Goal: Communication & Community: Answer question/provide support

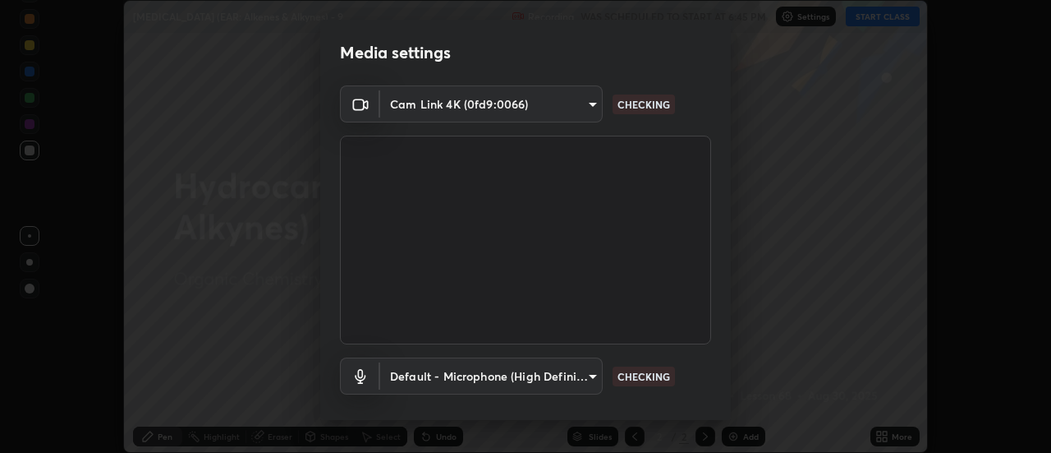
scroll to position [86, 0]
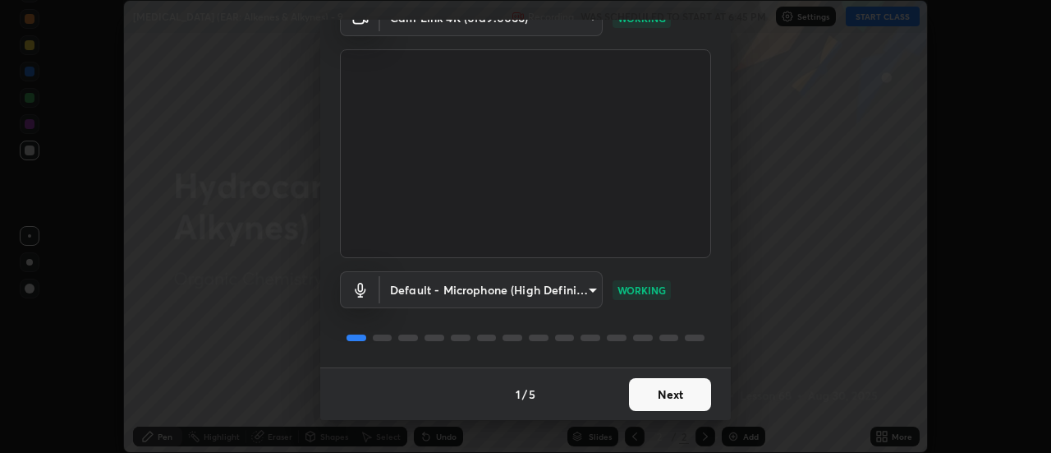
click at [673, 398] on button "Next" at bounding box center [670, 394] width 82 height 33
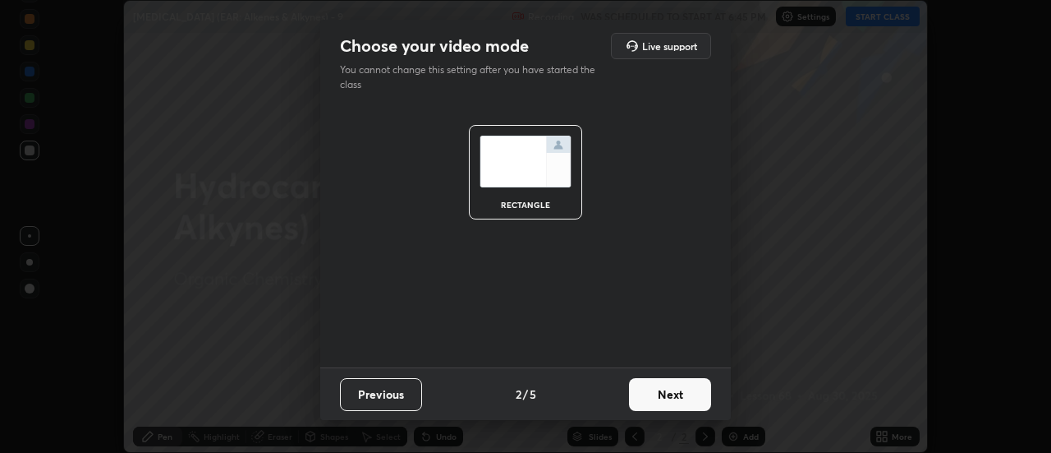
click at [675, 393] on button "Next" at bounding box center [670, 394] width 82 height 33
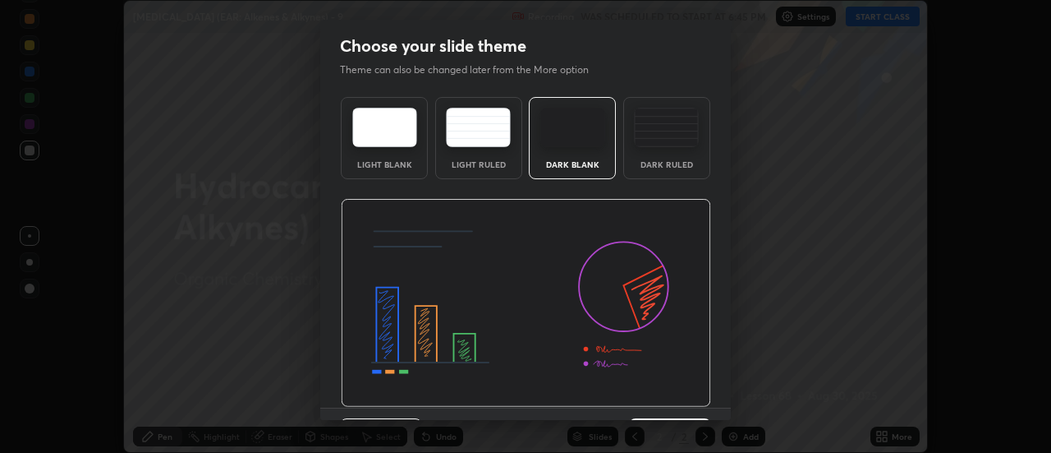
click at [548, 170] on div "Dark Blank" at bounding box center [572, 138] width 87 height 82
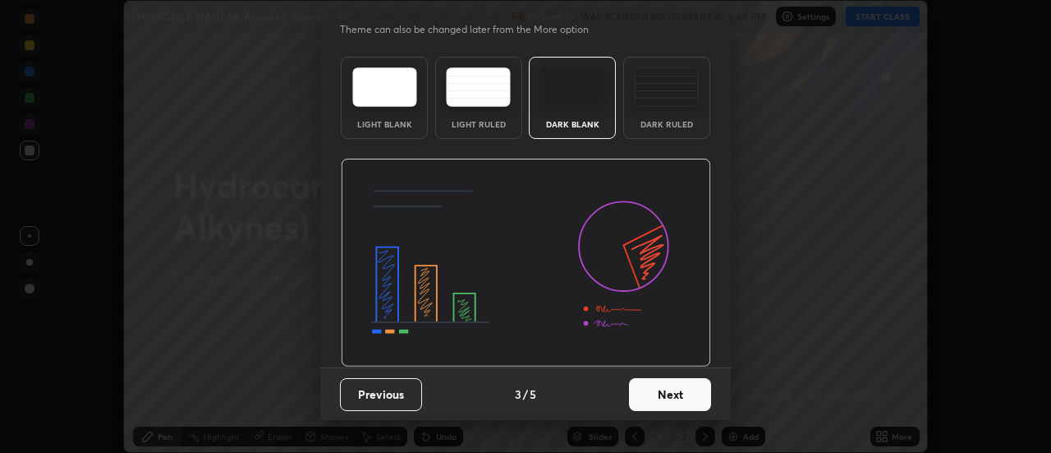
click at [649, 409] on button "Next" at bounding box center [670, 394] width 82 height 33
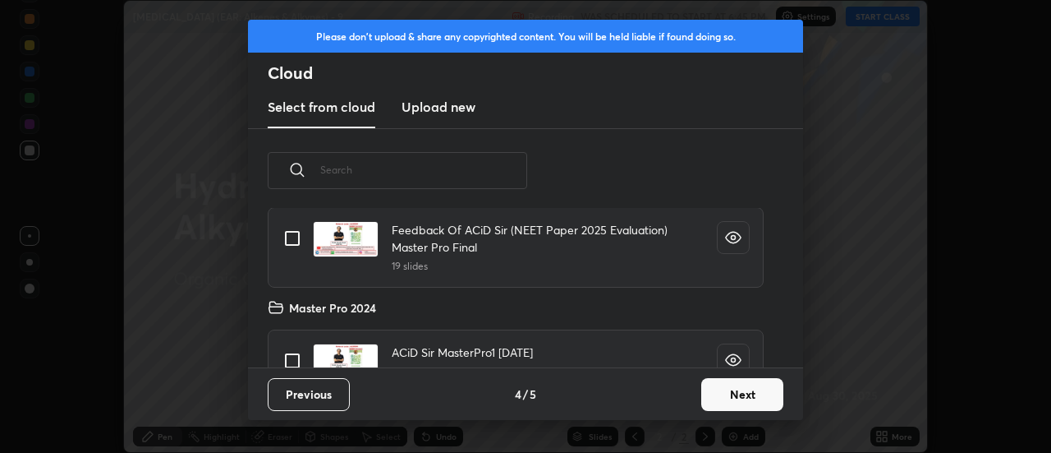
scroll to position [217, 0]
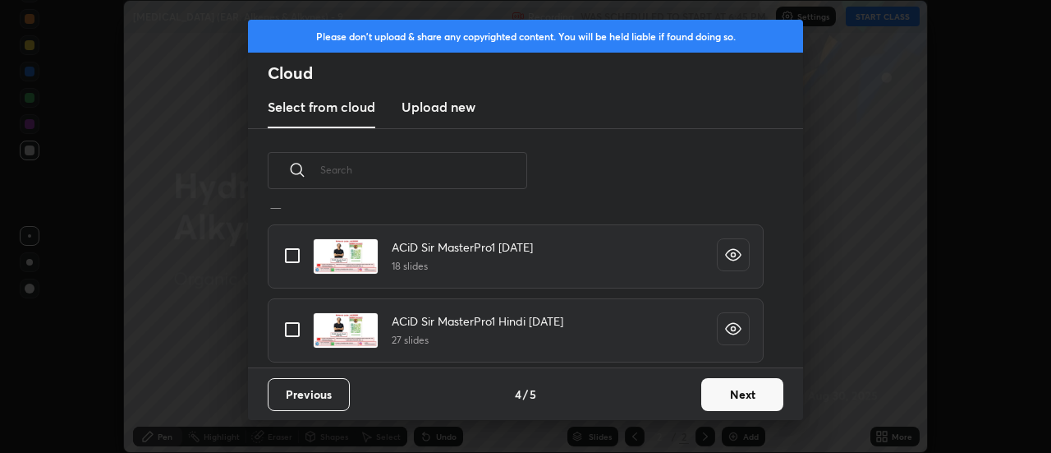
click at [296, 324] on input "grid" at bounding box center [292, 329] width 35 height 35
checkbox input "true"
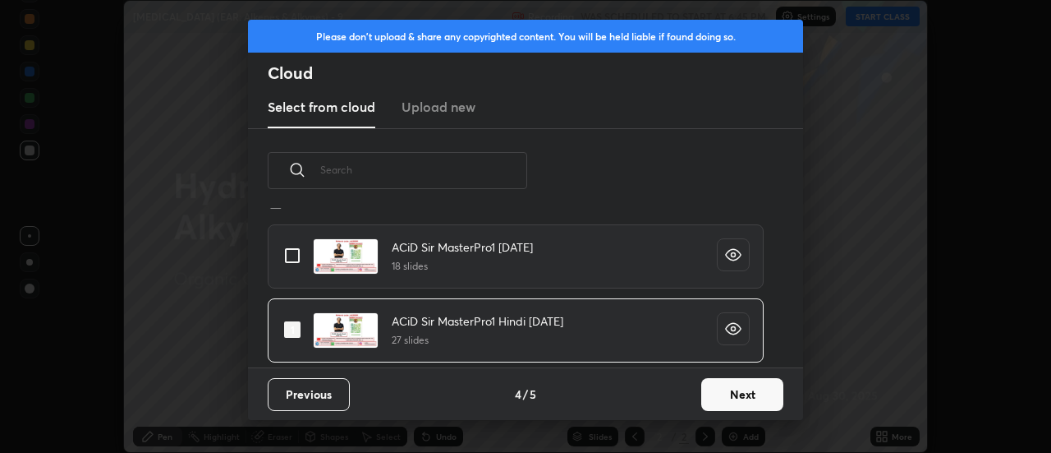
click at [736, 403] on button "Next" at bounding box center [743, 394] width 82 height 33
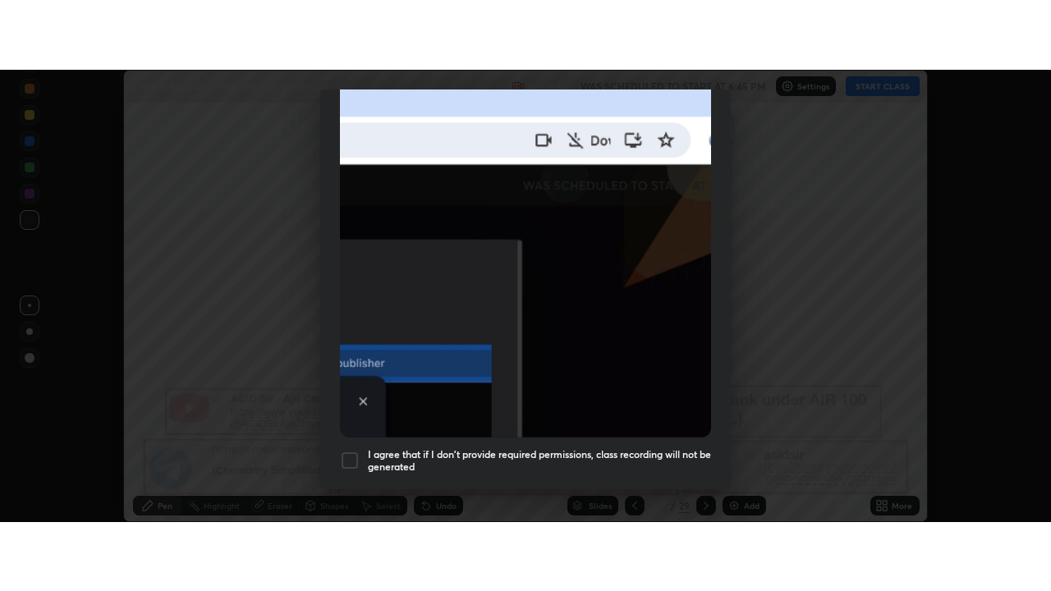
scroll to position [421, 0]
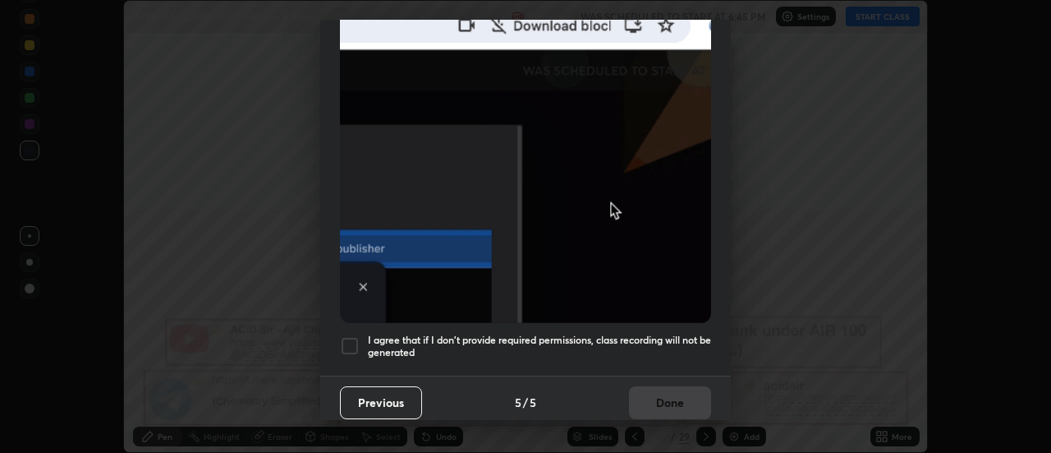
click at [349, 339] on div at bounding box center [350, 346] width 20 height 20
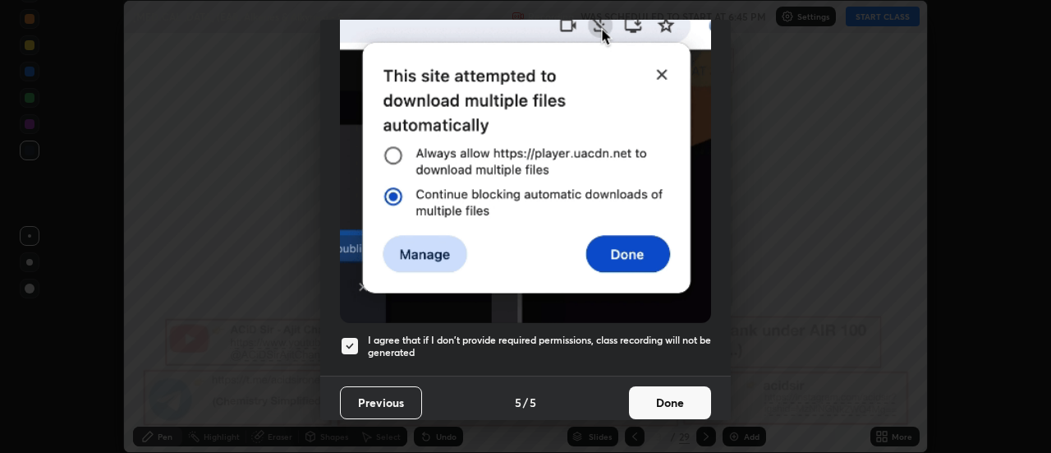
click at [656, 397] on button "Done" at bounding box center [670, 402] width 82 height 33
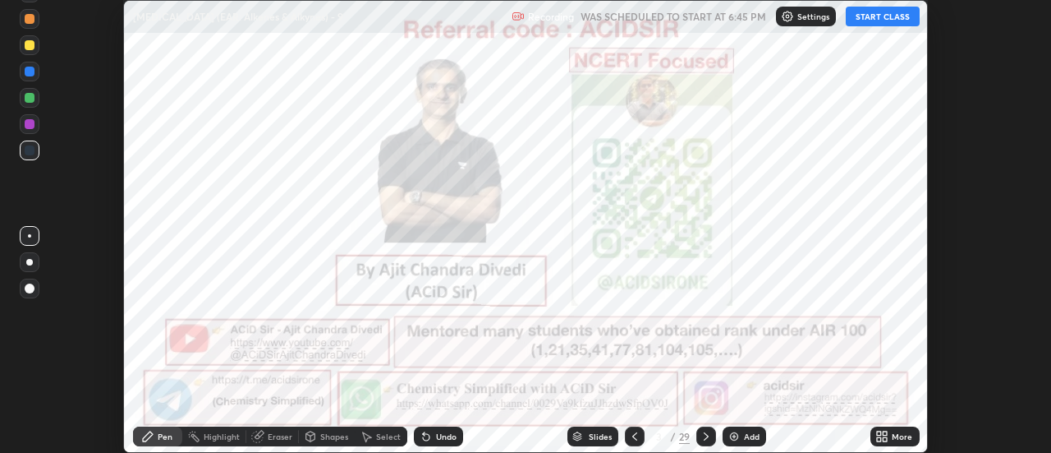
click at [895, 435] on div "More" at bounding box center [902, 436] width 21 height 8
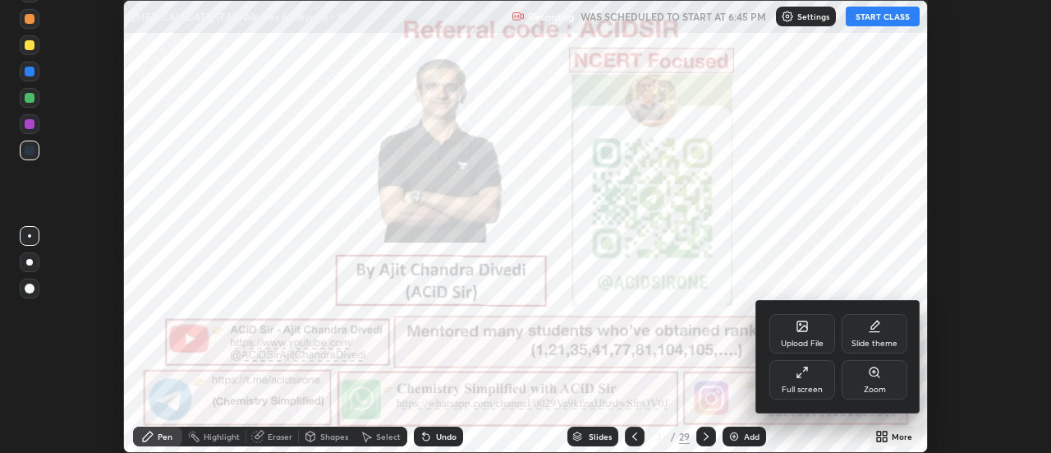
click at [806, 387] on div "Full screen" at bounding box center [802, 389] width 41 height 8
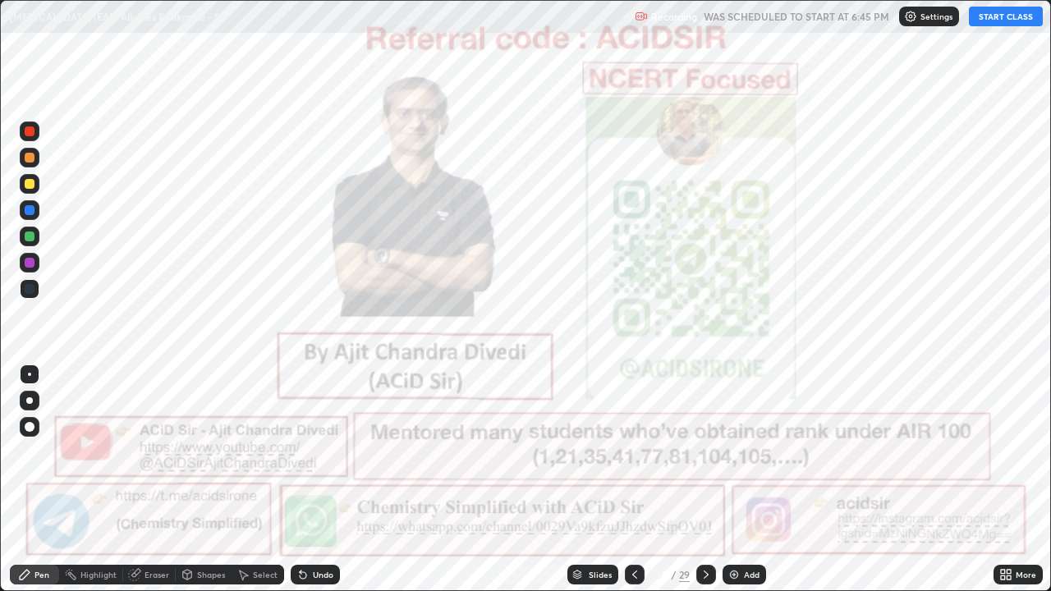
scroll to position [591, 1051]
click at [992, 25] on button "START CLASS" at bounding box center [1006, 17] width 74 height 20
click at [711, 452] on icon at bounding box center [706, 574] width 13 height 13
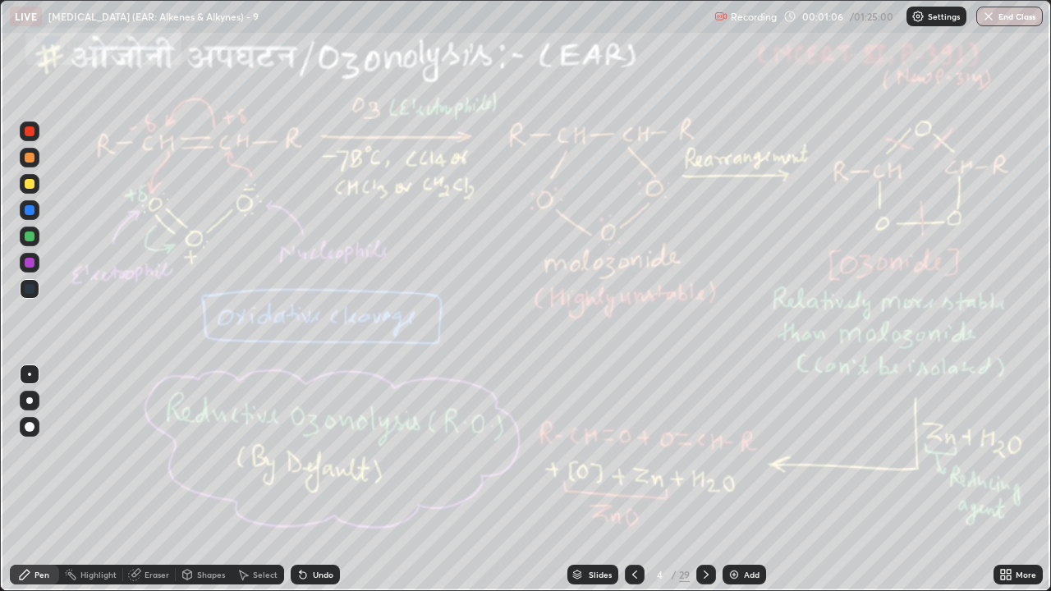
click at [705, 452] on icon at bounding box center [706, 574] width 13 height 13
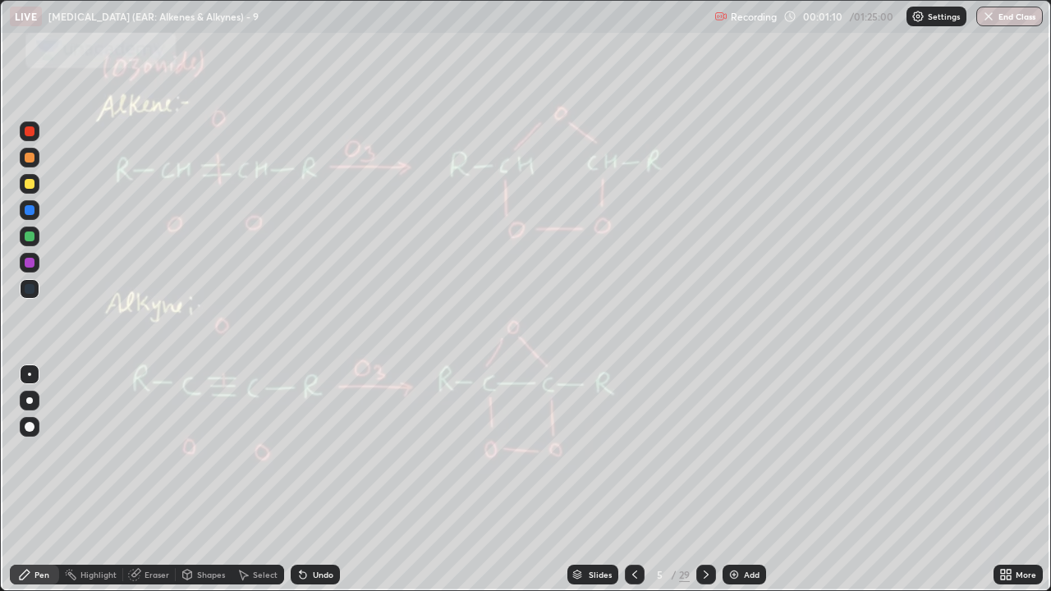
click at [631, 452] on div at bounding box center [635, 575] width 20 height 33
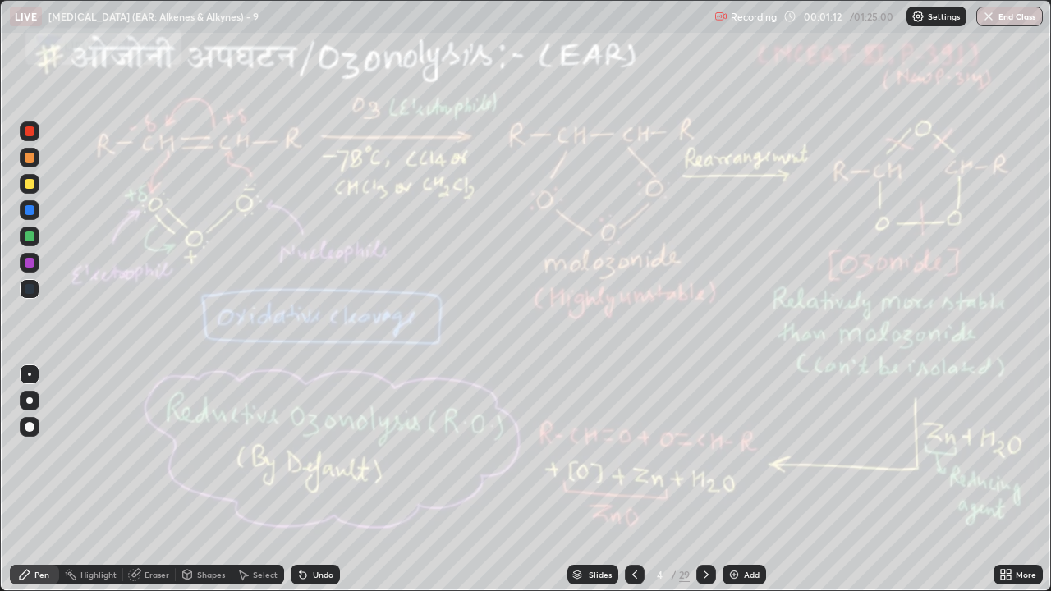
click at [706, 452] on icon at bounding box center [706, 574] width 13 height 13
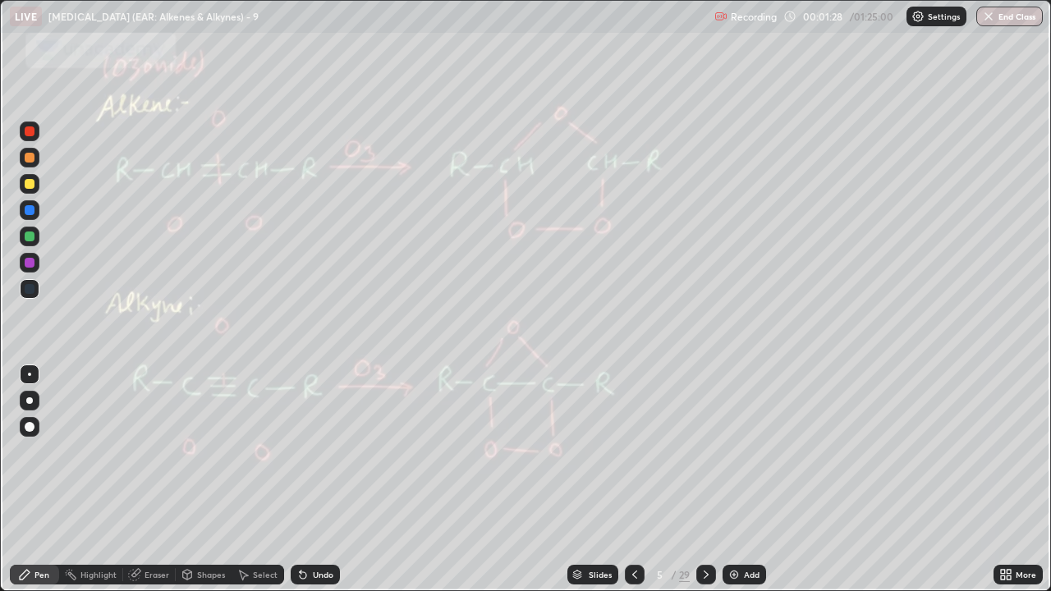
click at [705, 452] on icon at bounding box center [706, 574] width 13 height 13
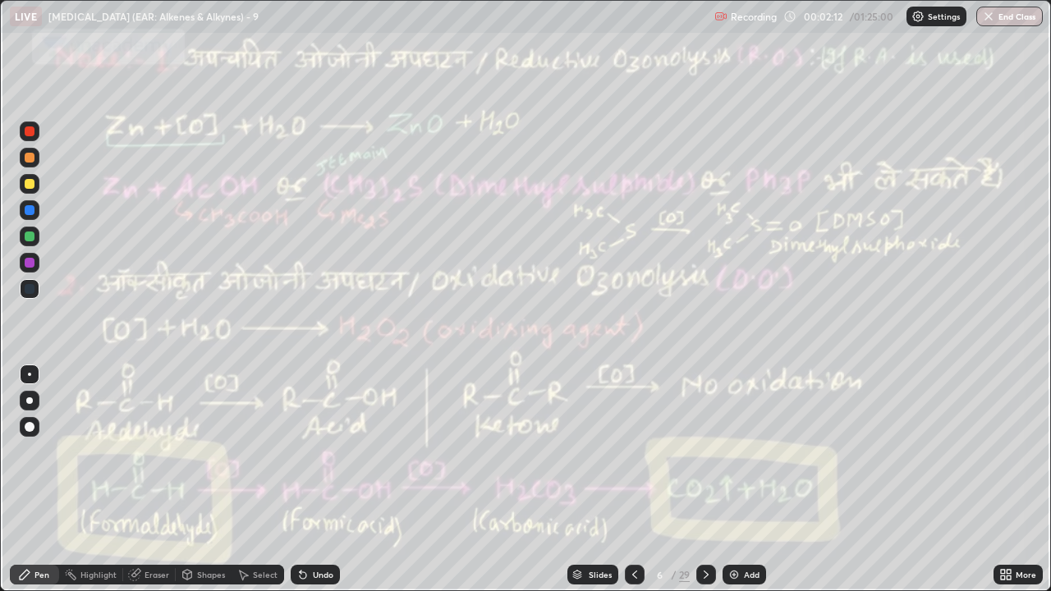
click at [707, 452] on icon at bounding box center [706, 574] width 13 height 13
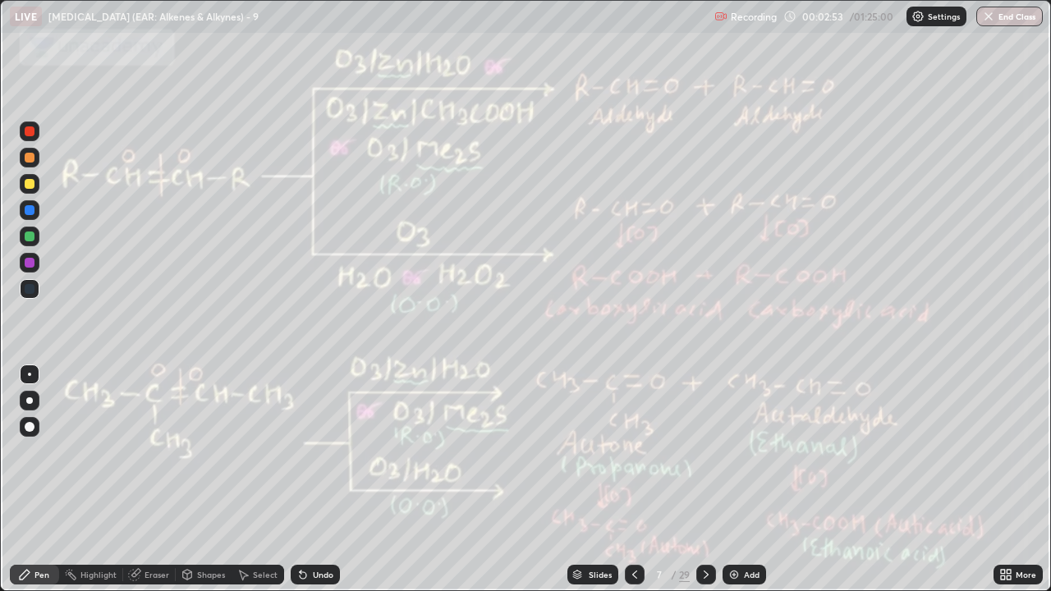
click at [633, 452] on icon at bounding box center [635, 575] width 5 height 8
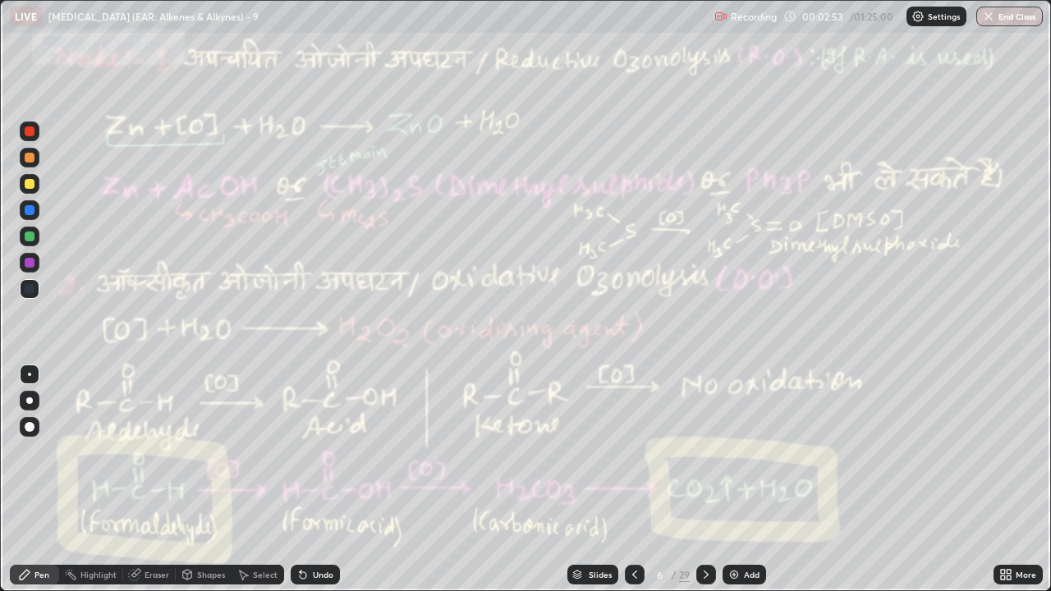
click at [633, 452] on icon at bounding box center [635, 575] width 5 height 8
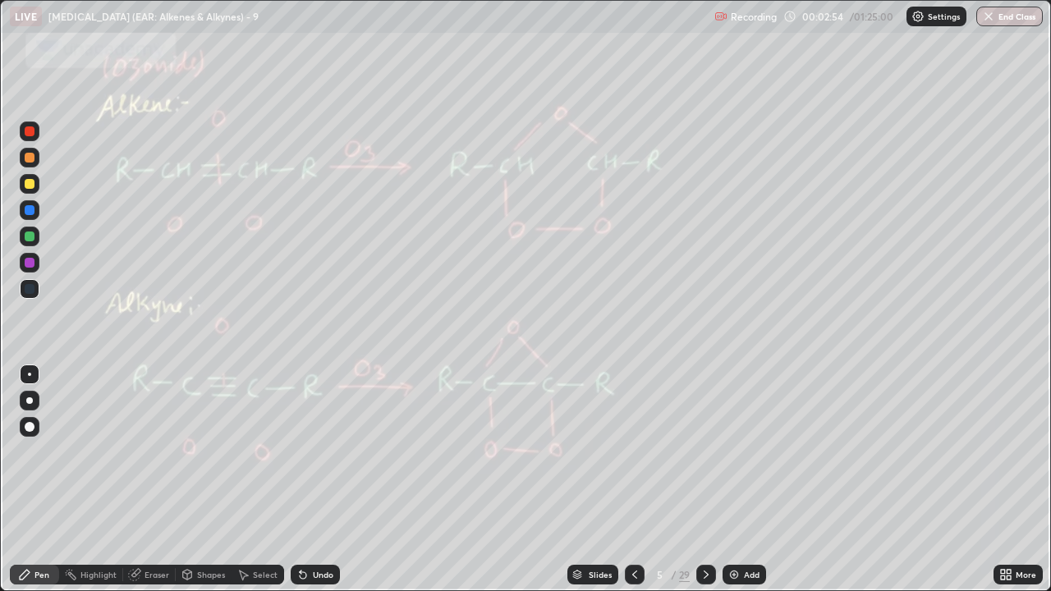
click at [633, 452] on icon at bounding box center [634, 574] width 13 height 13
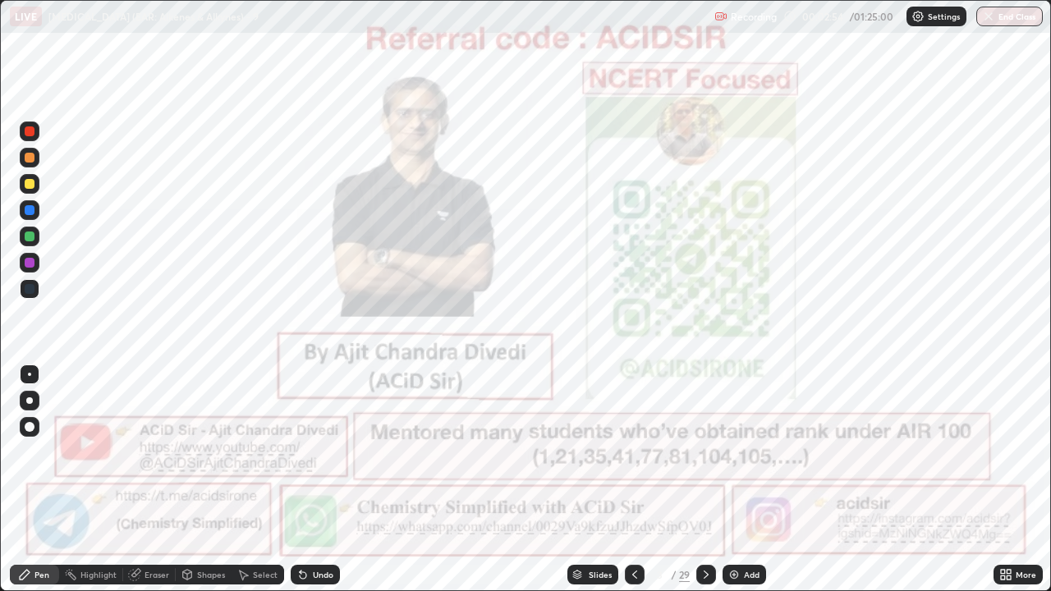
click at [631, 452] on icon at bounding box center [634, 574] width 13 height 13
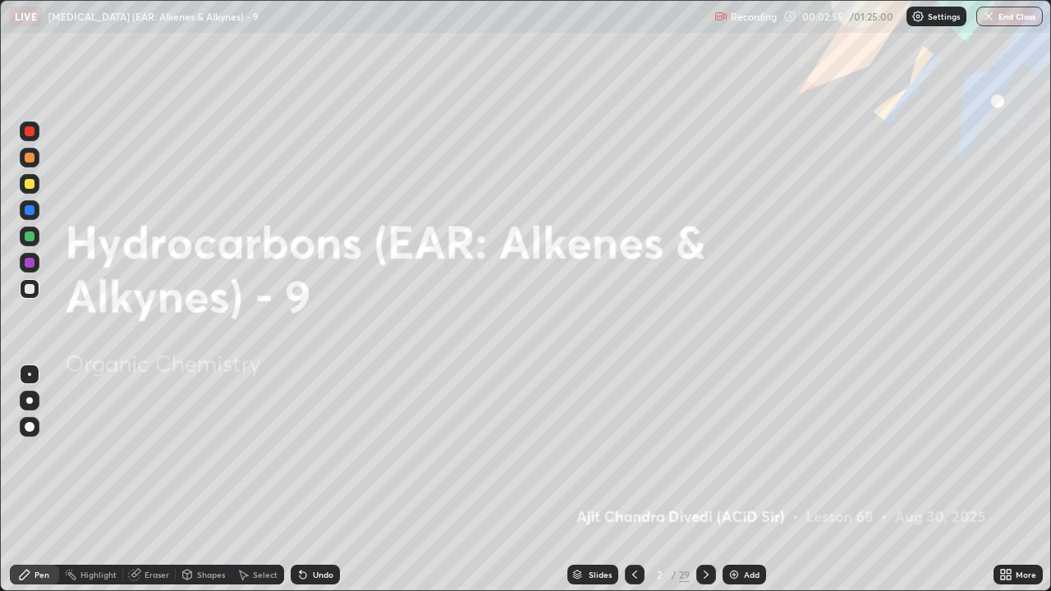
click at [705, 452] on icon at bounding box center [706, 574] width 13 height 13
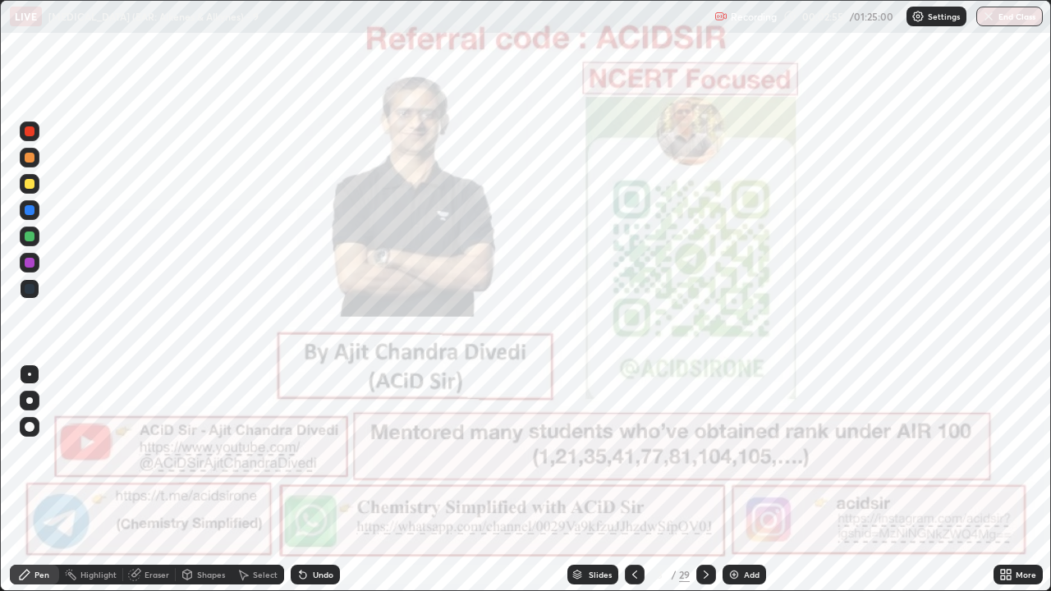
click at [703, 452] on icon at bounding box center [706, 574] width 13 height 13
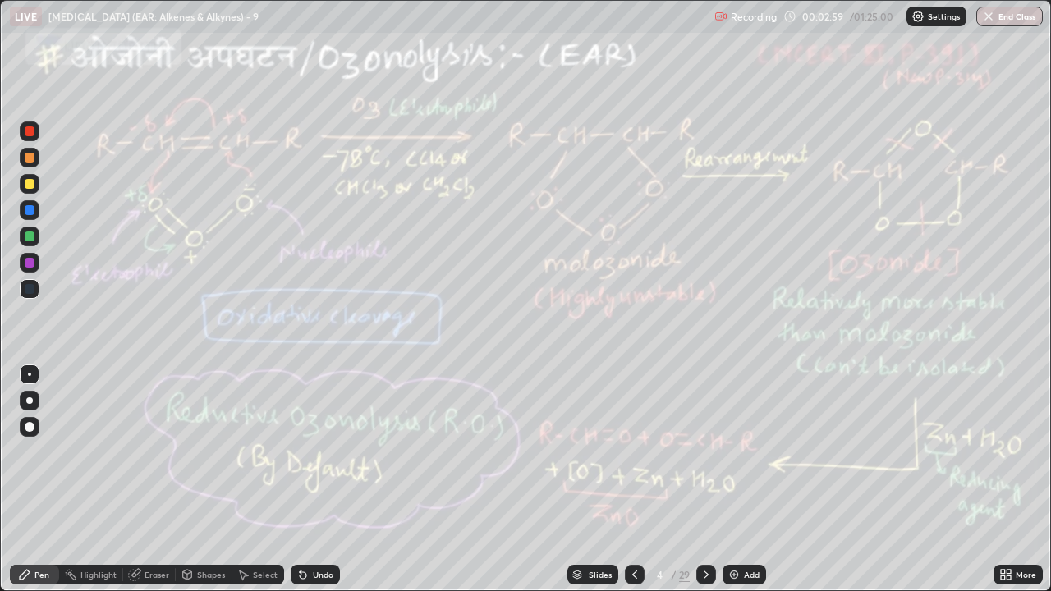
click at [28, 131] on div at bounding box center [30, 132] width 10 height 10
click at [26, 426] on div at bounding box center [30, 427] width 10 height 10
click at [704, 452] on icon at bounding box center [706, 575] width 5 height 8
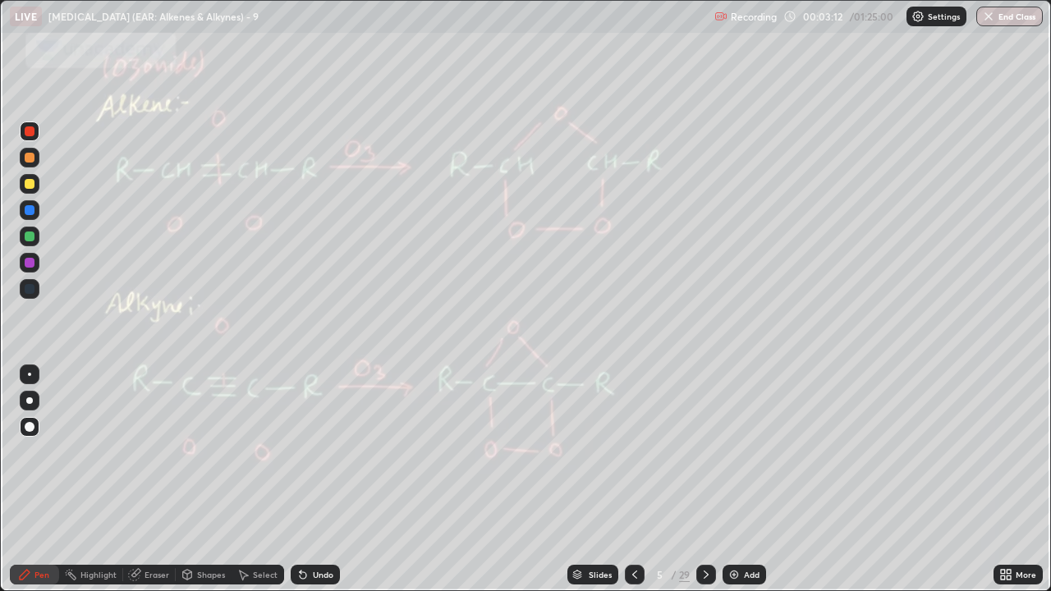
click at [704, 452] on div at bounding box center [707, 575] width 20 height 20
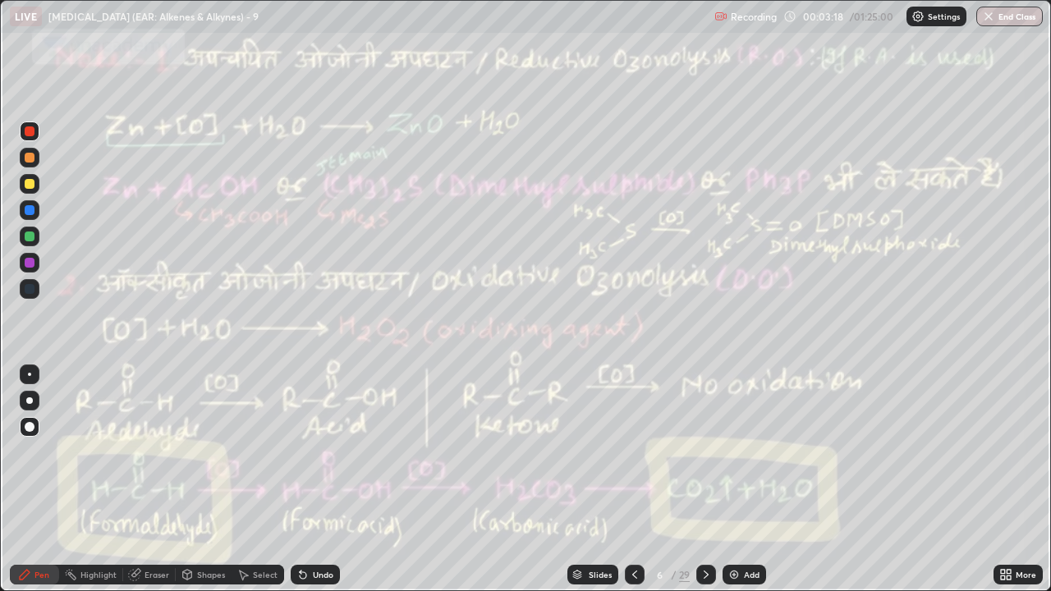
click at [705, 452] on icon at bounding box center [706, 574] width 13 height 13
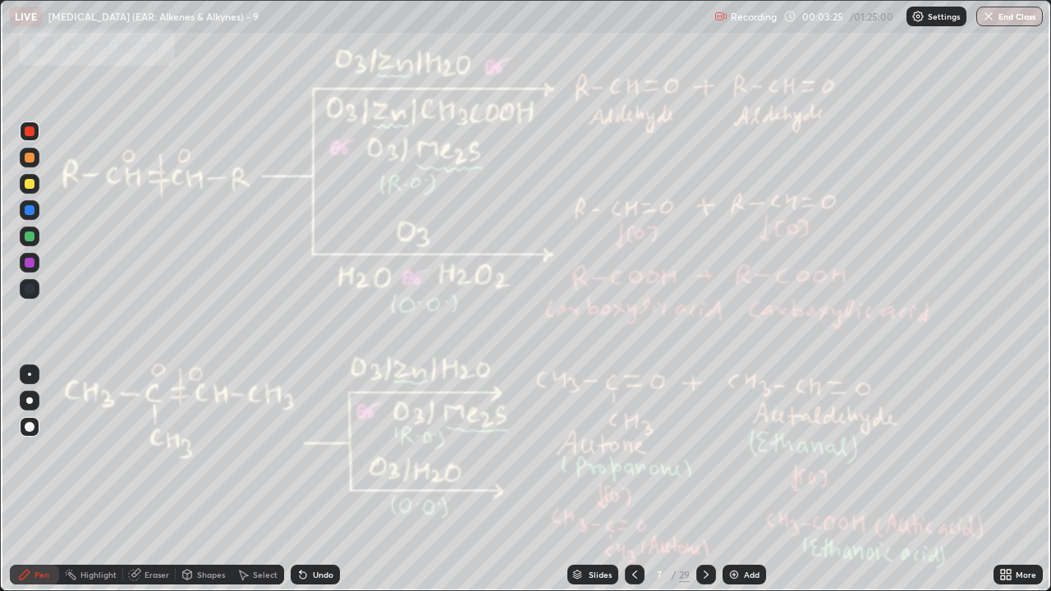
click at [703, 452] on icon at bounding box center [706, 574] width 13 height 13
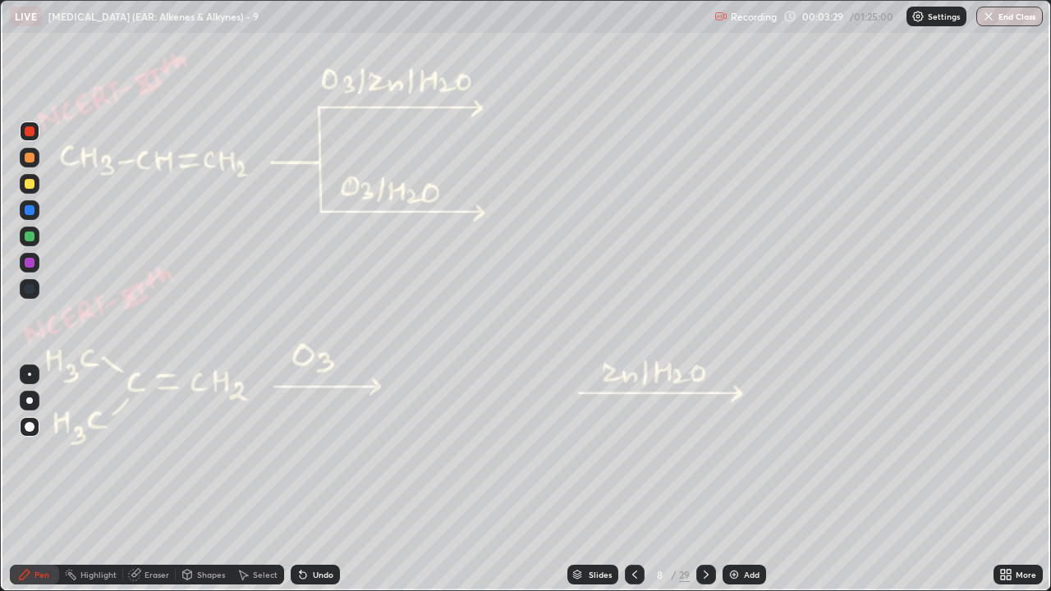
click at [32, 403] on div at bounding box center [30, 401] width 20 height 20
click at [32, 155] on div at bounding box center [30, 158] width 10 height 10
click at [27, 236] on div at bounding box center [30, 237] width 10 height 10
click at [25, 158] on div at bounding box center [30, 158] width 10 height 10
click at [30, 236] on div at bounding box center [30, 237] width 10 height 10
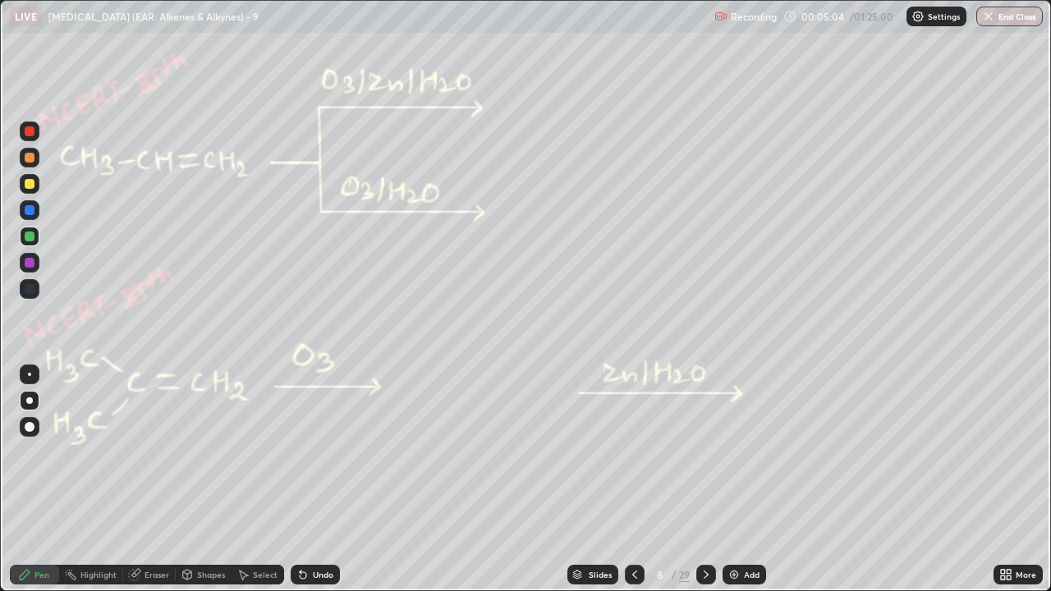
click at [27, 134] on div at bounding box center [30, 132] width 10 height 10
click at [633, 452] on icon at bounding box center [634, 574] width 13 height 13
click at [631, 452] on icon at bounding box center [634, 574] width 13 height 13
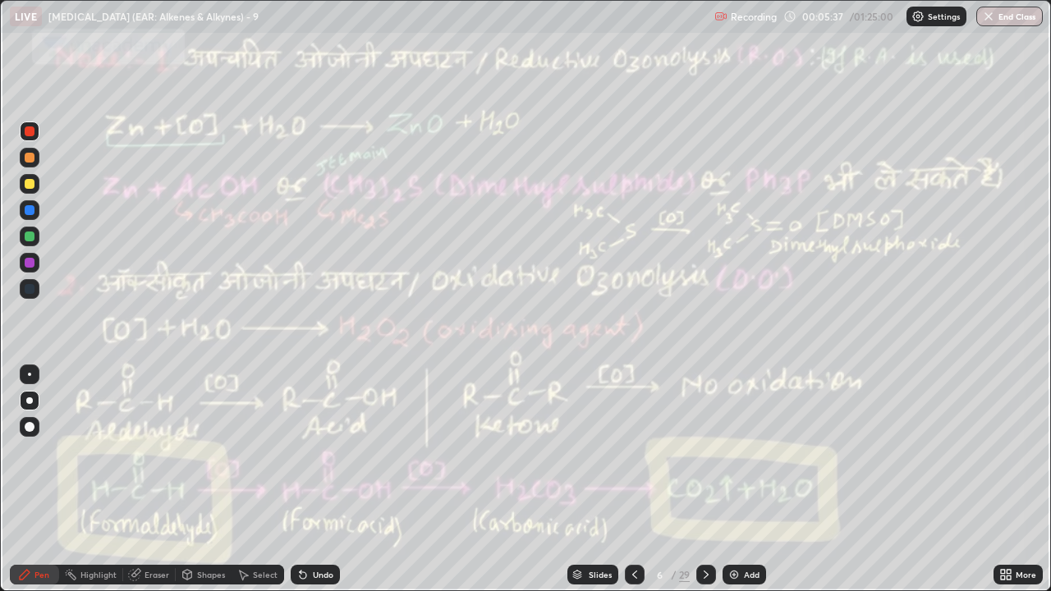
click at [705, 452] on icon at bounding box center [706, 574] width 13 height 13
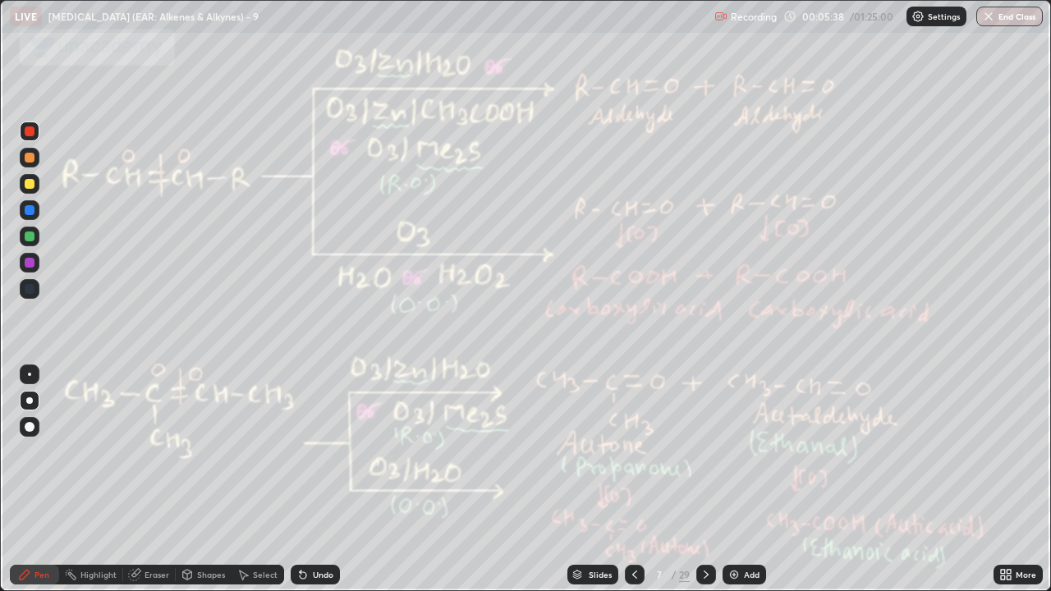
click at [714, 452] on div at bounding box center [707, 575] width 20 height 20
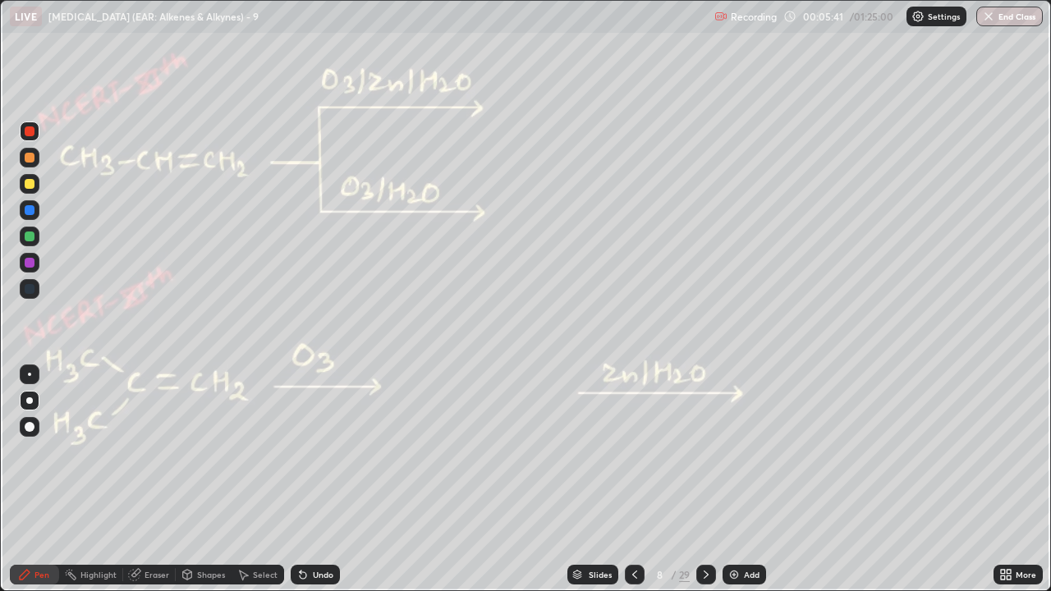
click at [27, 240] on div at bounding box center [30, 237] width 10 height 10
click at [30, 132] on div at bounding box center [30, 132] width 10 height 10
click at [30, 136] on div at bounding box center [30, 132] width 10 height 10
click at [0, 148] on div "Setting up your live class" at bounding box center [525, 295] width 1051 height 591
click at [31, 158] on div at bounding box center [30, 158] width 10 height 10
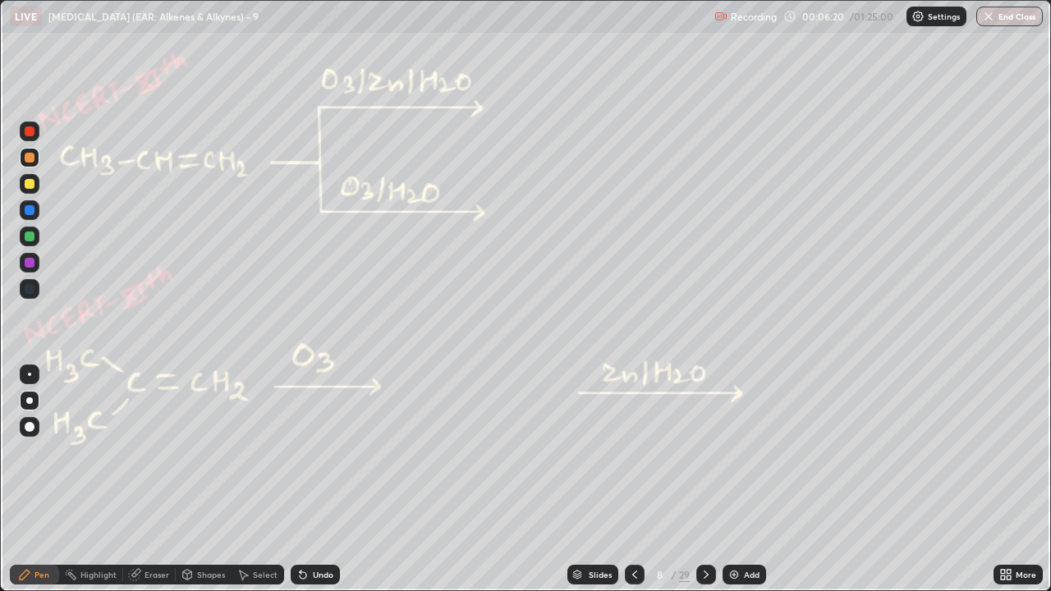
click at [30, 132] on div at bounding box center [30, 132] width 10 height 10
click at [31, 186] on div at bounding box center [30, 184] width 10 height 10
click at [28, 159] on div at bounding box center [30, 158] width 10 height 10
click at [29, 155] on div at bounding box center [30, 158] width 10 height 10
click at [30, 185] on div at bounding box center [30, 184] width 10 height 10
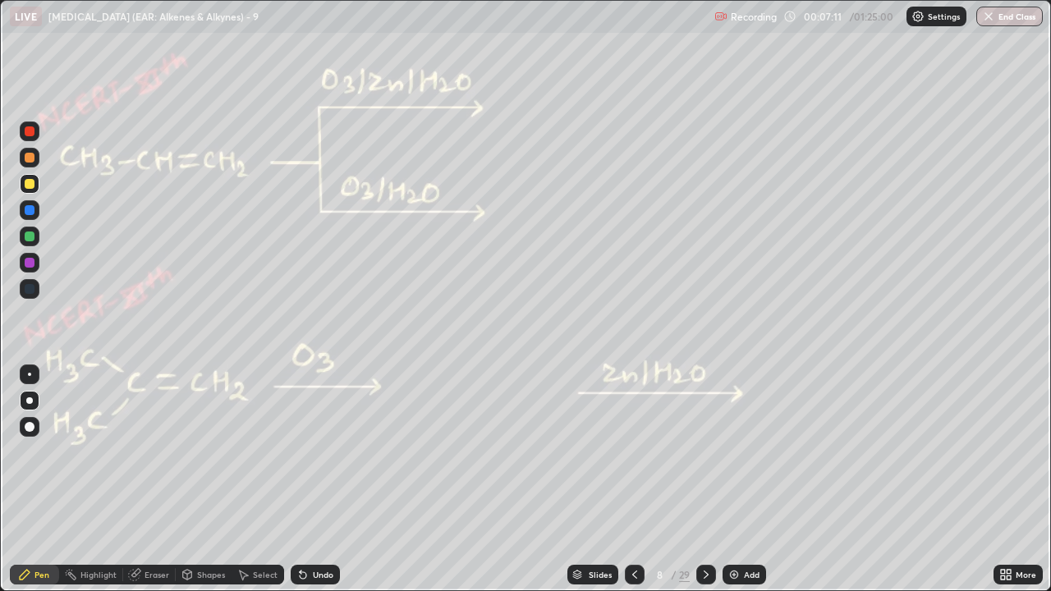
click at [31, 188] on div at bounding box center [30, 184] width 10 height 10
click at [30, 132] on div at bounding box center [30, 132] width 10 height 10
click at [30, 238] on div at bounding box center [30, 237] width 10 height 10
click at [29, 159] on div at bounding box center [30, 158] width 10 height 10
click at [27, 162] on div at bounding box center [30, 158] width 10 height 10
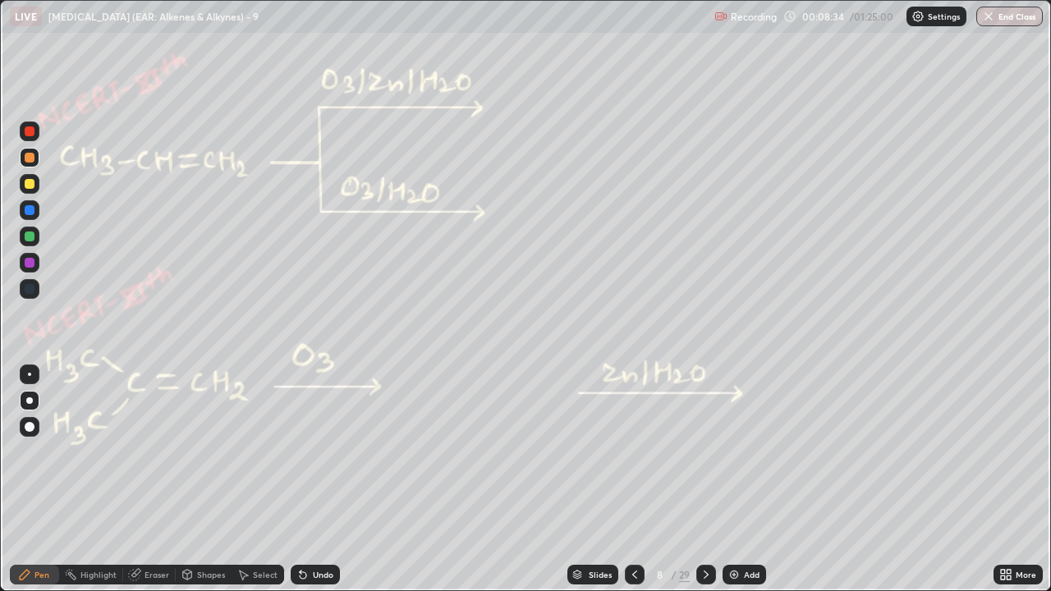
click at [313, 452] on div "Undo" at bounding box center [323, 575] width 21 height 8
click at [307, 452] on div "Undo" at bounding box center [315, 575] width 49 height 20
click at [322, 452] on div "Undo" at bounding box center [323, 575] width 21 height 8
click at [314, 452] on div "Undo" at bounding box center [323, 575] width 21 height 8
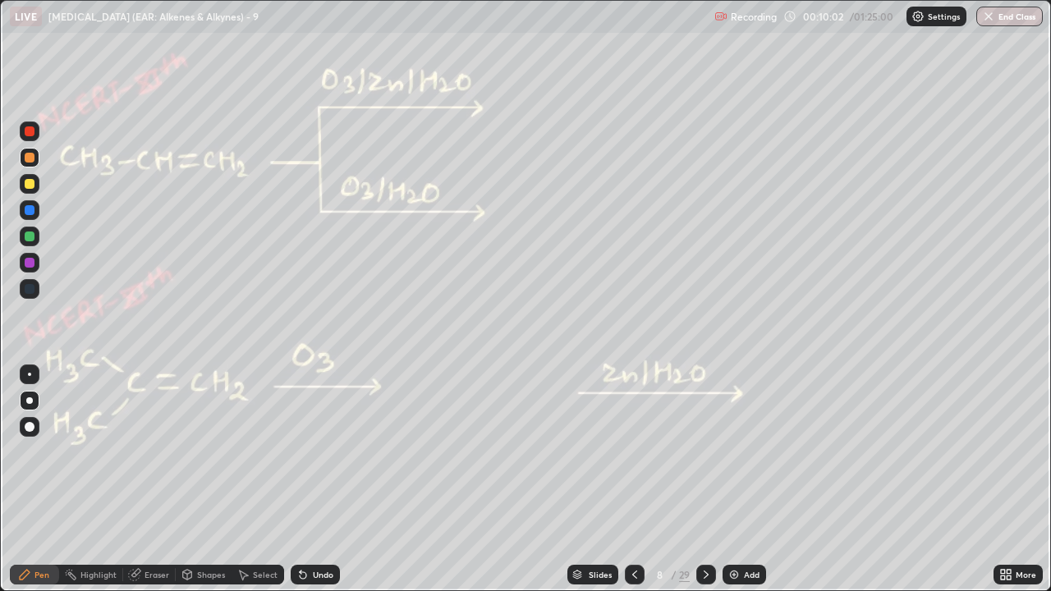
click at [705, 452] on icon at bounding box center [706, 574] width 13 height 13
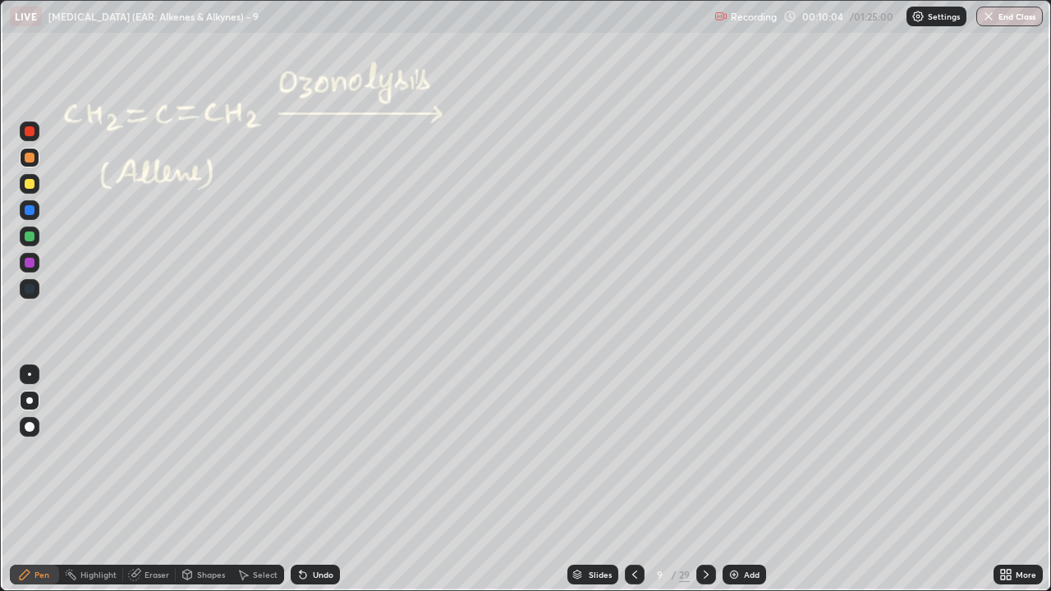
click at [634, 452] on icon at bounding box center [634, 574] width 13 height 13
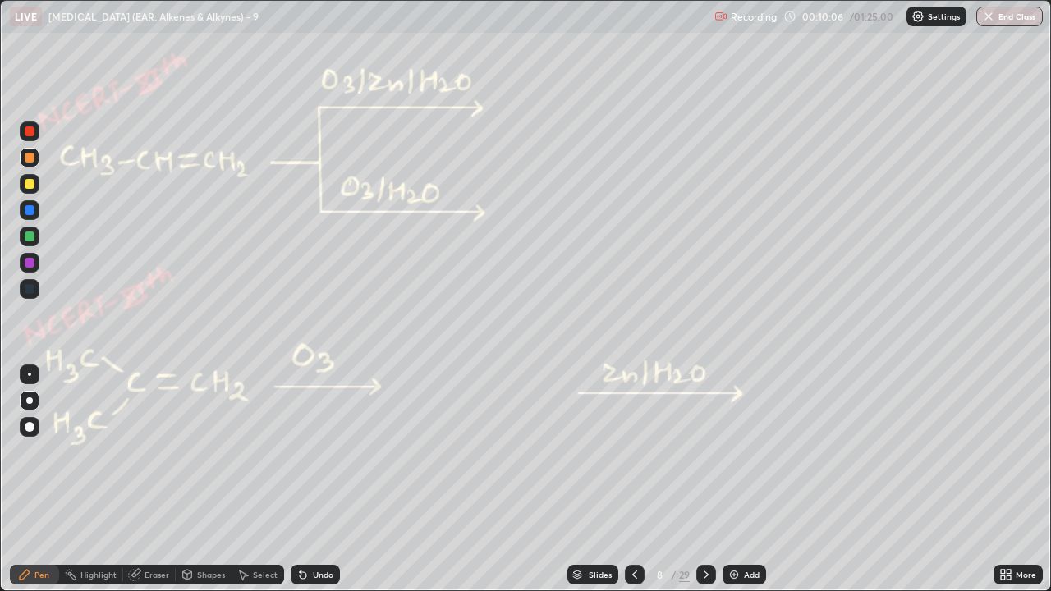
click at [704, 452] on icon at bounding box center [706, 575] width 5 height 8
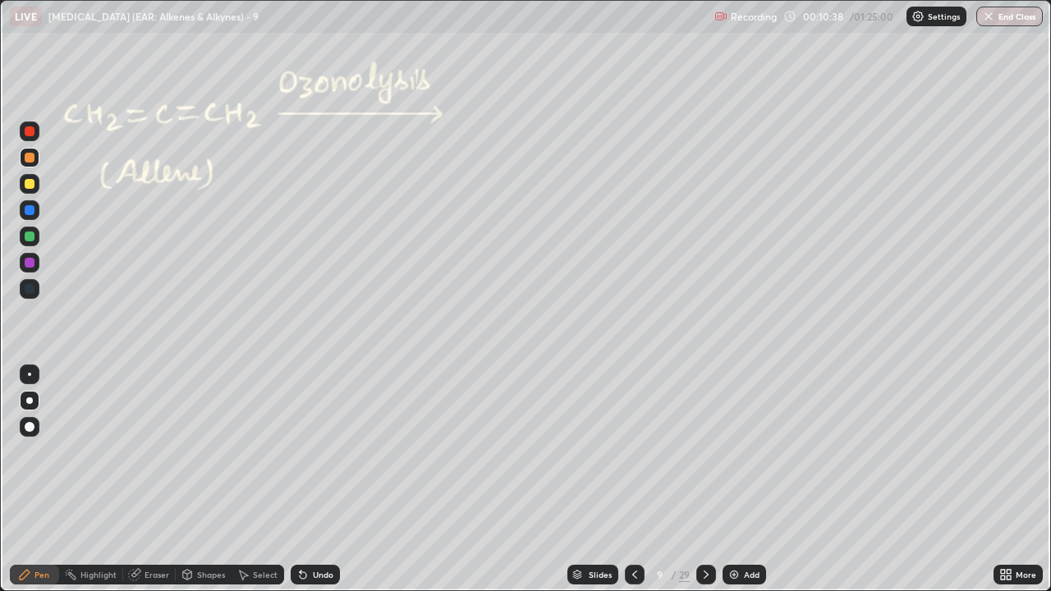
click at [30, 239] on div at bounding box center [30, 237] width 10 height 10
click at [306, 452] on icon at bounding box center [303, 574] width 13 height 13
click at [28, 162] on div at bounding box center [30, 158] width 10 height 10
click at [32, 188] on div at bounding box center [30, 184] width 20 height 20
click at [30, 237] on div at bounding box center [30, 237] width 10 height 10
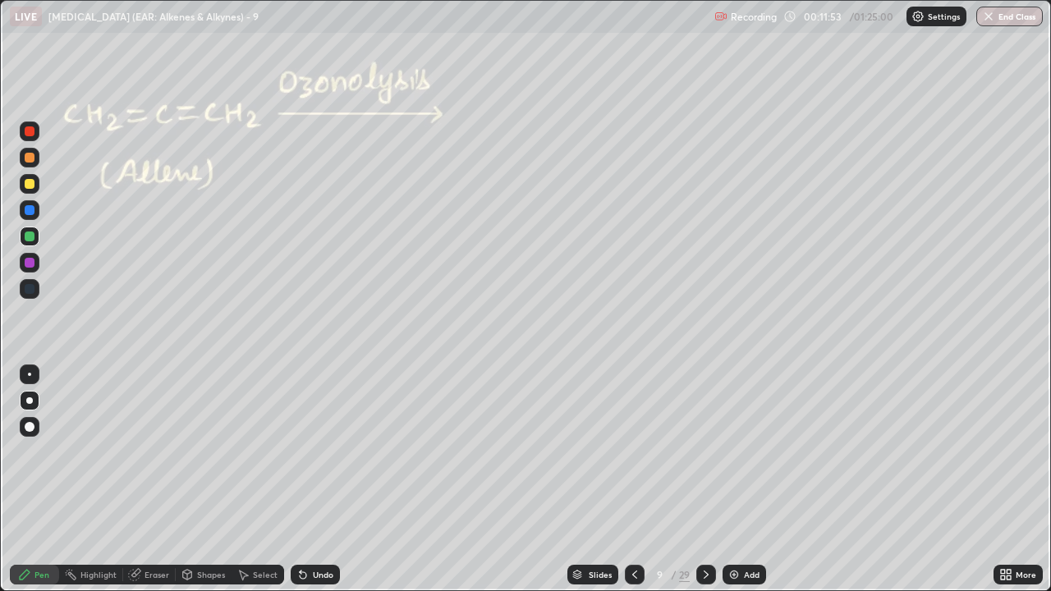
click at [31, 161] on div at bounding box center [30, 158] width 10 height 10
click at [303, 452] on icon at bounding box center [303, 576] width 7 height 7
click at [307, 452] on div "Undo" at bounding box center [315, 575] width 49 height 20
click at [308, 452] on div "Undo" at bounding box center [315, 575] width 49 height 20
click at [705, 452] on icon at bounding box center [706, 574] width 13 height 13
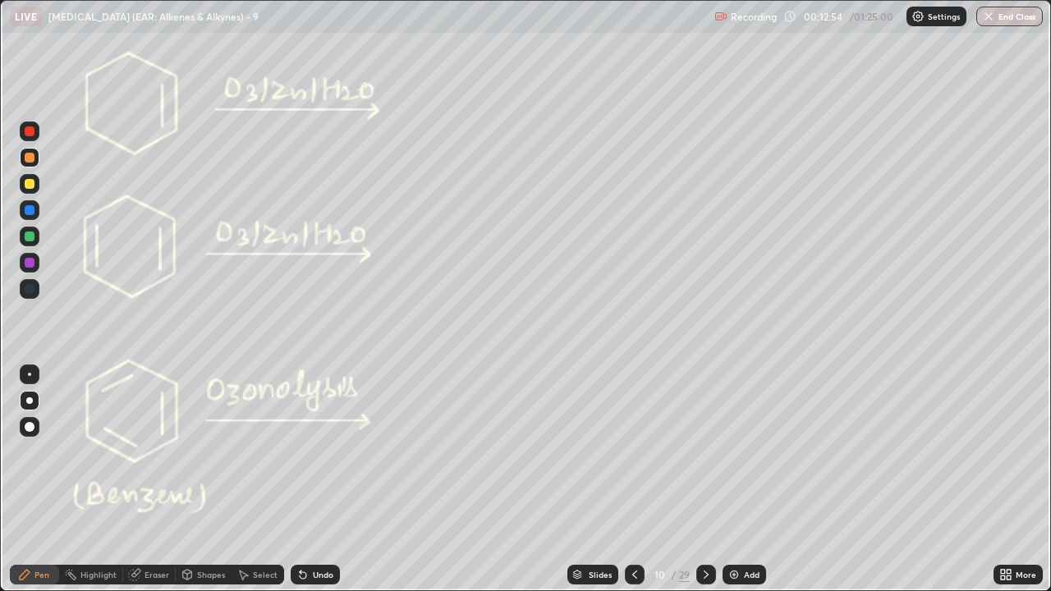
click at [31, 241] on div at bounding box center [30, 237] width 10 height 10
click at [31, 156] on div at bounding box center [30, 158] width 10 height 10
click at [633, 452] on icon at bounding box center [634, 574] width 13 height 13
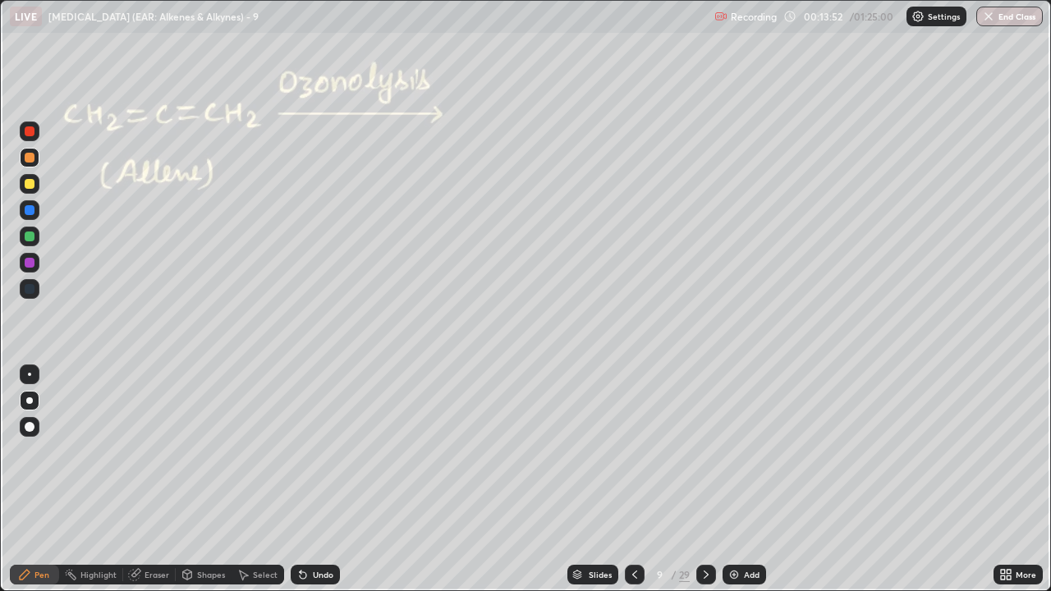
click at [633, 452] on icon at bounding box center [634, 574] width 13 height 13
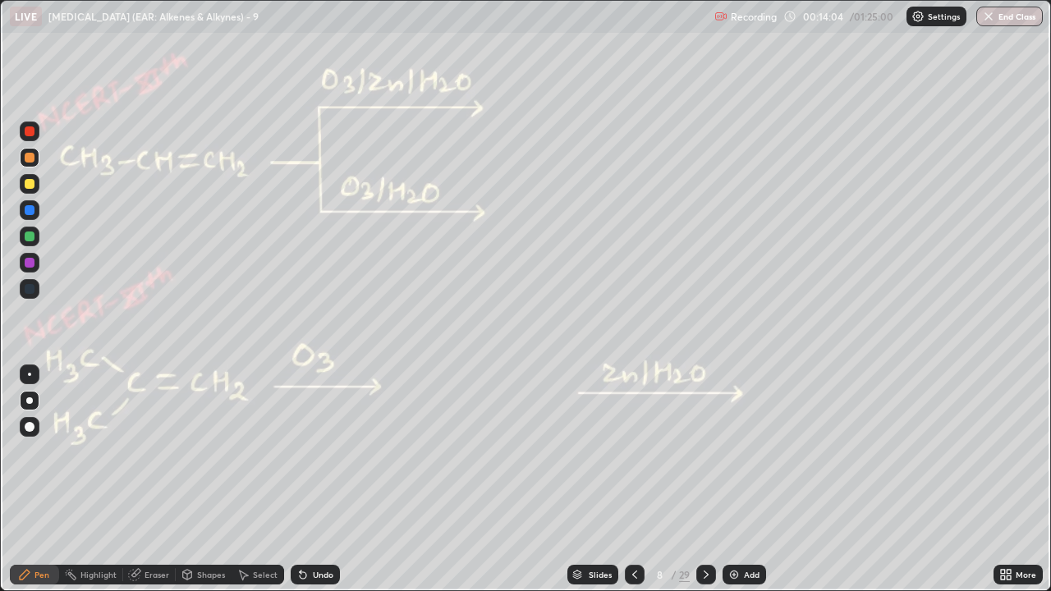
click at [703, 452] on icon at bounding box center [706, 574] width 13 height 13
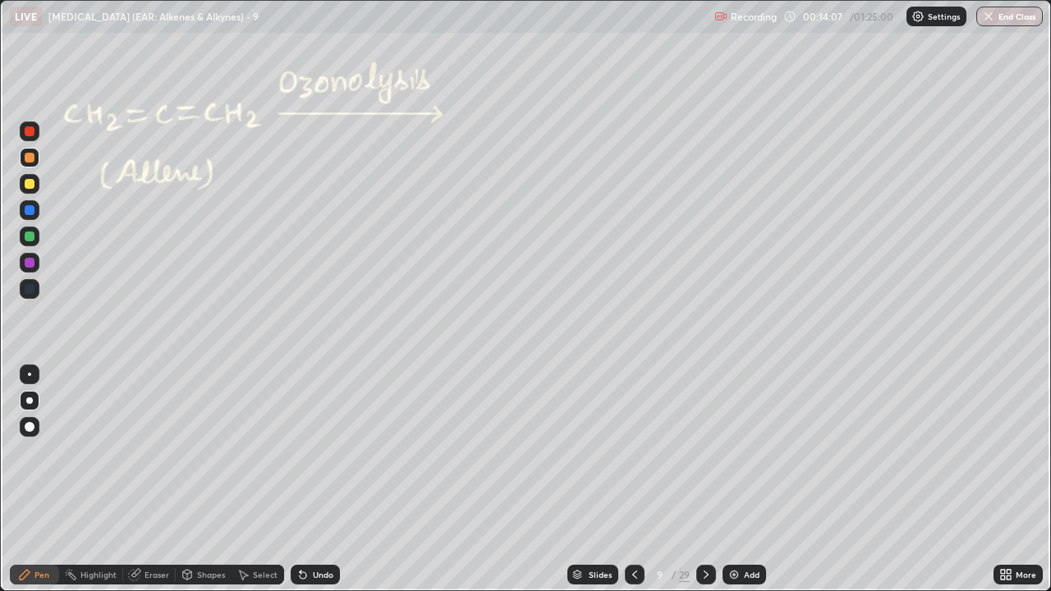
click at [705, 452] on icon at bounding box center [706, 574] width 13 height 13
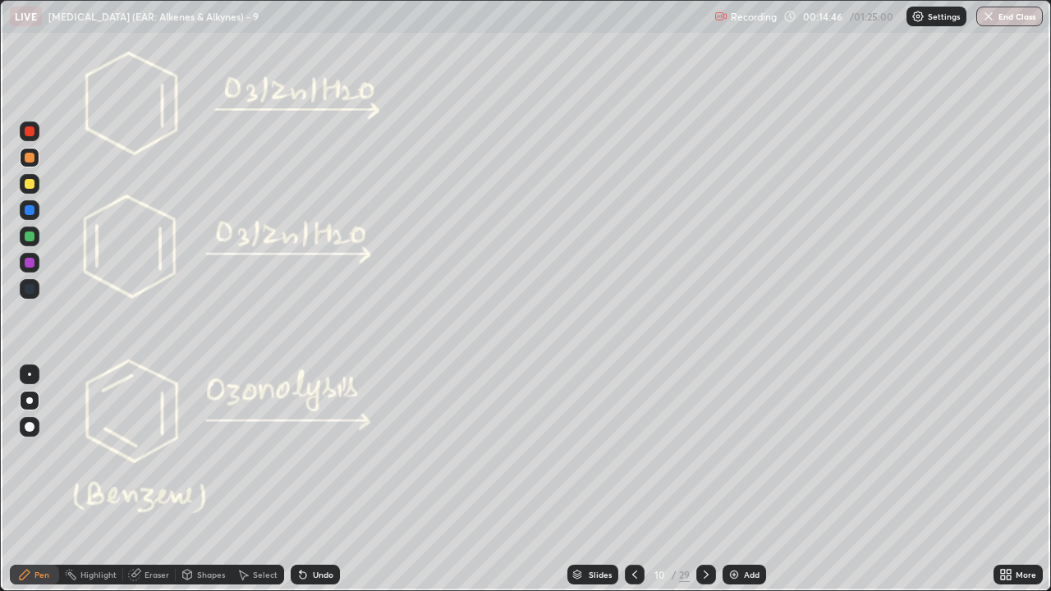
click at [33, 238] on div at bounding box center [30, 237] width 10 height 10
click at [27, 135] on div at bounding box center [30, 132] width 10 height 10
click at [25, 157] on div at bounding box center [30, 158] width 10 height 10
click at [28, 154] on div at bounding box center [30, 158] width 10 height 10
click at [300, 452] on icon at bounding box center [303, 576] width 7 height 7
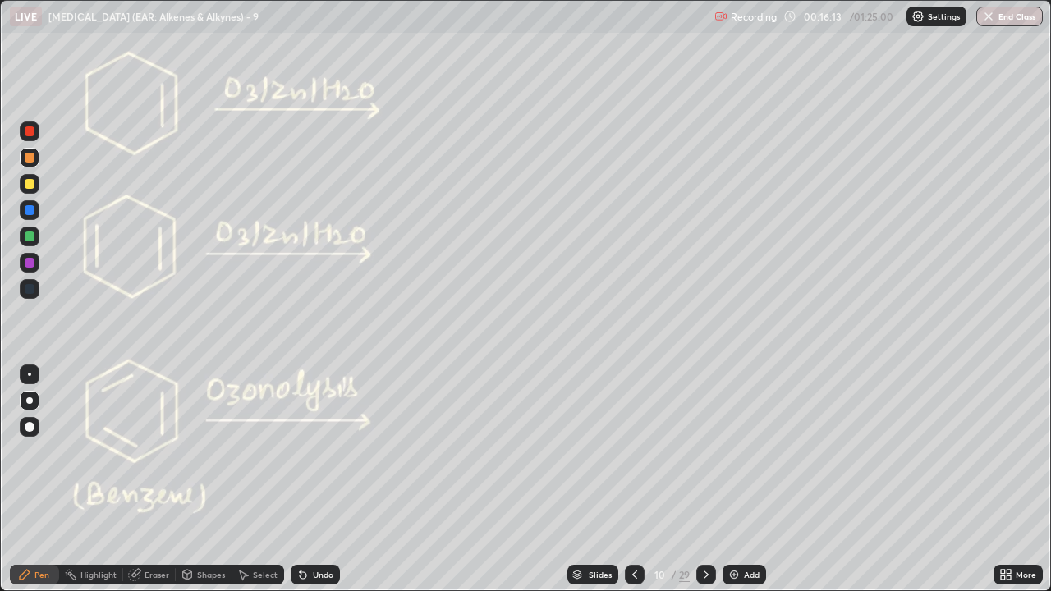
click at [314, 452] on div "Undo" at bounding box center [323, 575] width 21 height 8
click at [30, 240] on div at bounding box center [30, 237] width 10 height 10
click at [31, 159] on div at bounding box center [30, 158] width 10 height 10
click at [25, 237] on div at bounding box center [30, 237] width 10 height 10
click at [27, 234] on div at bounding box center [30, 237] width 10 height 10
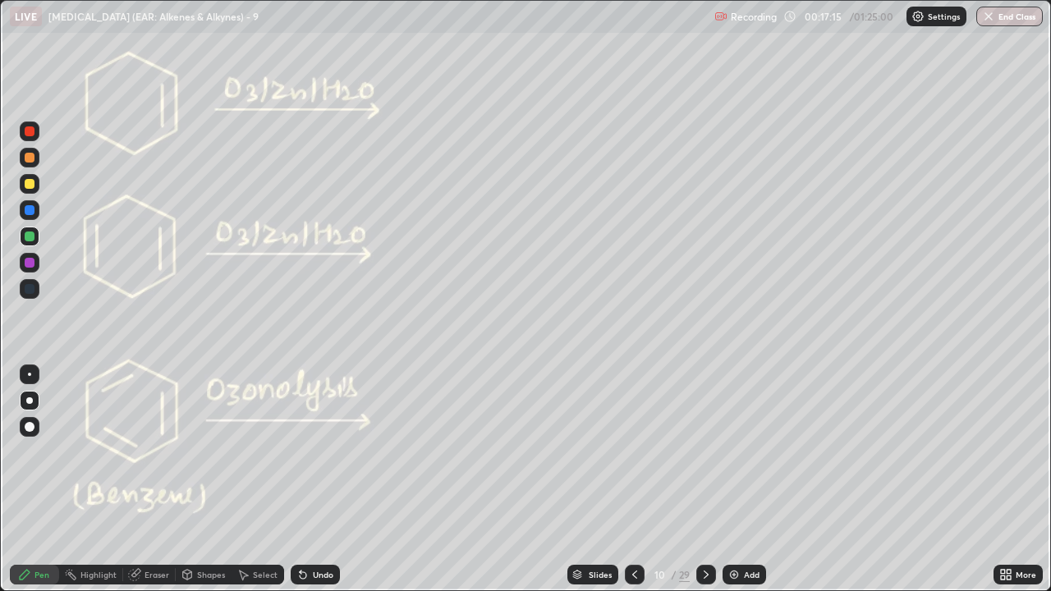
click at [28, 234] on div at bounding box center [30, 237] width 10 height 10
click at [27, 232] on div at bounding box center [30, 237] width 10 height 10
click at [30, 159] on div at bounding box center [30, 158] width 10 height 10
click at [25, 236] on div at bounding box center [30, 237] width 10 height 10
click at [27, 160] on div at bounding box center [30, 158] width 10 height 10
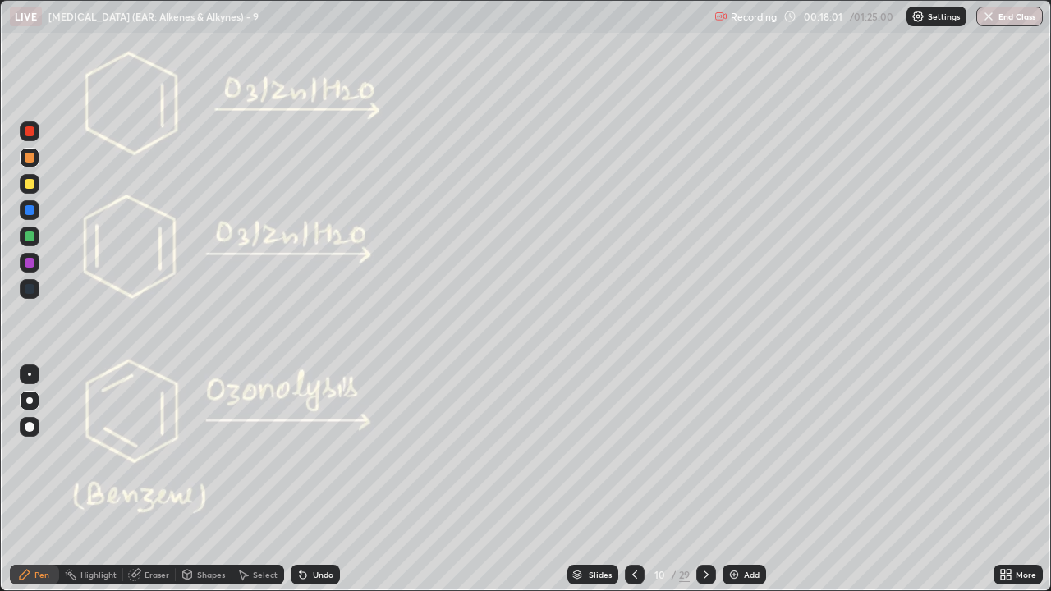
click at [29, 238] on div at bounding box center [30, 237] width 10 height 10
click at [30, 159] on div at bounding box center [30, 158] width 10 height 10
click at [29, 133] on div at bounding box center [30, 132] width 10 height 10
click at [159, 452] on div "Eraser" at bounding box center [157, 575] width 25 height 8
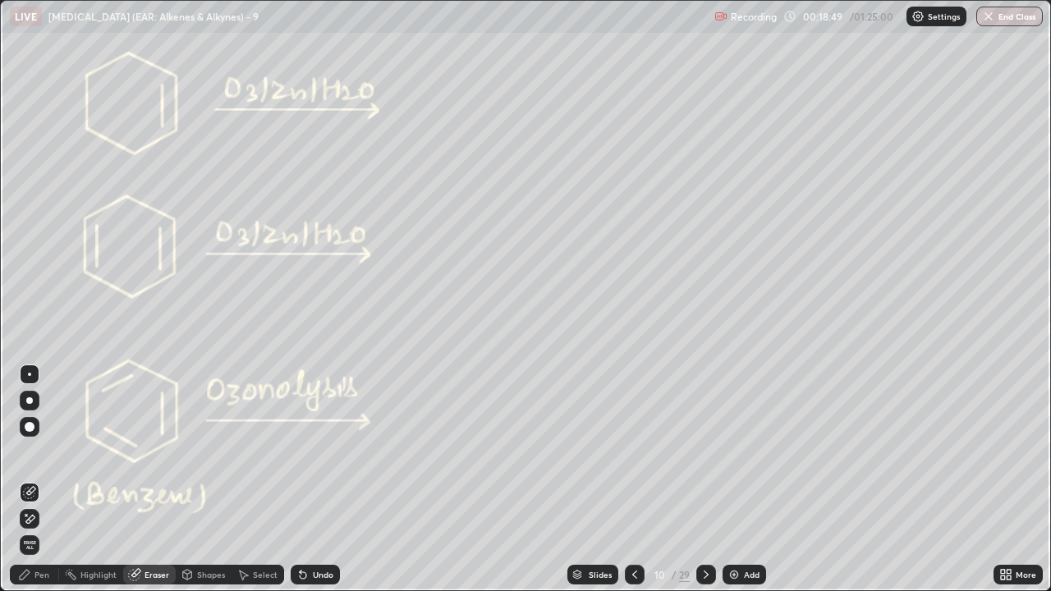
click at [53, 452] on div "Pen" at bounding box center [34, 575] width 49 height 20
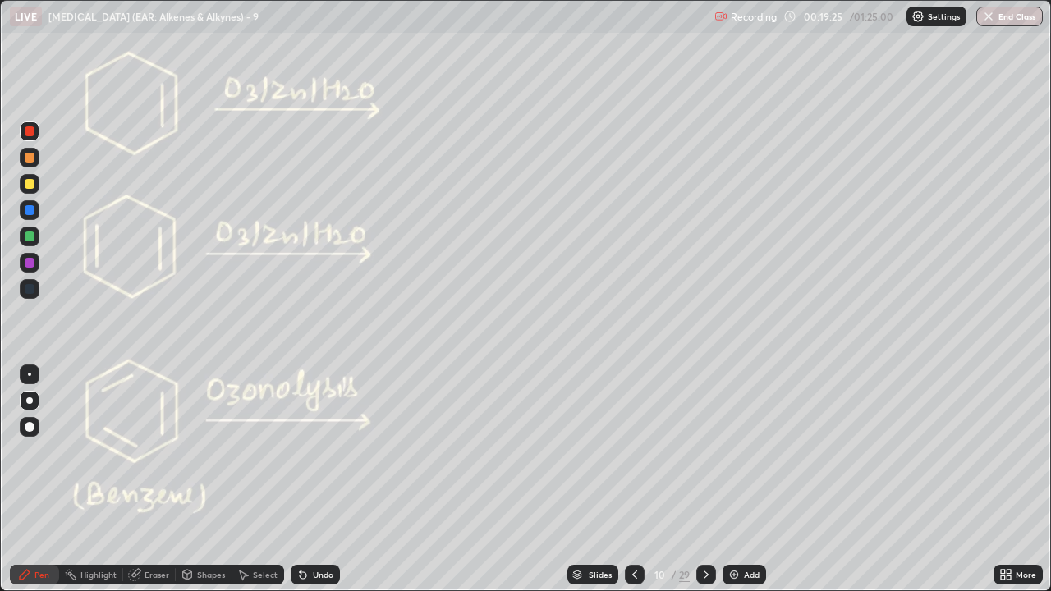
click at [251, 452] on div "Select" at bounding box center [258, 575] width 53 height 20
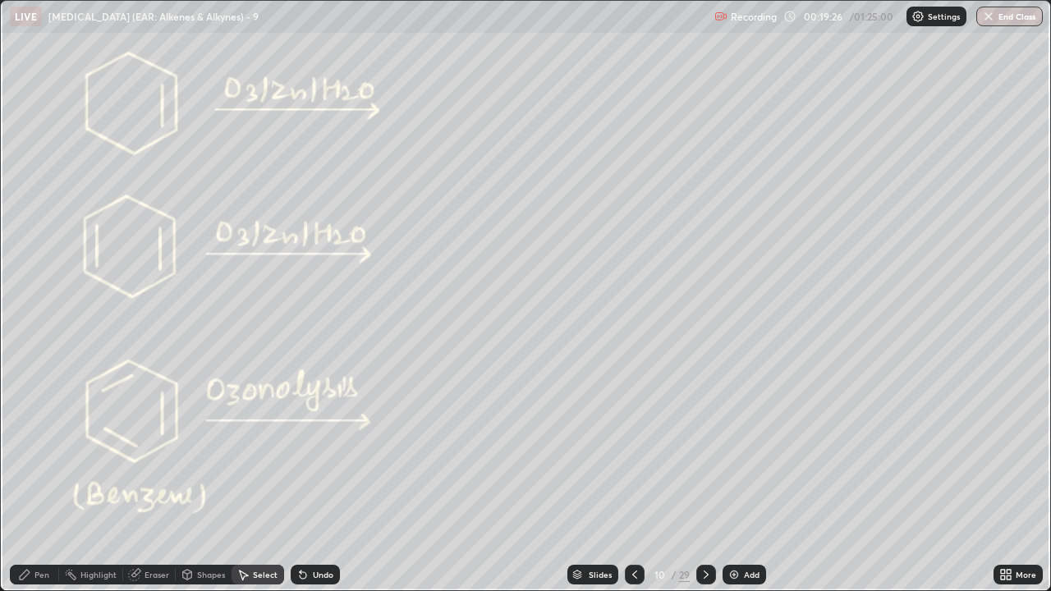
click at [198, 452] on div "Shapes" at bounding box center [211, 575] width 28 height 8
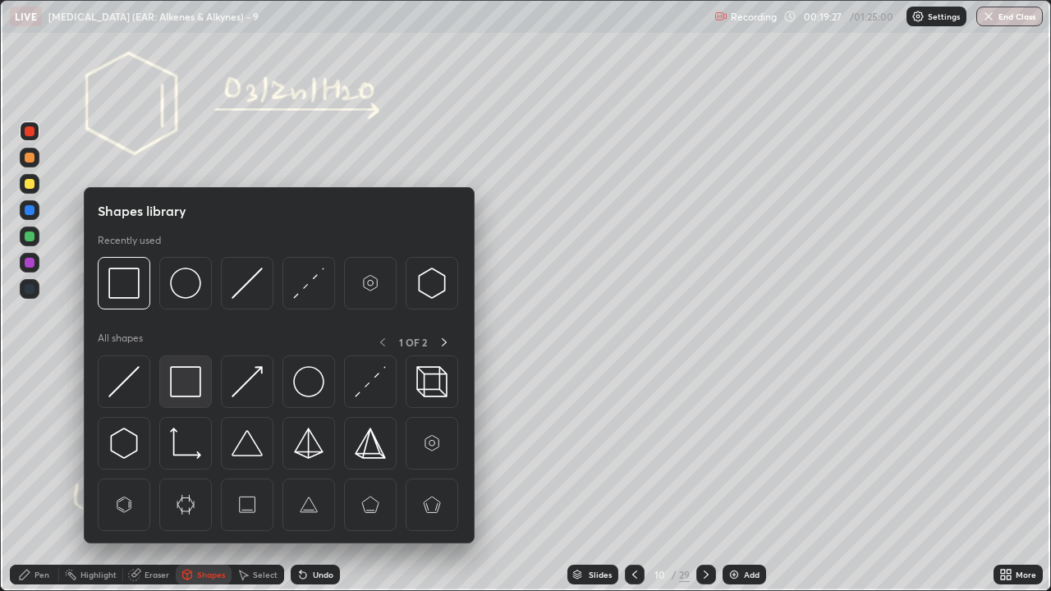
click at [182, 381] on img at bounding box center [185, 381] width 31 height 31
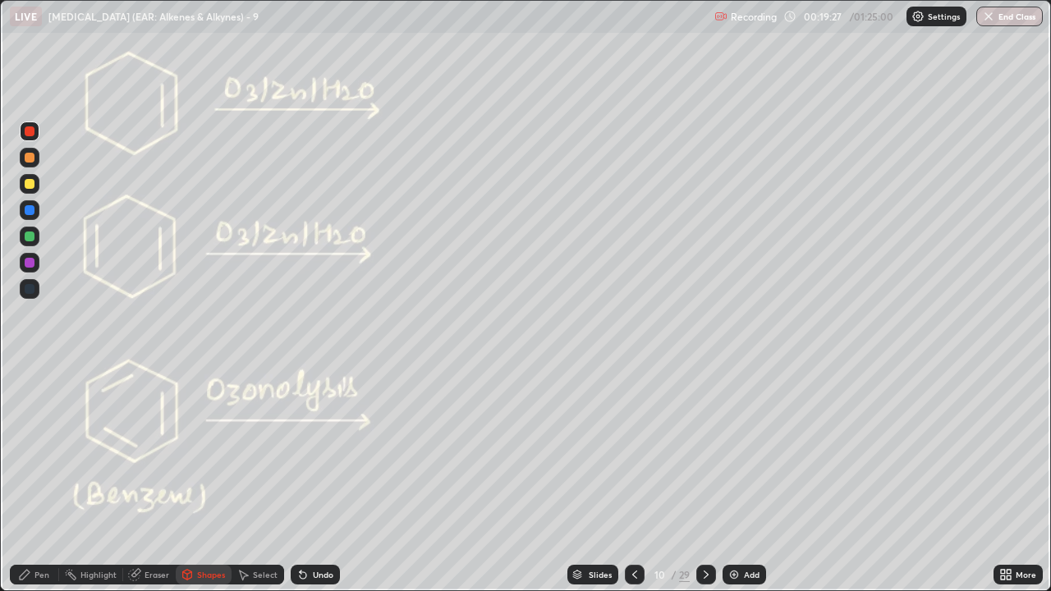
click at [34, 184] on div at bounding box center [30, 184] width 10 height 10
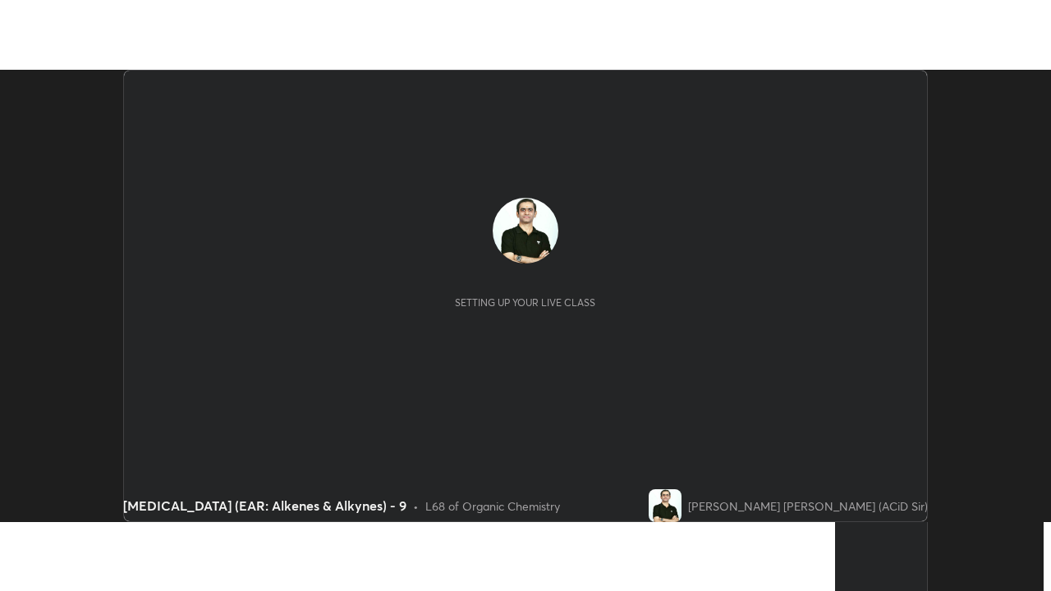
scroll to position [453, 1051]
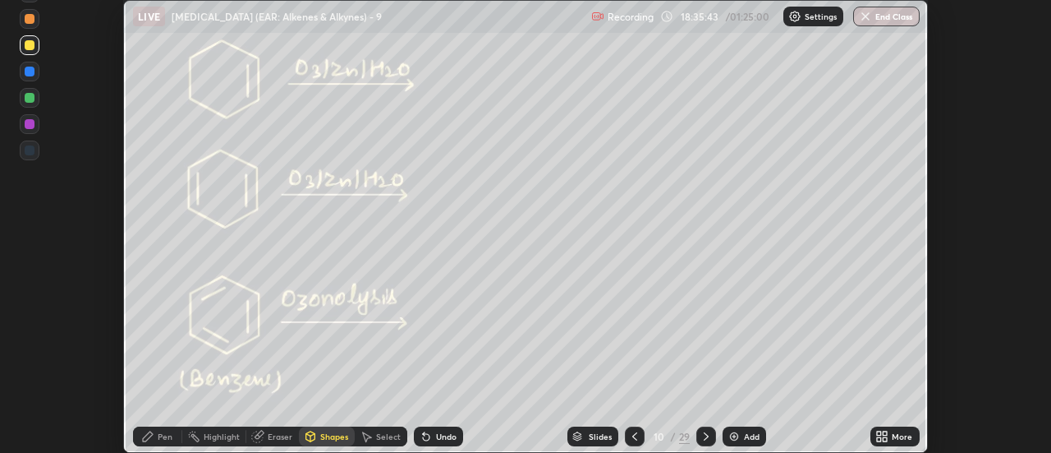
click at [899, 436] on div "More" at bounding box center [902, 436] width 21 height 8
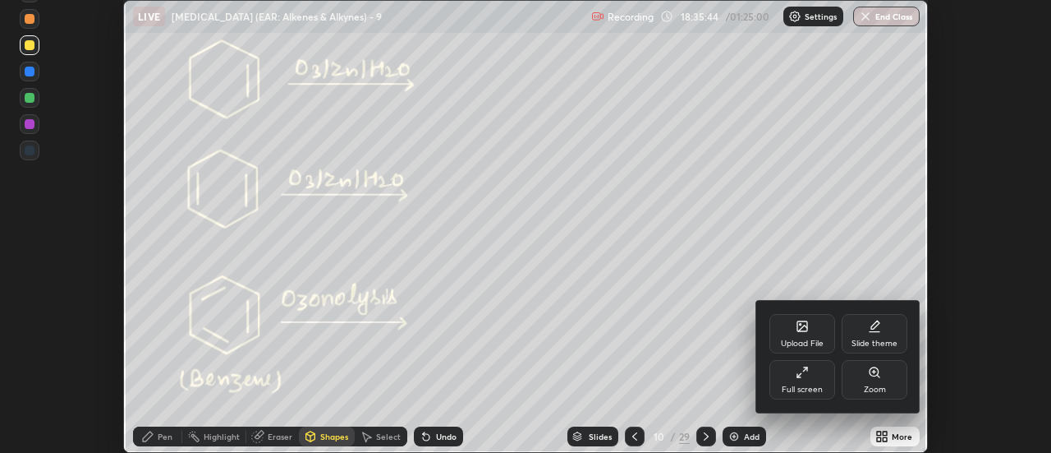
click at [815, 379] on div "Full screen" at bounding box center [803, 379] width 66 height 39
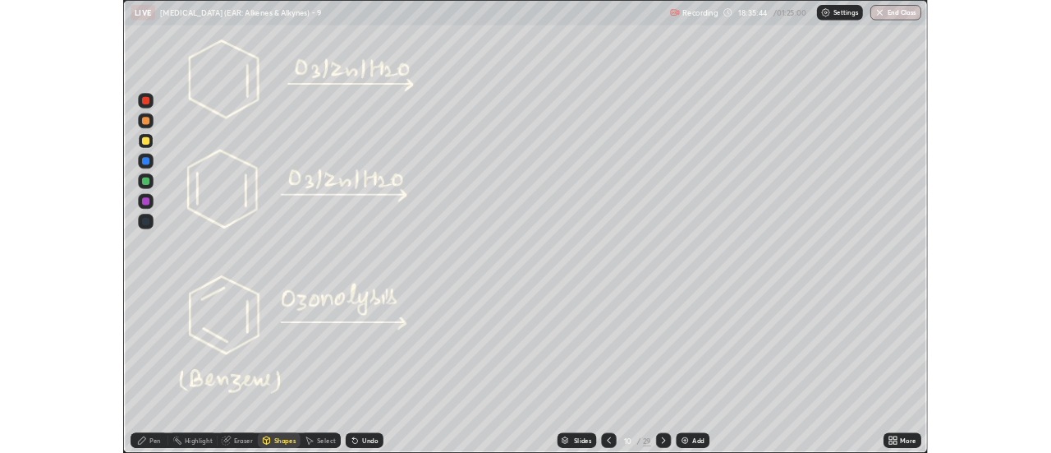
scroll to position [591, 1051]
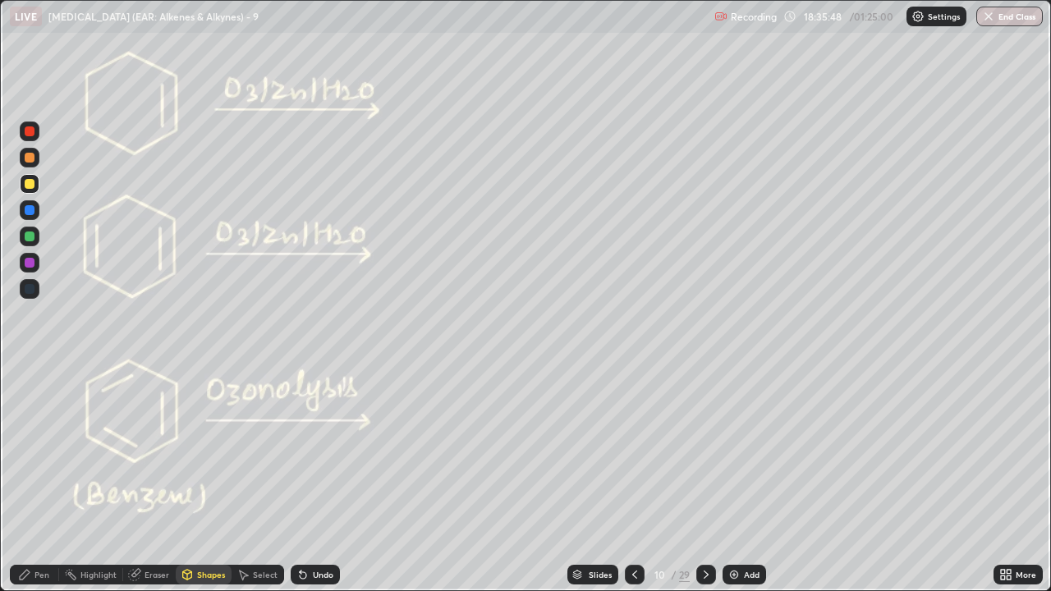
click at [702, 452] on icon at bounding box center [706, 574] width 13 height 13
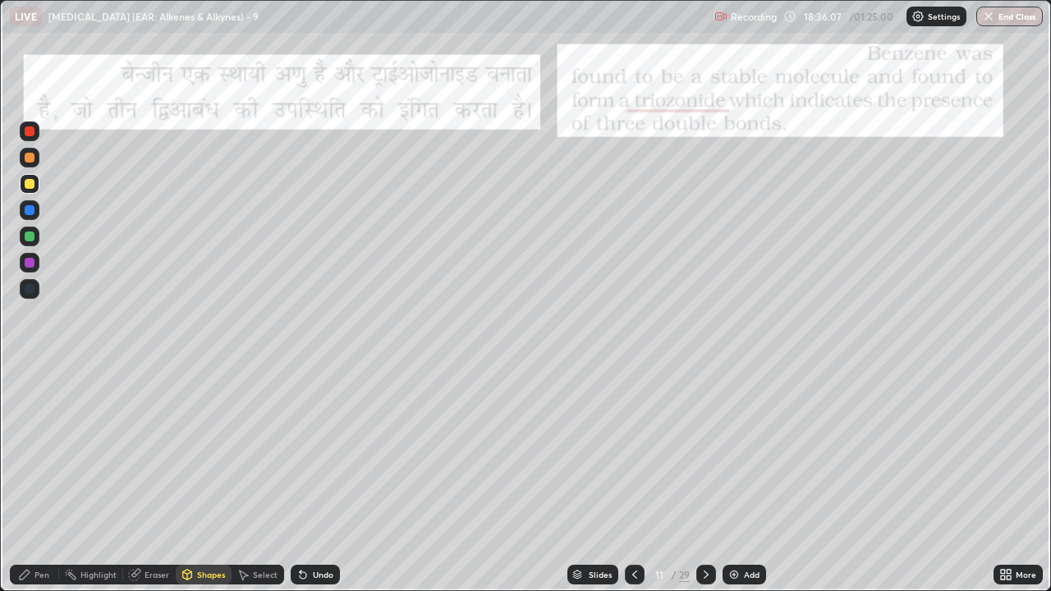
click at [30, 131] on div at bounding box center [30, 132] width 10 height 10
click at [28, 452] on icon at bounding box center [24, 574] width 13 height 13
click at [640, 452] on div at bounding box center [635, 575] width 20 height 20
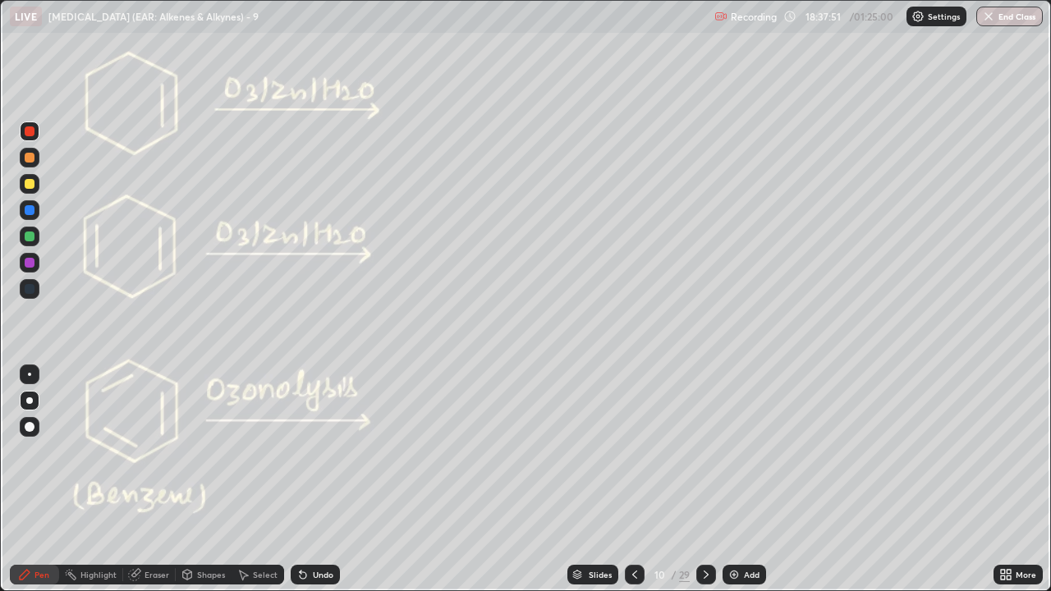
click at [1003, 452] on icon at bounding box center [1003, 572] width 4 height 4
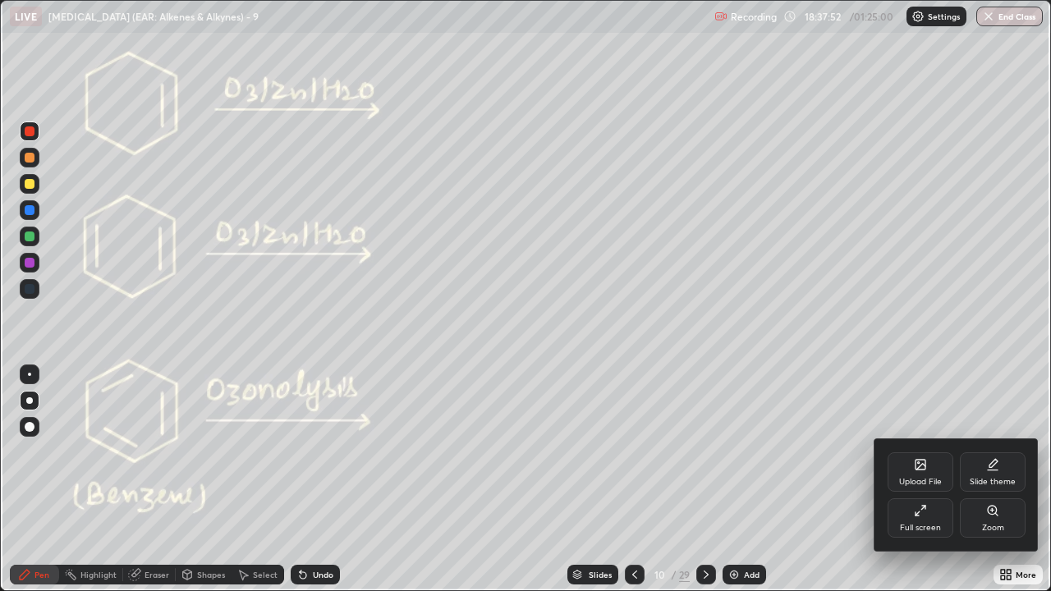
click at [914, 452] on div "Full screen" at bounding box center [921, 518] width 66 height 39
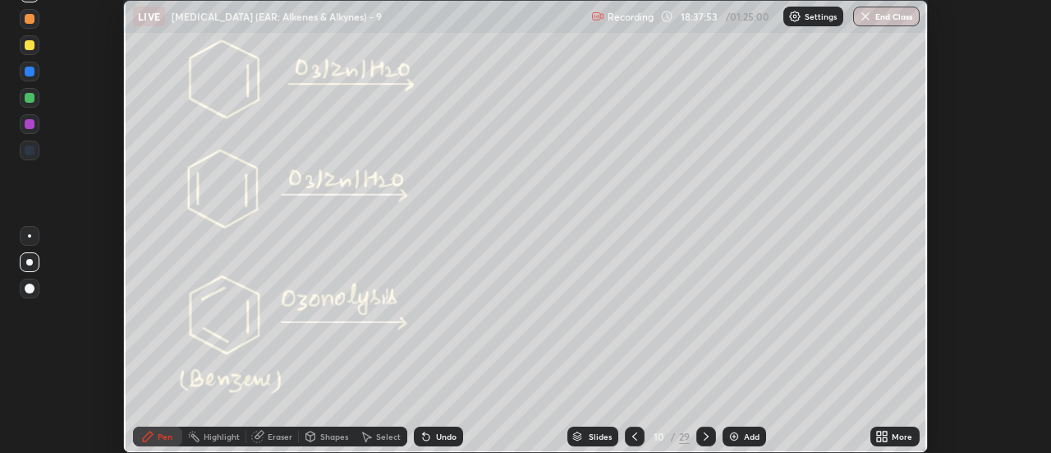
scroll to position [81694, 81096]
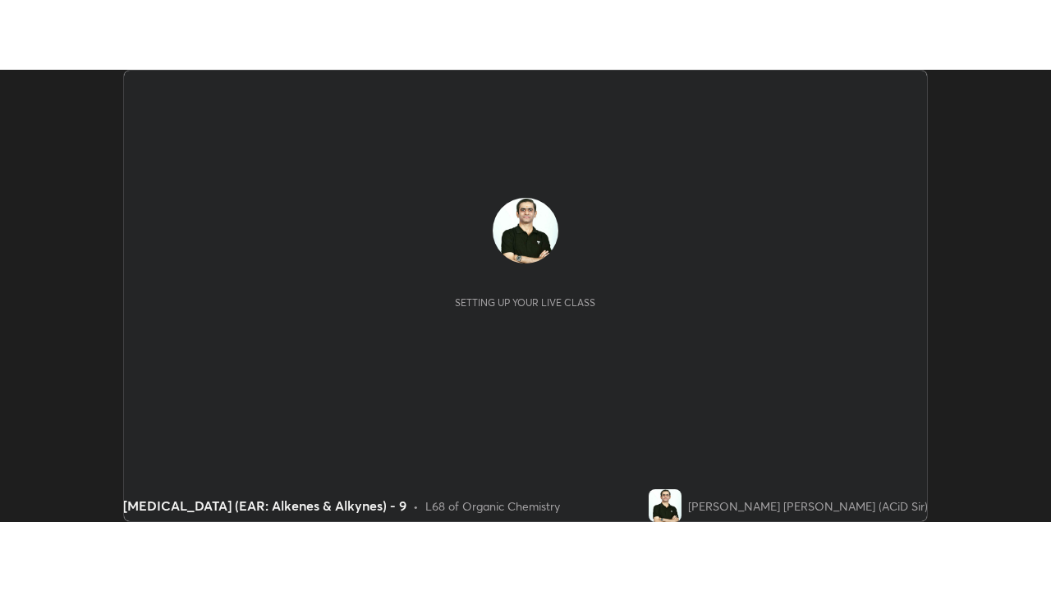
scroll to position [453, 1051]
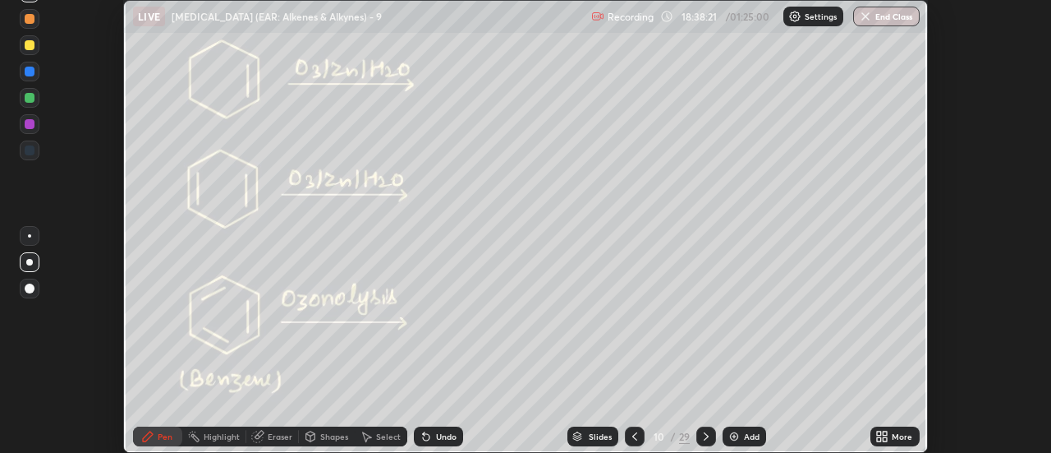
click at [904, 437] on div "More" at bounding box center [902, 436] width 21 height 8
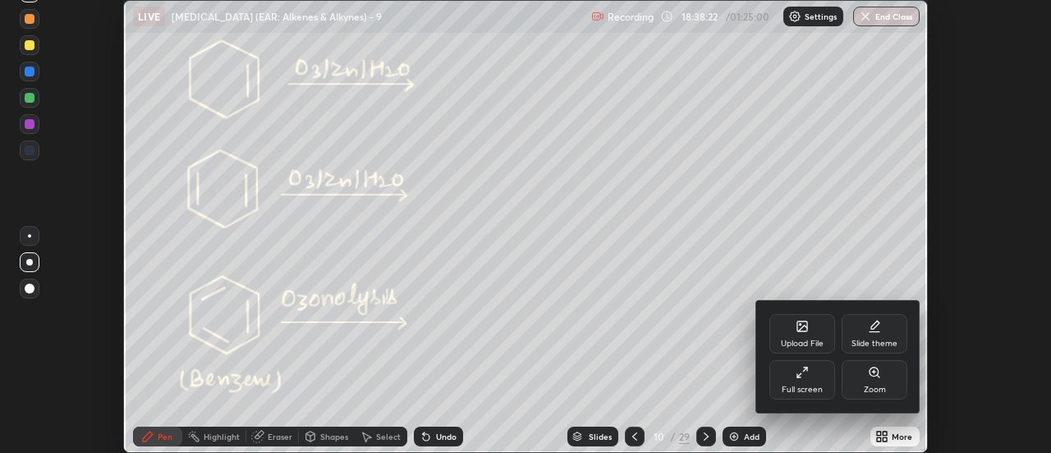
click at [819, 381] on div "Full screen" at bounding box center [803, 379] width 66 height 39
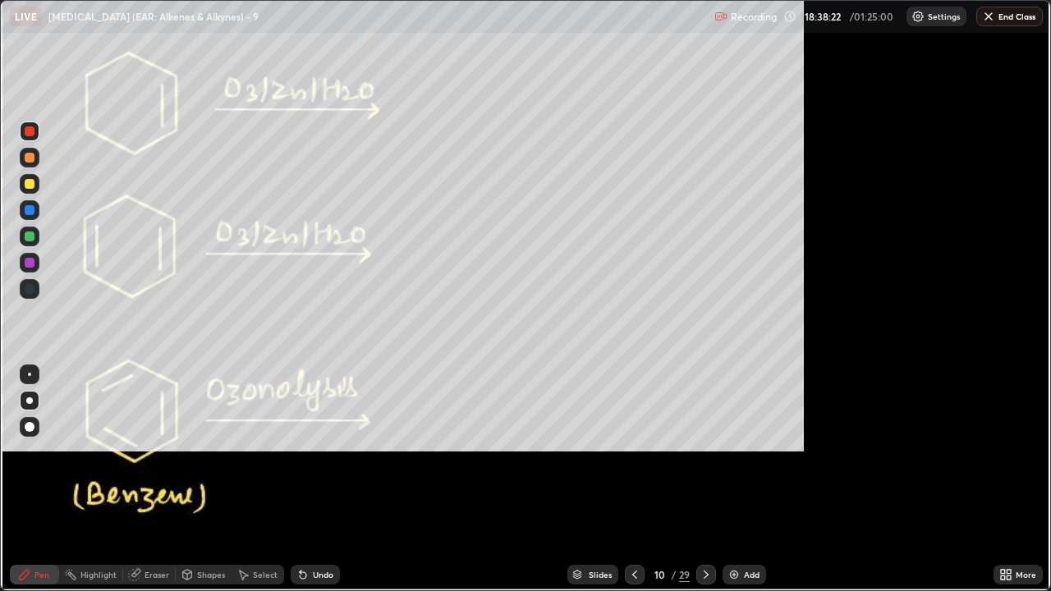
scroll to position [591, 1051]
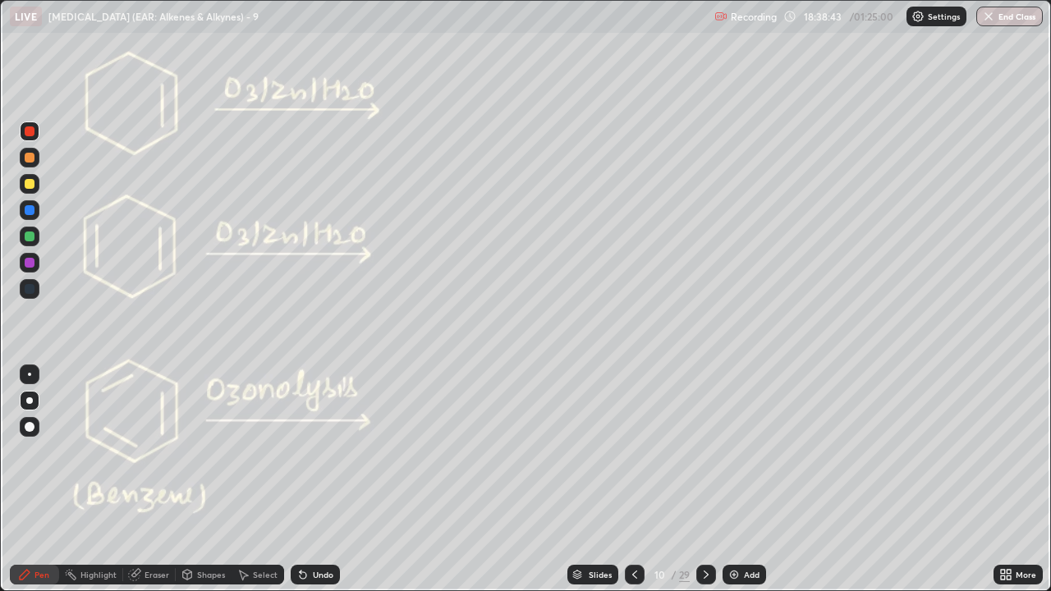
click at [706, 452] on icon at bounding box center [706, 574] width 13 height 13
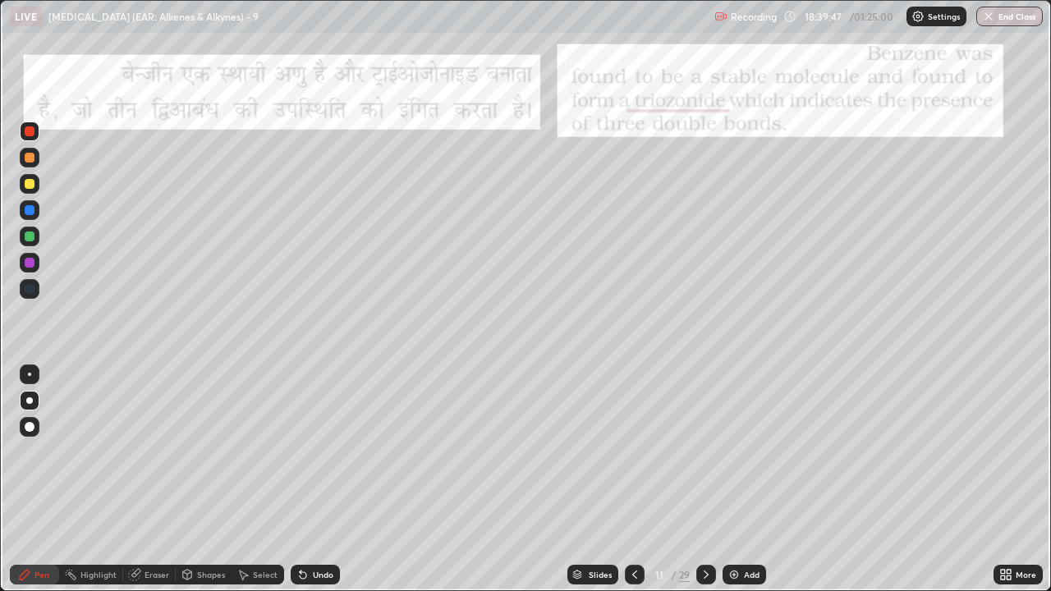
click at [262, 452] on div "Select" at bounding box center [265, 575] width 25 height 8
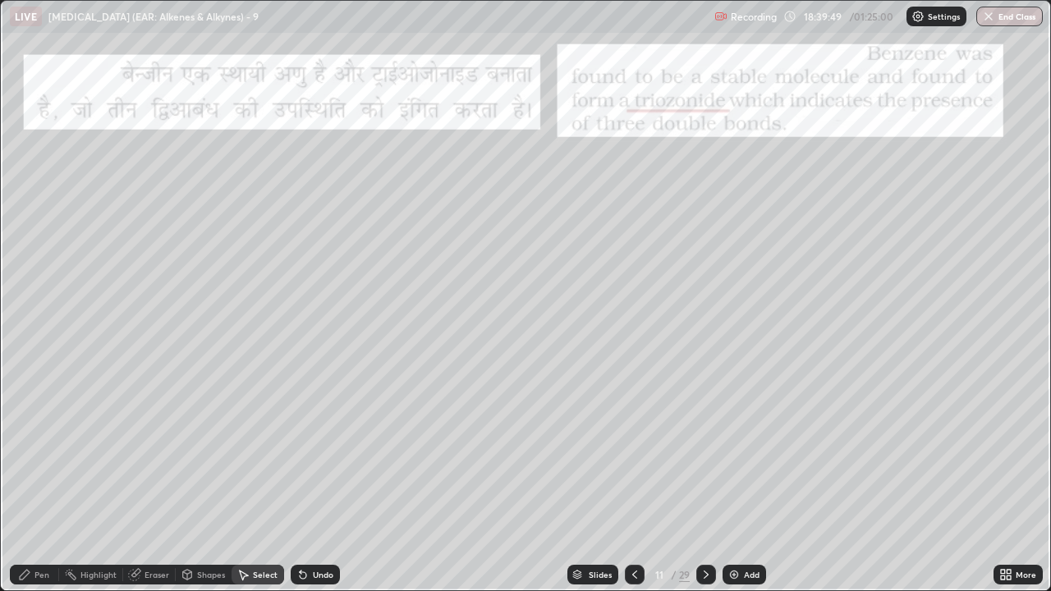
click at [197, 452] on div "Shapes" at bounding box center [211, 575] width 28 height 8
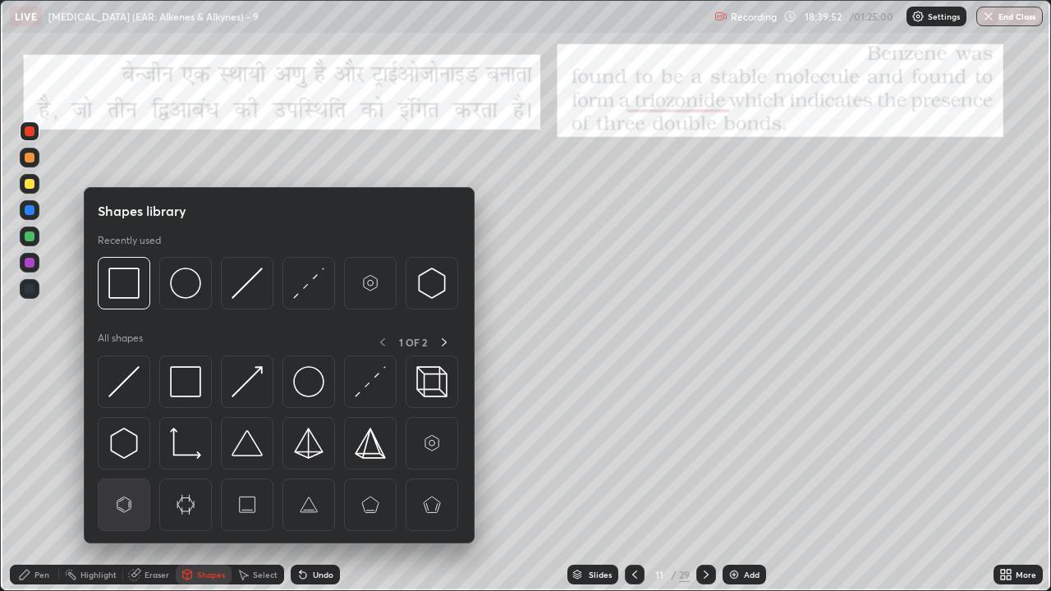
click at [123, 452] on img at bounding box center [123, 505] width 31 height 31
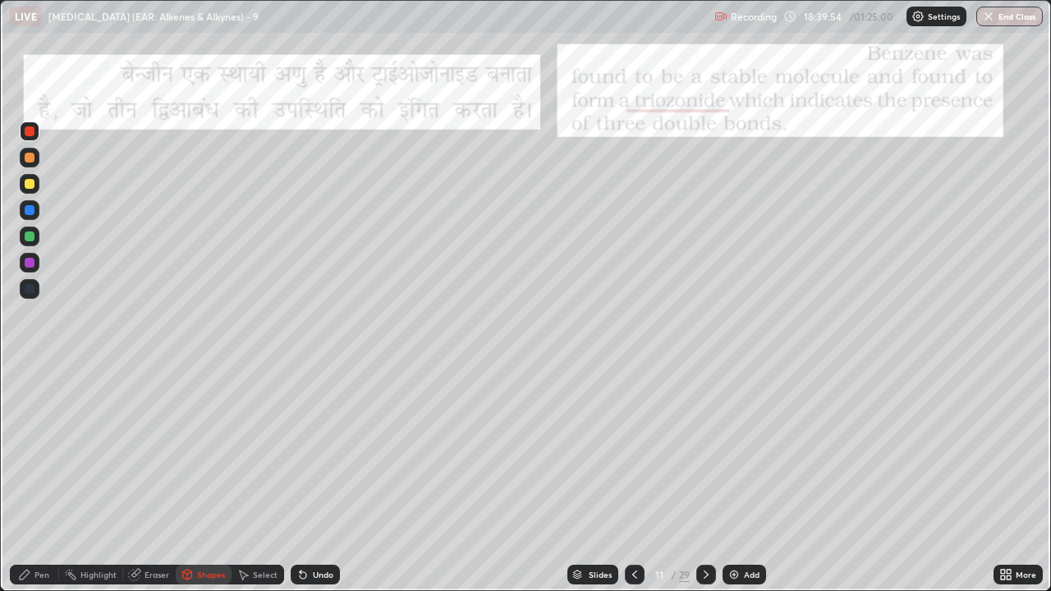
click at [46, 452] on div "Pen" at bounding box center [42, 575] width 15 height 8
click at [318, 452] on div "Undo" at bounding box center [323, 575] width 21 height 8
click at [220, 452] on div "Shapes" at bounding box center [211, 575] width 28 height 8
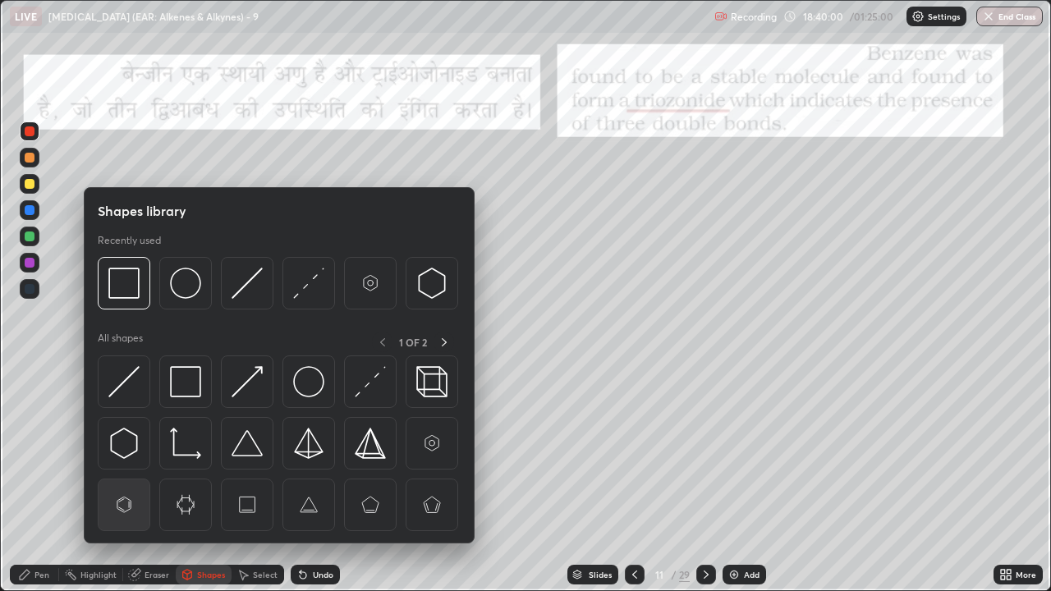
click at [135, 452] on img at bounding box center [123, 505] width 31 height 31
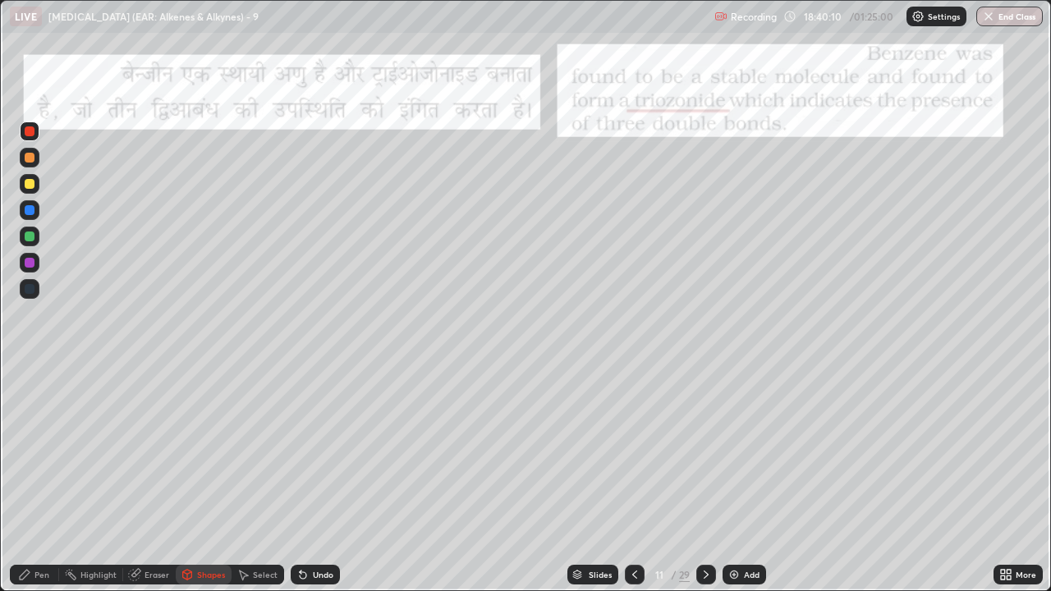
click at [29, 452] on icon at bounding box center [24, 574] width 13 height 13
click at [26, 235] on div at bounding box center [30, 237] width 10 height 10
click at [28, 233] on div at bounding box center [30, 237] width 10 height 10
click at [155, 452] on div "Eraser" at bounding box center [157, 575] width 25 height 8
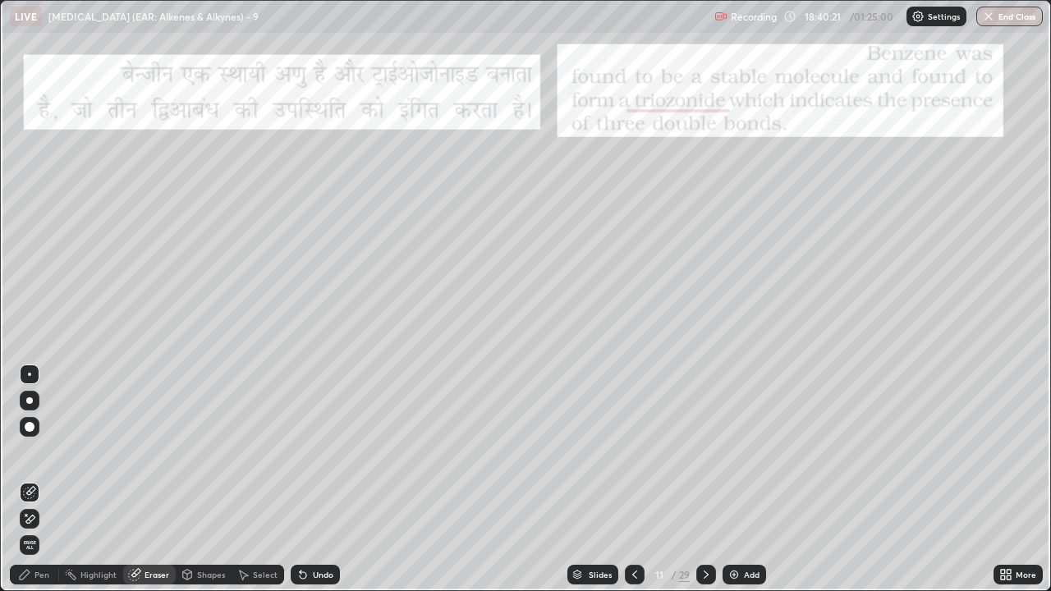
click at [42, 452] on div "Pen" at bounding box center [42, 575] width 15 height 8
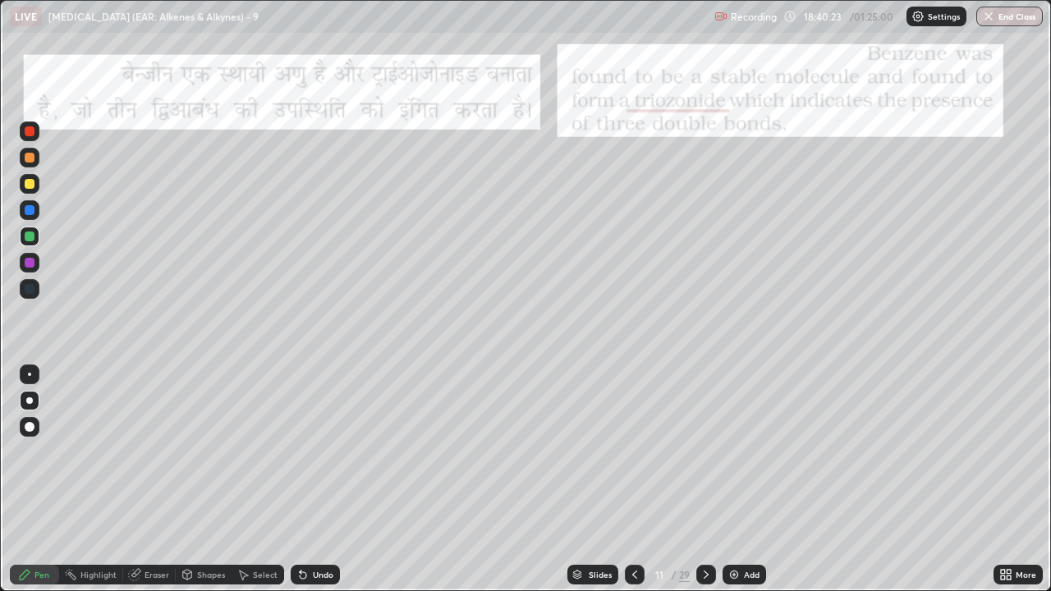
click at [27, 133] on div at bounding box center [30, 132] width 10 height 10
click at [205, 452] on div "Shapes" at bounding box center [211, 575] width 28 height 8
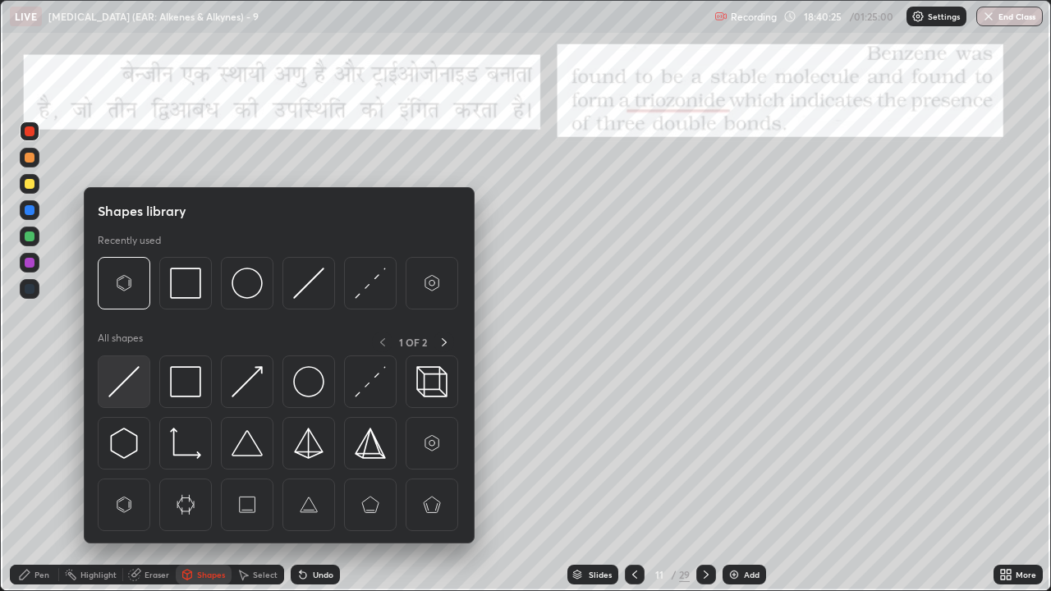
click at [127, 390] on img at bounding box center [123, 381] width 31 height 31
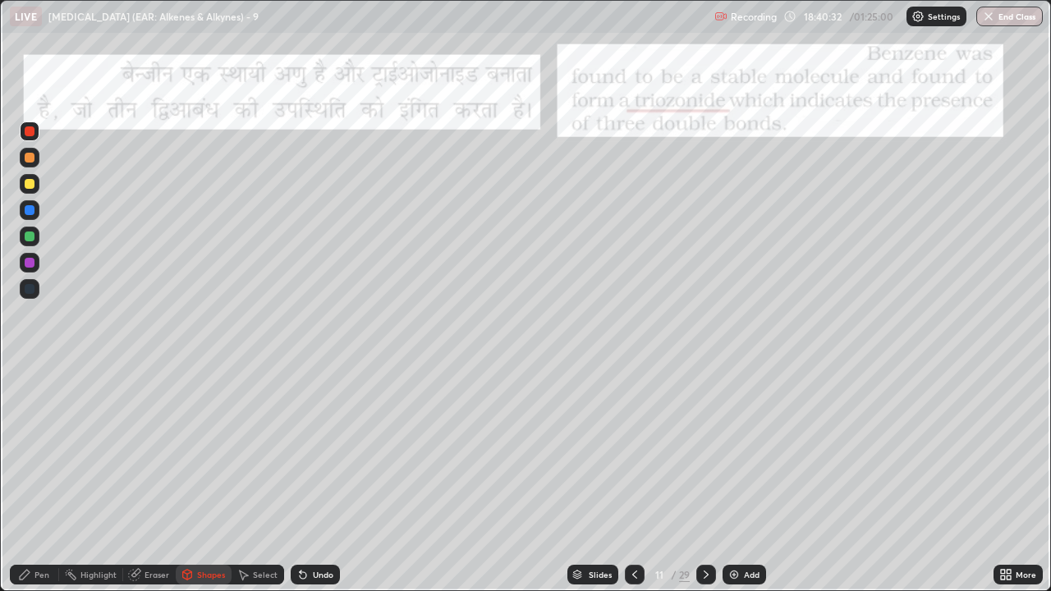
click at [17, 452] on div "Pen" at bounding box center [34, 575] width 49 height 20
click at [157, 452] on div "Eraser" at bounding box center [157, 575] width 25 height 8
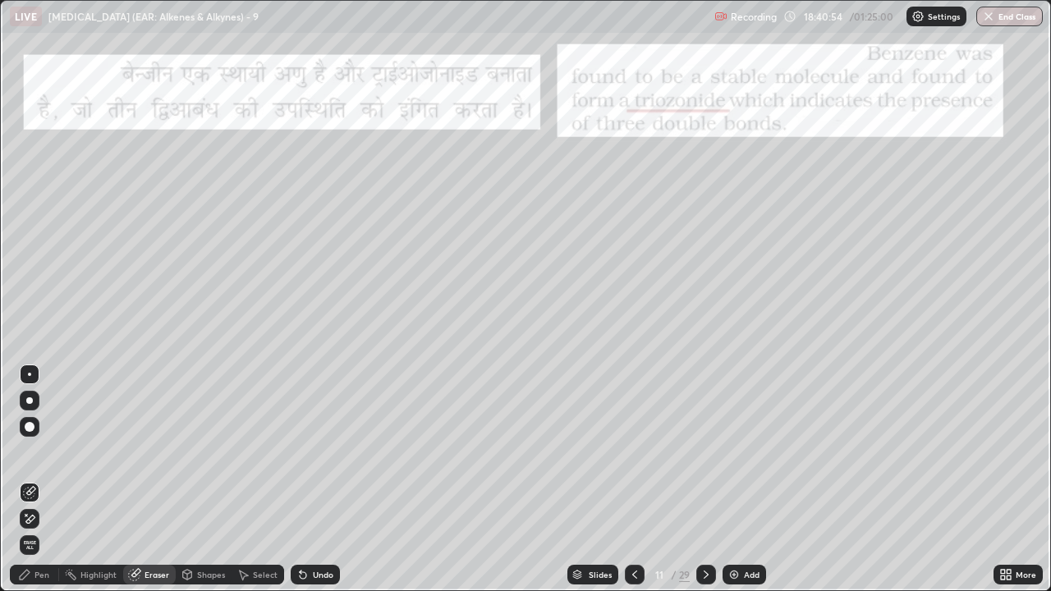
click at [30, 452] on icon at bounding box center [24, 574] width 13 height 13
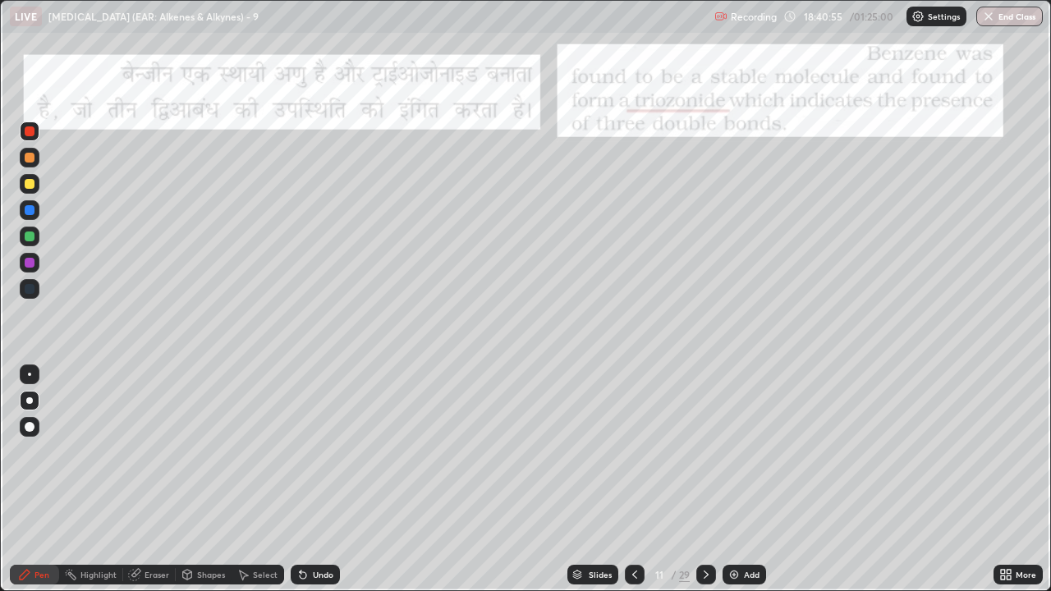
click at [30, 237] on div at bounding box center [30, 237] width 10 height 10
click at [145, 452] on div "Eraser" at bounding box center [157, 575] width 25 height 8
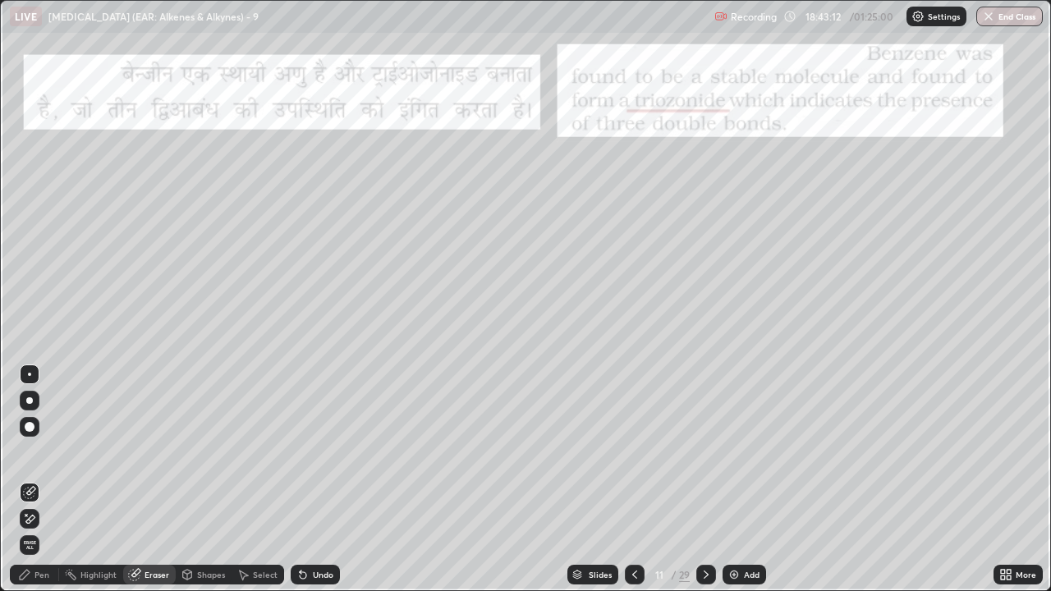
click at [42, 452] on div "Pen" at bounding box center [42, 575] width 15 height 8
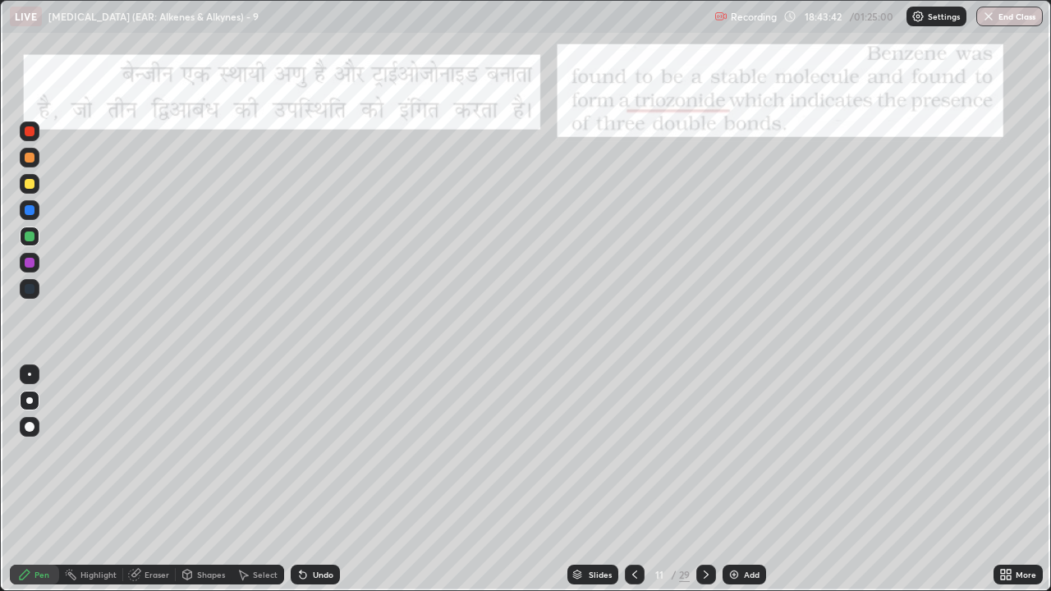
click at [152, 452] on div "Eraser" at bounding box center [157, 575] width 25 height 8
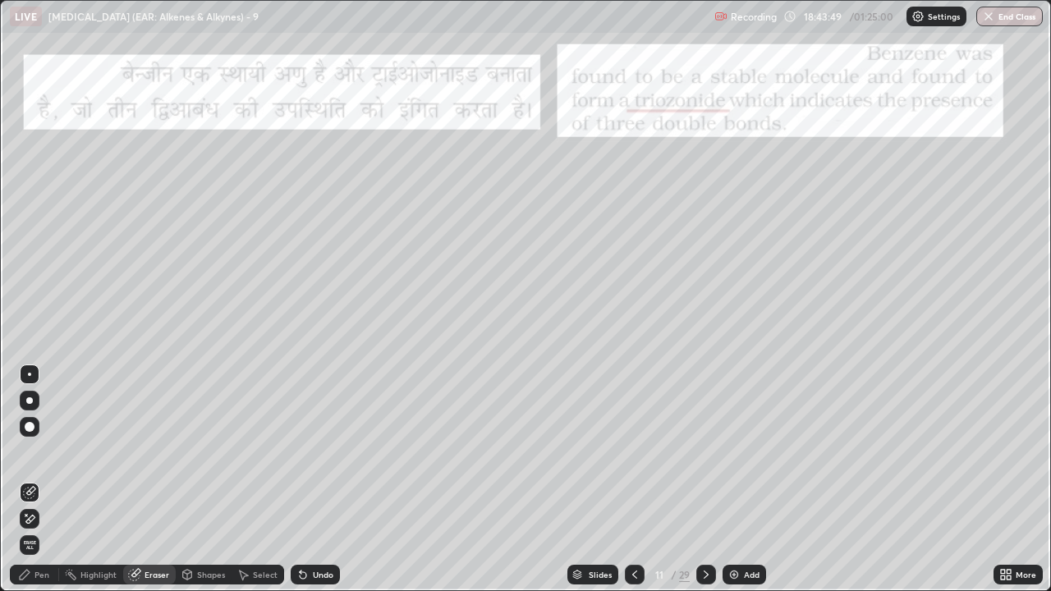
click at [40, 452] on div "Pen" at bounding box center [42, 575] width 15 height 8
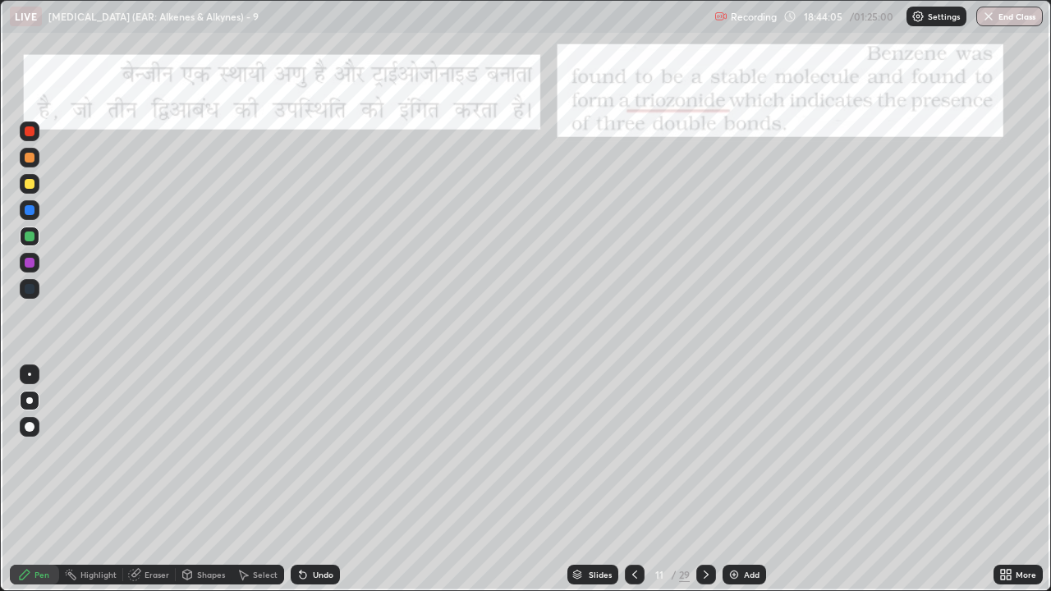
click at [26, 186] on div at bounding box center [30, 184] width 10 height 10
click at [29, 127] on div at bounding box center [30, 132] width 10 height 10
click at [705, 452] on icon at bounding box center [706, 574] width 13 height 13
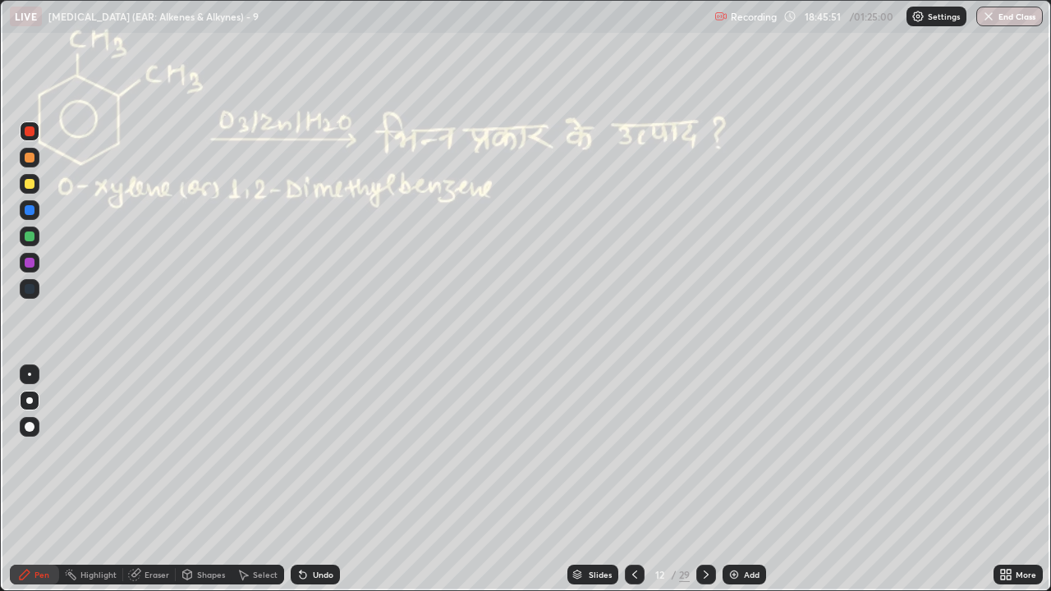
click at [25, 239] on div at bounding box center [30, 237] width 10 height 10
click at [219, 452] on div "Shapes" at bounding box center [211, 575] width 28 height 8
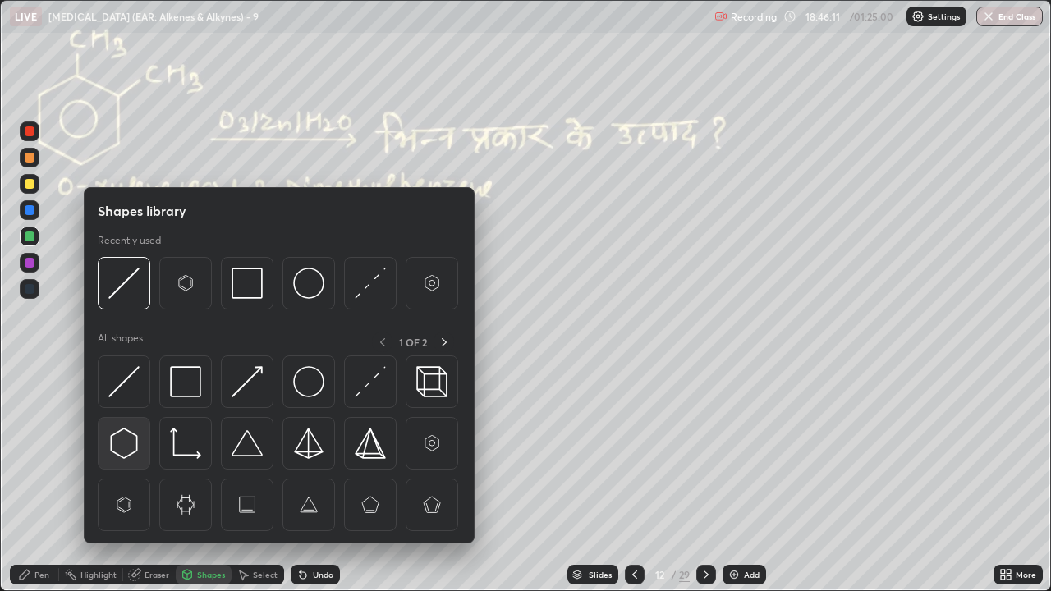
click at [127, 444] on img at bounding box center [123, 443] width 31 height 31
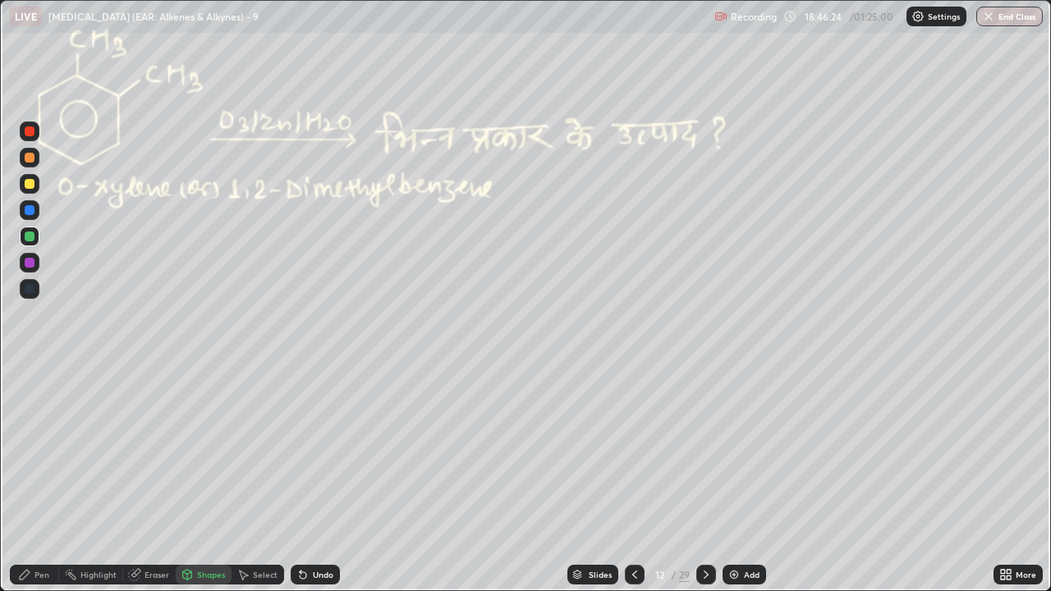
click at [208, 452] on div "Shapes" at bounding box center [211, 575] width 28 height 8
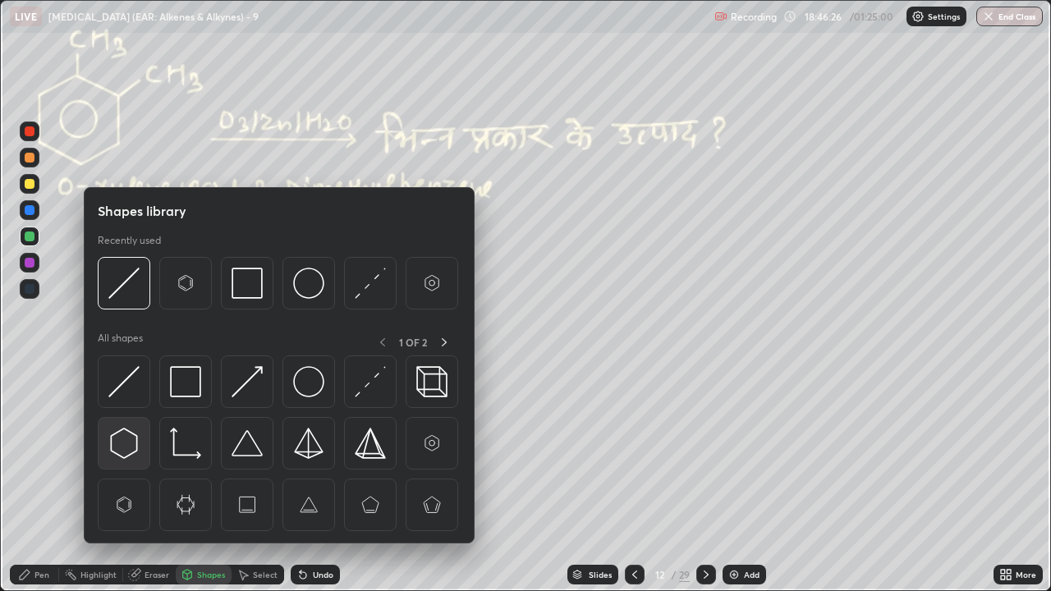
click at [129, 447] on img at bounding box center [123, 443] width 31 height 31
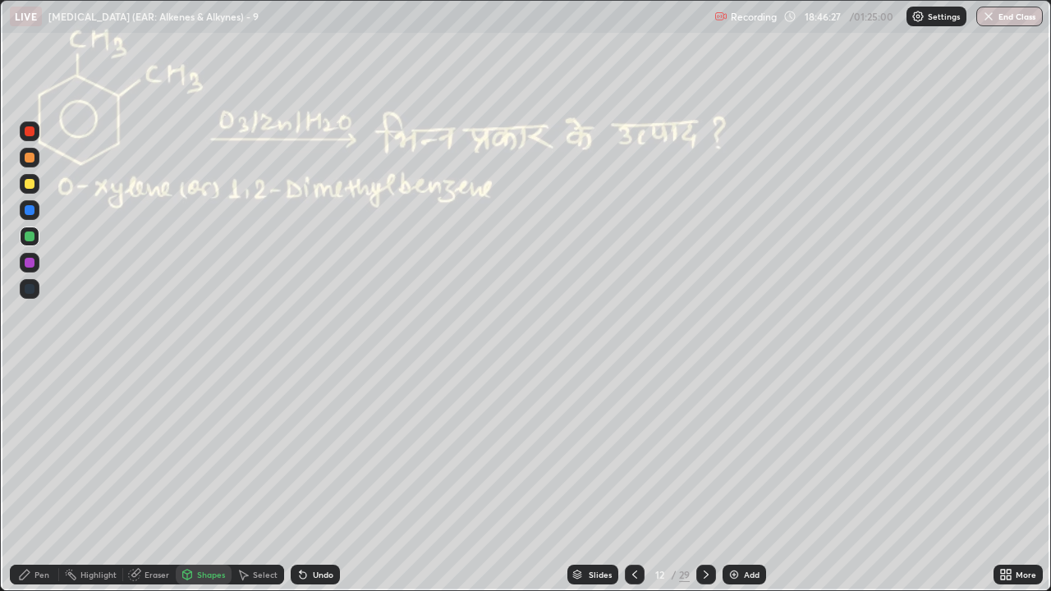
click at [25, 136] on div at bounding box center [30, 132] width 20 height 20
click at [28, 137] on div at bounding box center [30, 132] width 20 height 20
click at [28, 132] on div at bounding box center [30, 132] width 10 height 10
click at [28, 134] on div at bounding box center [30, 132] width 10 height 10
click at [36, 452] on div "Pen" at bounding box center [42, 575] width 15 height 8
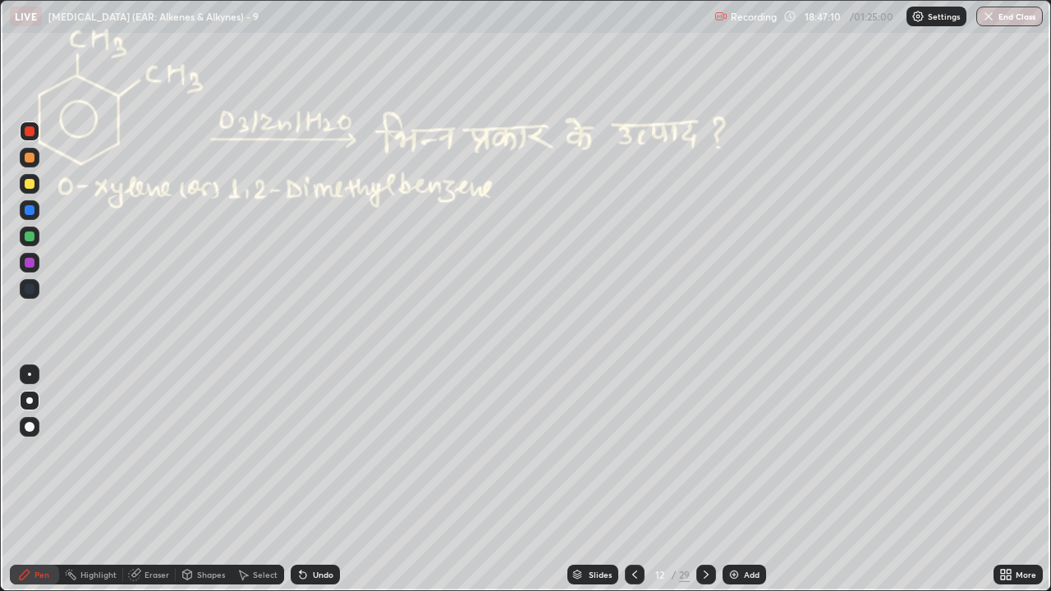
click at [27, 186] on div at bounding box center [30, 184] width 10 height 10
click at [28, 134] on div at bounding box center [30, 132] width 10 height 10
click at [315, 452] on div "Undo" at bounding box center [315, 575] width 49 height 20
click at [29, 159] on div at bounding box center [30, 158] width 10 height 10
click at [30, 237] on div at bounding box center [30, 237] width 10 height 10
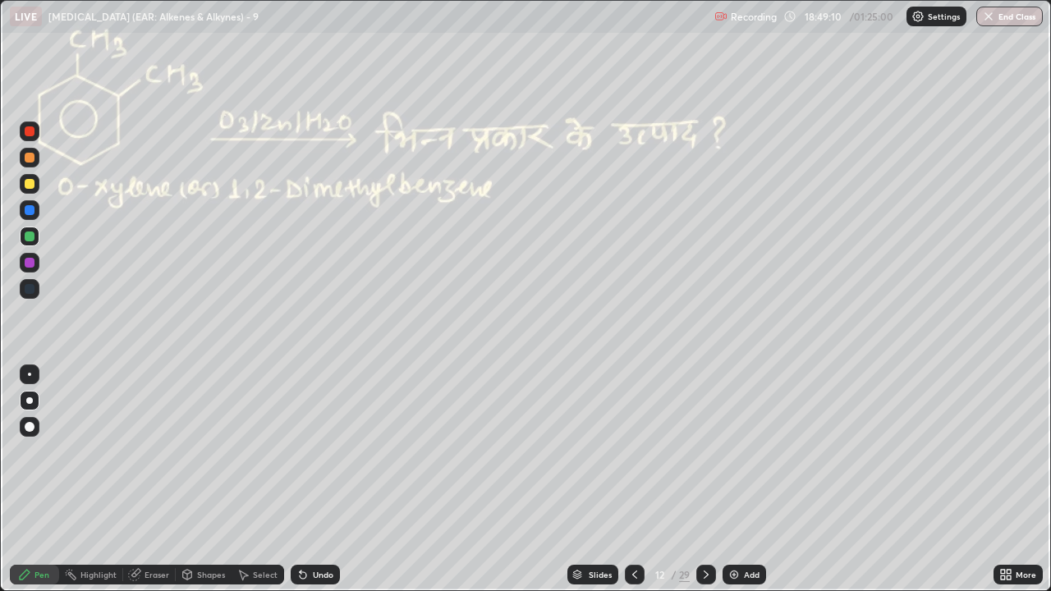
click at [33, 160] on div at bounding box center [30, 158] width 10 height 10
click at [328, 452] on div "Undo" at bounding box center [323, 575] width 21 height 8
click at [325, 452] on div "Undo" at bounding box center [315, 575] width 49 height 20
click at [319, 452] on div "Undo" at bounding box center [323, 575] width 21 height 8
click at [321, 452] on div "Undo" at bounding box center [315, 575] width 49 height 20
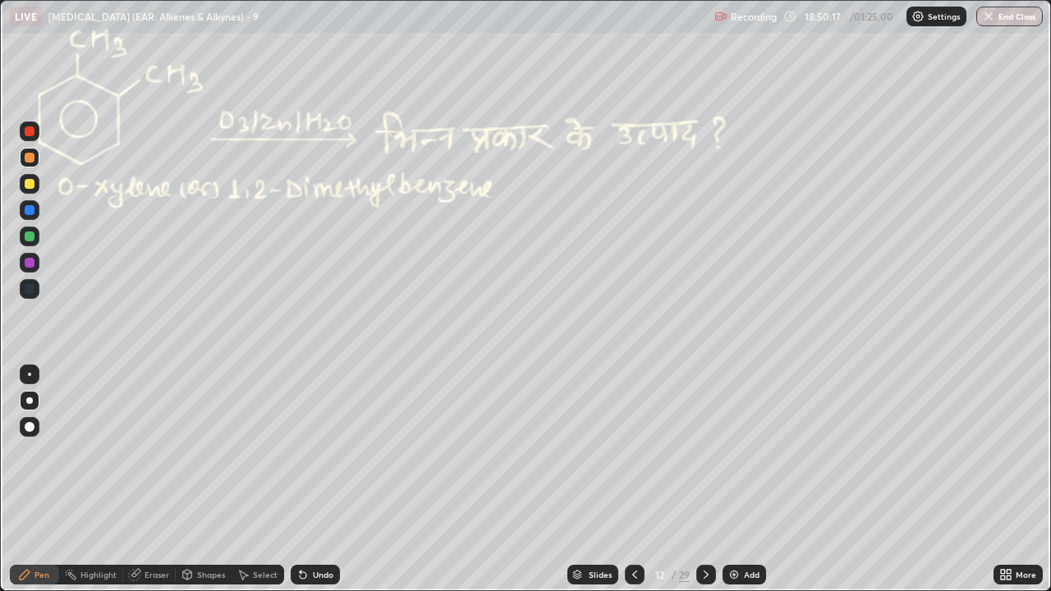
click at [71, 452] on circle at bounding box center [72, 571] width 2 height 2
click at [44, 452] on div "Pen" at bounding box center [42, 575] width 15 height 8
click at [32, 242] on div at bounding box center [30, 237] width 20 height 20
click at [25, 136] on div at bounding box center [30, 132] width 10 height 10
click at [29, 157] on div at bounding box center [30, 158] width 10 height 10
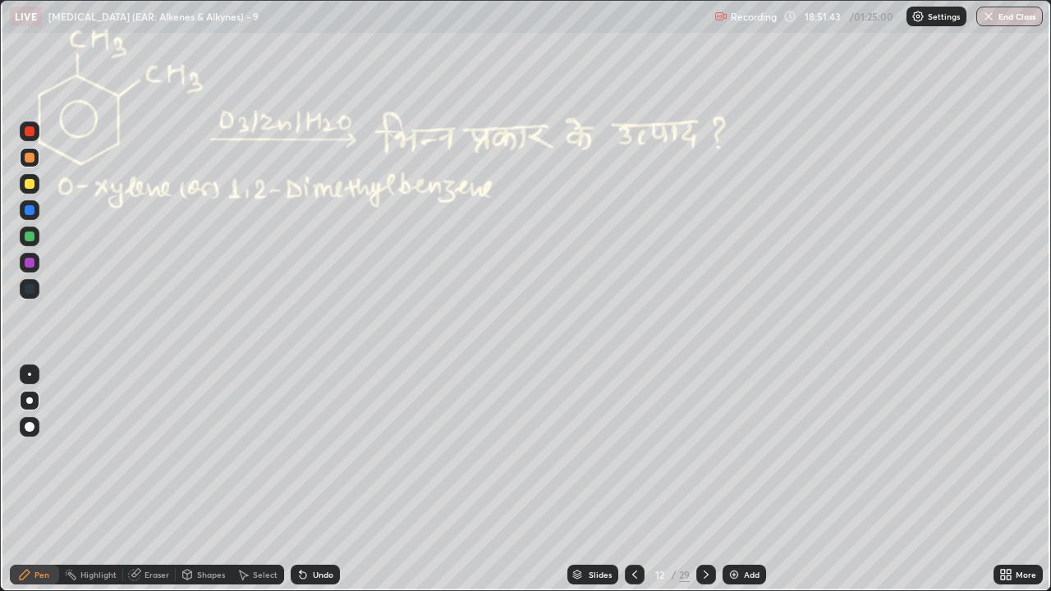
click at [30, 157] on div at bounding box center [30, 158] width 10 height 10
click at [26, 182] on div at bounding box center [30, 184] width 10 height 10
click at [633, 452] on icon at bounding box center [634, 574] width 13 height 13
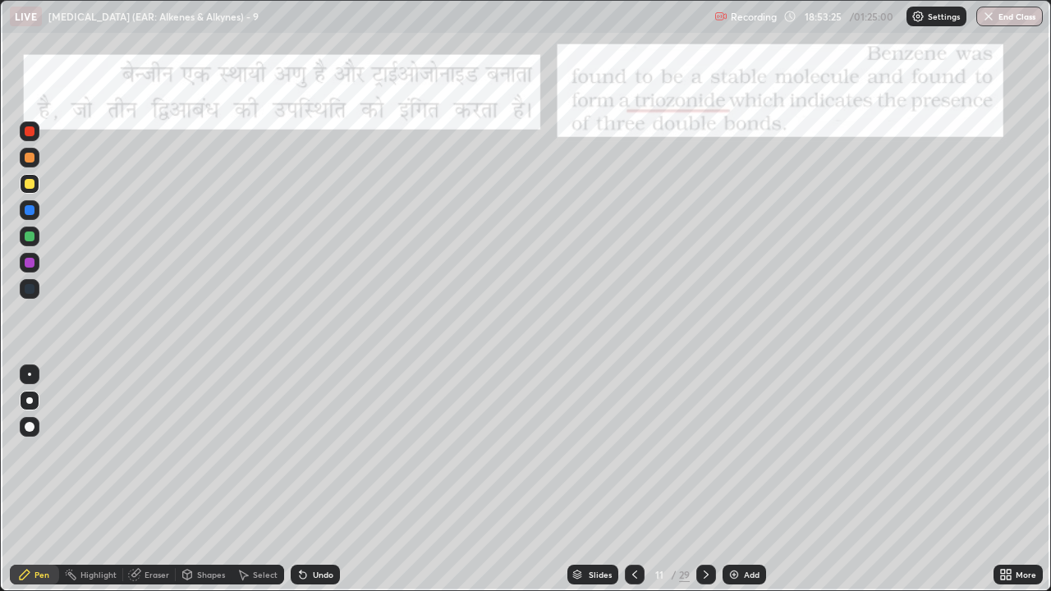
click at [633, 452] on icon at bounding box center [634, 574] width 13 height 13
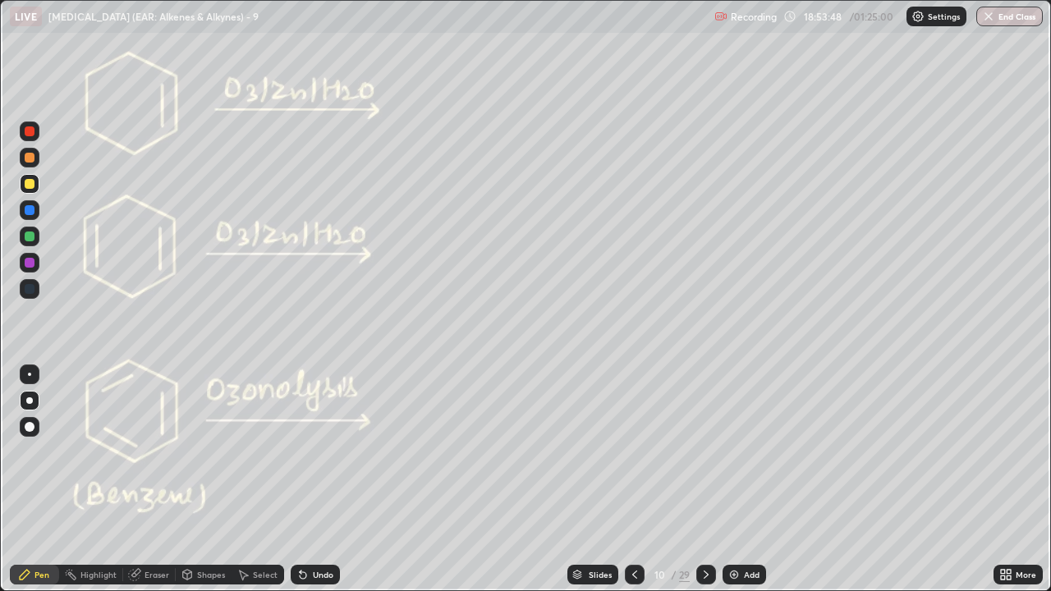
click at [705, 452] on icon at bounding box center [706, 574] width 13 height 13
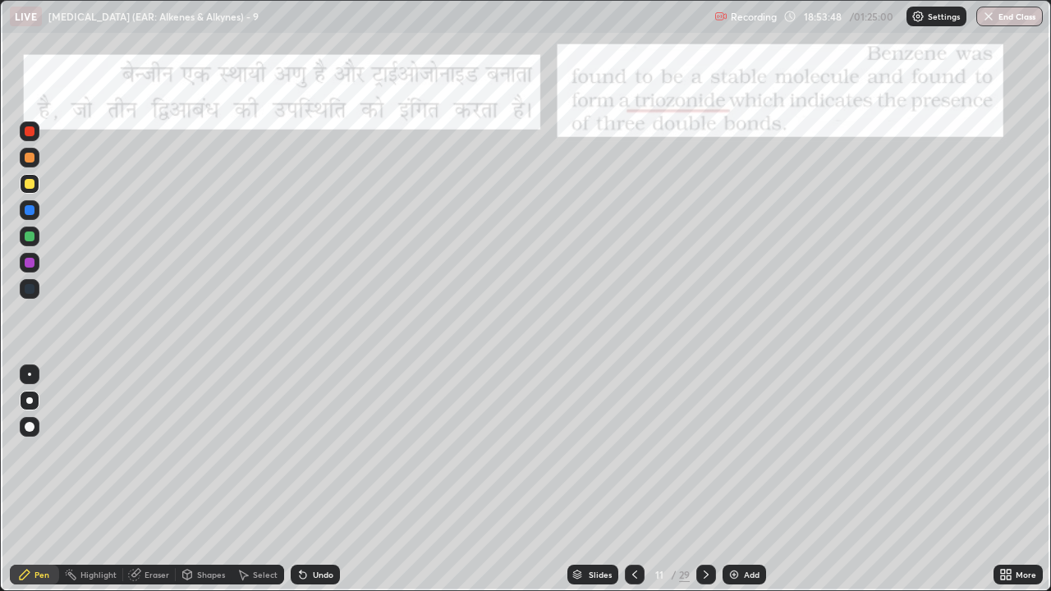
click at [703, 452] on icon at bounding box center [706, 574] width 13 height 13
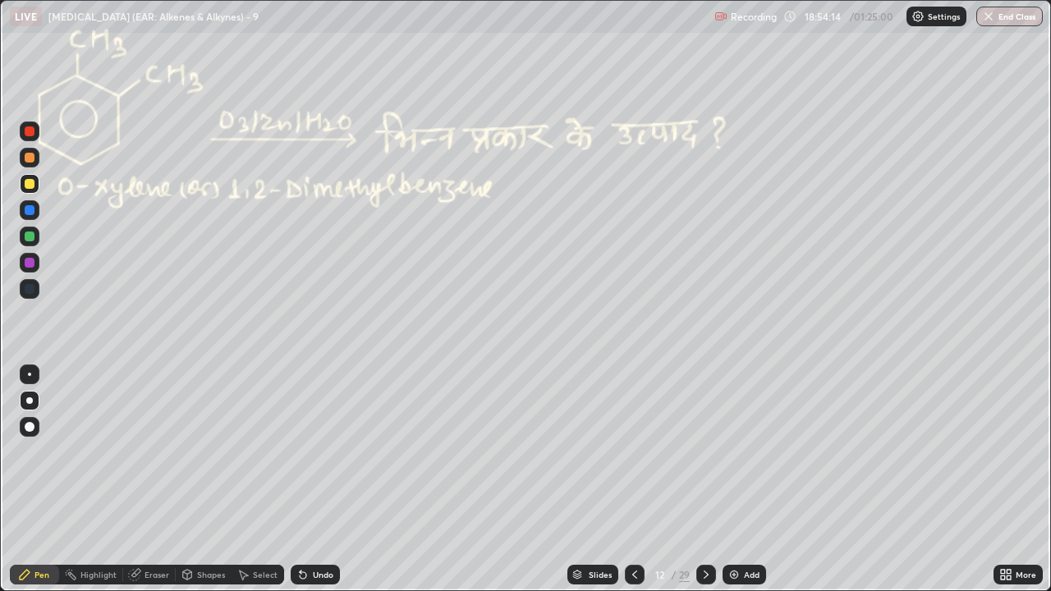
click at [32, 238] on div at bounding box center [30, 237] width 10 height 10
click at [213, 452] on div "Shapes" at bounding box center [211, 575] width 28 height 8
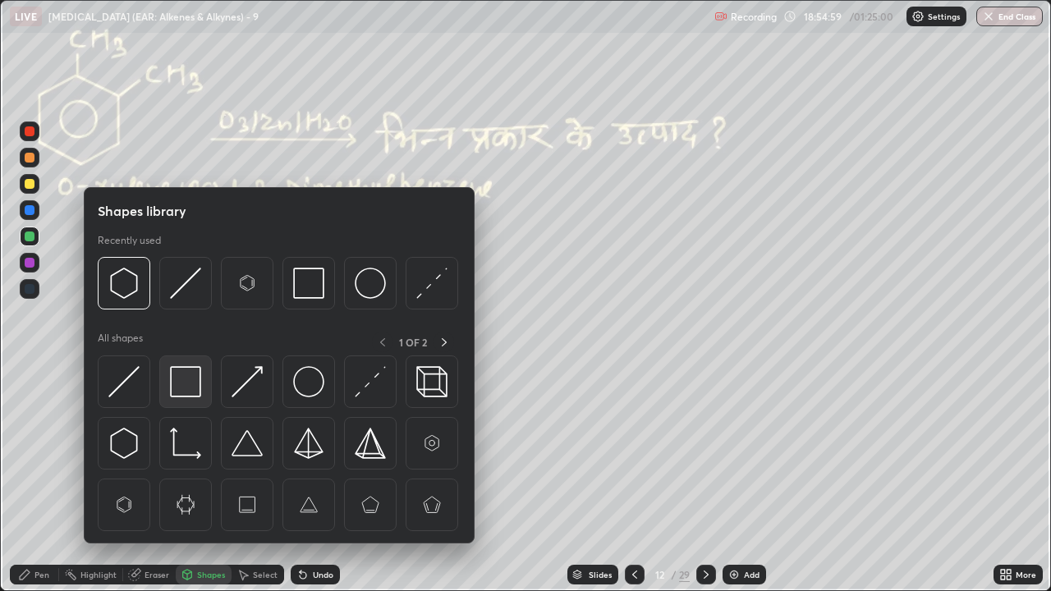
click at [191, 382] on img at bounding box center [185, 381] width 31 height 31
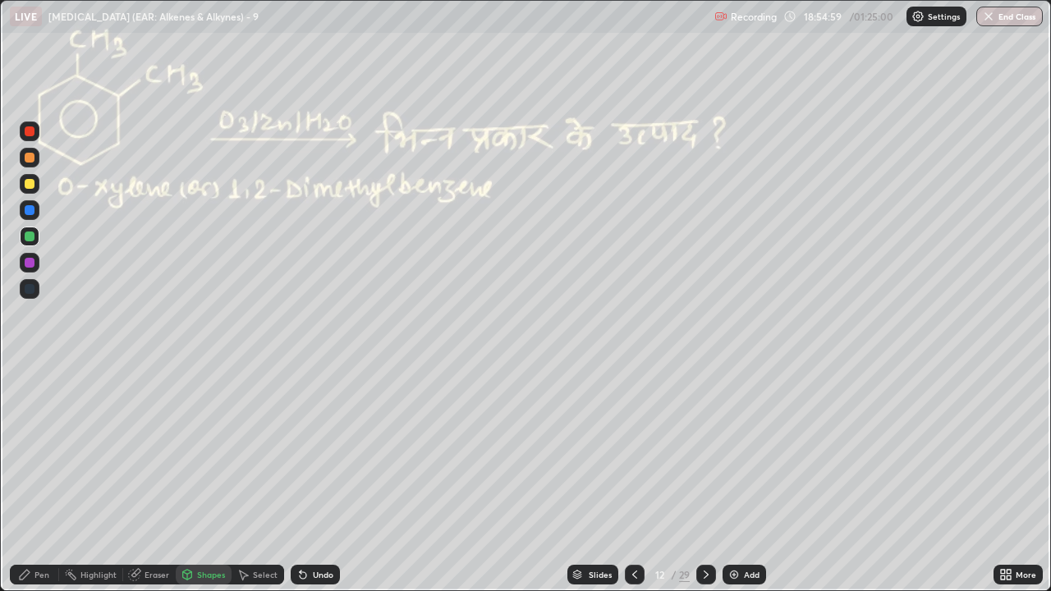
click at [28, 183] on div at bounding box center [30, 184] width 10 height 10
click at [160, 452] on div "Eraser" at bounding box center [157, 575] width 25 height 8
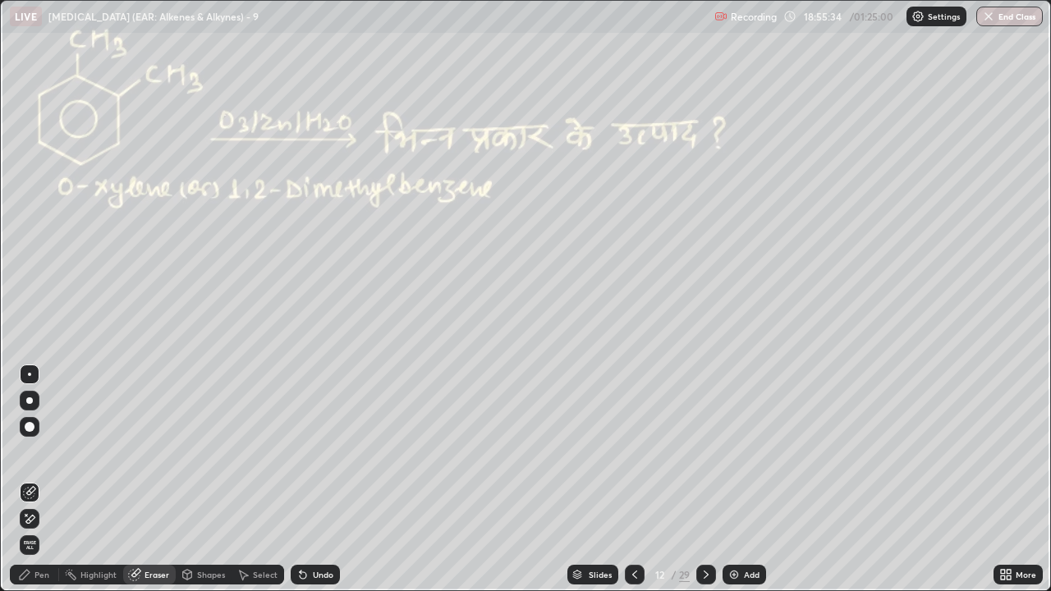
click at [46, 452] on div "Pen" at bounding box center [42, 575] width 15 height 8
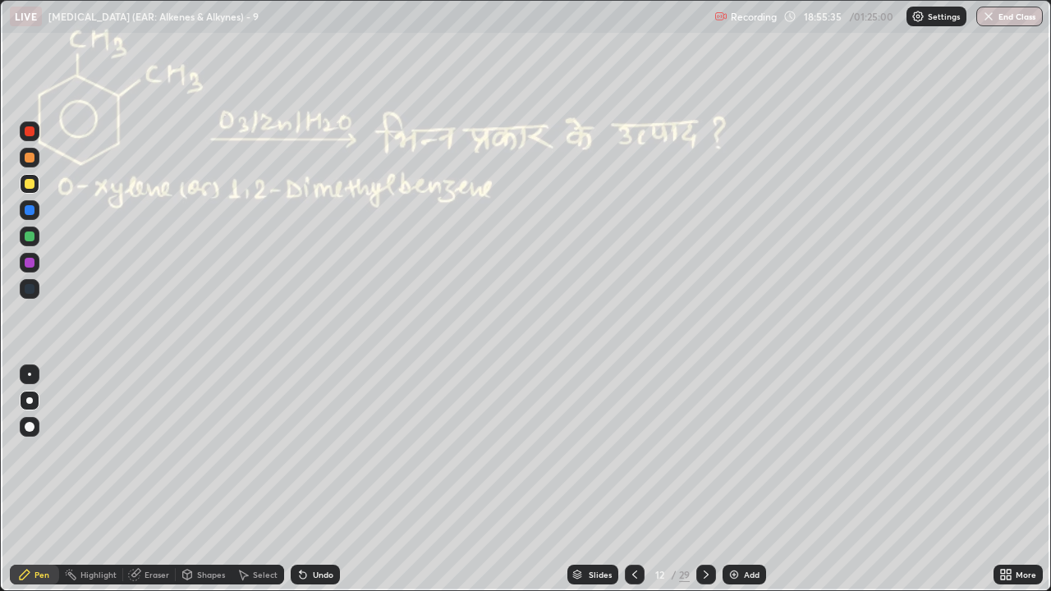
click at [33, 238] on div at bounding box center [30, 237] width 10 height 10
click at [705, 452] on icon at bounding box center [706, 574] width 13 height 13
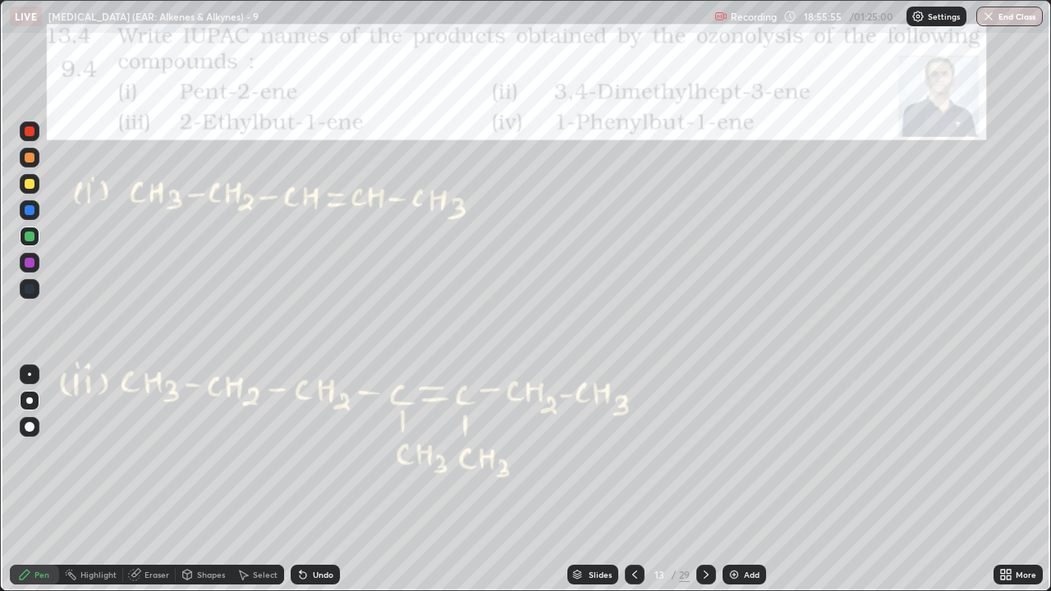
click at [705, 452] on icon at bounding box center [706, 574] width 13 height 13
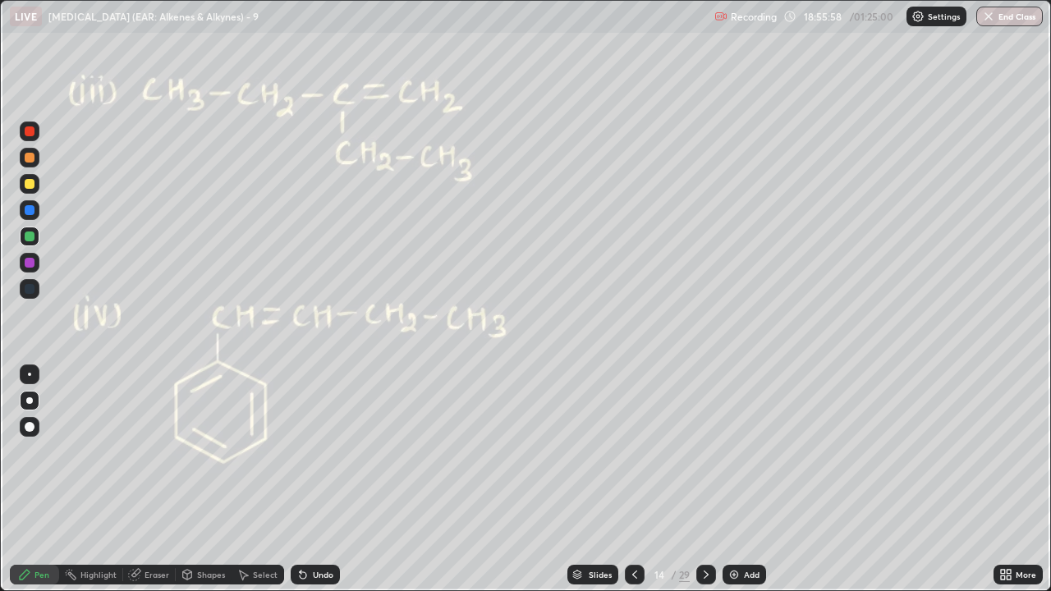
click at [633, 452] on icon at bounding box center [634, 574] width 13 height 13
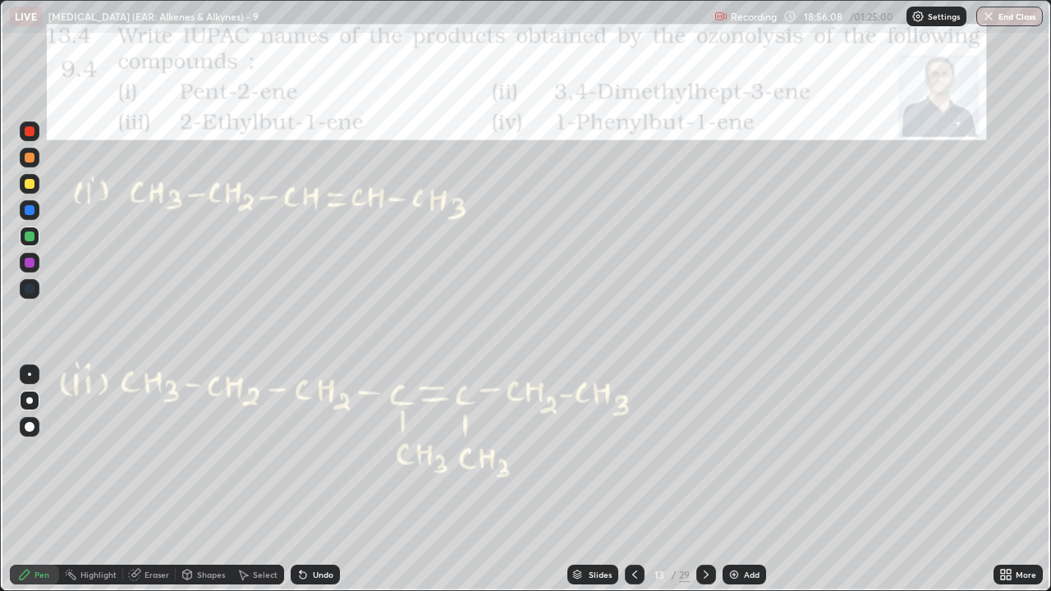
click at [591, 452] on div "Slides" at bounding box center [593, 575] width 51 height 20
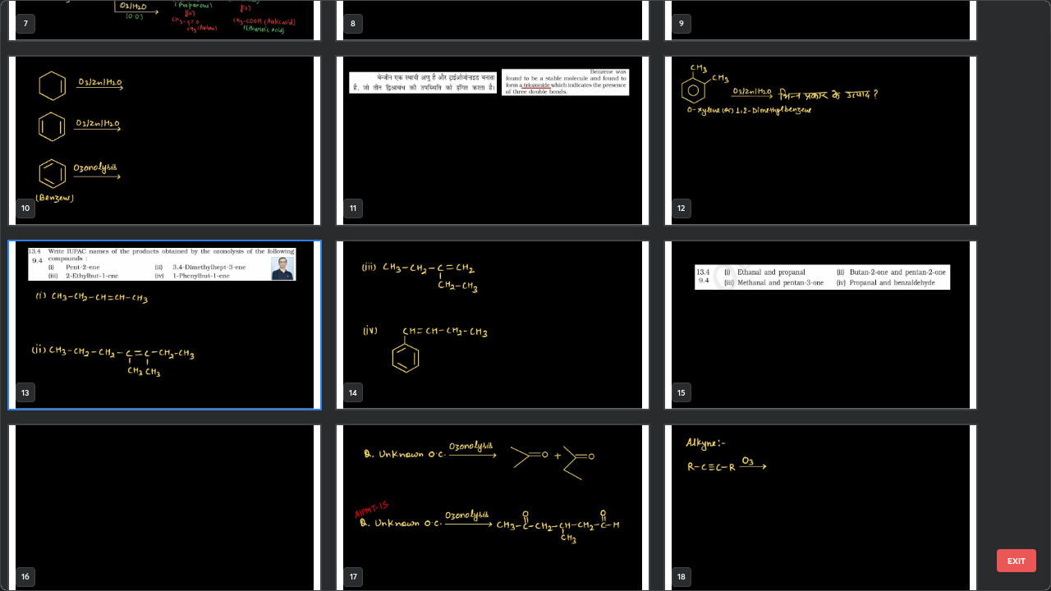
scroll to position [506, 0]
click at [280, 350] on img "grid" at bounding box center [164, 326] width 311 height 168
click at [279, 349] on img "grid" at bounding box center [164, 326] width 311 height 168
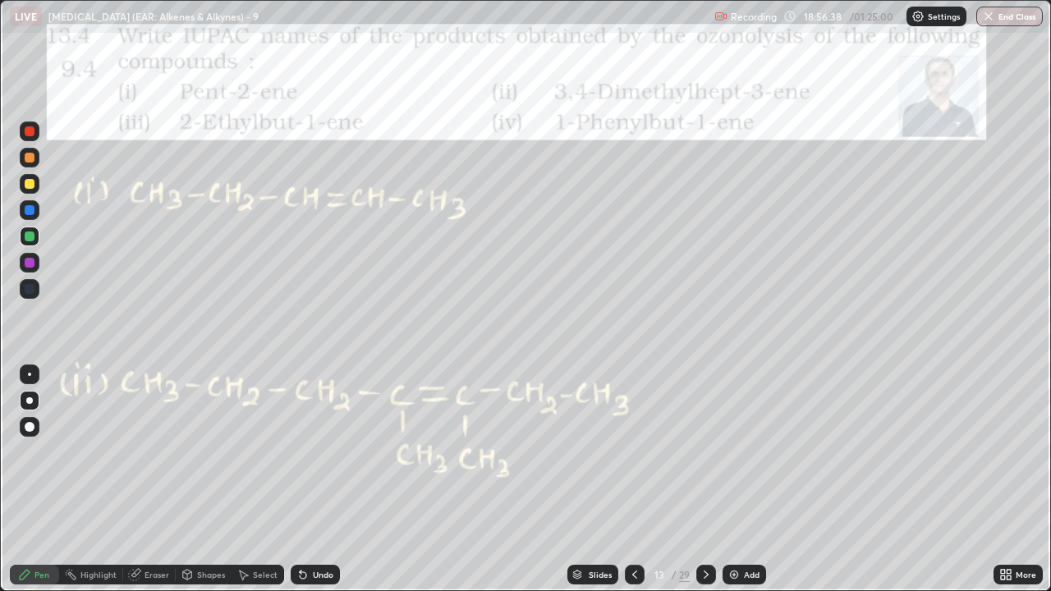
click at [32, 129] on div at bounding box center [30, 132] width 10 height 10
click at [33, 238] on div at bounding box center [30, 237] width 10 height 10
click at [316, 452] on div "Undo" at bounding box center [315, 575] width 49 height 20
click at [320, 452] on div "Undo" at bounding box center [323, 575] width 21 height 8
click at [333, 452] on div "Undo" at bounding box center [315, 575] width 49 height 20
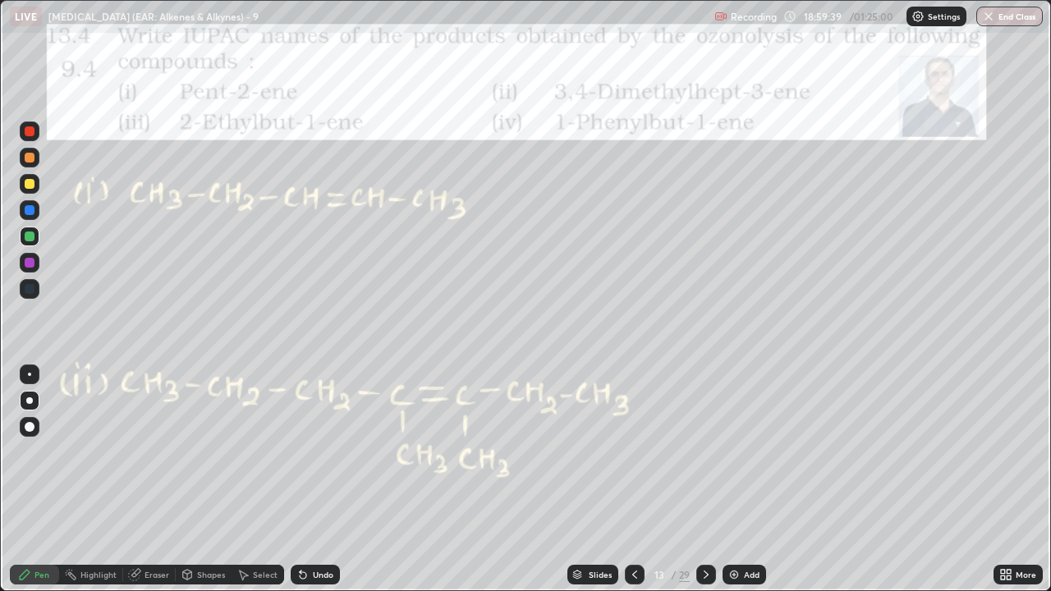
click at [330, 452] on div "Undo" at bounding box center [315, 575] width 49 height 20
click at [326, 452] on div "Undo" at bounding box center [315, 575] width 49 height 20
click at [320, 452] on div "Undo" at bounding box center [323, 575] width 21 height 8
click at [319, 452] on div "Undo" at bounding box center [323, 575] width 21 height 8
click at [321, 452] on div "Undo" at bounding box center [315, 575] width 49 height 20
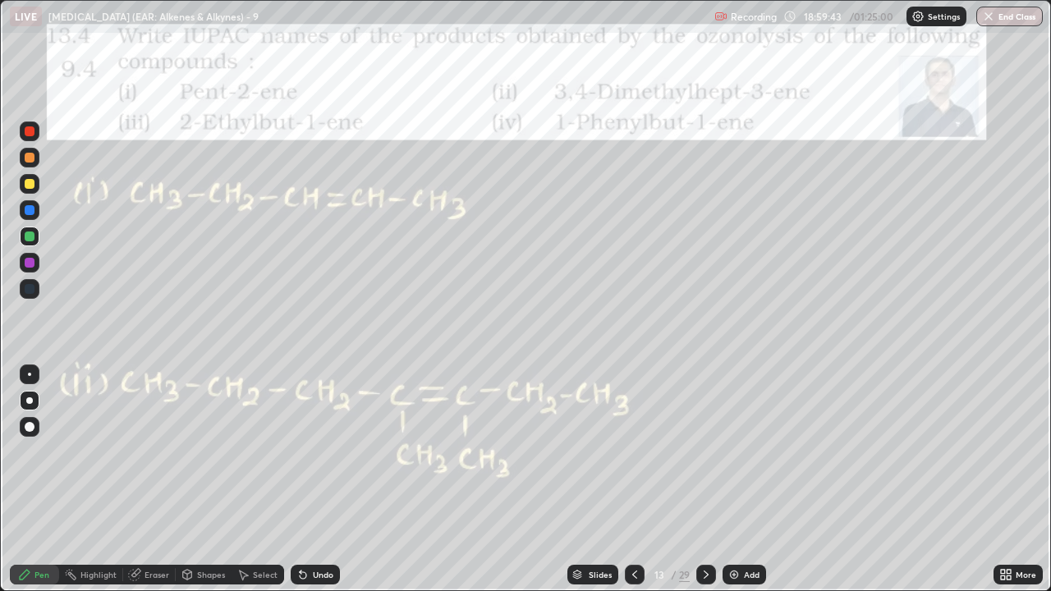
click at [324, 452] on div "Undo" at bounding box center [323, 575] width 21 height 8
click at [320, 452] on div "Undo" at bounding box center [323, 575] width 21 height 8
click at [324, 452] on div "Undo" at bounding box center [323, 575] width 21 height 8
click at [17, 452] on div "Pen" at bounding box center [34, 575] width 49 height 20
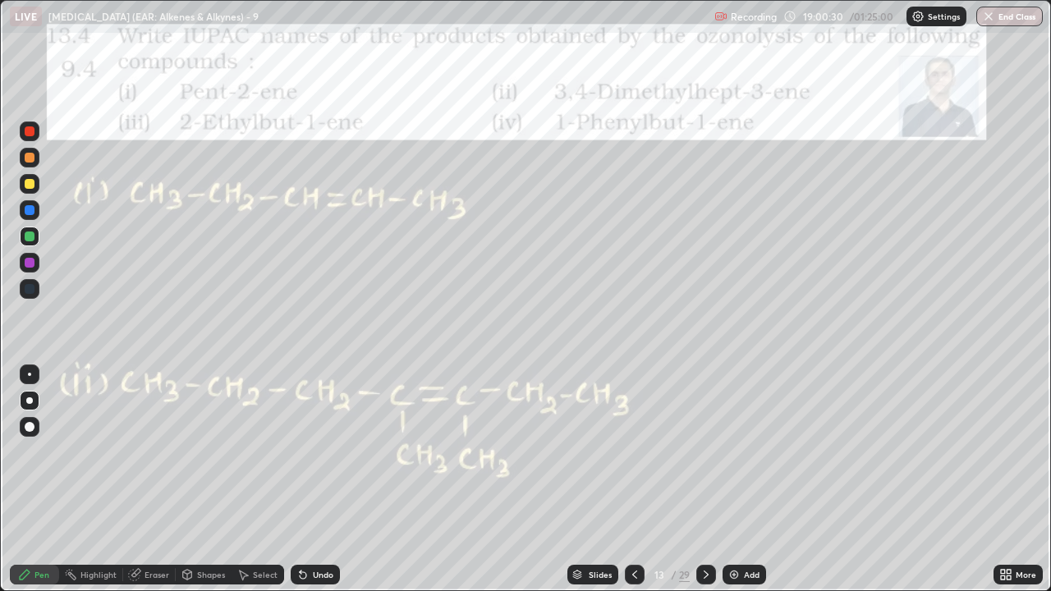
click at [703, 452] on icon at bounding box center [706, 574] width 13 height 13
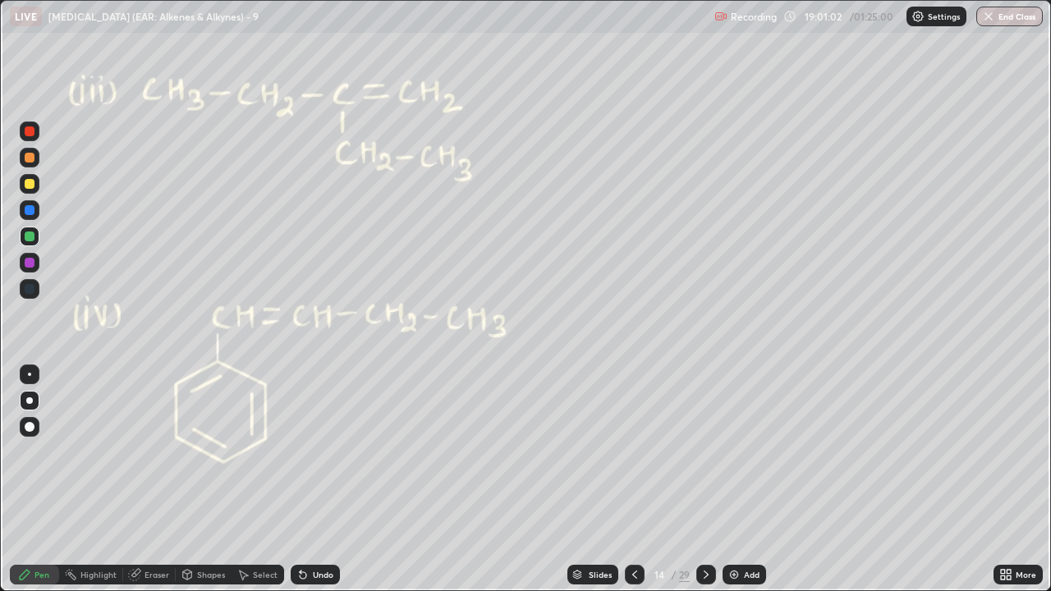
click at [324, 452] on div "Undo" at bounding box center [323, 575] width 21 height 8
click at [319, 452] on div "Undo" at bounding box center [315, 575] width 49 height 20
click at [326, 452] on div "Undo" at bounding box center [323, 575] width 21 height 8
click at [633, 452] on icon at bounding box center [634, 574] width 13 height 13
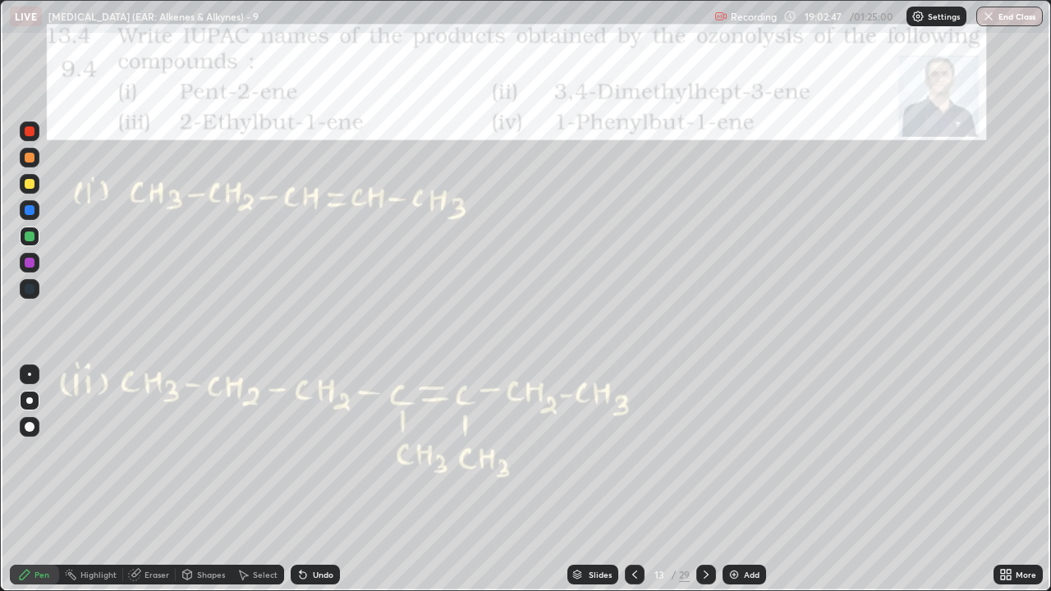
click at [704, 452] on icon at bounding box center [706, 575] width 5 height 8
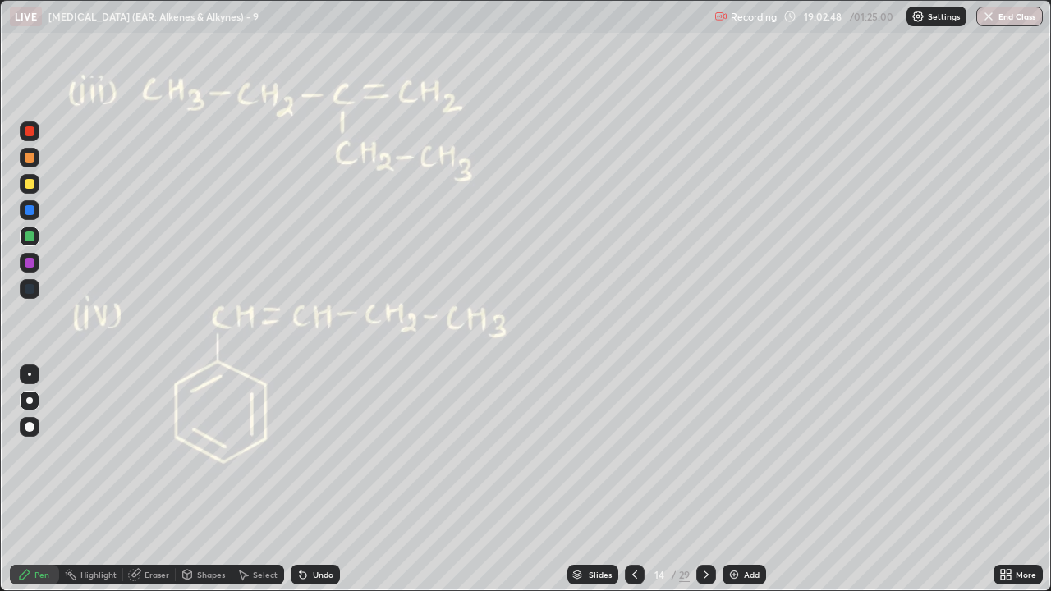
click at [706, 452] on icon at bounding box center [706, 574] width 13 height 13
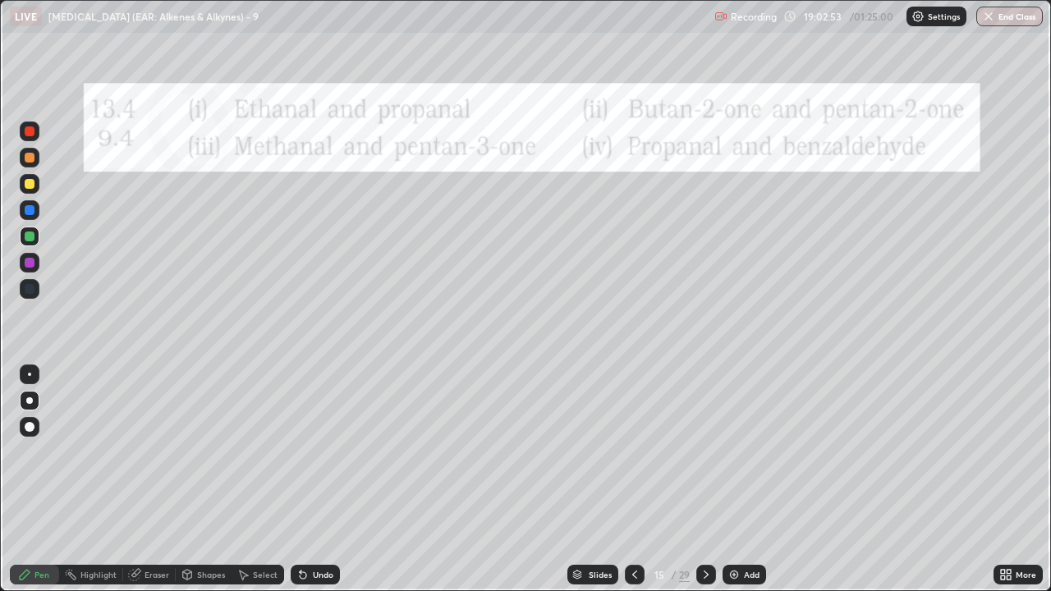
click at [633, 452] on icon at bounding box center [634, 574] width 13 height 13
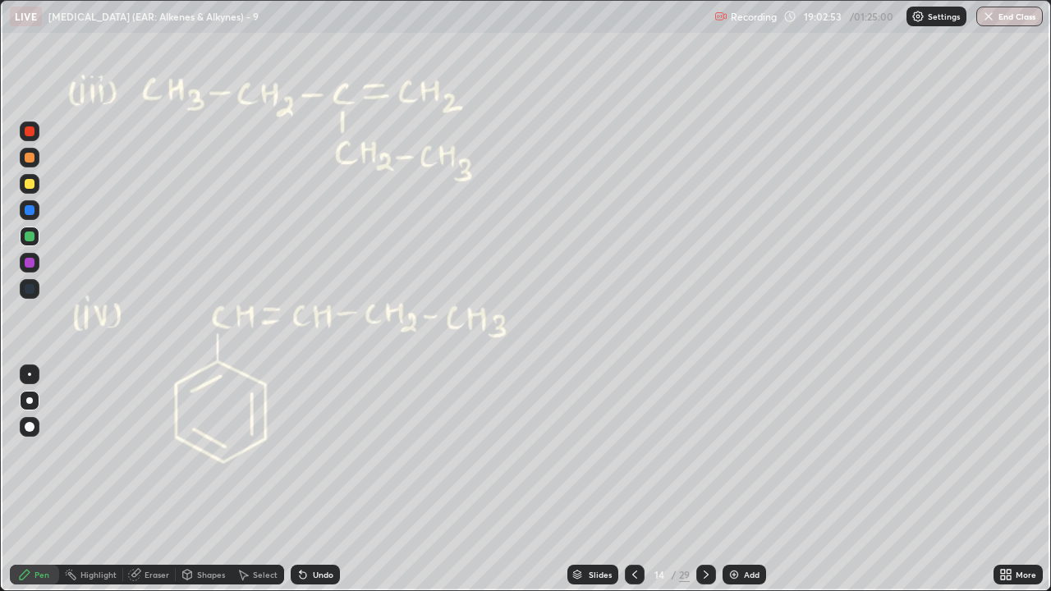
click at [635, 452] on icon at bounding box center [634, 574] width 13 height 13
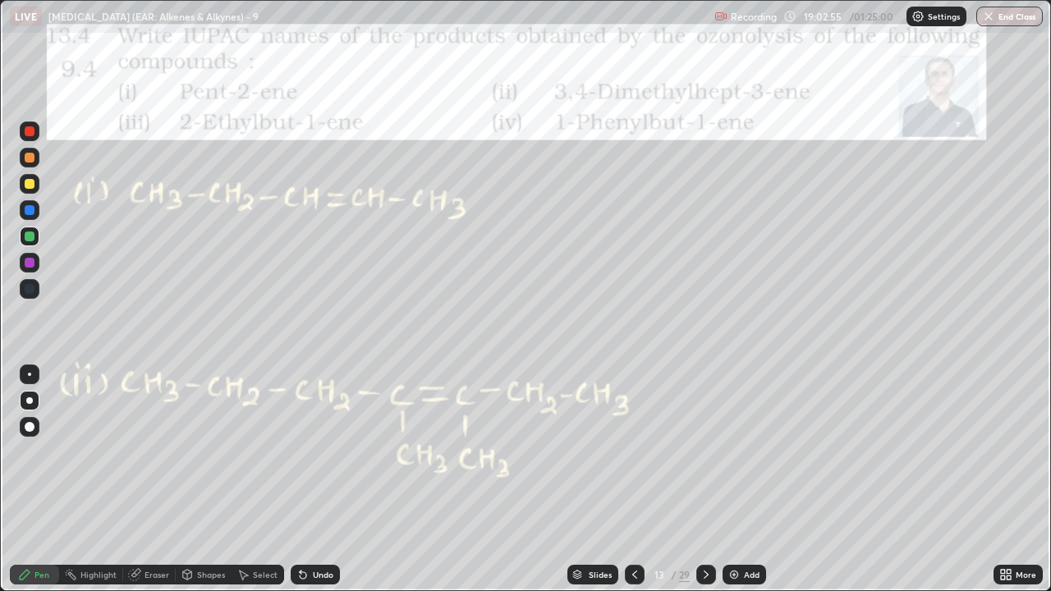
click at [705, 452] on icon at bounding box center [706, 574] width 13 height 13
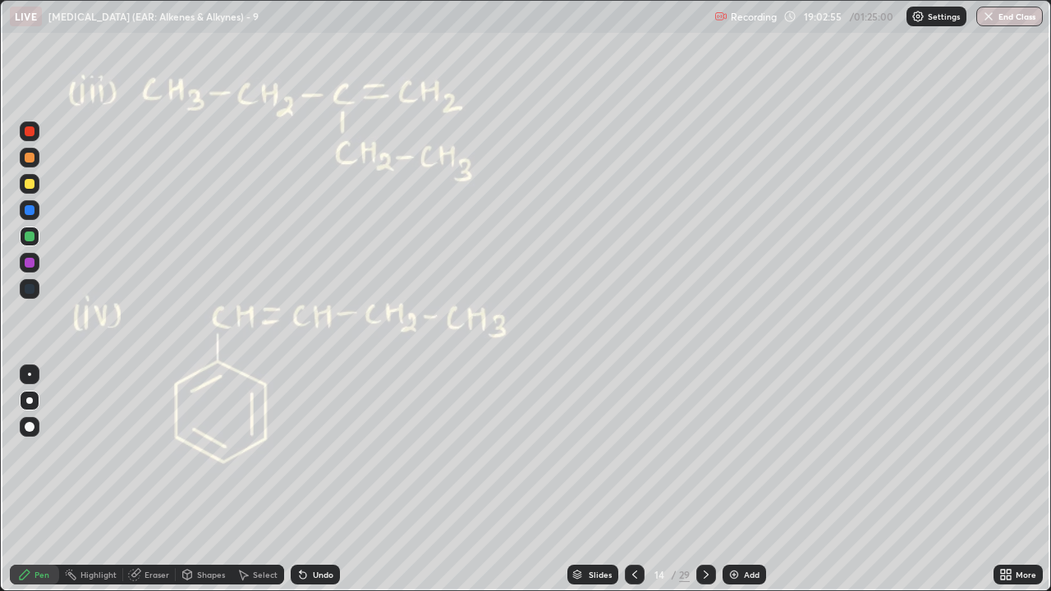
click at [705, 452] on icon at bounding box center [706, 574] width 13 height 13
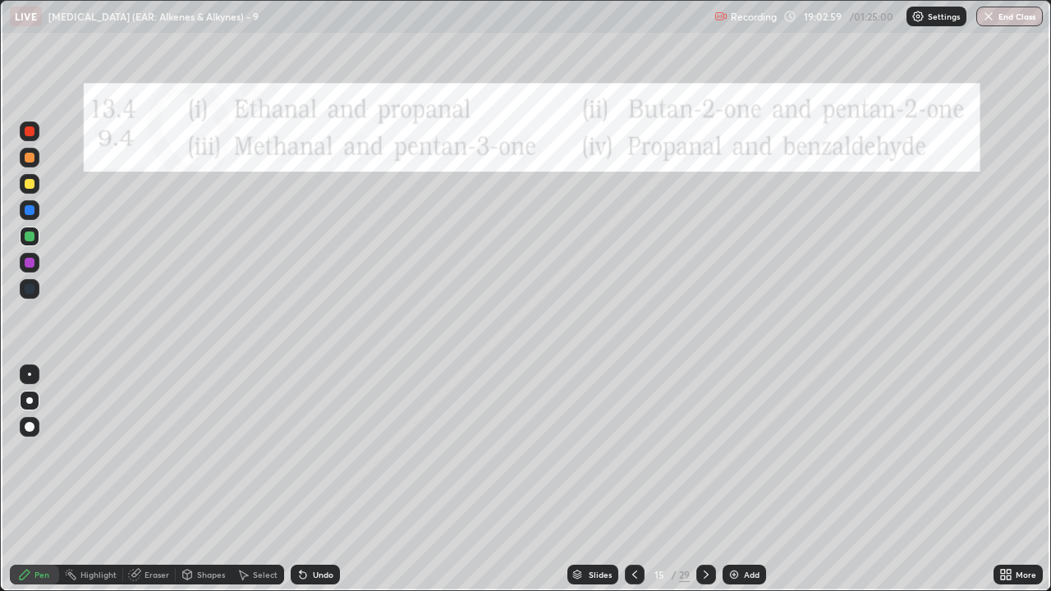
click at [636, 452] on icon at bounding box center [634, 574] width 13 height 13
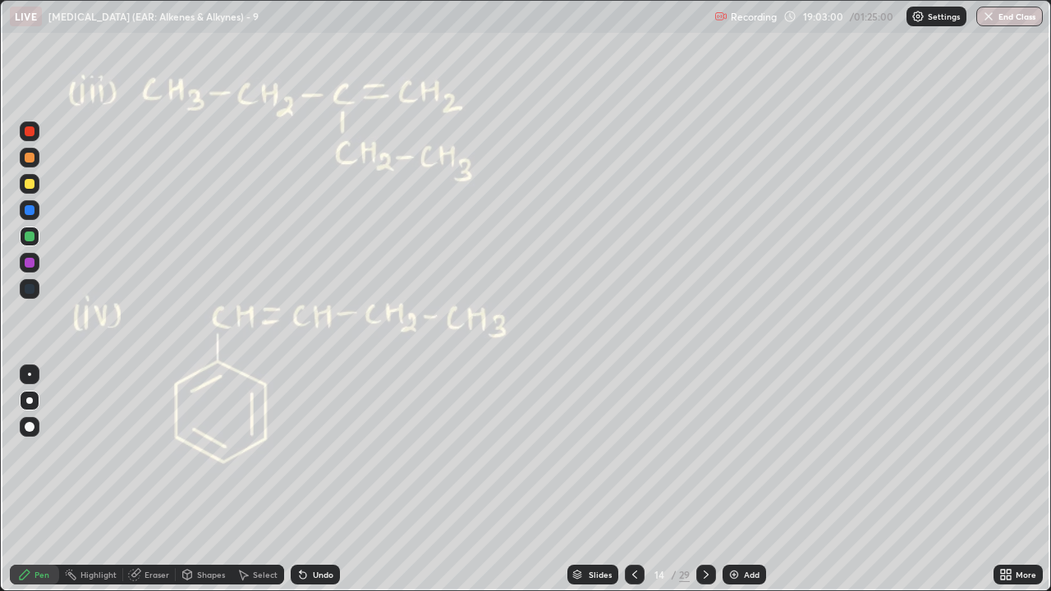
click at [633, 452] on icon at bounding box center [635, 575] width 5 height 8
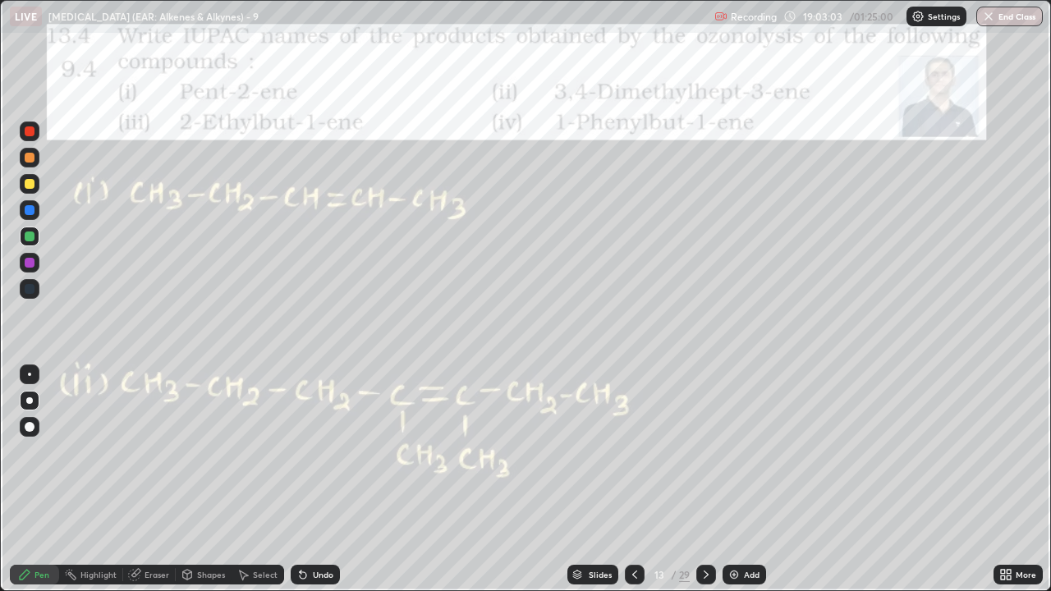
click at [705, 452] on icon at bounding box center [706, 574] width 13 height 13
click at [705, 452] on icon at bounding box center [706, 575] width 5 height 8
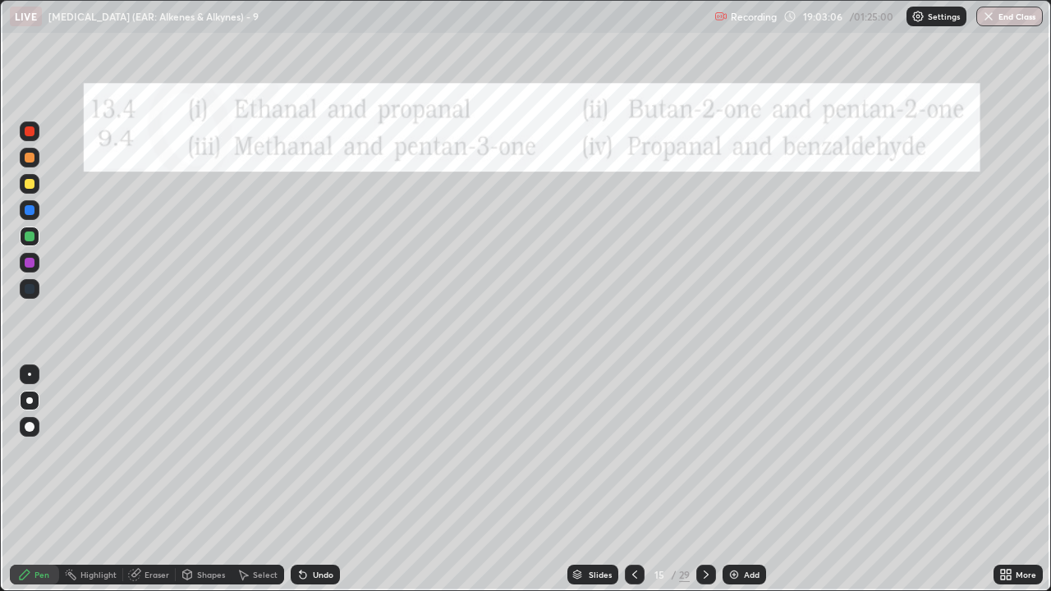
click at [636, 452] on icon at bounding box center [634, 574] width 13 height 13
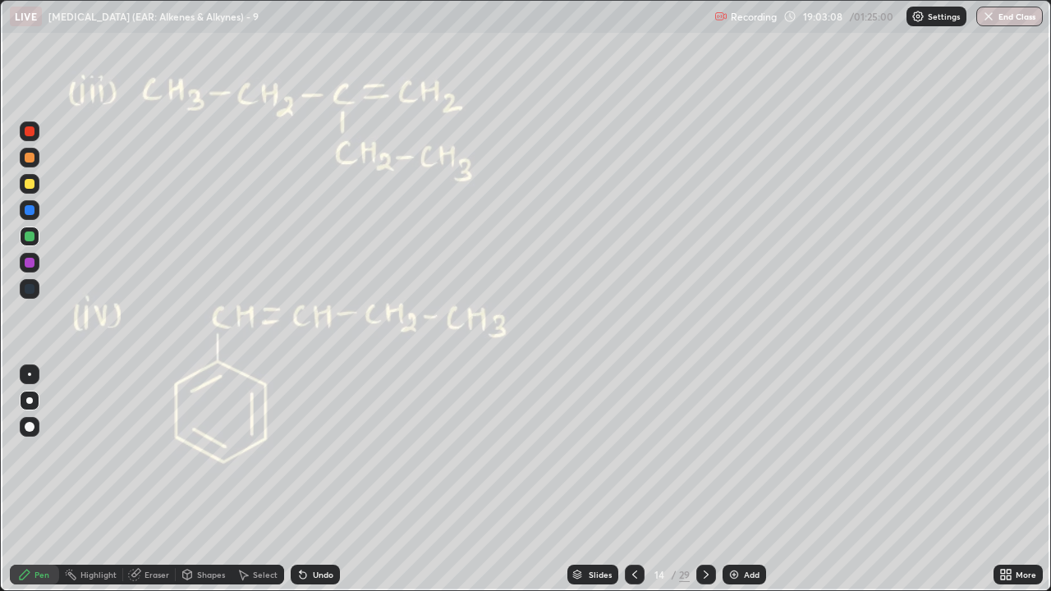
click at [704, 452] on icon at bounding box center [706, 574] width 13 height 13
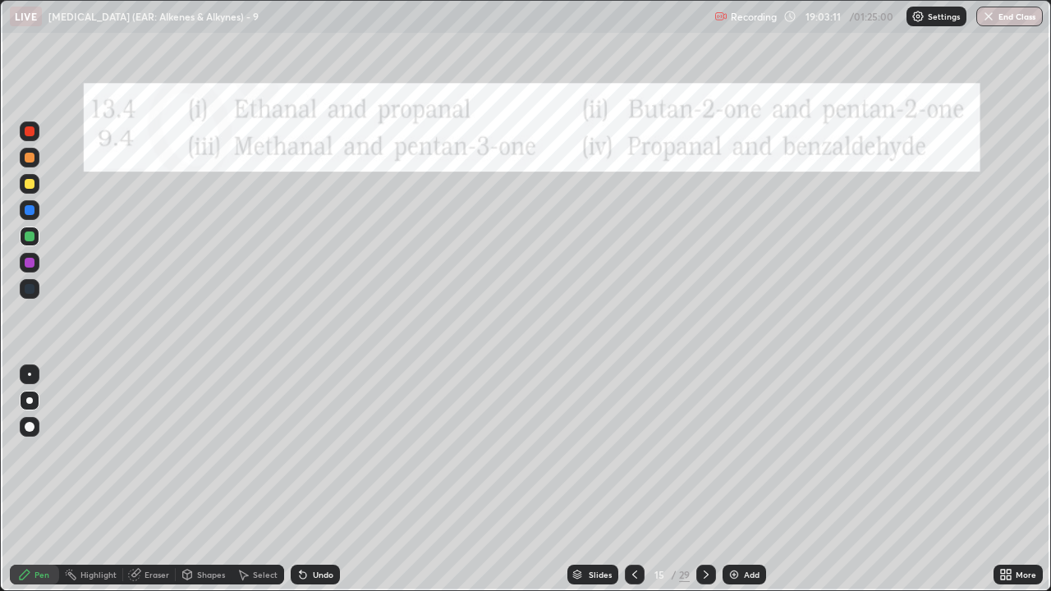
click at [634, 452] on icon at bounding box center [634, 574] width 13 height 13
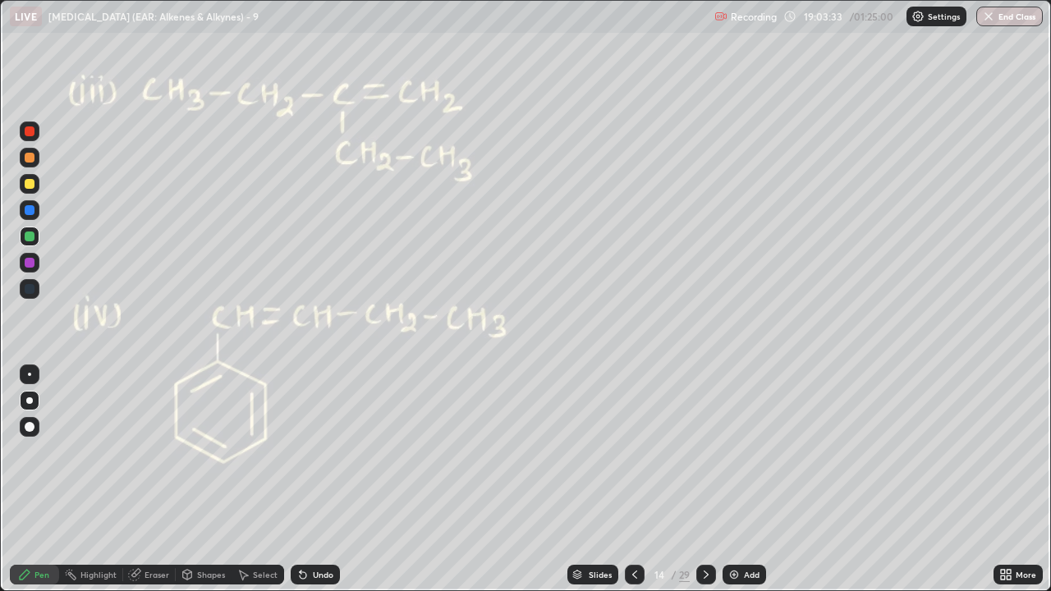
click at [706, 452] on icon at bounding box center [706, 574] width 13 height 13
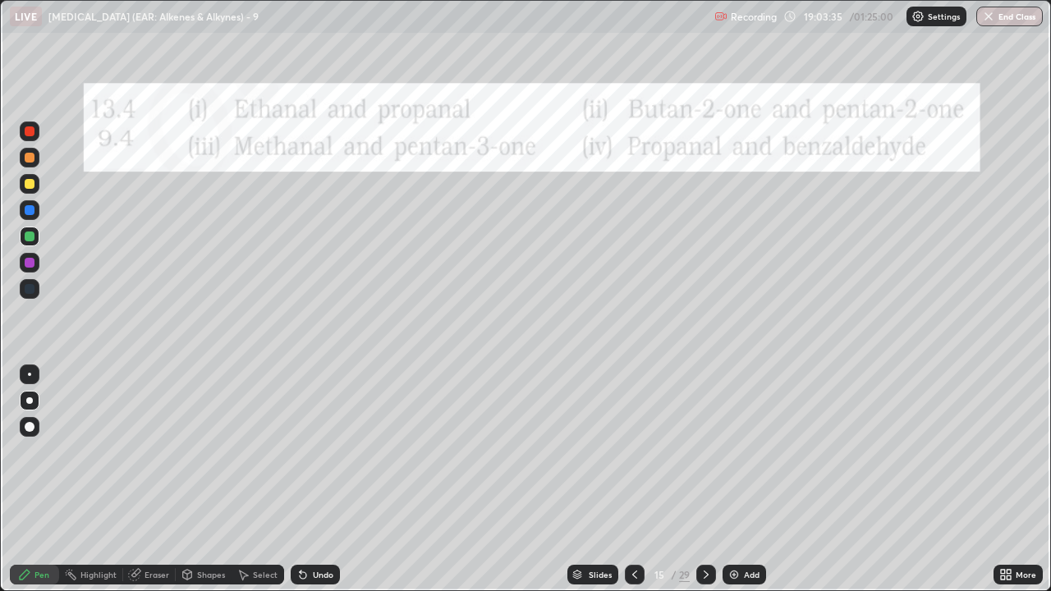
click at [33, 133] on div at bounding box center [30, 132] width 10 height 10
click at [154, 69] on button "Undo" at bounding box center [178, 72] width 48 height 20
click at [323, 452] on div "Undo" at bounding box center [323, 575] width 21 height 8
click at [325, 452] on div "Undo" at bounding box center [323, 575] width 21 height 8
click at [633, 452] on icon at bounding box center [635, 575] width 5 height 8
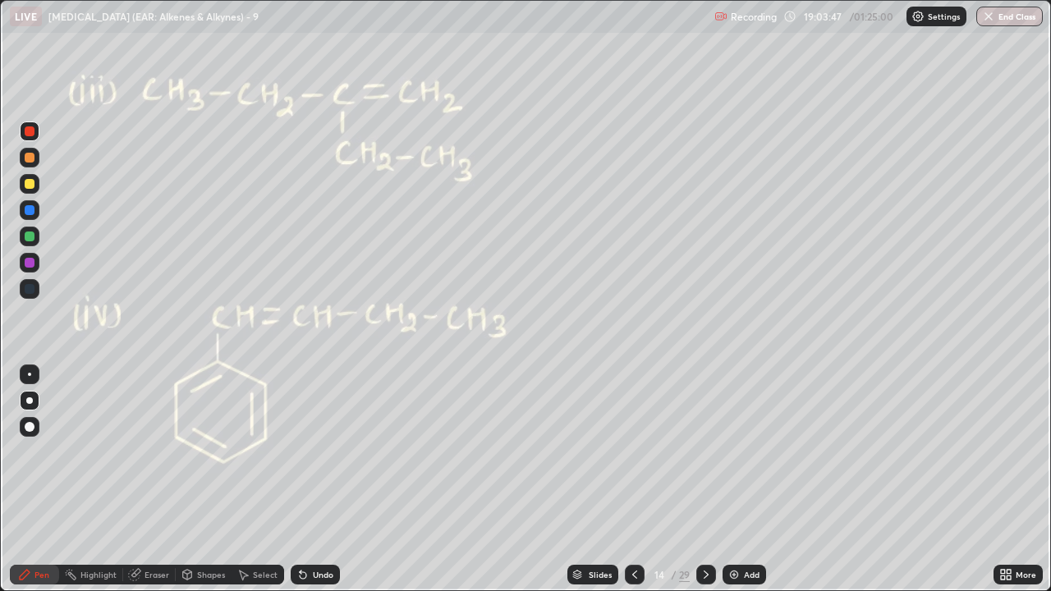
click at [633, 452] on icon at bounding box center [634, 574] width 13 height 13
click at [634, 452] on icon at bounding box center [634, 574] width 13 height 13
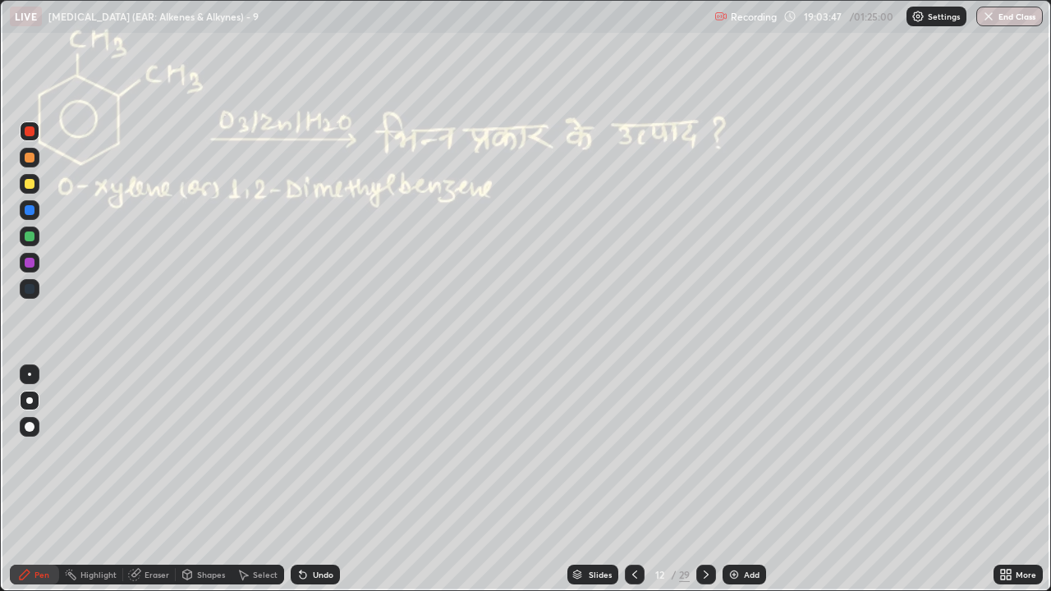
click at [633, 452] on icon at bounding box center [634, 574] width 13 height 13
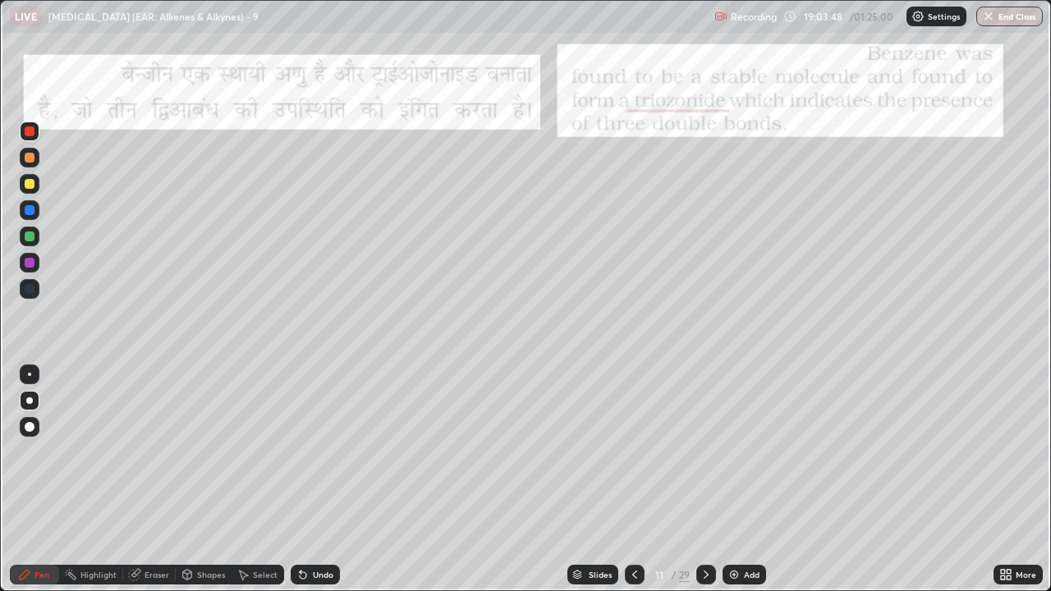
click at [702, 452] on icon at bounding box center [706, 574] width 13 height 13
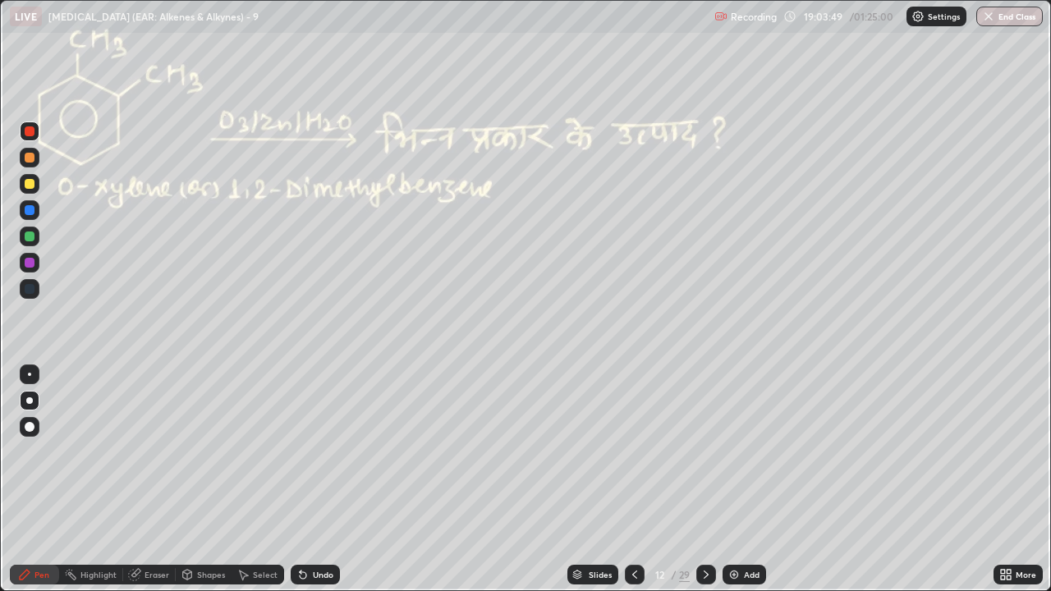
click at [702, 452] on div at bounding box center [707, 575] width 20 height 20
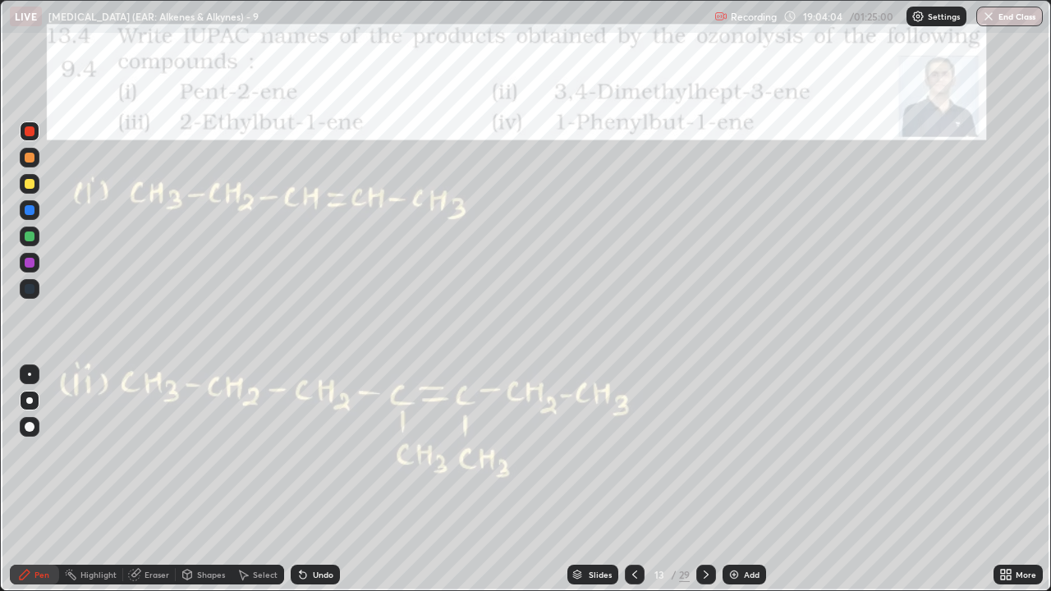
click at [705, 452] on icon at bounding box center [706, 574] width 13 height 13
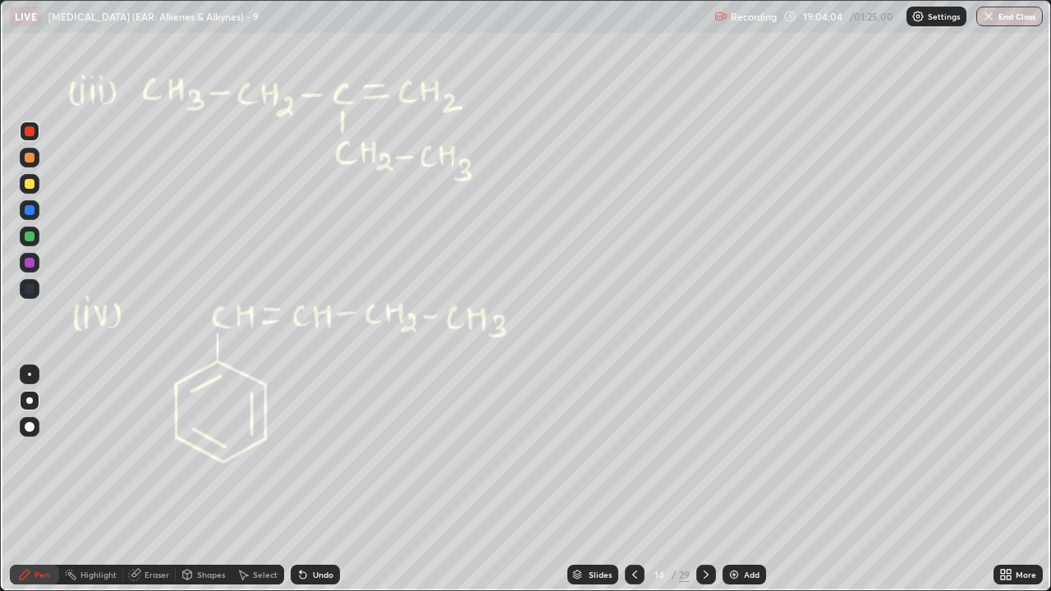
click at [702, 452] on icon at bounding box center [706, 574] width 13 height 13
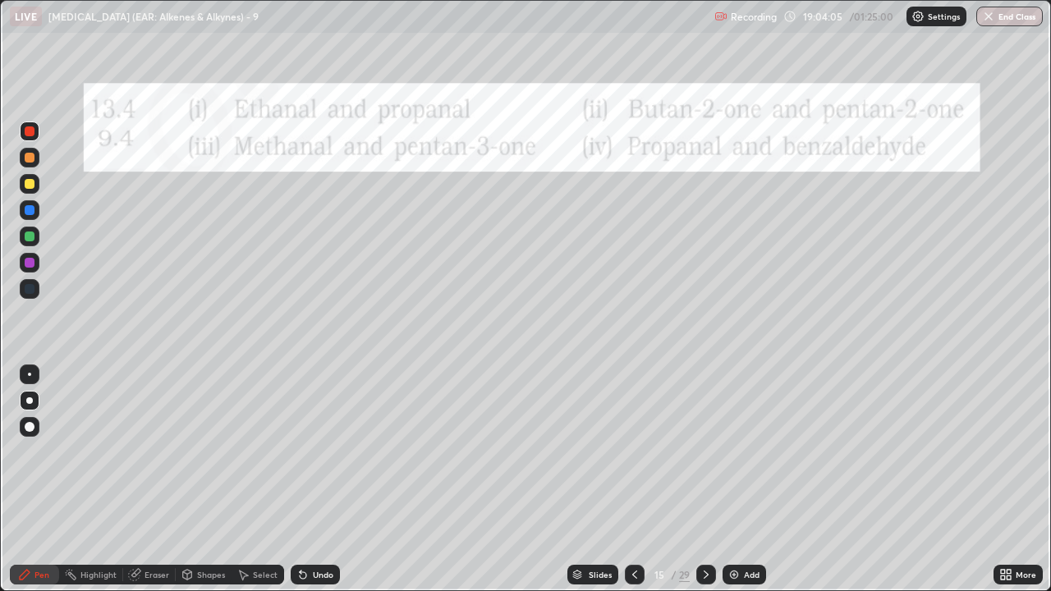
click at [705, 452] on icon at bounding box center [706, 574] width 13 height 13
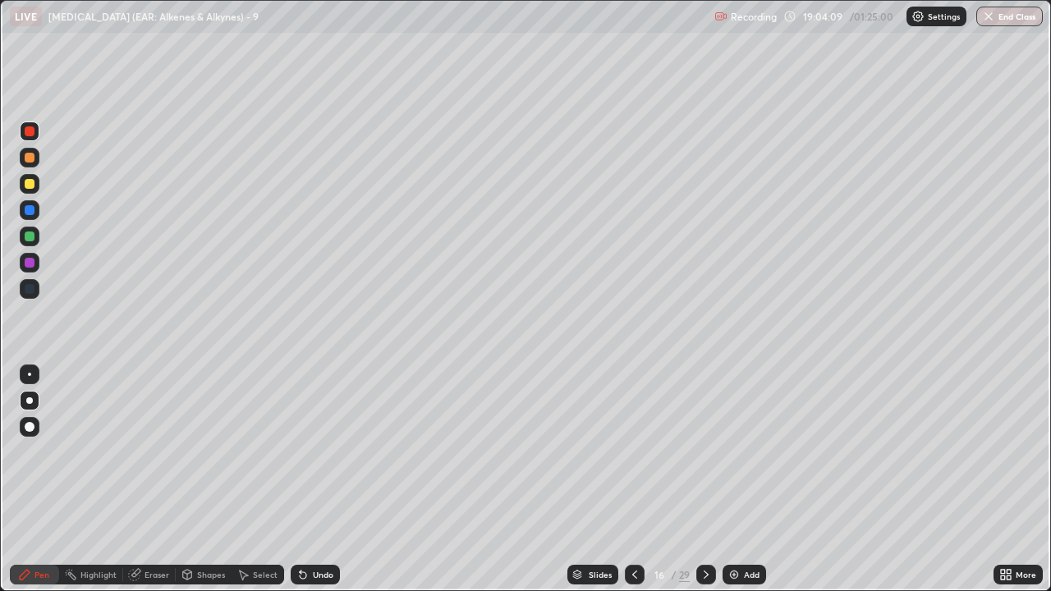
click at [33, 166] on div at bounding box center [30, 158] width 20 height 20
click at [29, 160] on div at bounding box center [30, 158] width 10 height 10
click at [29, 183] on div at bounding box center [30, 184] width 10 height 10
click at [28, 162] on div at bounding box center [30, 158] width 10 height 10
click at [31, 134] on div at bounding box center [30, 132] width 10 height 10
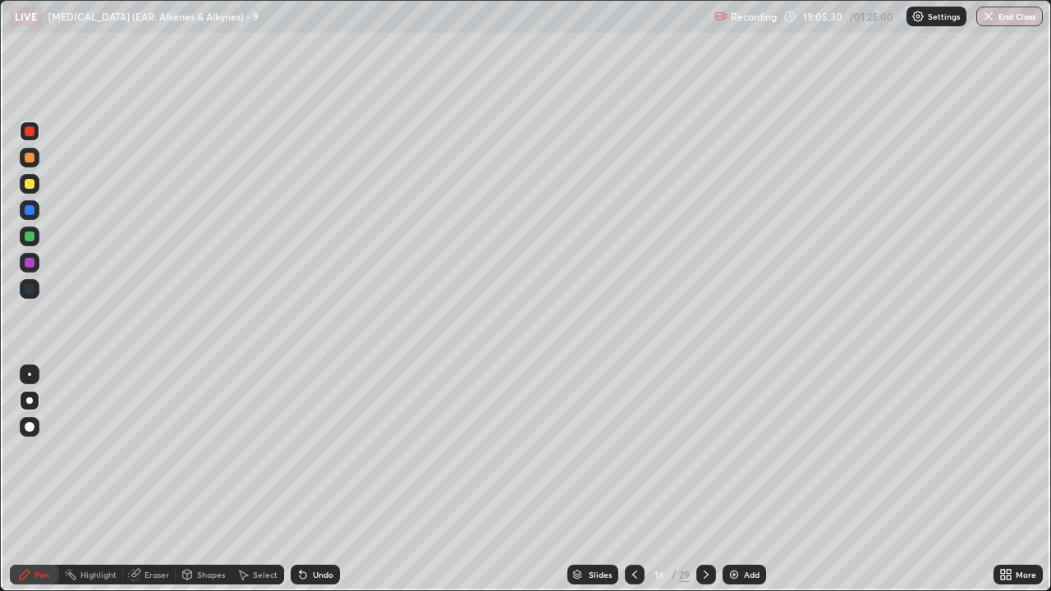
click at [29, 235] on div at bounding box center [30, 237] width 10 height 10
click at [197, 452] on div "Shapes" at bounding box center [211, 575] width 28 height 8
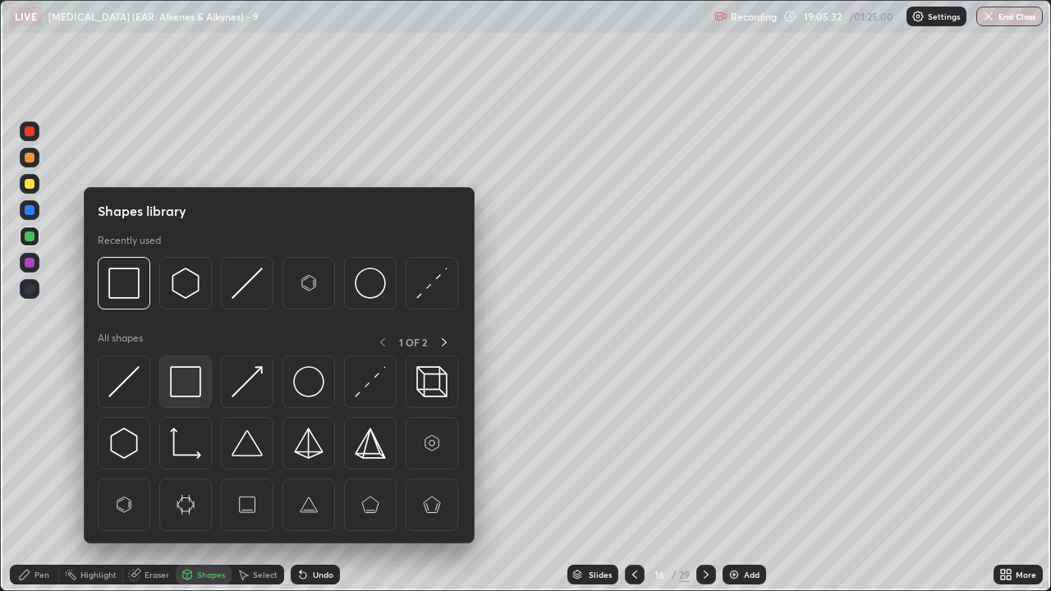
click at [178, 389] on img at bounding box center [185, 381] width 31 height 31
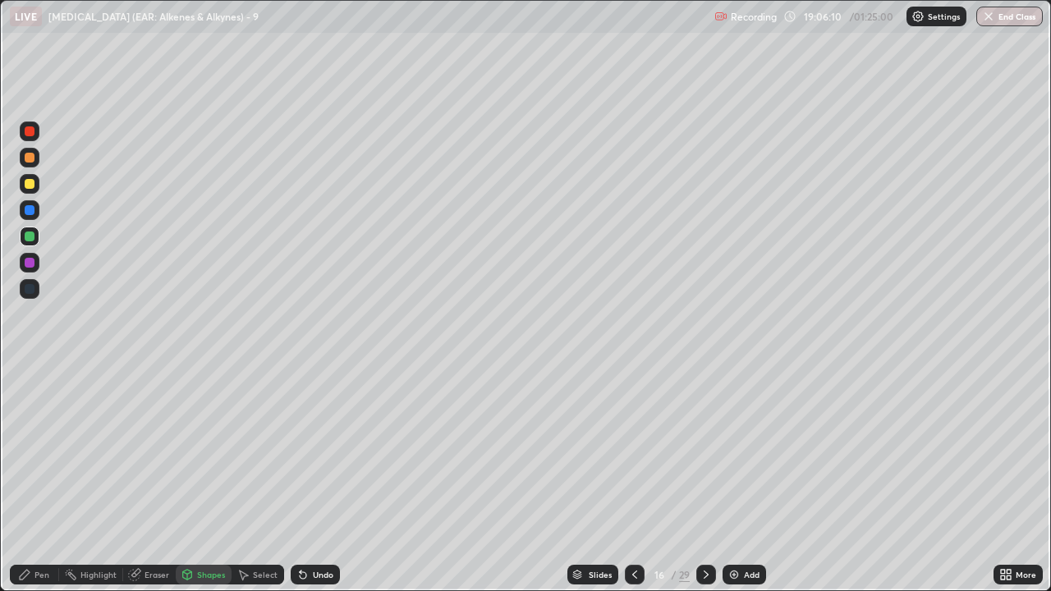
click at [38, 452] on div "Pen" at bounding box center [34, 575] width 49 height 20
click at [705, 452] on icon at bounding box center [706, 574] width 13 height 13
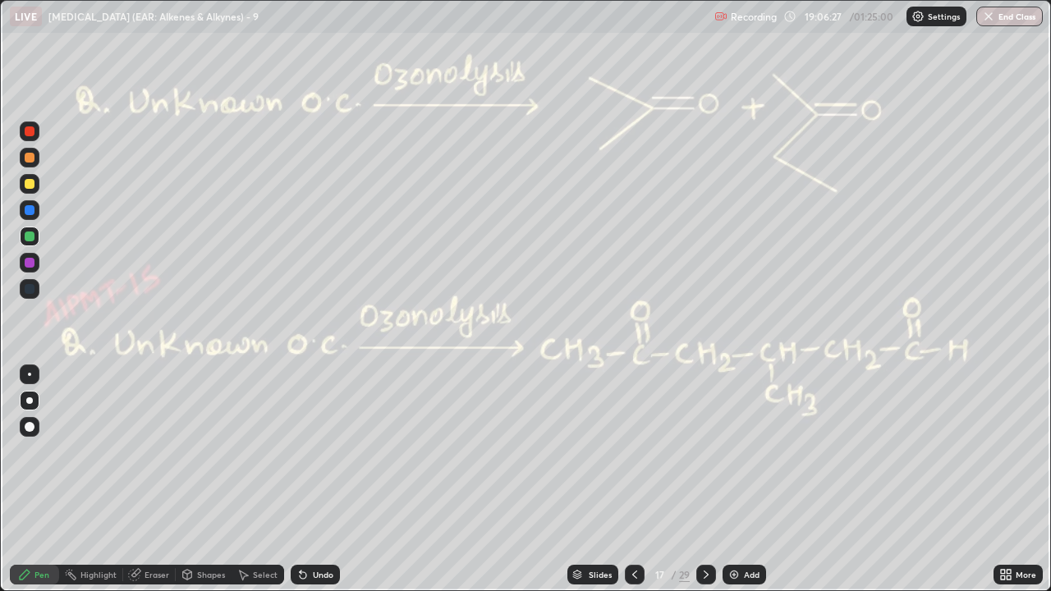
click at [307, 452] on div "Undo" at bounding box center [315, 575] width 49 height 20
click at [313, 452] on div "Undo" at bounding box center [323, 575] width 21 height 8
click at [315, 452] on div "Undo" at bounding box center [323, 575] width 21 height 8
click at [317, 452] on div "Undo" at bounding box center [323, 575] width 21 height 8
click at [29, 132] on div at bounding box center [30, 132] width 10 height 10
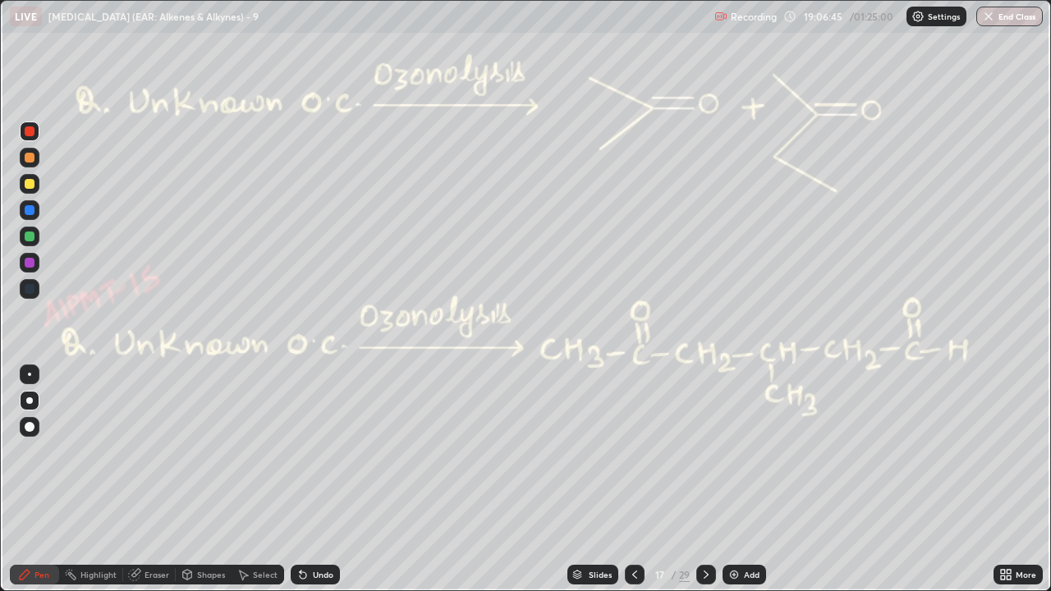
click at [326, 452] on div "Undo" at bounding box center [315, 575] width 49 height 20
click at [35, 159] on div at bounding box center [30, 158] width 20 height 20
click at [27, 238] on div at bounding box center [30, 237] width 10 height 10
click at [320, 452] on div "Undo" at bounding box center [323, 575] width 21 height 8
click at [318, 452] on div "Undo" at bounding box center [323, 575] width 21 height 8
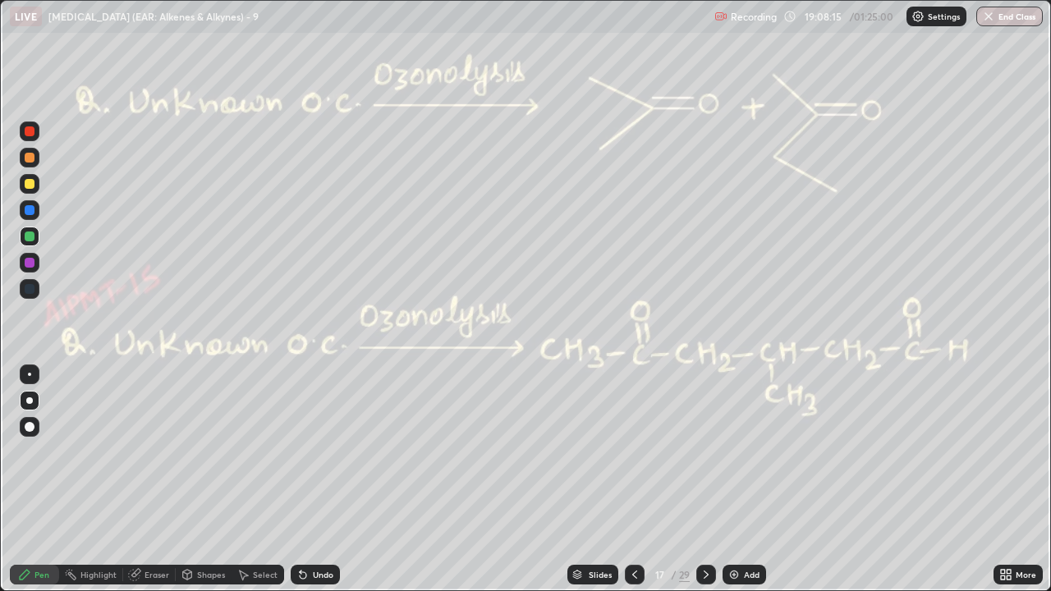
click at [320, 452] on div "Undo" at bounding box center [323, 575] width 21 height 8
click at [336, 452] on div "Undo" at bounding box center [315, 575] width 49 height 20
click at [261, 452] on div "Select" at bounding box center [265, 575] width 25 height 8
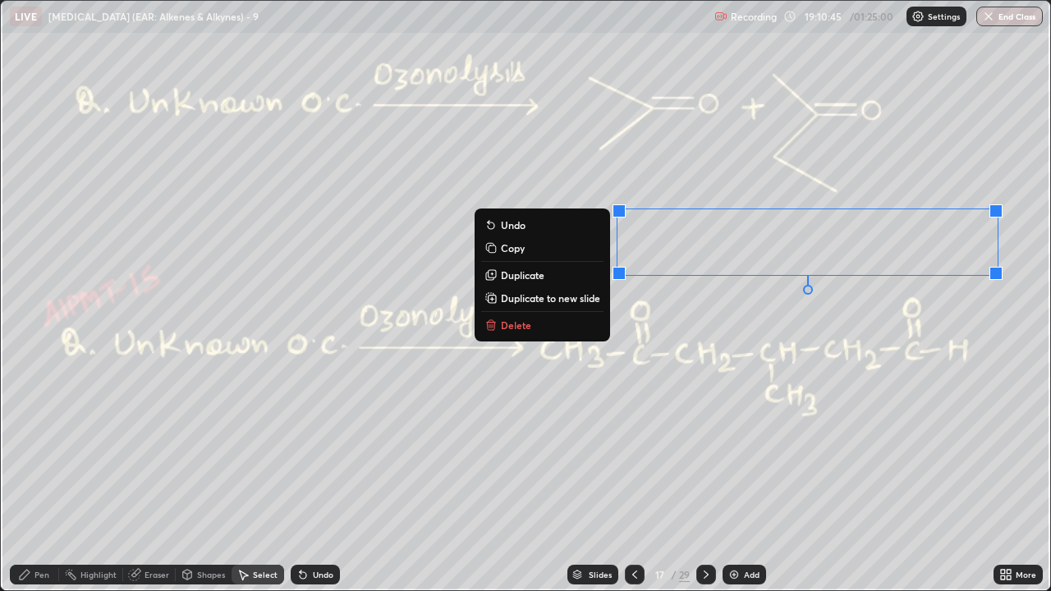
click at [43, 452] on div "Pen" at bounding box center [42, 575] width 15 height 8
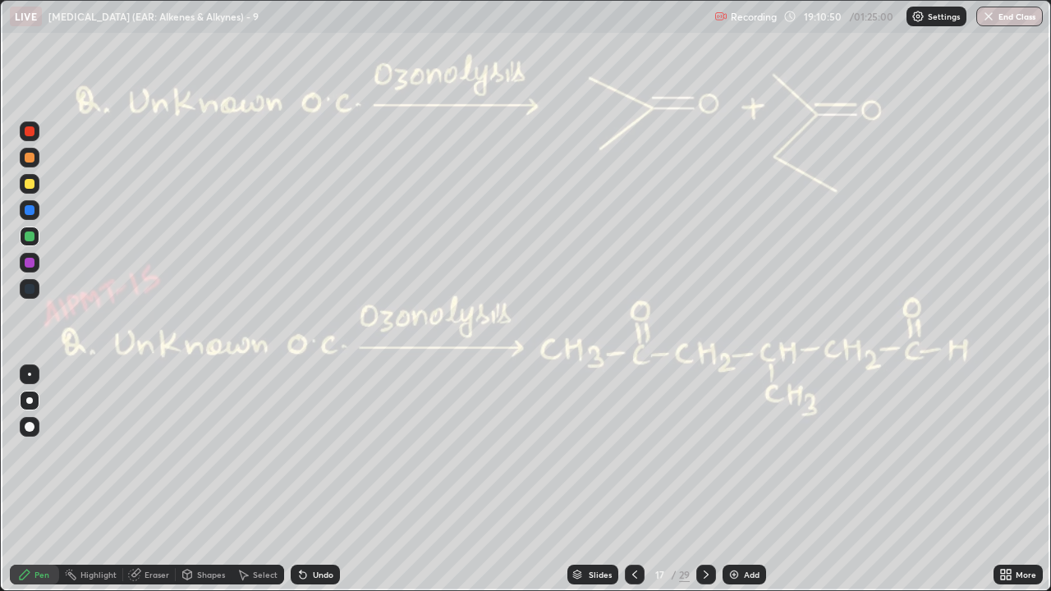
click at [32, 183] on div at bounding box center [30, 184] width 10 height 10
click at [194, 452] on div "Shapes" at bounding box center [204, 575] width 56 height 20
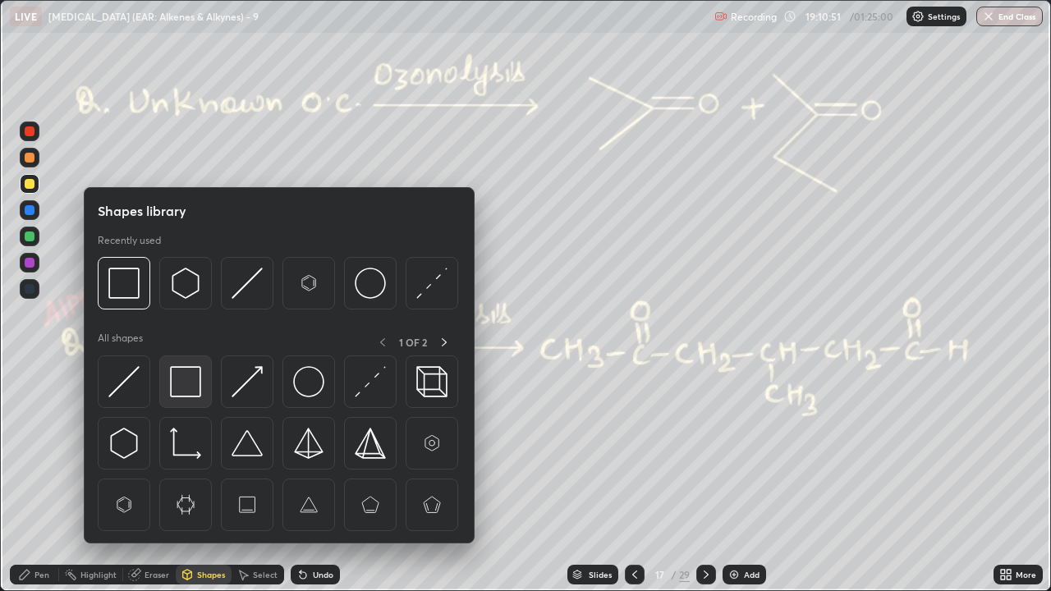
click at [193, 389] on img at bounding box center [185, 381] width 31 height 31
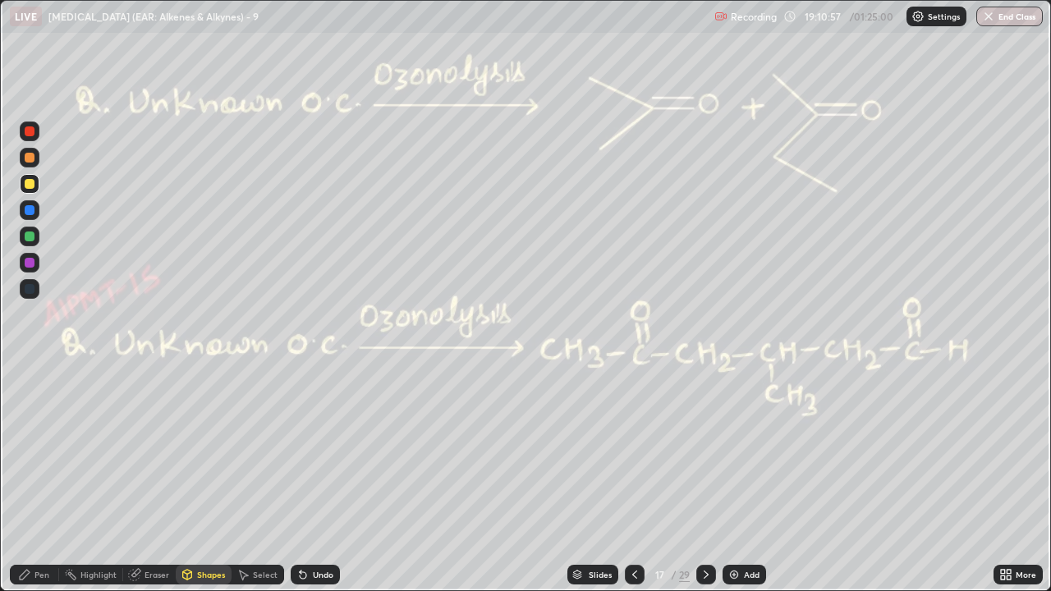
click at [265, 452] on div "Select" at bounding box center [265, 575] width 25 height 8
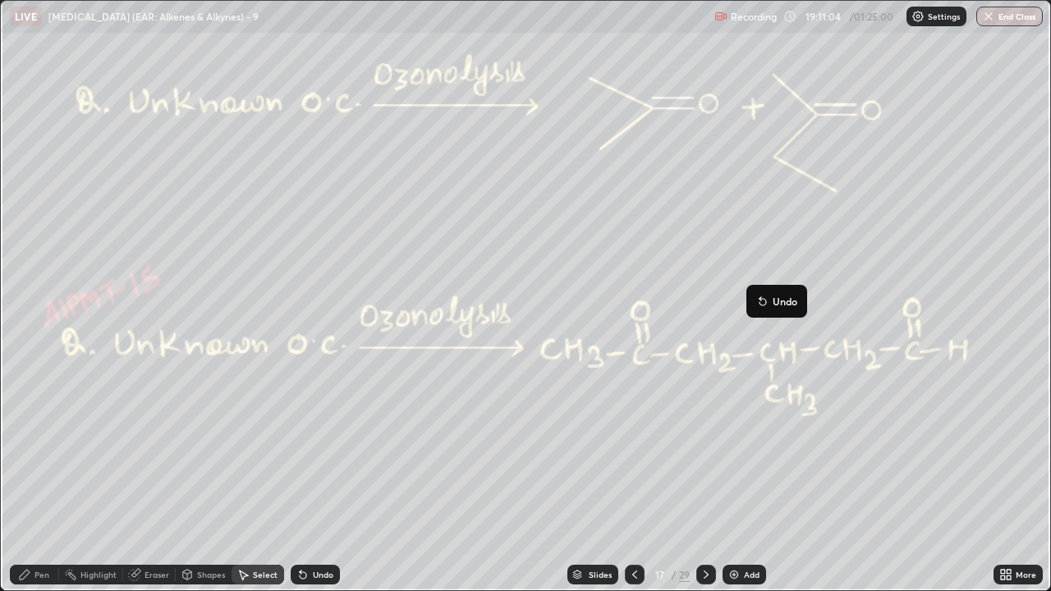
click at [48, 452] on div "Pen" at bounding box center [34, 575] width 49 height 20
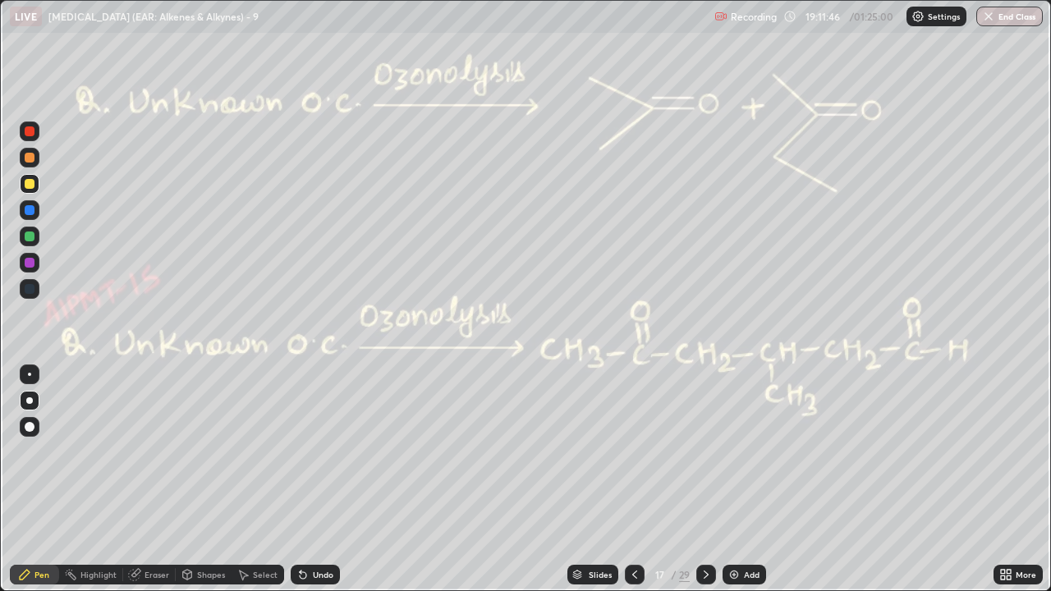
click at [30, 130] on div at bounding box center [30, 132] width 10 height 10
click at [28, 182] on div at bounding box center [30, 184] width 10 height 10
click at [30, 181] on div at bounding box center [30, 184] width 10 height 10
click at [163, 452] on div "Eraser" at bounding box center [157, 575] width 25 height 8
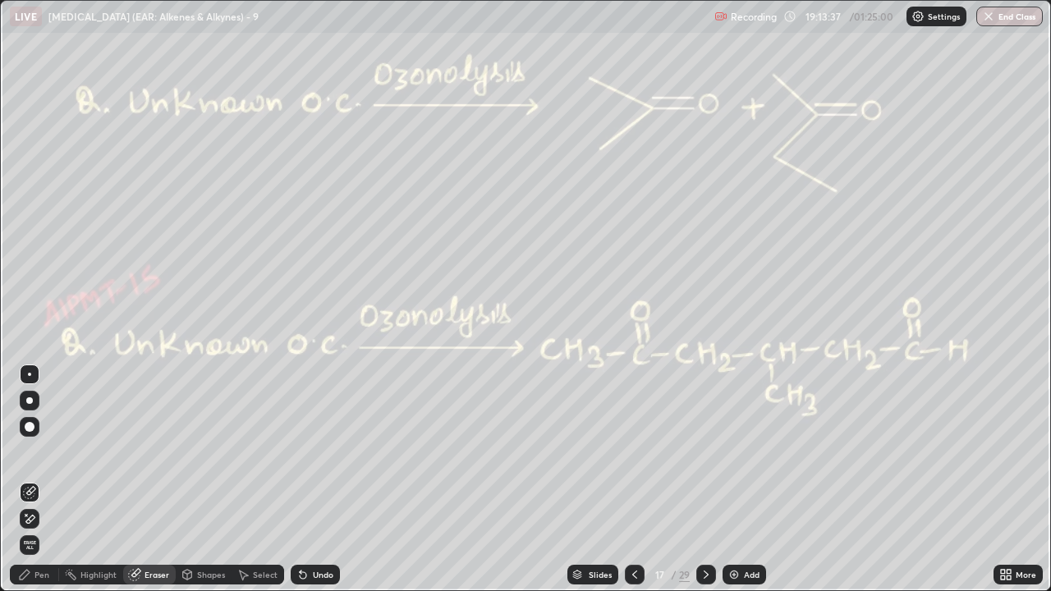
click at [33, 452] on div "Pen" at bounding box center [34, 575] width 49 height 20
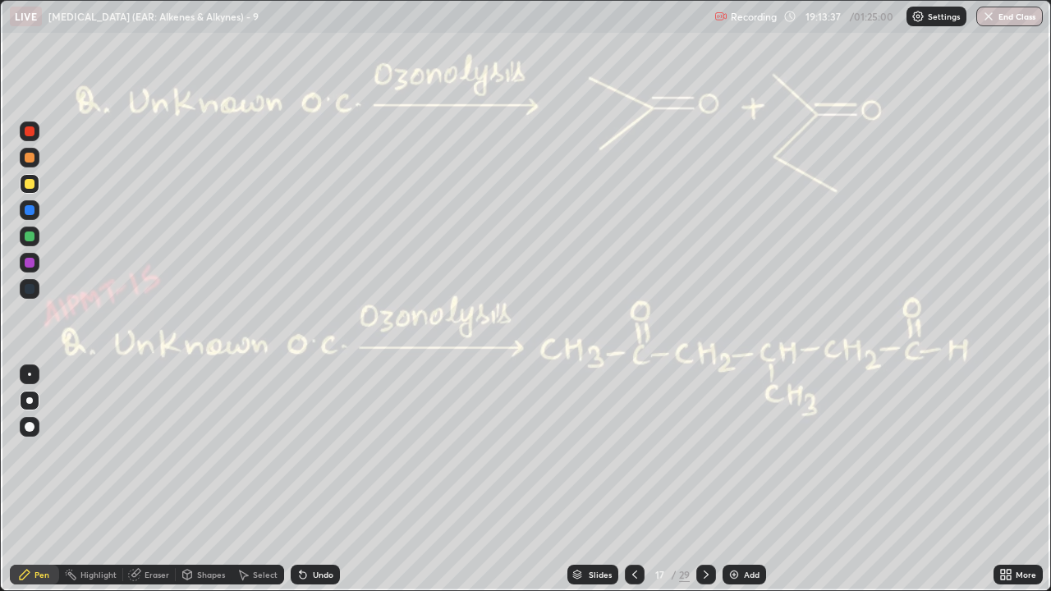
click at [34, 452] on div "Pen" at bounding box center [34, 575] width 49 height 20
click at [30, 132] on div at bounding box center [30, 132] width 10 height 10
click at [30, 185] on div at bounding box center [30, 184] width 10 height 10
click at [30, 133] on div at bounding box center [30, 132] width 10 height 10
click at [325, 452] on div "Undo" at bounding box center [323, 575] width 21 height 8
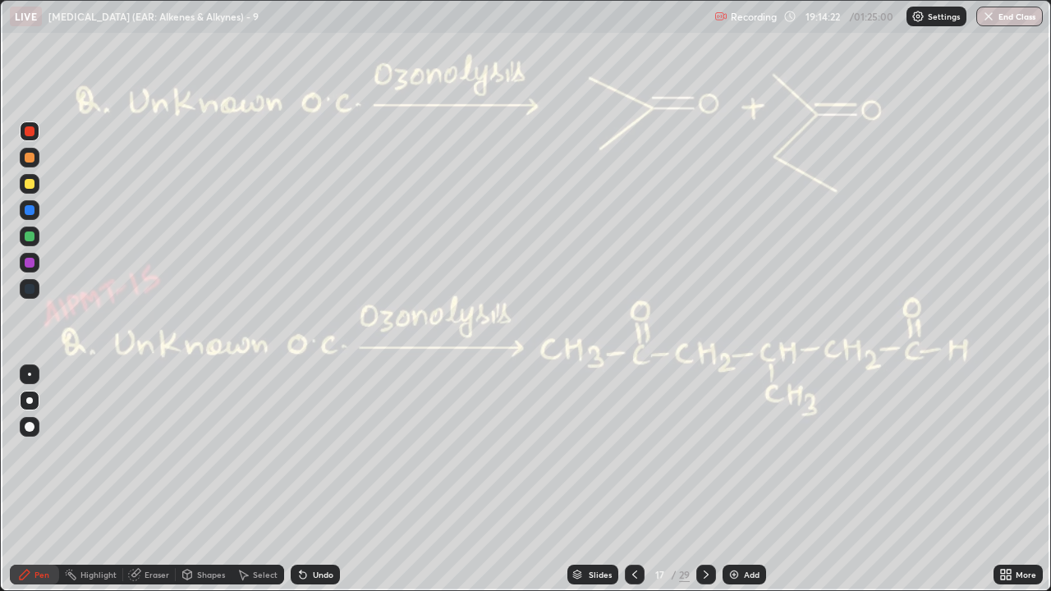
click at [317, 452] on div "Undo" at bounding box center [323, 575] width 21 height 8
click at [28, 131] on div at bounding box center [30, 132] width 10 height 10
click at [147, 452] on div "Eraser" at bounding box center [157, 575] width 25 height 8
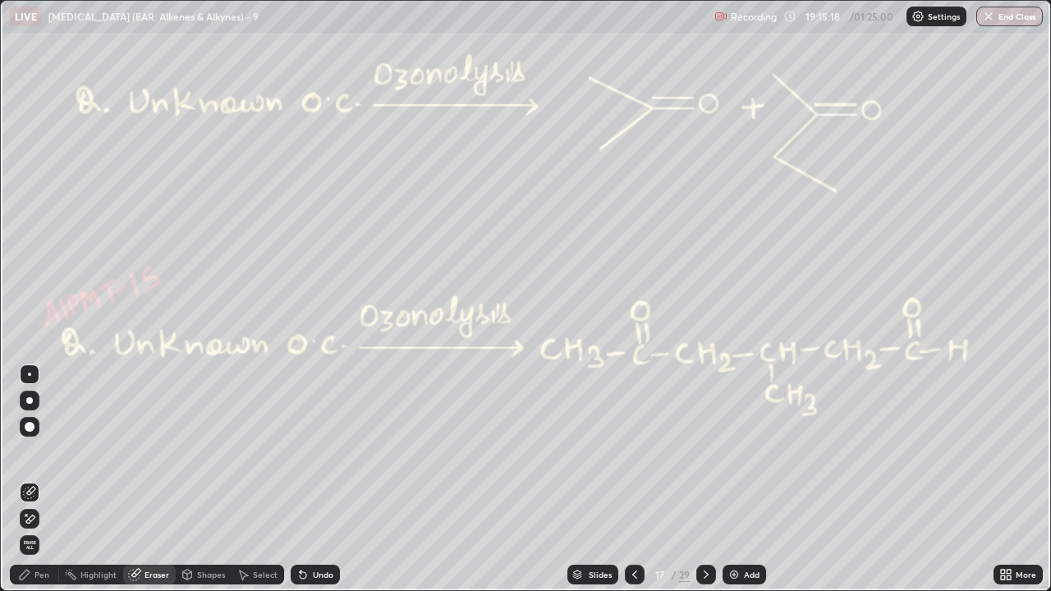
click at [71, 452] on circle at bounding box center [72, 571] width 2 height 2
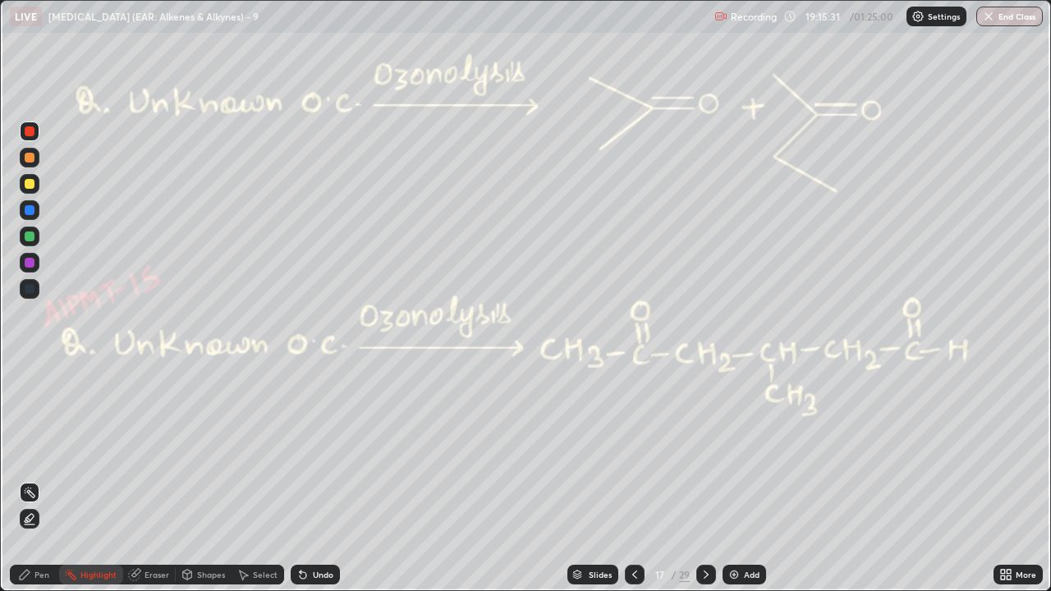
click at [34, 452] on div "Pen" at bounding box center [34, 575] width 49 height 20
click at [25, 184] on div at bounding box center [30, 184] width 10 height 10
click at [26, 157] on div at bounding box center [30, 158] width 10 height 10
click at [17, 452] on div "Pen" at bounding box center [34, 575] width 49 height 20
click at [25, 128] on div at bounding box center [30, 132] width 10 height 10
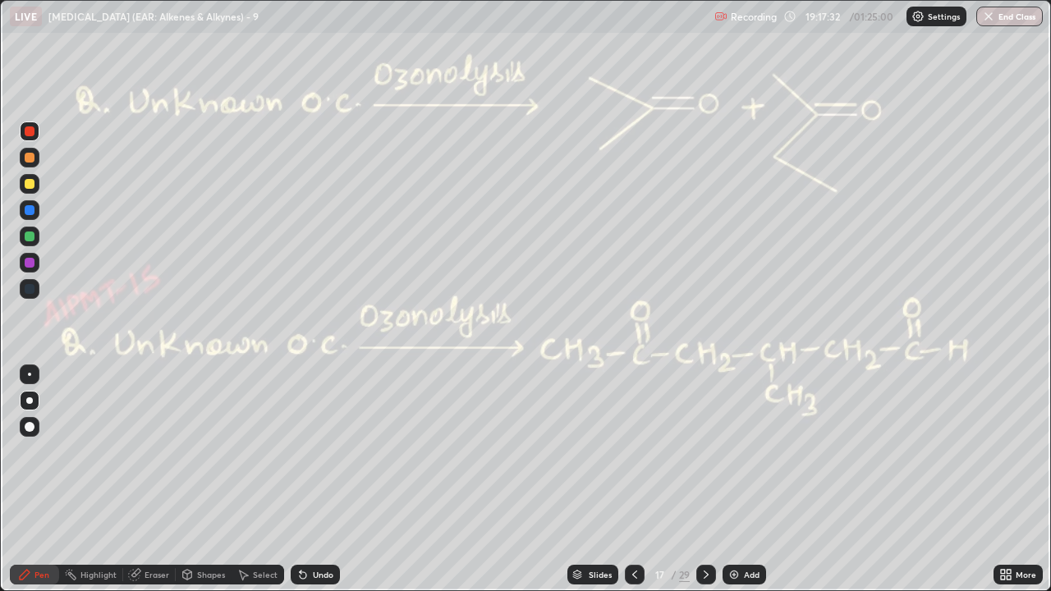
click at [704, 452] on icon at bounding box center [706, 574] width 13 height 13
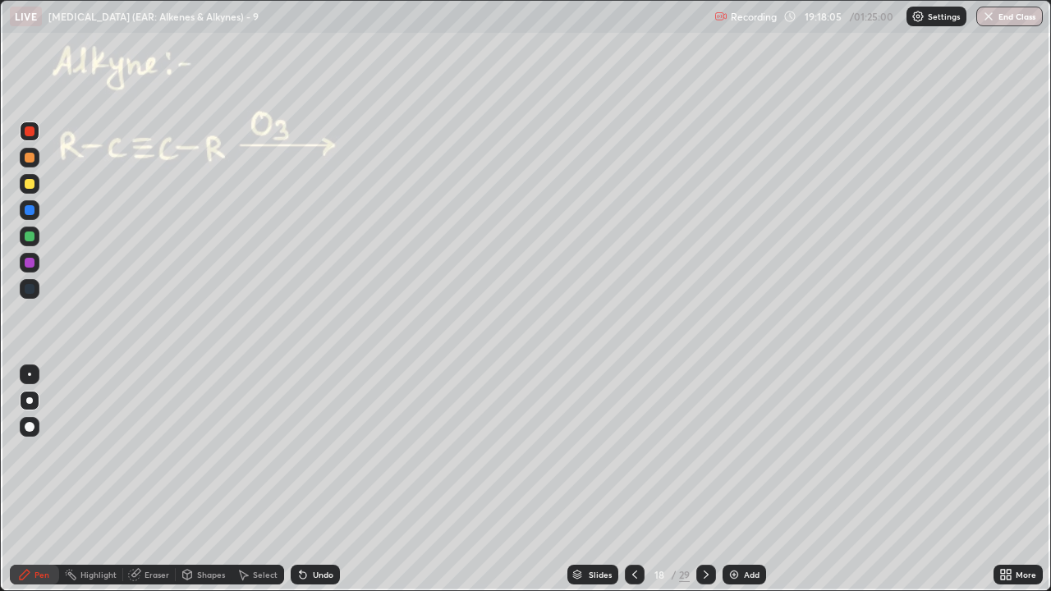
click at [26, 161] on div at bounding box center [30, 158] width 10 height 10
click at [314, 452] on div "Undo" at bounding box center [323, 575] width 21 height 8
click at [308, 452] on div "Undo" at bounding box center [315, 575] width 49 height 20
click at [30, 185] on div at bounding box center [30, 184] width 10 height 10
click at [214, 452] on div "Shapes" at bounding box center [211, 575] width 28 height 8
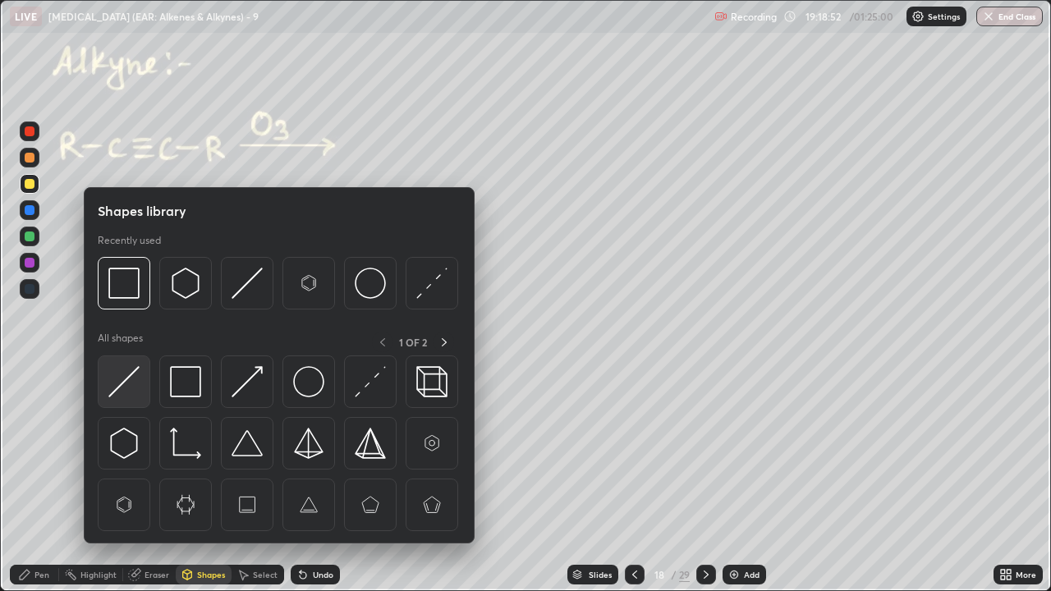
click at [129, 380] on img at bounding box center [123, 381] width 31 height 31
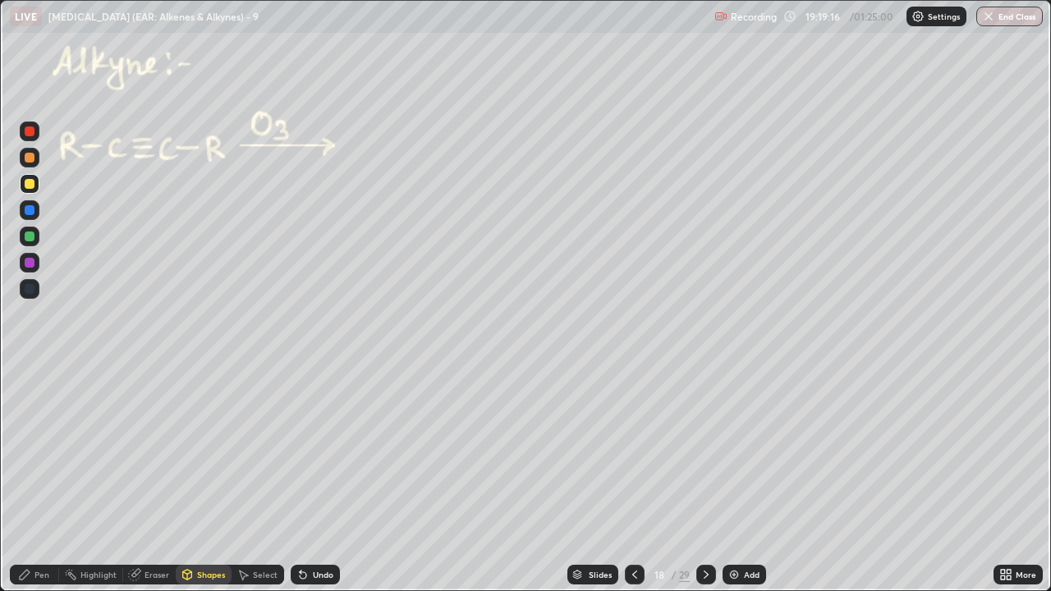
click at [52, 452] on div "Pen" at bounding box center [34, 575] width 49 height 20
click at [333, 452] on div "Undo" at bounding box center [315, 575] width 49 height 20
click at [329, 452] on div "Undo" at bounding box center [323, 575] width 21 height 8
click at [336, 452] on div "Undo" at bounding box center [315, 575] width 49 height 20
click at [29, 237] on div at bounding box center [30, 237] width 10 height 10
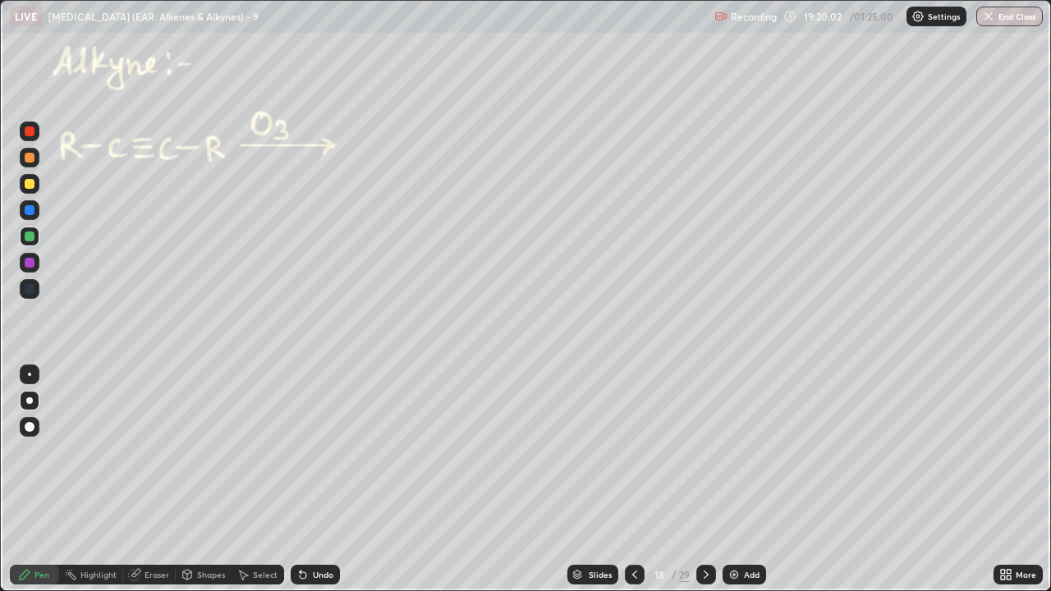
click at [36, 134] on div at bounding box center [30, 132] width 20 height 20
click at [33, 160] on div at bounding box center [30, 158] width 10 height 10
click at [30, 135] on div at bounding box center [30, 132] width 10 height 10
click at [30, 184] on div at bounding box center [30, 184] width 10 height 10
click at [29, 159] on div at bounding box center [30, 158] width 10 height 10
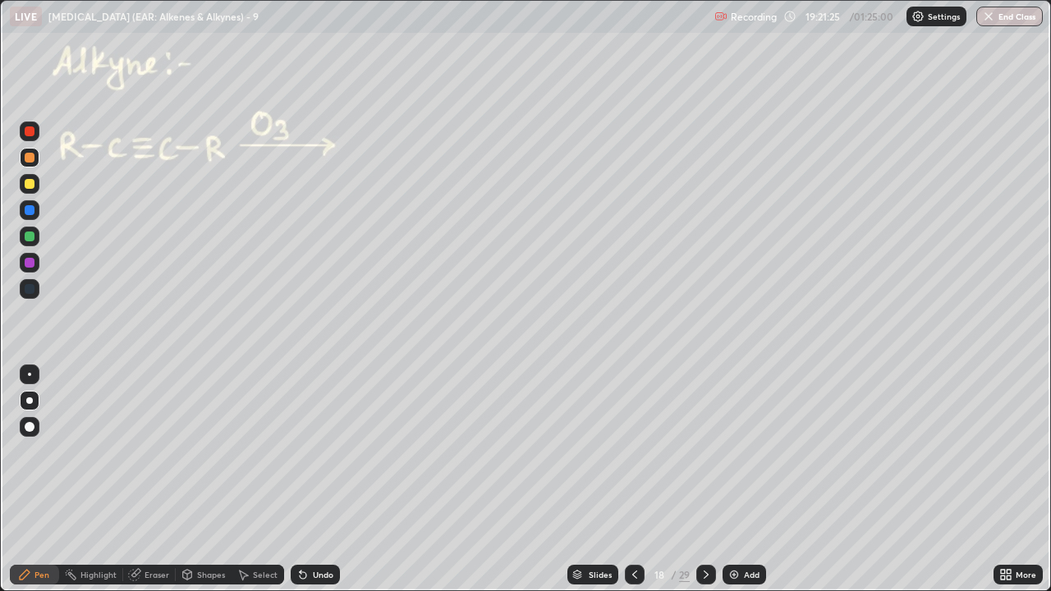
click at [30, 135] on div at bounding box center [30, 132] width 10 height 10
click at [332, 452] on div "Undo" at bounding box center [315, 575] width 49 height 20
click at [329, 452] on div "Undo" at bounding box center [315, 575] width 49 height 20
click at [328, 452] on div "Undo" at bounding box center [312, 575] width 56 height 33
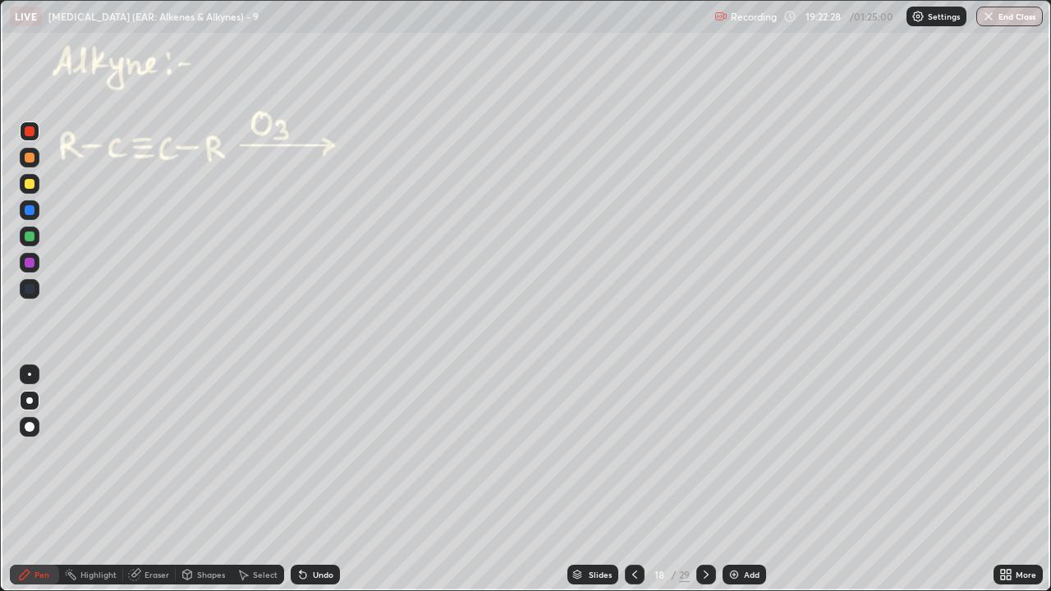
click at [330, 452] on div "Undo" at bounding box center [312, 575] width 56 height 33
click at [329, 452] on div "Undo" at bounding box center [312, 575] width 56 height 33
click at [327, 452] on div "Undo" at bounding box center [312, 575] width 56 height 33
click at [329, 452] on div "Undo" at bounding box center [315, 575] width 49 height 20
click at [82, 452] on div "Highlight" at bounding box center [99, 575] width 36 height 8
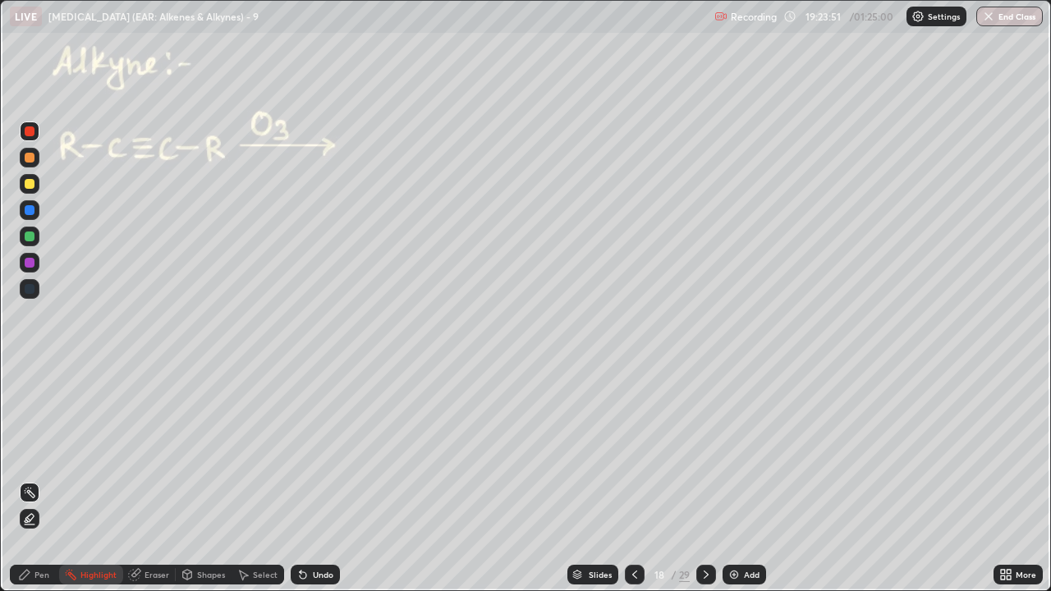
click at [28, 158] on div at bounding box center [30, 158] width 10 height 10
click at [27, 452] on icon at bounding box center [25, 575] width 10 height 10
click at [706, 452] on icon at bounding box center [706, 574] width 13 height 13
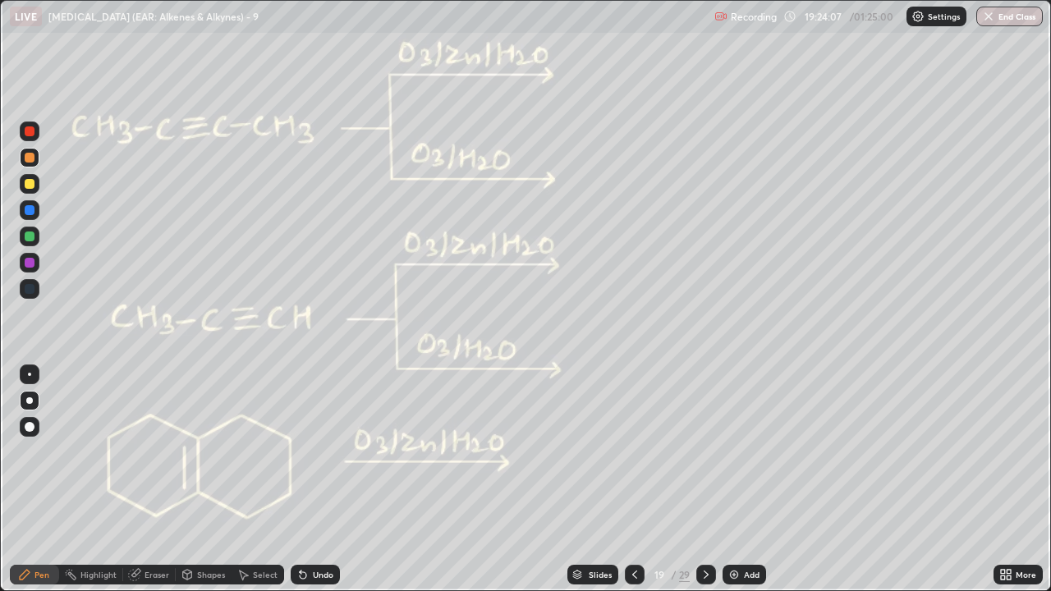
click at [29, 238] on div at bounding box center [30, 237] width 10 height 10
click at [29, 157] on div at bounding box center [30, 158] width 10 height 10
click at [26, 159] on div at bounding box center [30, 158] width 10 height 10
click at [29, 237] on div at bounding box center [30, 237] width 10 height 10
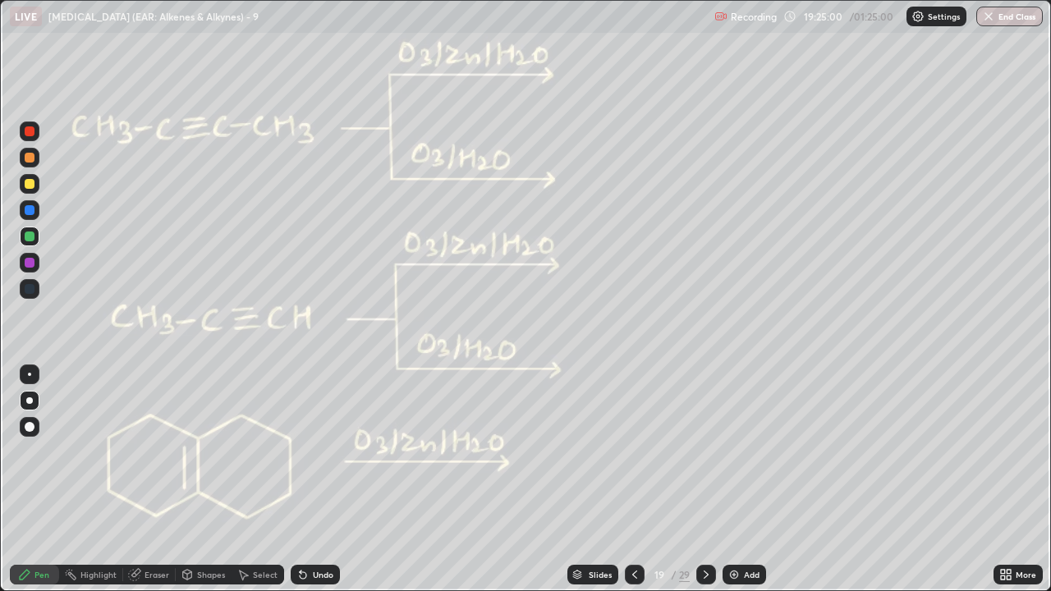
click at [28, 157] on div at bounding box center [30, 158] width 10 height 10
click at [30, 154] on div at bounding box center [30, 158] width 10 height 10
click at [145, 452] on div "Eraser" at bounding box center [157, 575] width 25 height 8
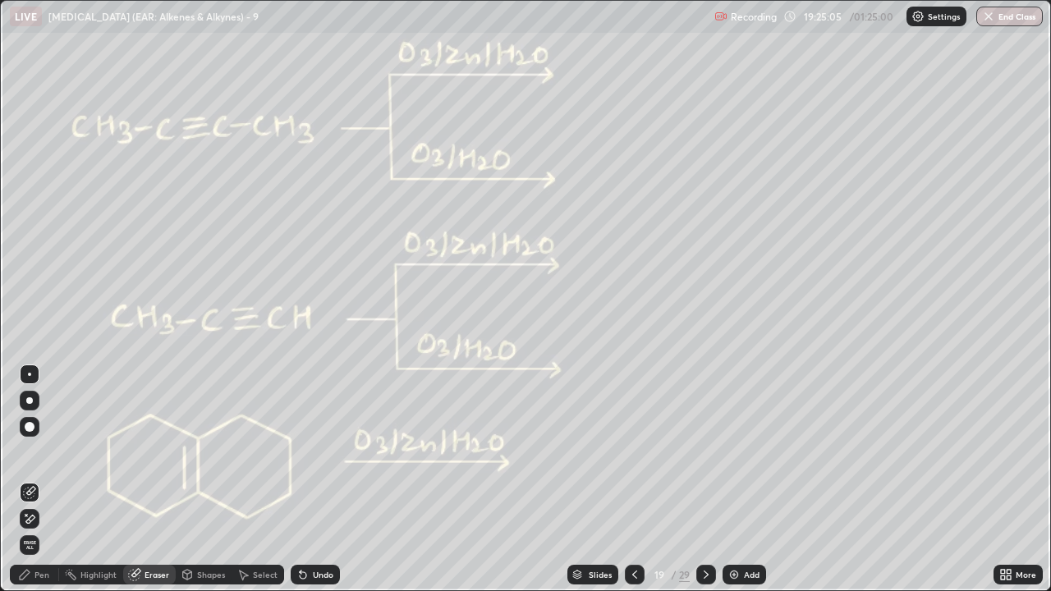
click at [30, 452] on div "Pen" at bounding box center [34, 575] width 49 height 20
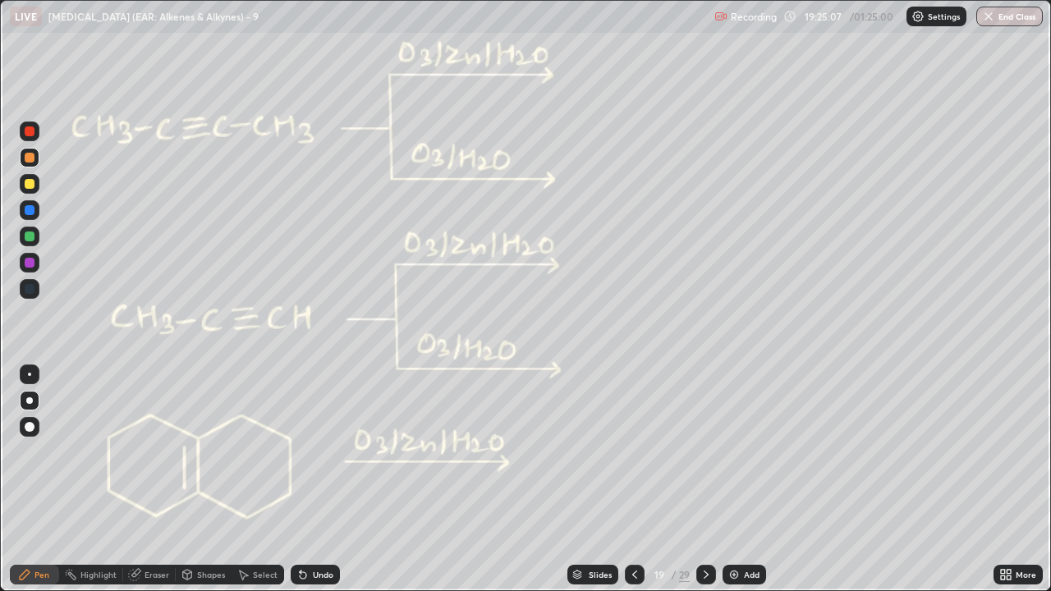
click at [318, 452] on div "Undo" at bounding box center [315, 575] width 49 height 20
click at [321, 452] on div "Undo" at bounding box center [323, 575] width 21 height 8
click at [32, 235] on div at bounding box center [30, 237] width 10 height 10
click at [29, 159] on div at bounding box center [30, 158] width 10 height 10
click at [29, 237] on div at bounding box center [30, 237] width 10 height 10
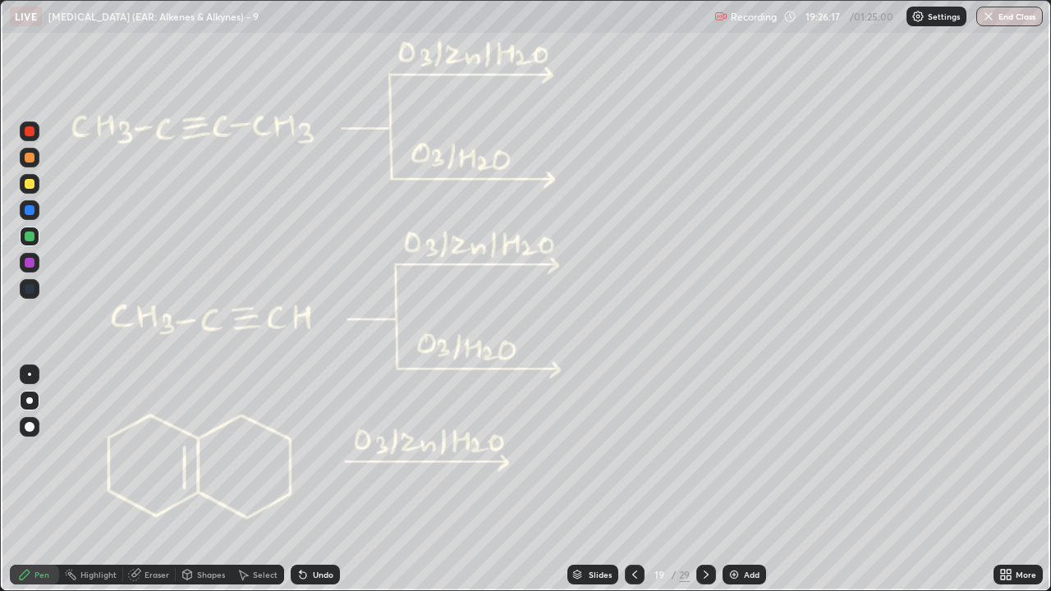
click at [29, 159] on div at bounding box center [30, 158] width 10 height 10
click at [33, 133] on div at bounding box center [30, 132] width 10 height 10
click at [320, 452] on div "Undo" at bounding box center [323, 575] width 21 height 8
click at [158, 452] on div "Eraser" at bounding box center [157, 575] width 25 height 8
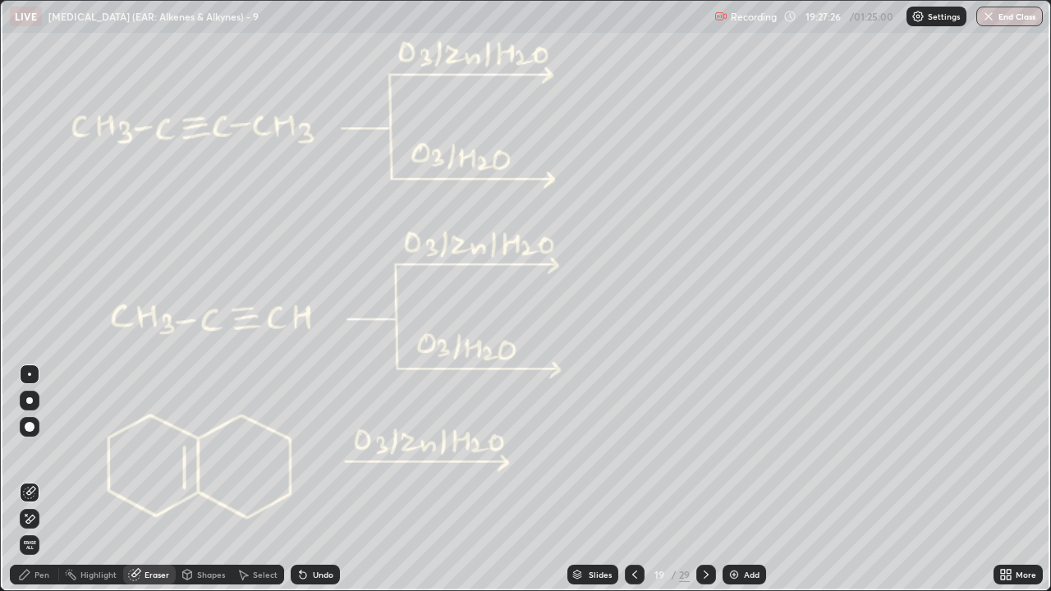
click at [49, 452] on div "Pen" at bounding box center [34, 575] width 49 height 20
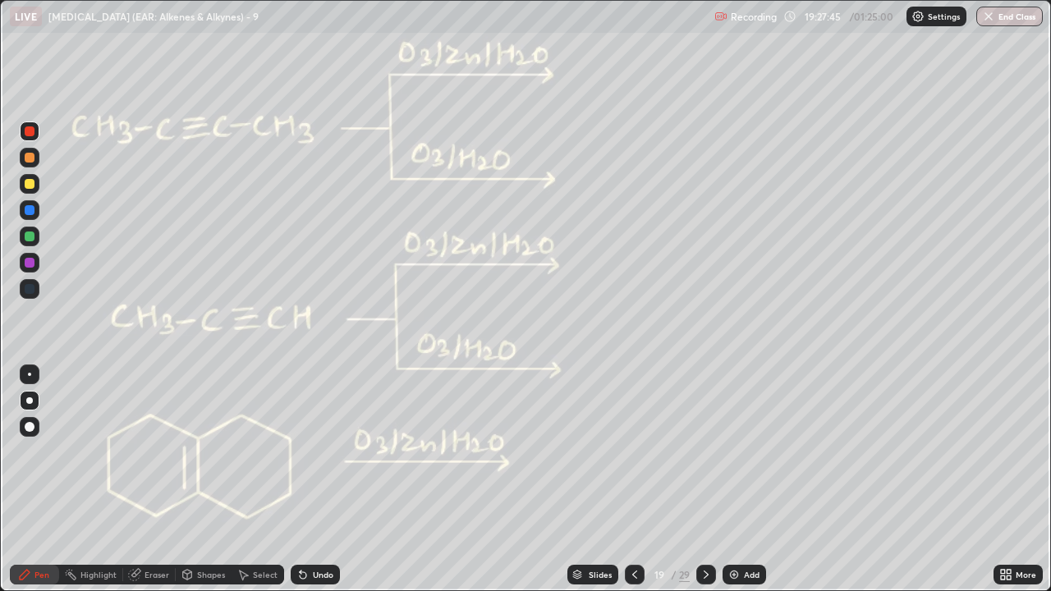
click at [33, 236] on div at bounding box center [30, 237] width 10 height 10
click at [29, 136] on div at bounding box center [30, 132] width 10 height 10
click at [160, 452] on div "Eraser" at bounding box center [157, 575] width 25 height 8
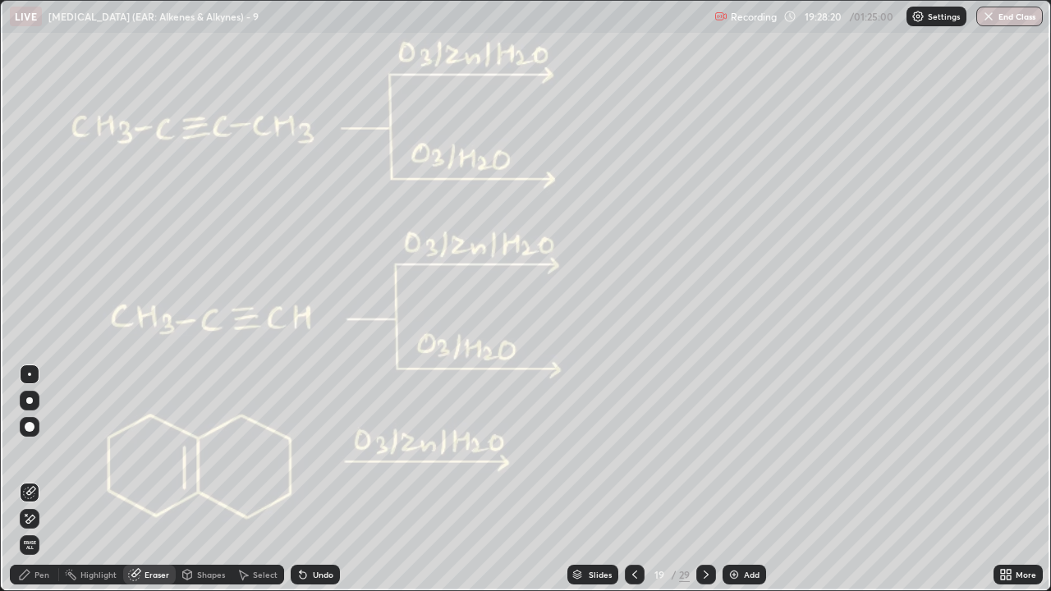
click at [53, 452] on div "Pen" at bounding box center [34, 575] width 49 height 20
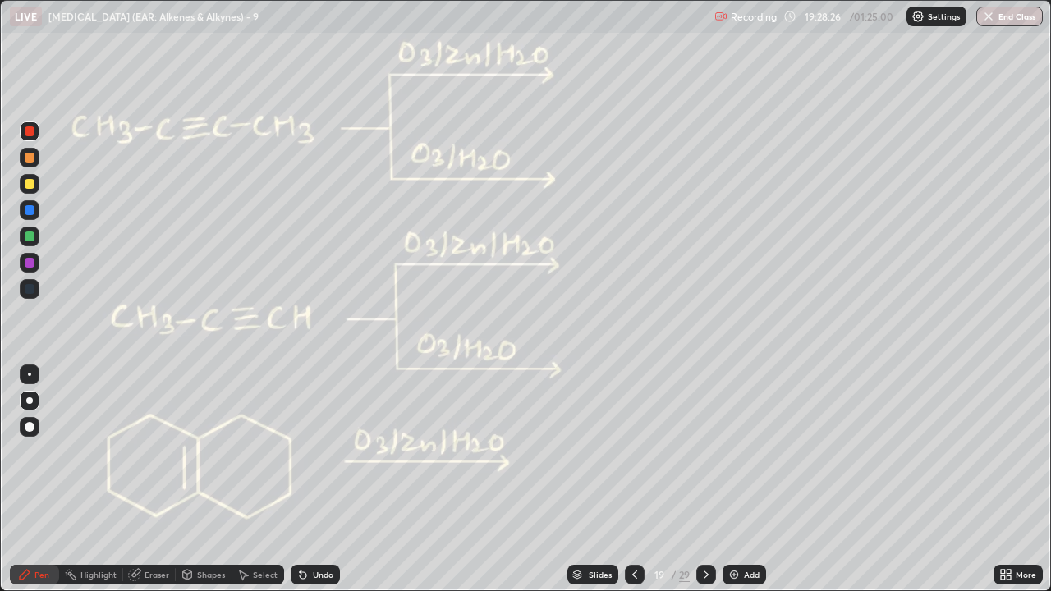
click at [153, 452] on div "Eraser" at bounding box center [157, 575] width 25 height 8
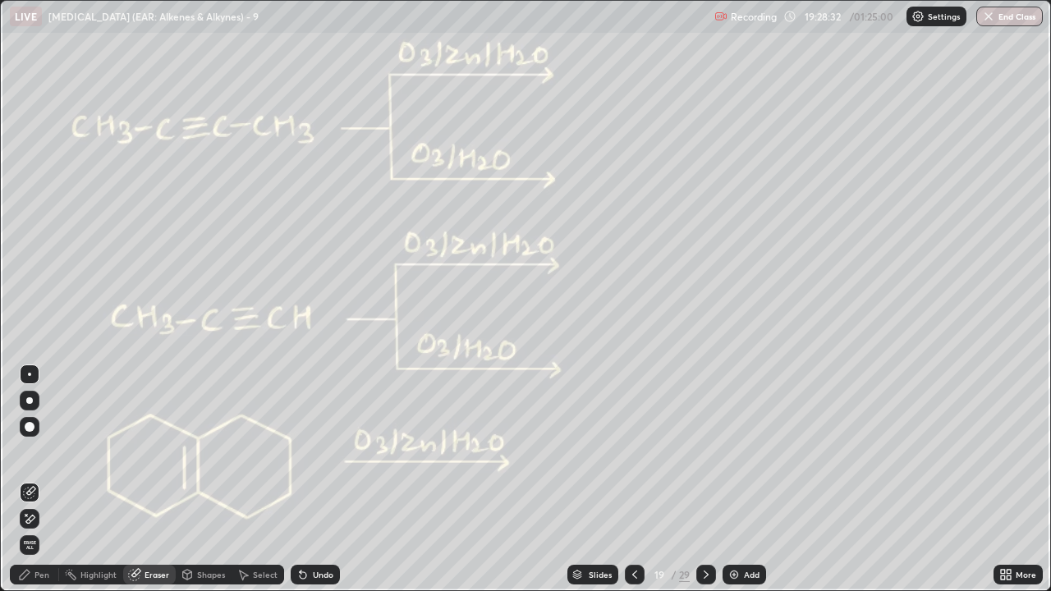
click at [45, 452] on div "Pen" at bounding box center [34, 575] width 49 height 20
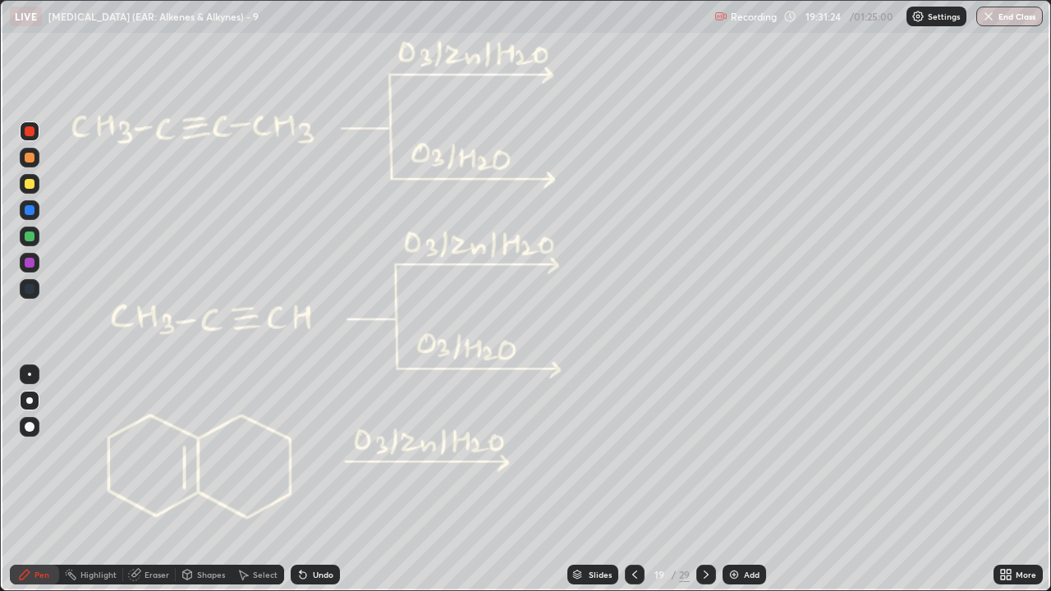
click at [306, 452] on icon at bounding box center [303, 574] width 13 height 13
click at [304, 452] on icon at bounding box center [303, 574] width 13 height 13
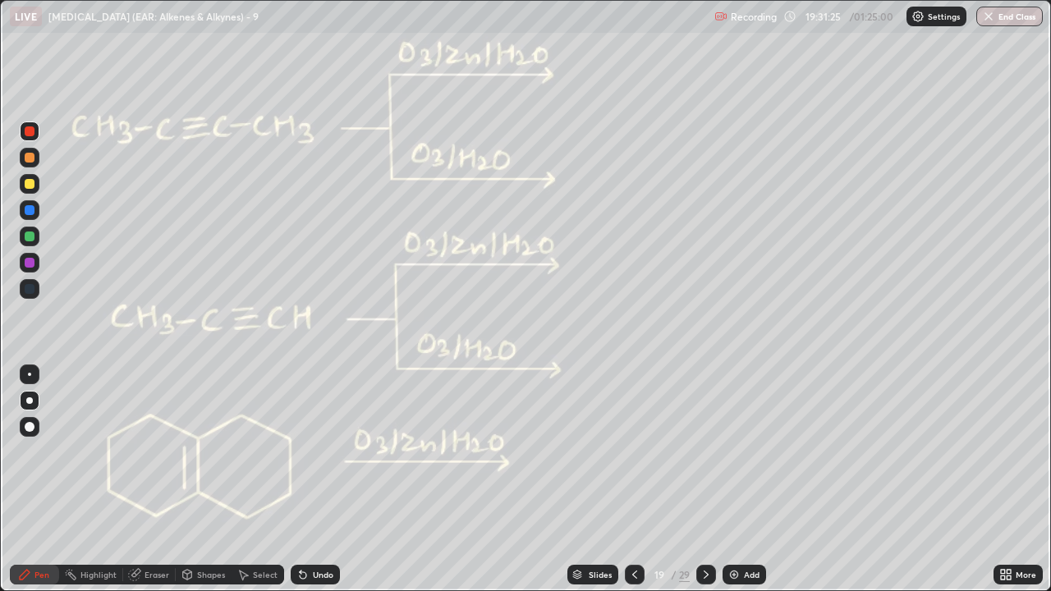
click at [303, 452] on icon at bounding box center [303, 574] width 13 height 13
click at [316, 452] on div "Undo" at bounding box center [323, 575] width 21 height 8
click at [323, 452] on div "Undo" at bounding box center [323, 575] width 21 height 8
click at [327, 452] on div "Undo" at bounding box center [323, 575] width 21 height 8
click at [319, 452] on div "Undo" at bounding box center [323, 575] width 21 height 8
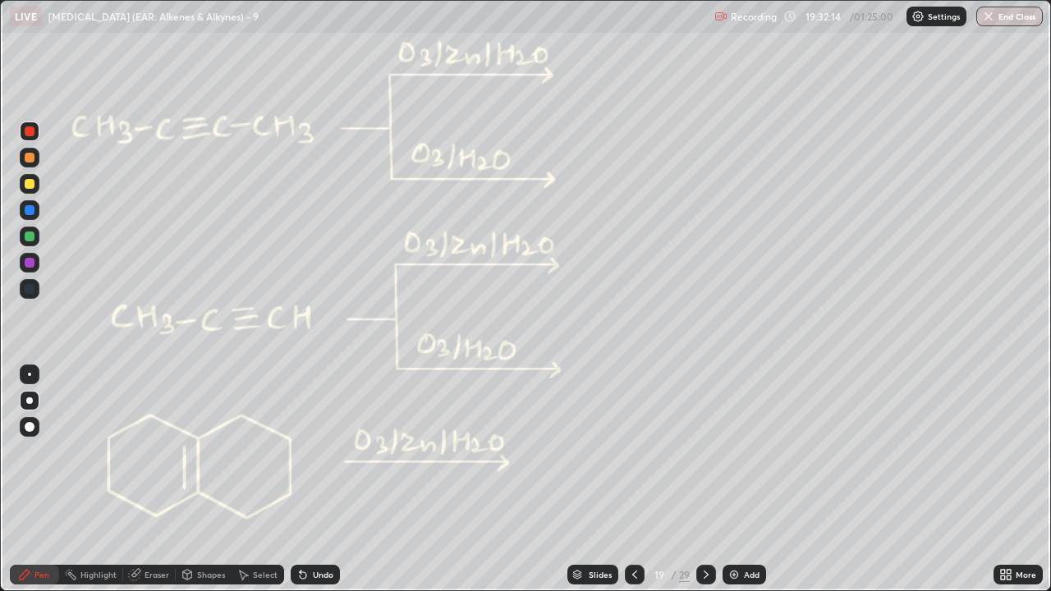
click at [319, 452] on div "Undo" at bounding box center [323, 575] width 21 height 8
click at [706, 452] on icon at bounding box center [706, 574] width 13 height 13
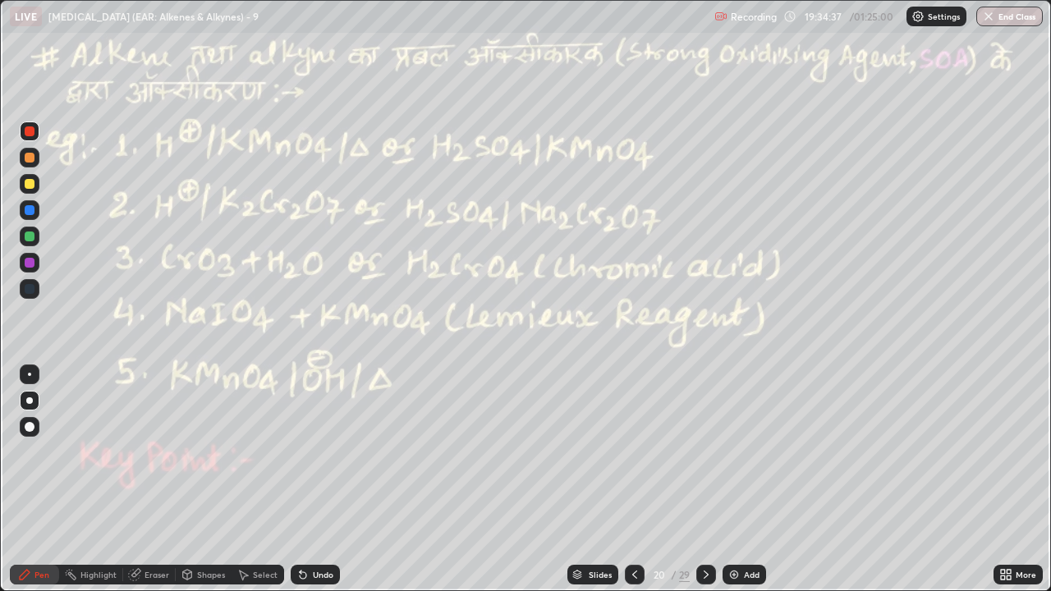
click at [30, 182] on div at bounding box center [30, 184] width 10 height 10
click at [33, 183] on div at bounding box center [30, 184] width 10 height 10
click at [78, 452] on div "Highlight" at bounding box center [91, 575] width 64 height 20
click at [44, 452] on div "Pen" at bounding box center [42, 575] width 15 height 8
click at [30, 134] on div at bounding box center [30, 132] width 10 height 10
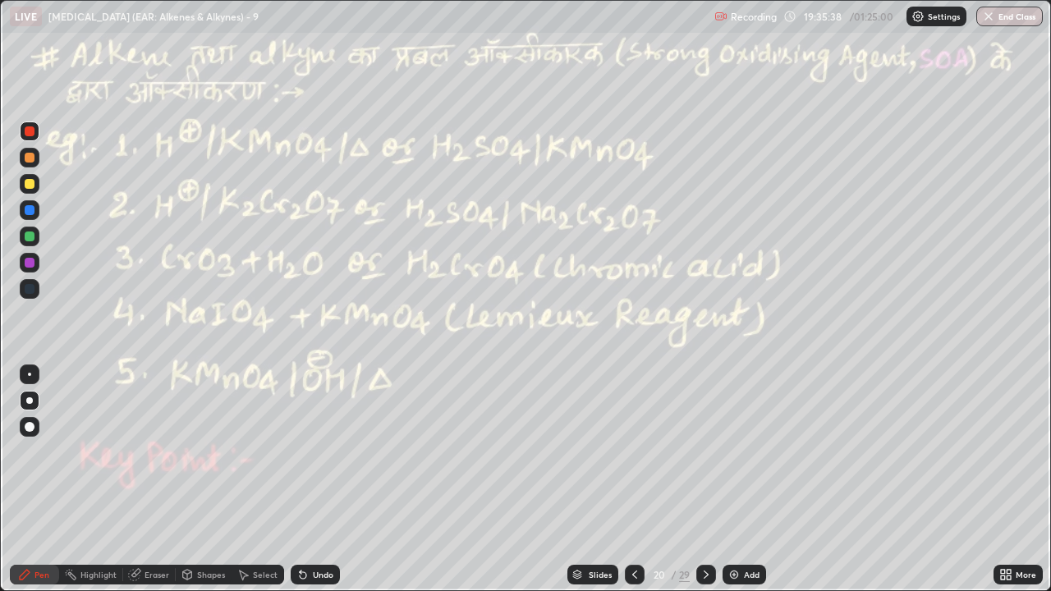
click at [85, 452] on div "Highlight" at bounding box center [99, 575] width 36 height 8
click at [42, 452] on div "Pen" at bounding box center [42, 575] width 15 height 8
click at [30, 237] on div at bounding box center [30, 237] width 10 height 10
click at [322, 452] on div "Undo" at bounding box center [323, 575] width 21 height 8
click at [321, 452] on div "Undo" at bounding box center [323, 575] width 21 height 8
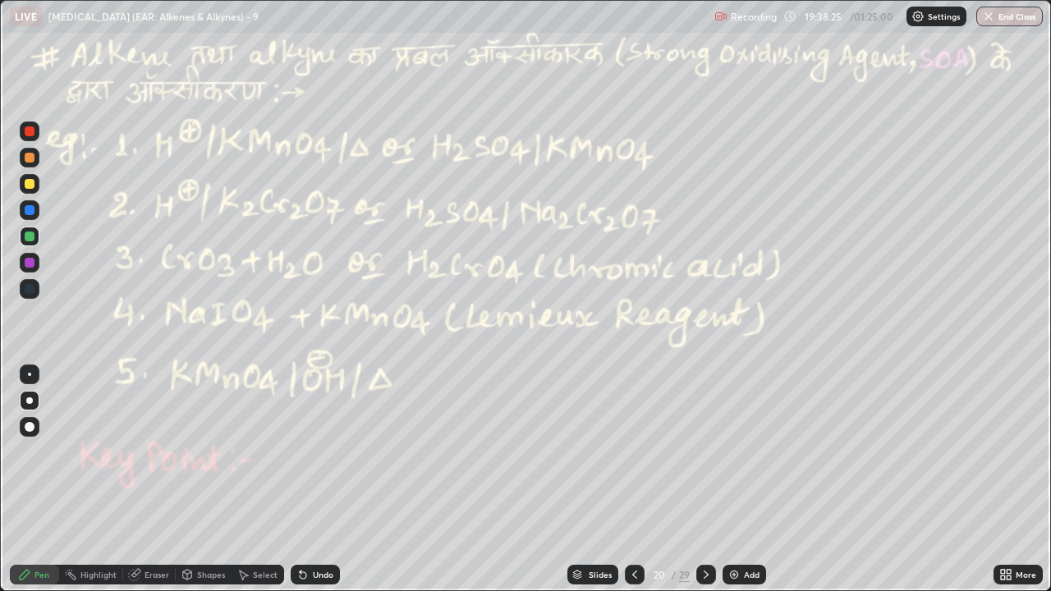
click at [20, 452] on icon at bounding box center [24, 574] width 13 height 13
click at [702, 452] on icon at bounding box center [706, 574] width 13 height 13
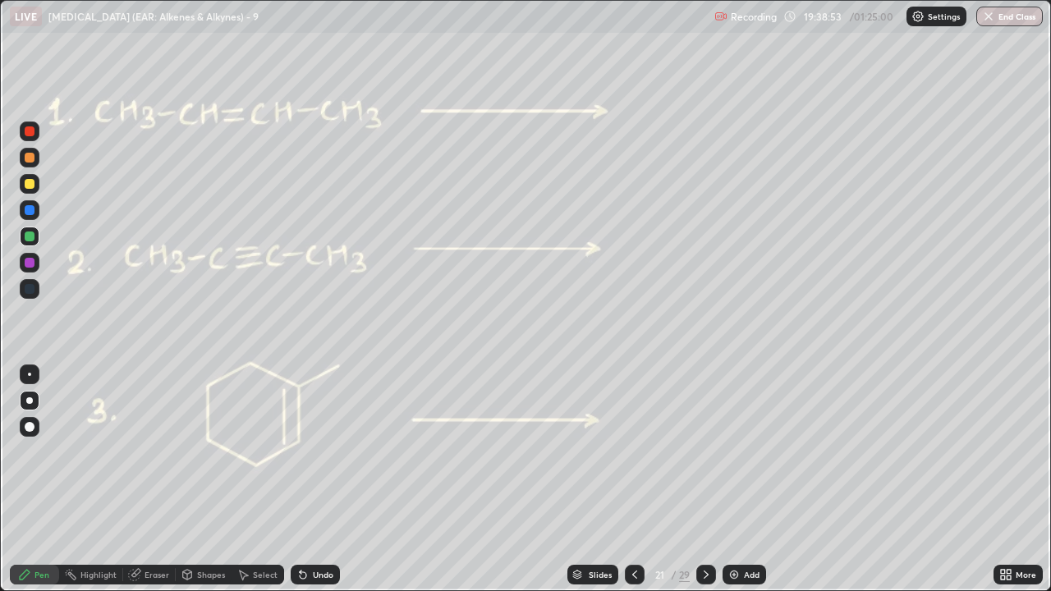
click at [31, 133] on div at bounding box center [30, 132] width 10 height 10
click at [25, 159] on div at bounding box center [30, 158] width 10 height 10
click at [104, 452] on div "Highlight" at bounding box center [99, 575] width 36 height 8
click at [707, 452] on icon at bounding box center [706, 574] width 13 height 13
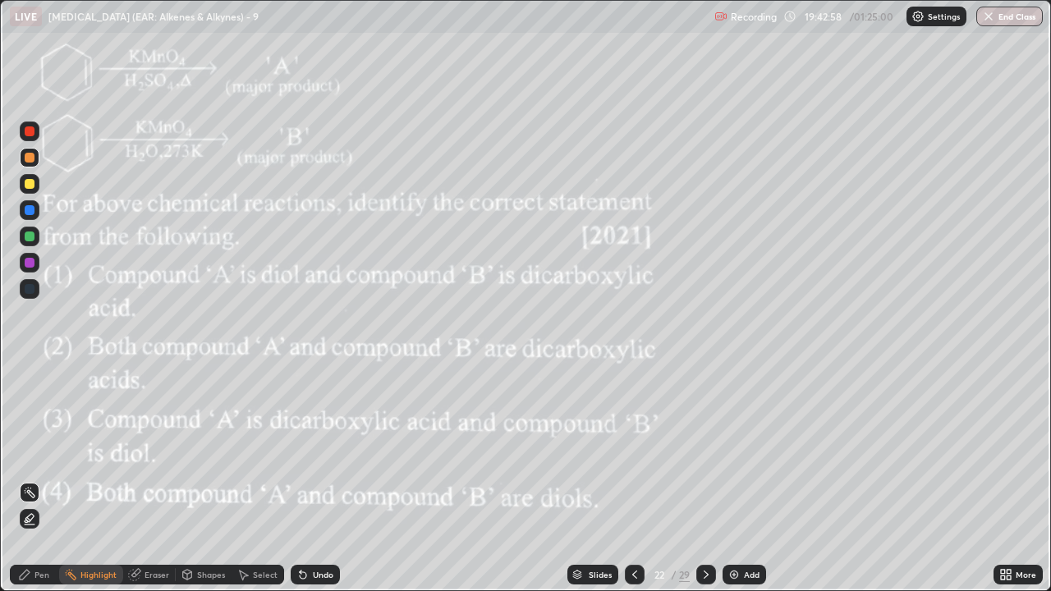
click at [30, 187] on div at bounding box center [30, 184] width 10 height 10
click at [31, 183] on div at bounding box center [30, 184] width 10 height 10
click at [30, 452] on icon at bounding box center [24, 574] width 13 height 13
click at [320, 452] on div "Undo" at bounding box center [323, 575] width 21 height 8
click at [338, 452] on div "Undo" at bounding box center [315, 575] width 49 height 20
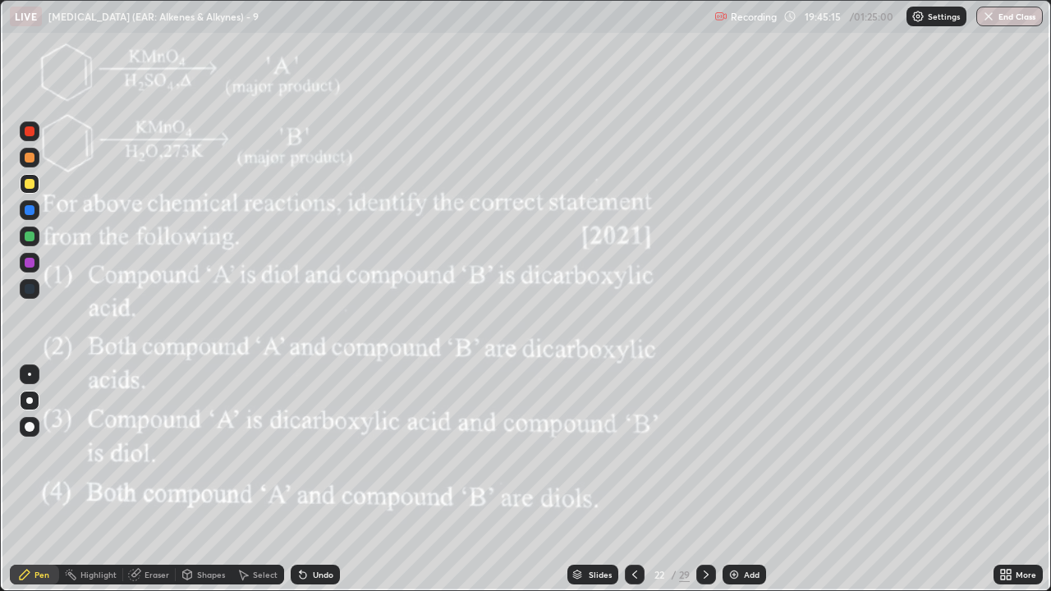
click at [332, 452] on div "Undo" at bounding box center [315, 575] width 49 height 20
click at [324, 452] on div "Undo" at bounding box center [323, 575] width 21 height 8
click at [27, 131] on div at bounding box center [30, 132] width 10 height 10
click at [23, 131] on div at bounding box center [30, 132] width 20 height 20
click at [25, 128] on div at bounding box center [30, 132] width 10 height 10
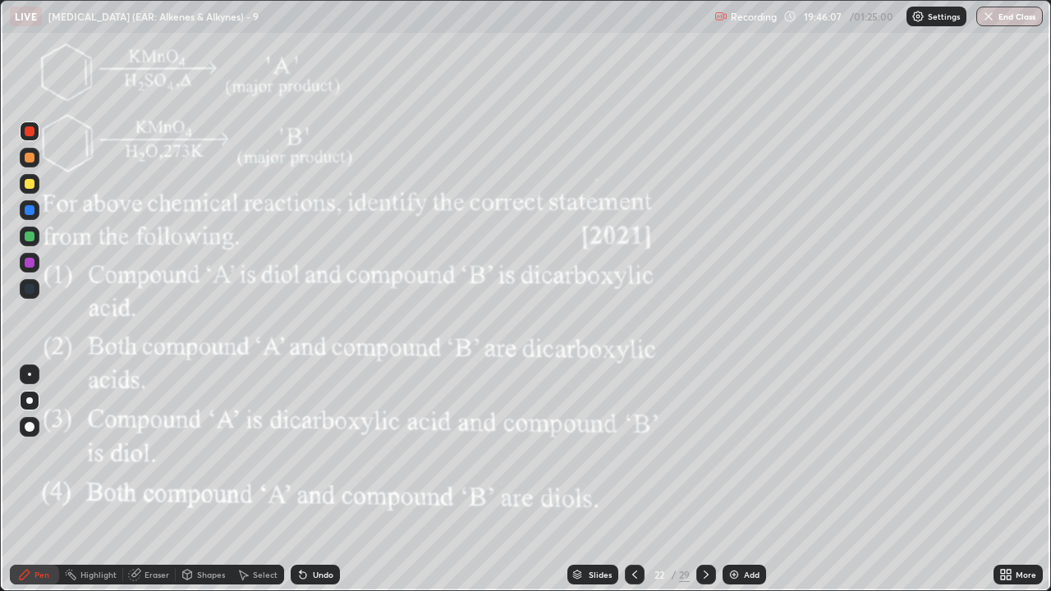
click at [30, 188] on div at bounding box center [30, 184] width 10 height 10
click at [30, 186] on div at bounding box center [30, 184] width 10 height 10
click at [26, 131] on div at bounding box center [30, 132] width 10 height 10
click at [26, 130] on div at bounding box center [30, 132] width 10 height 10
click at [26, 182] on div at bounding box center [30, 184] width 10 height 10
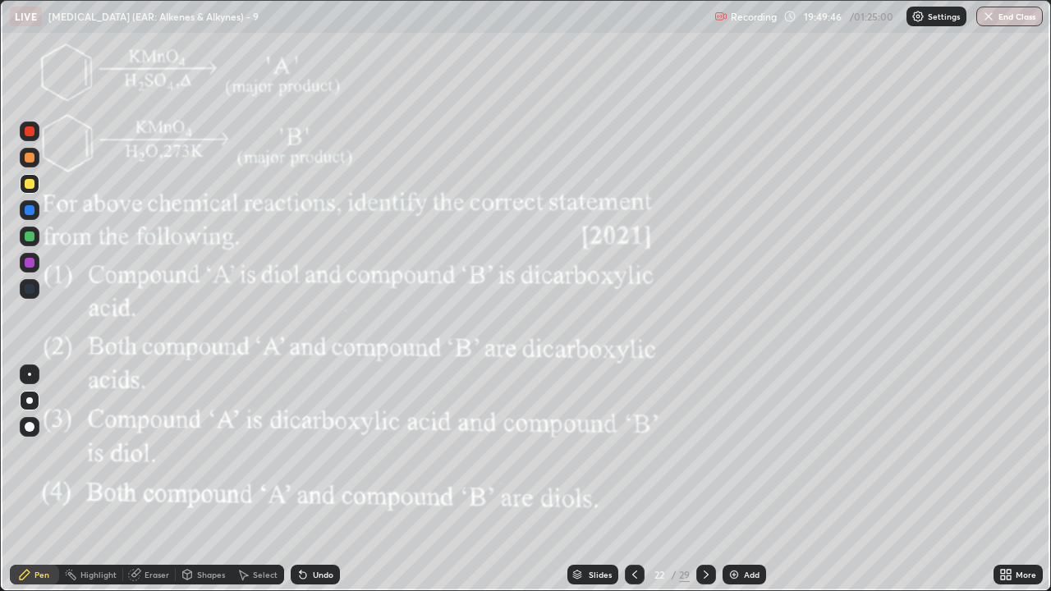
click at [33, 131] on div at bounding box center [30, 132] width 10 height 10
click at [318, 452] on div "Undo" at bounding box center [323, 575] width 21 height 8
click at [334, 452] on div "Undo" at bounding box center [315, 575] width 49 height 20
click at [705, 452] on icon at bounding box center [706, 574] width 13 height 13
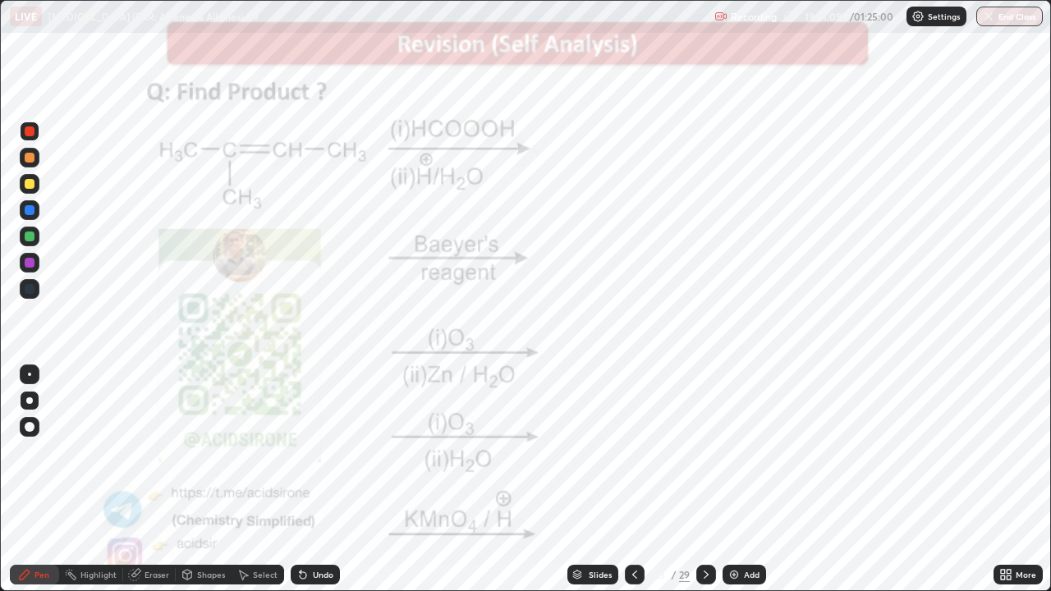
click at [32, 131] on div at bounding box center [30, 132] width 10 height 10
click at [77, 452] on div "Highlight" at bounding box center [91, 575] width 64 height 20
click at [36, 452] on div "Pen" at bounding box center [34, 575] width 49 height 20
click at [82, 452] on div "Highlight" at bounding box center [99, 575] width 36 height 8
click at [711, 452] on icon at bounding box center [706, 574] width 13 height 13
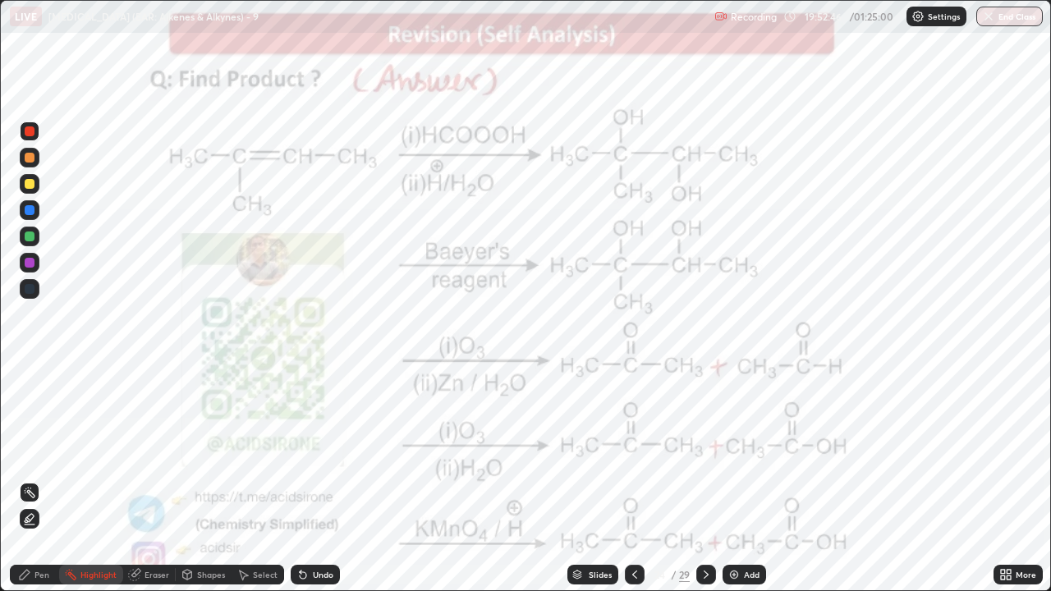
click at [633, 452] on icon at bounding box center [634, 574] width 13 height 13
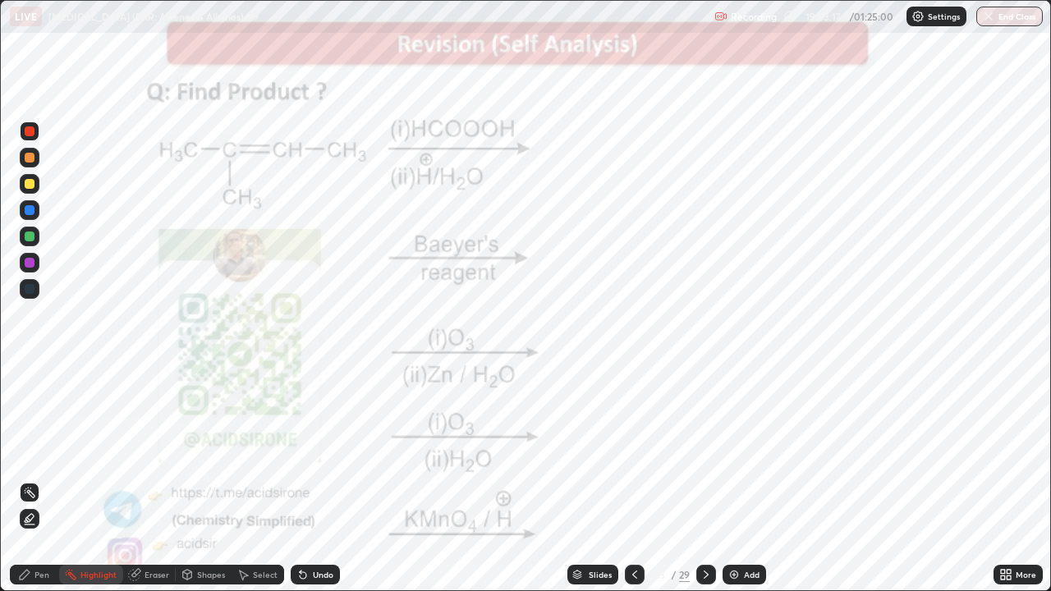
click at [707, 452] on icon at bounding box center [706, 574] width 13 height 13
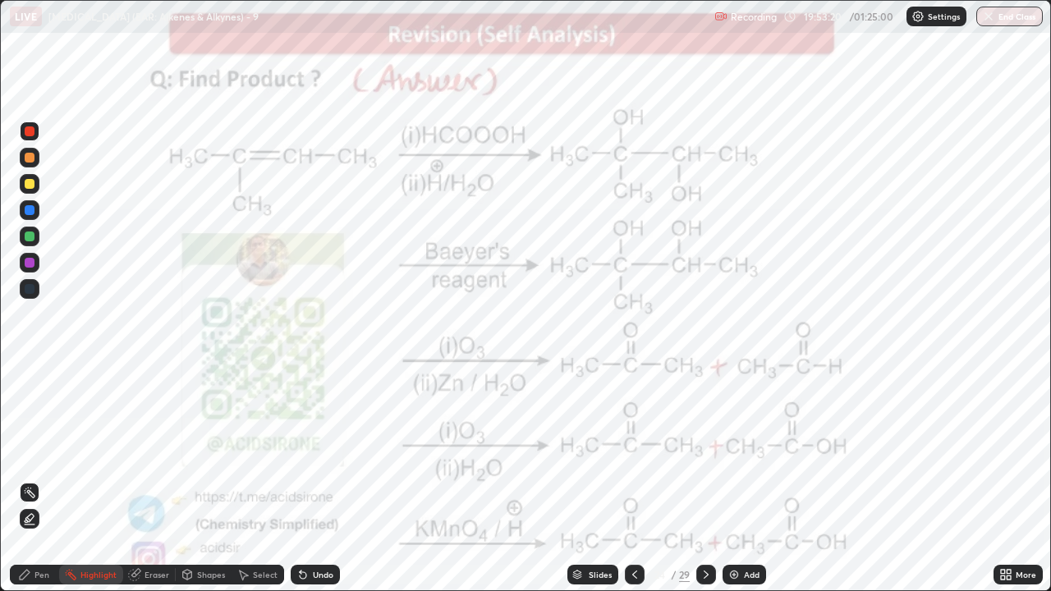
click at [630, 452] on icon at bounding box center [634, 574] width 13 height 13
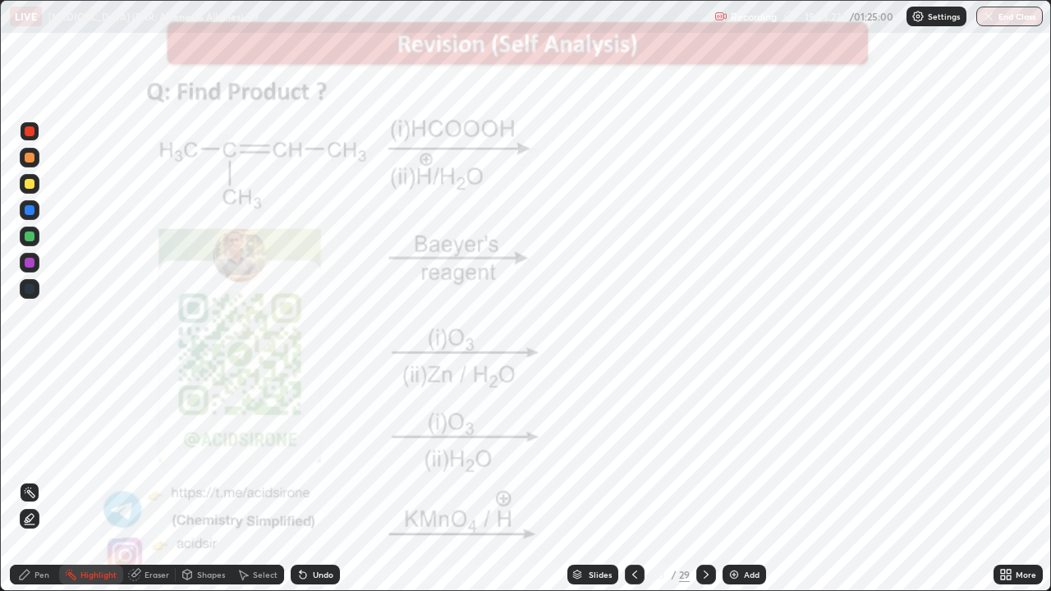
click at [705, 452] on icon at bounding box center [706, 574] width 13 height 13
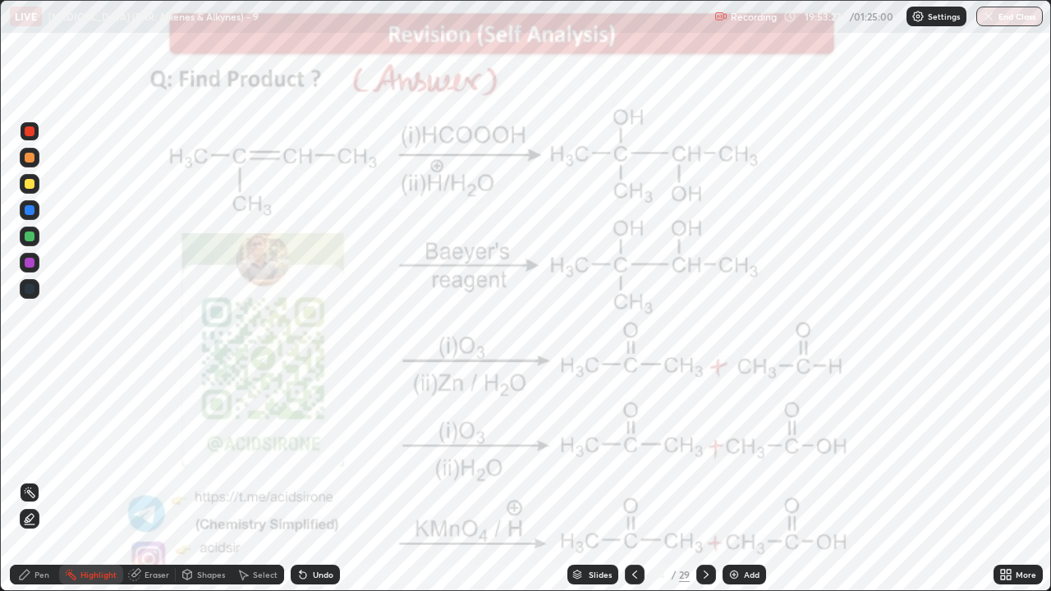
click at [705, 452] on icon at bounding box center [706, 574] width 13 height 13
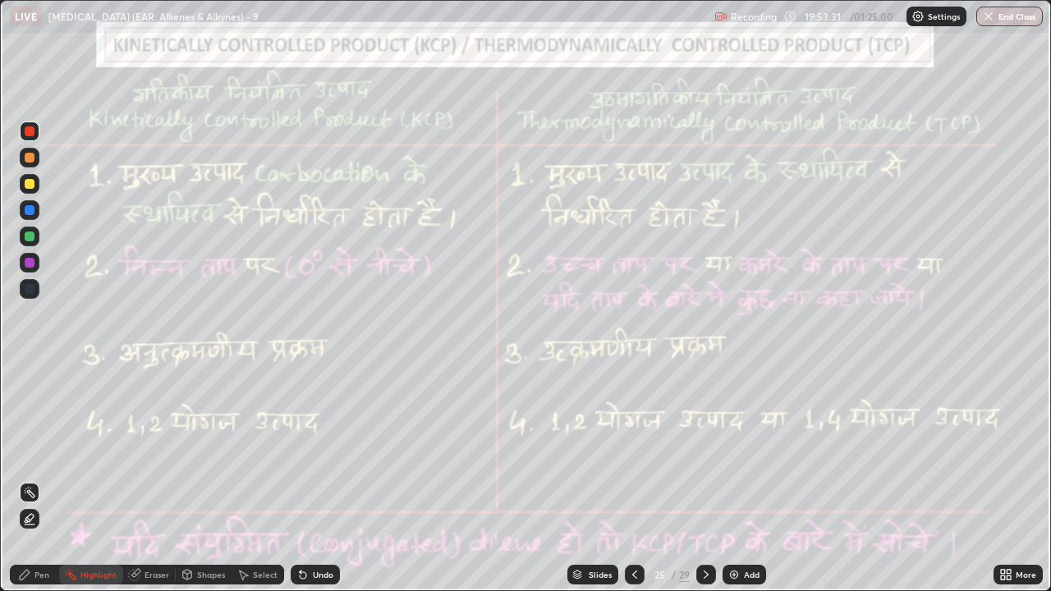
click at [704, 452] on icon at bounding box center [706, 574] width 13 height 13
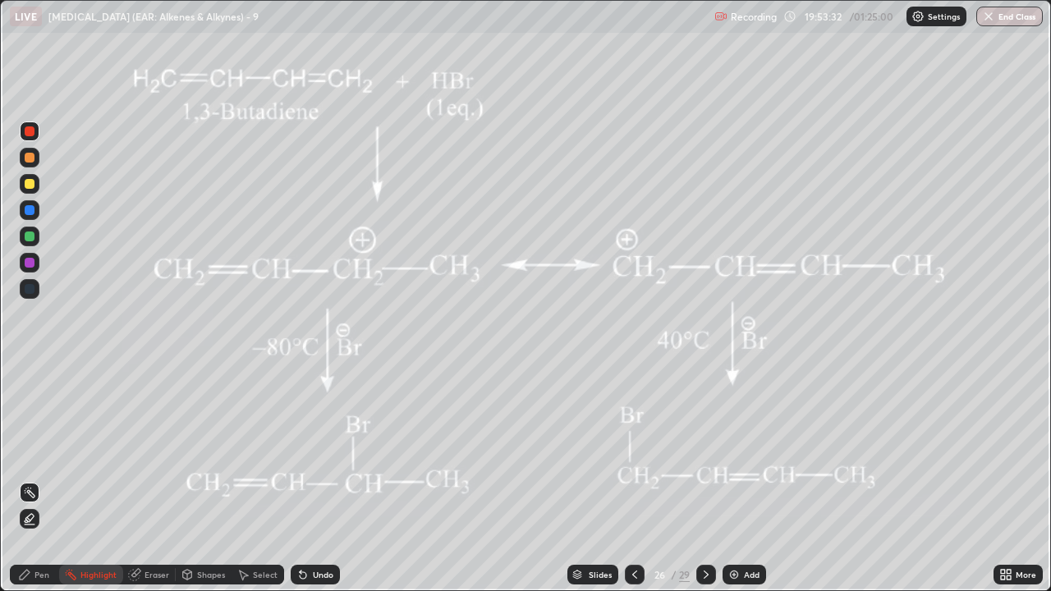
click at [705, 452] on icon at bounding box center [706, 574] width 13 height 13
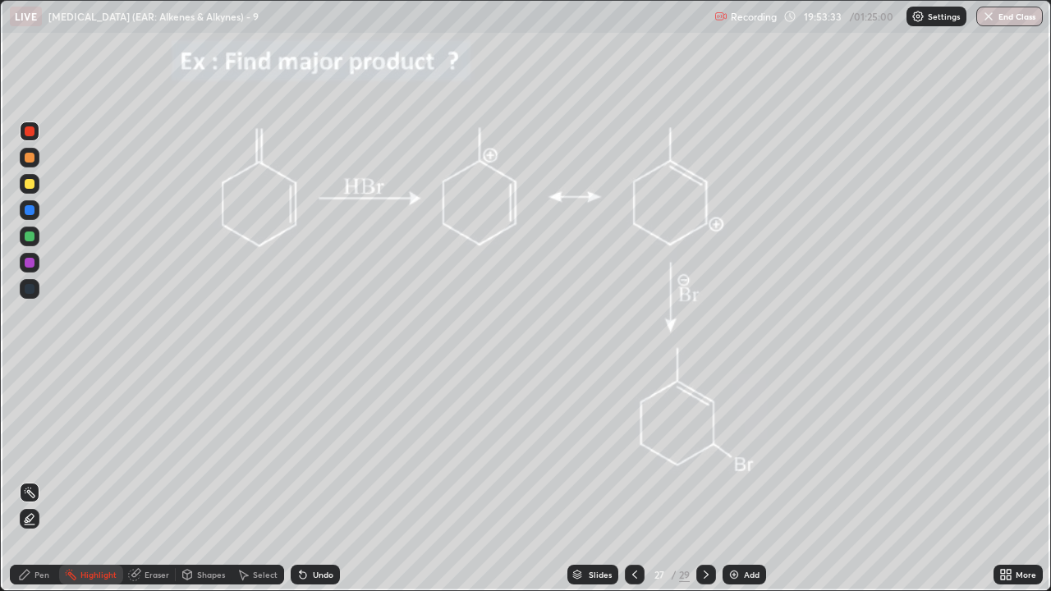
click at [706, 452] on icon at bounding box center [706, 575] width 5 height 8
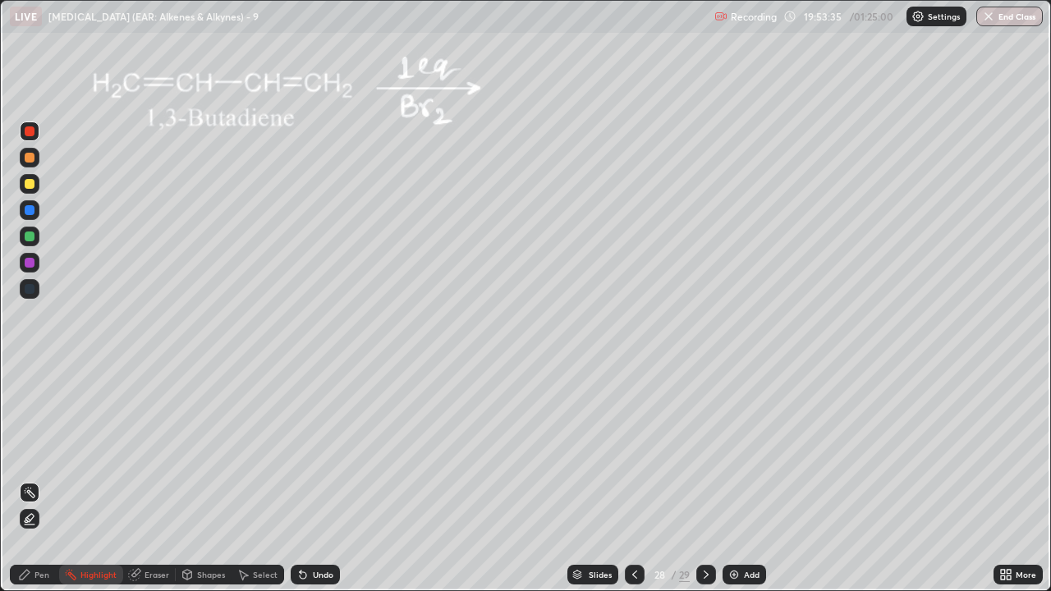
click at [633, 452] on icon at bounding box center [634, 574] width 13 height 13
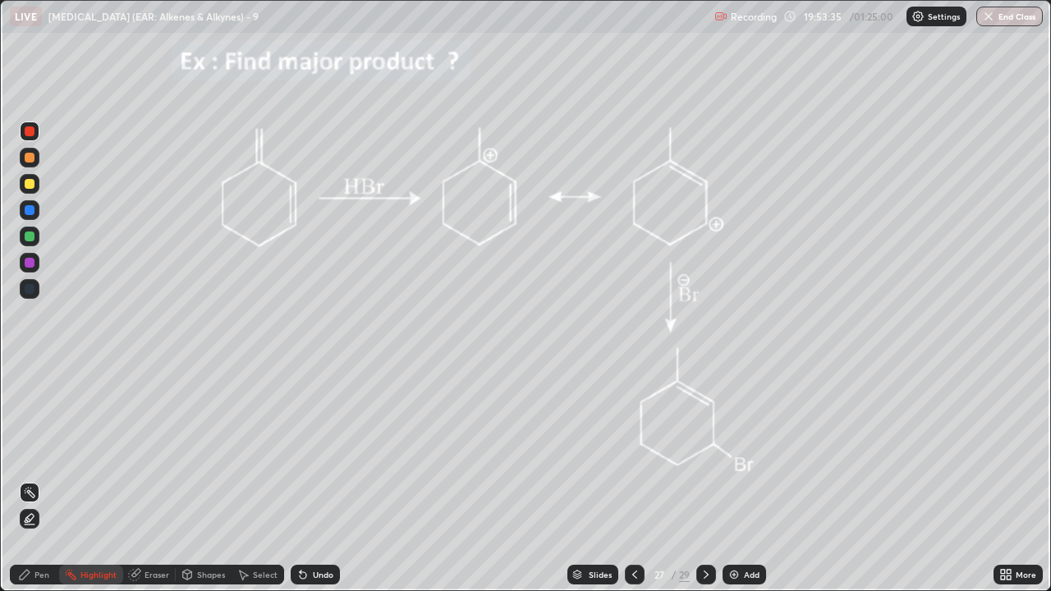
click at [635, 452] on icon at bounding box center [634, 574] width 13 height 13
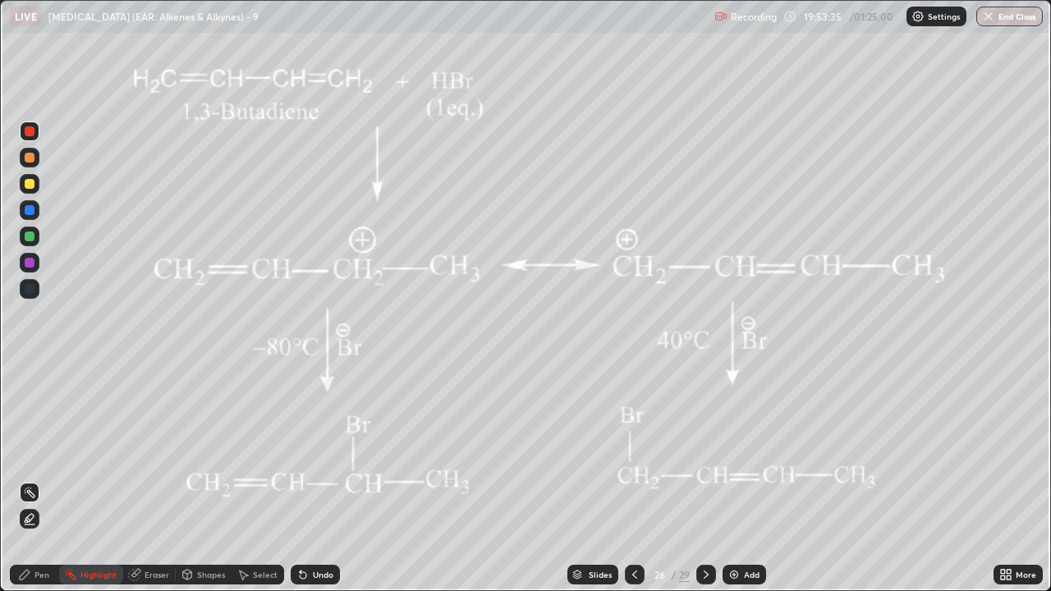
click at [635, 452] on icon at bounding box center [634, 574] width 13 height 13
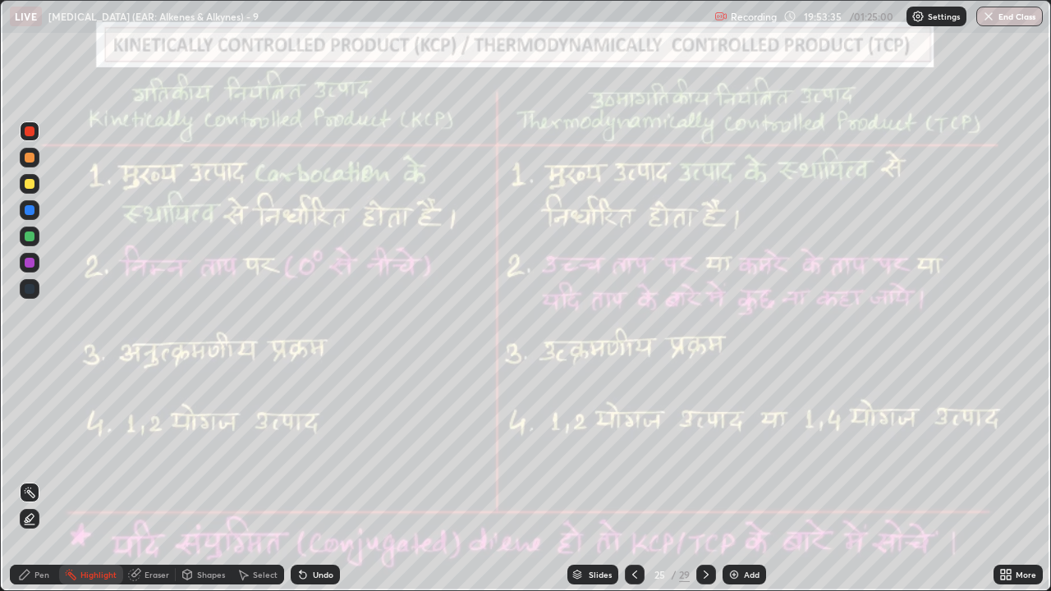
click at [633, 452] on icon at bounding box center [634, 574] width 13 height 13
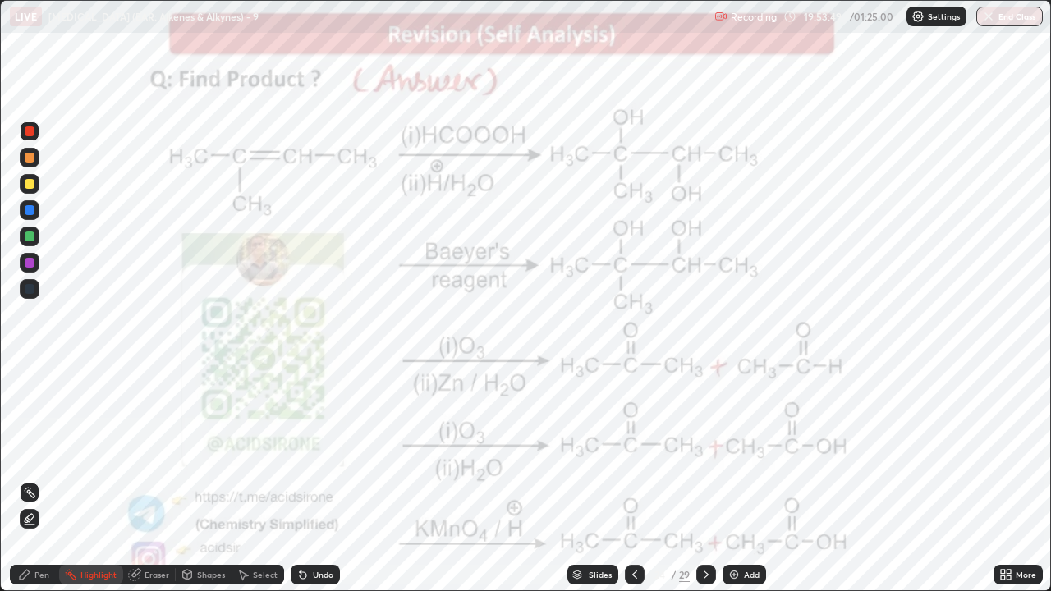
click at [625, 452] on div at bounding box center [635, 575] width 20 height 20
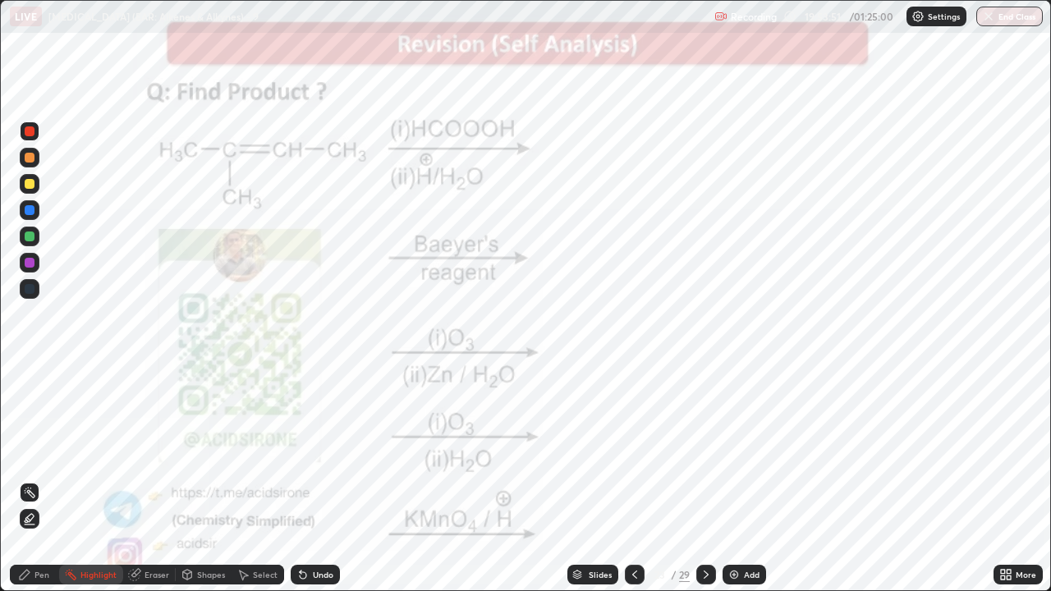
click at [633, 452] on icon at bounding box center [634, 574] width 13 height 13
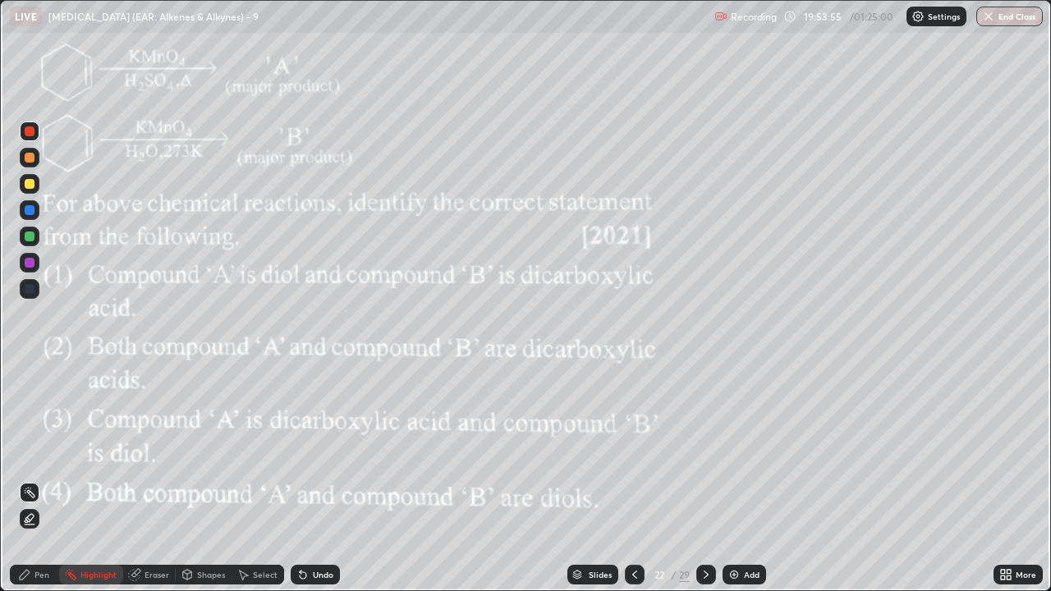
click at [706, 452] on icon at bounding box center [706, 574] width 13 height 13
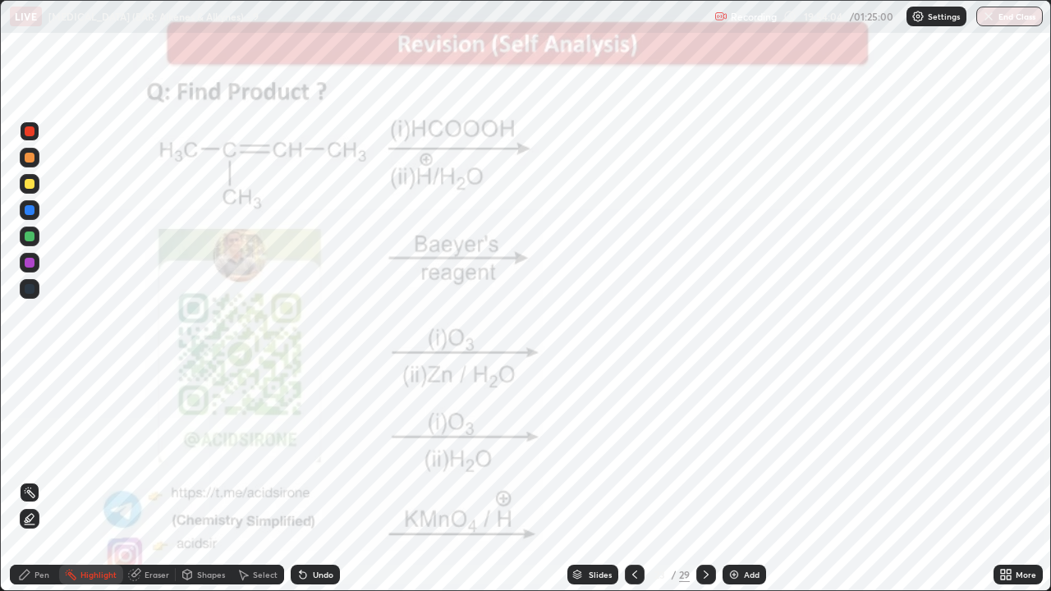
click at [705, 452] on icon at bounding box center [706, 574] width 13 height 13
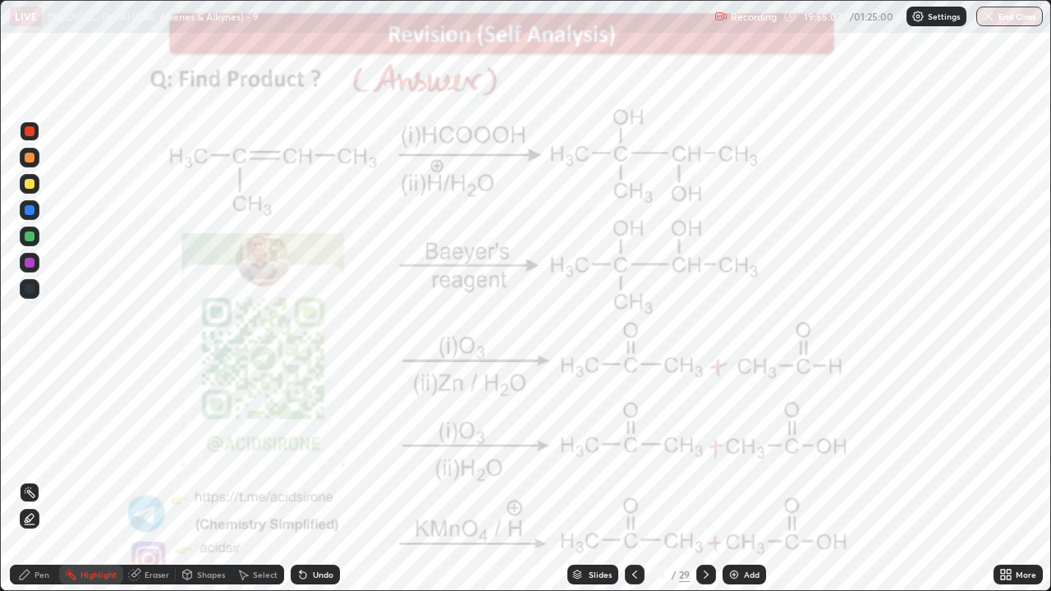
click at [633, 452] on icon at bounding box center [635, 575] width 5 height 8
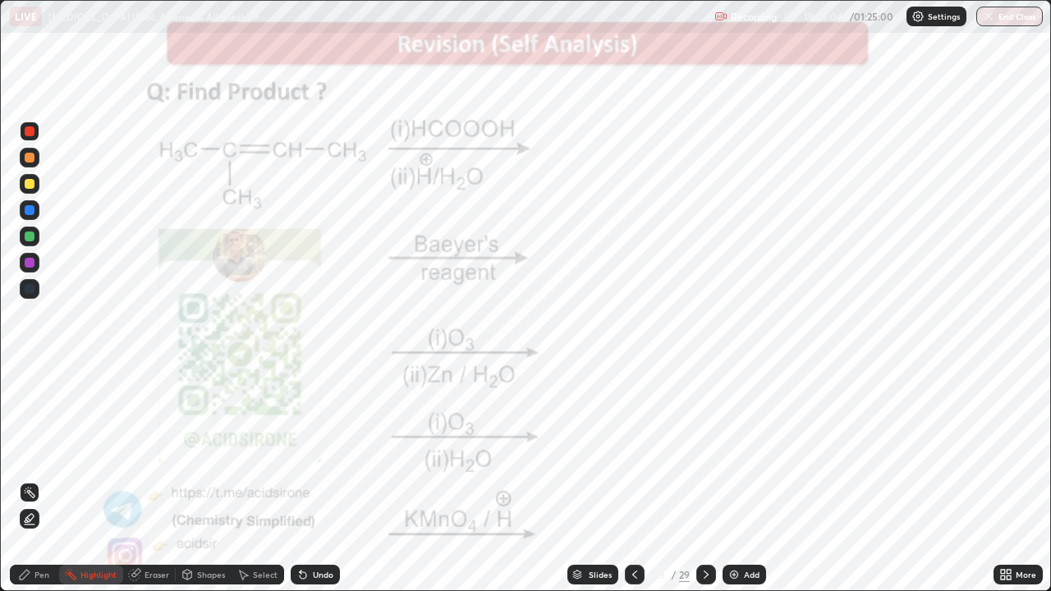
click at [636, 452] on icon at bounding box center [634, 574] width 13 height 13
click at [633, 452] on icon at bounding box center [634, 574] width 13 height 13
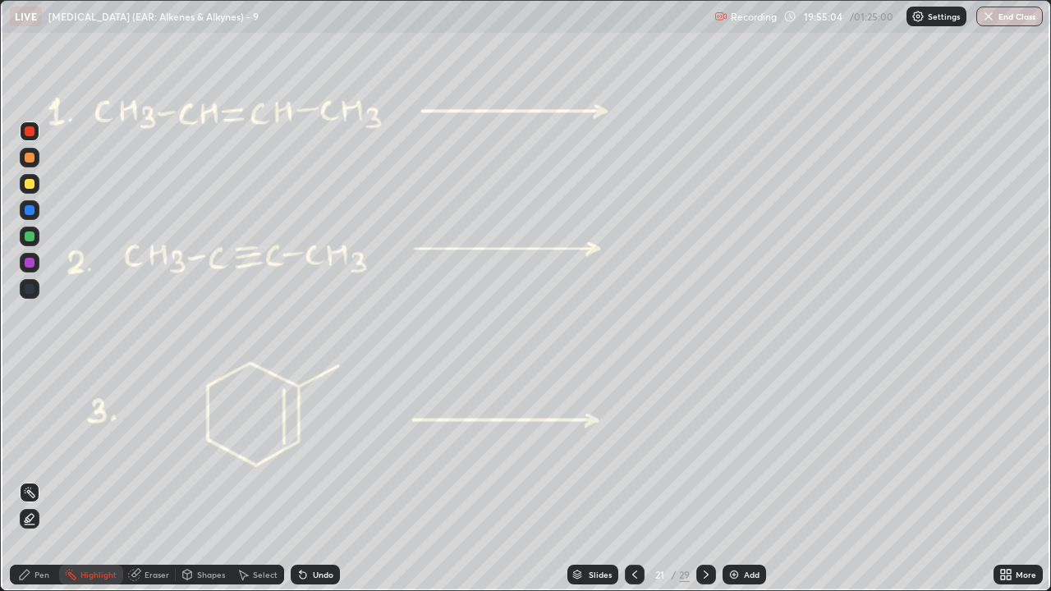
click at [633, 452] on icon at bounding box center [634, 574] width 13 height 13
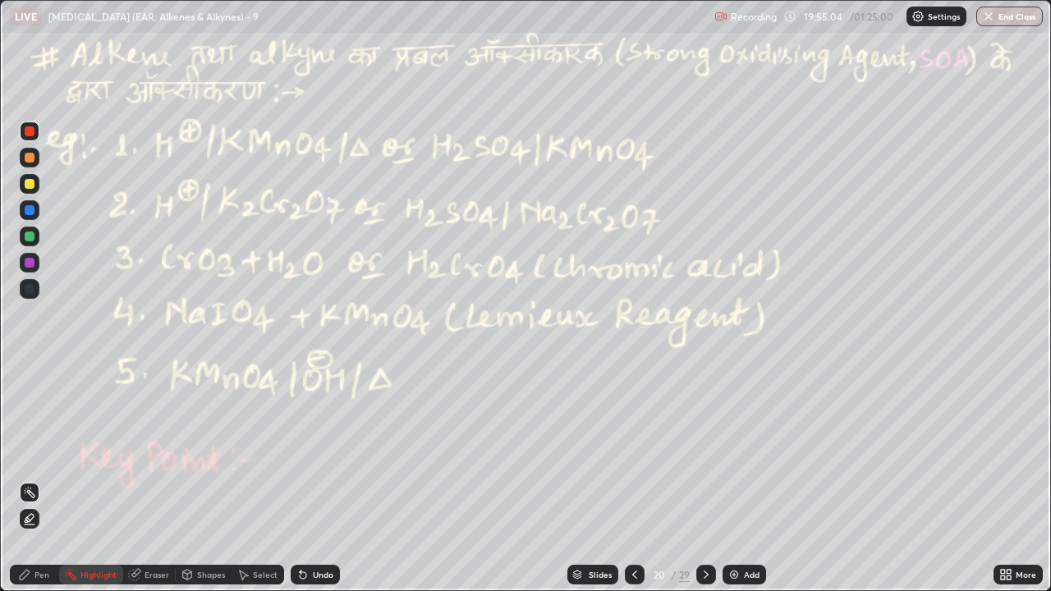
click at [635, 452] on icon at bounding box center [634, 574] width 13 height 13
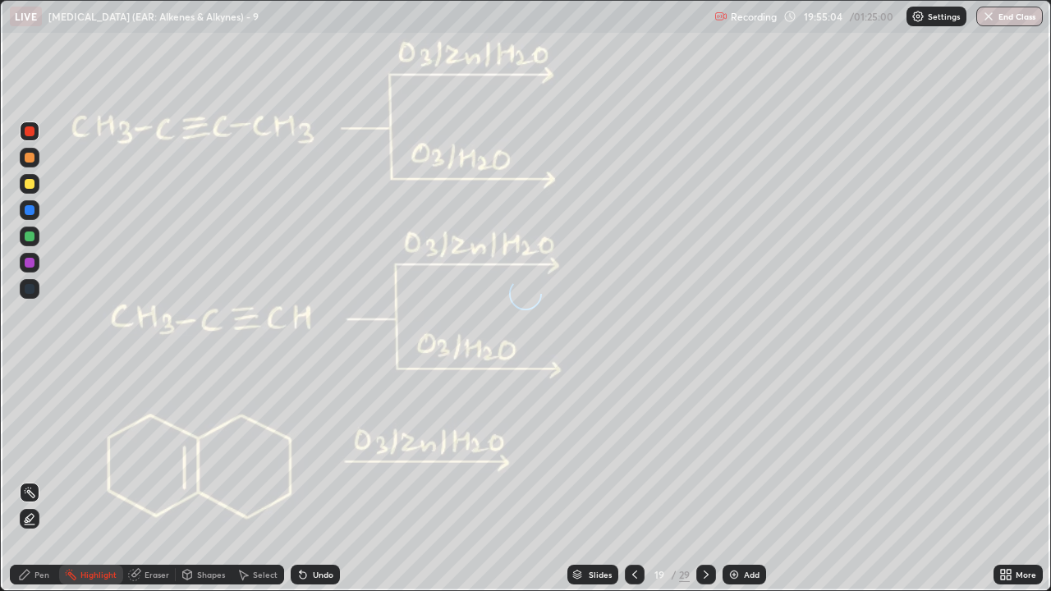
click at [633, 452] on icon at bounding box center [634, 574] width 13 height 13
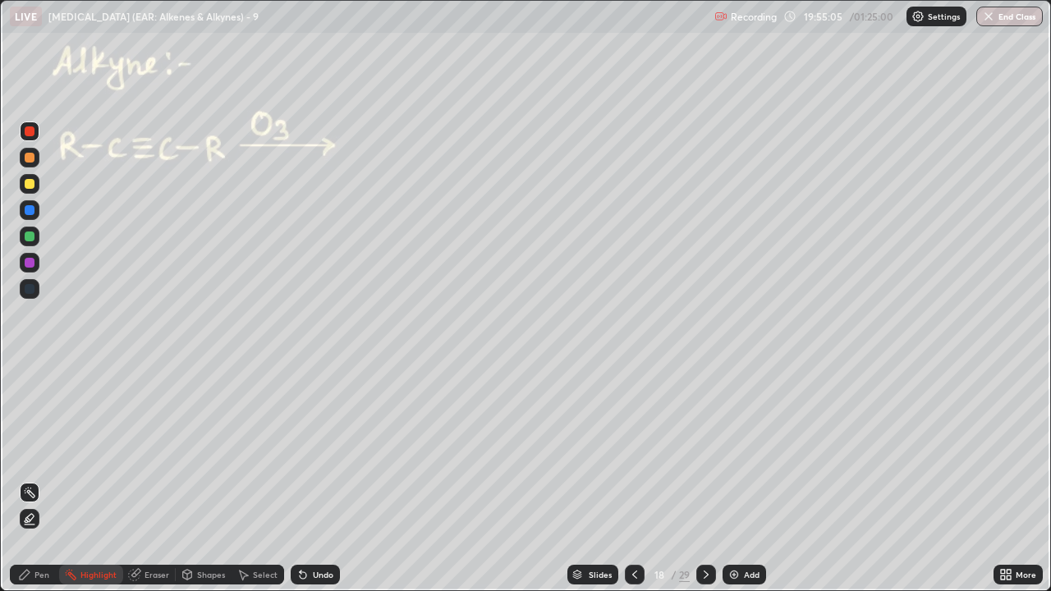
click at [633, 452] on icon at bounding box center [634, 574] width 13 height 13
click at [631, 452] on div at bounding box center [635, 575] width 20 height 20
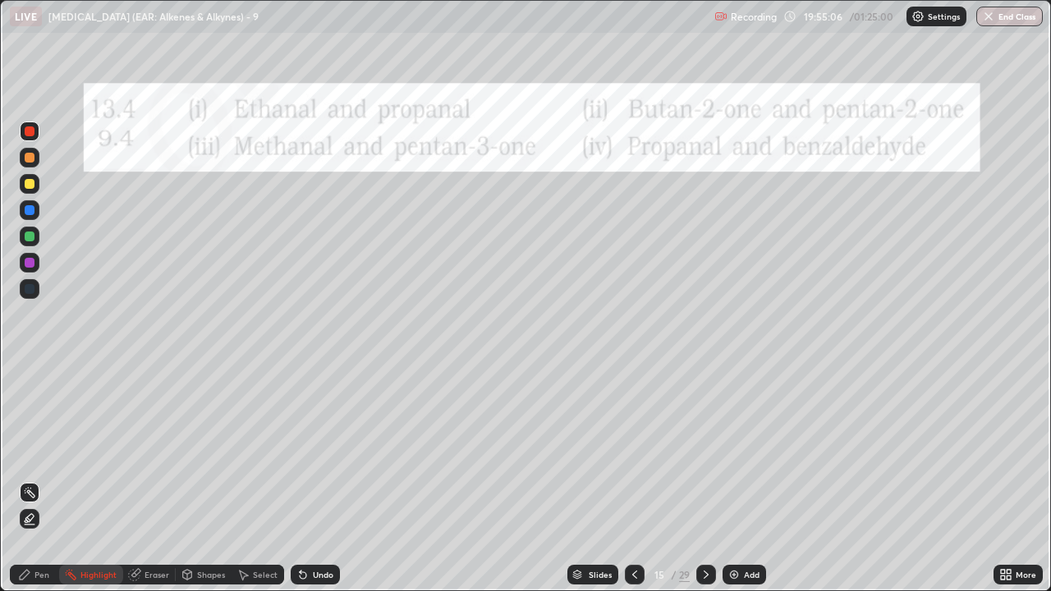
click at [706, 452] on div at bounding box center [707, 575] width 20 height 20
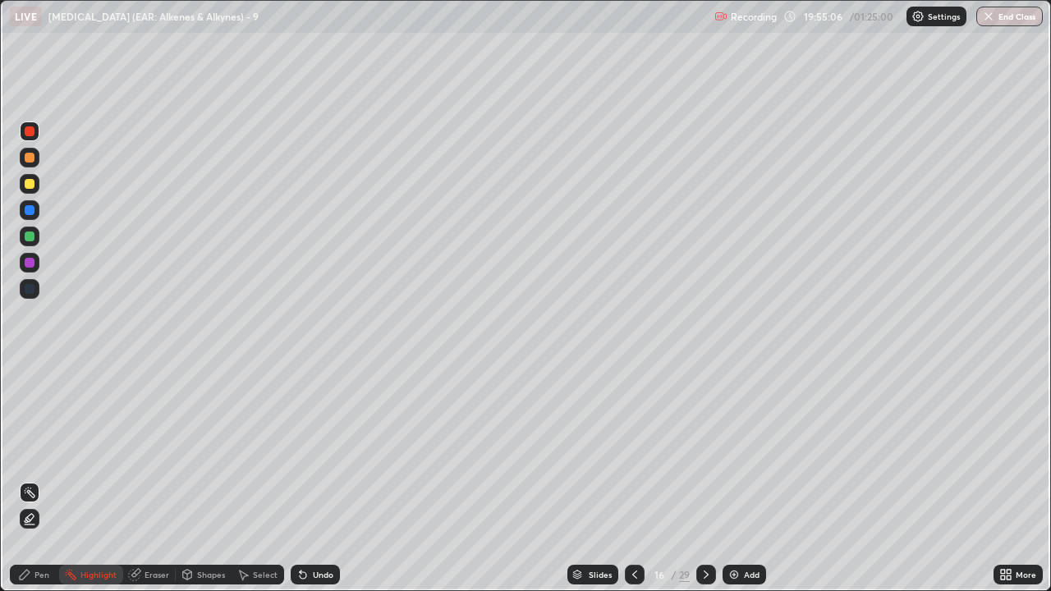
click at [705, 452] on icon at bounding box center [706, 574] width 13 height 13
click at [712, 452] on div at bounding box center [707, 575] width 20 height 20
click at [713, 452] on div at bounding box center [707, 575] width 20 height 20
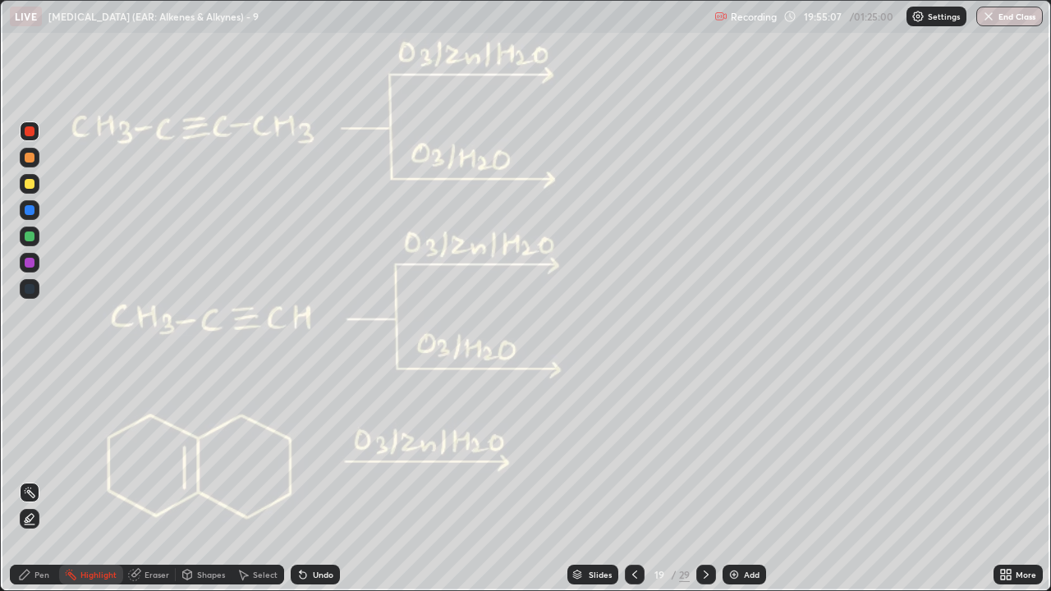
click at [711, 452] on icon at bounding box center [706, 574] width 13 height 13
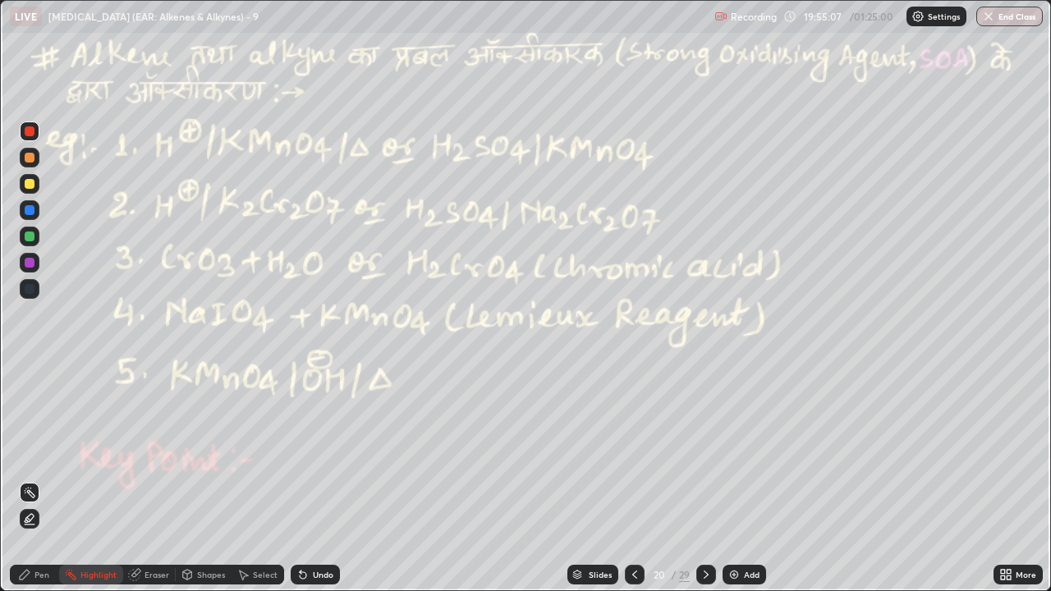
click at [711, 452] on div at bounding box center [707, 575] width 20 height 20
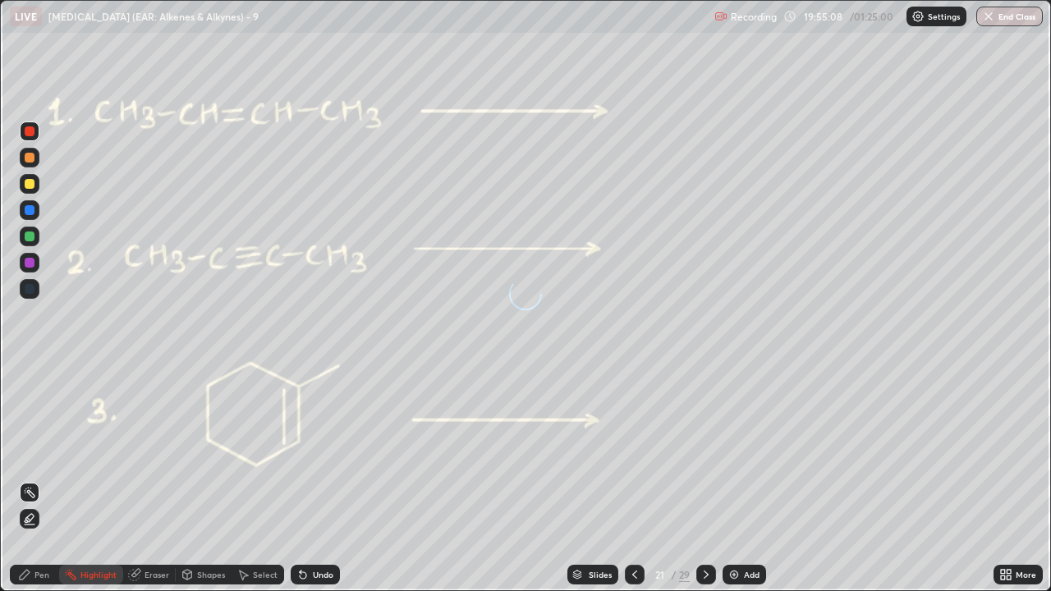
click at [712, 452] on div at bounding box center [707, 575] width 20 height 20
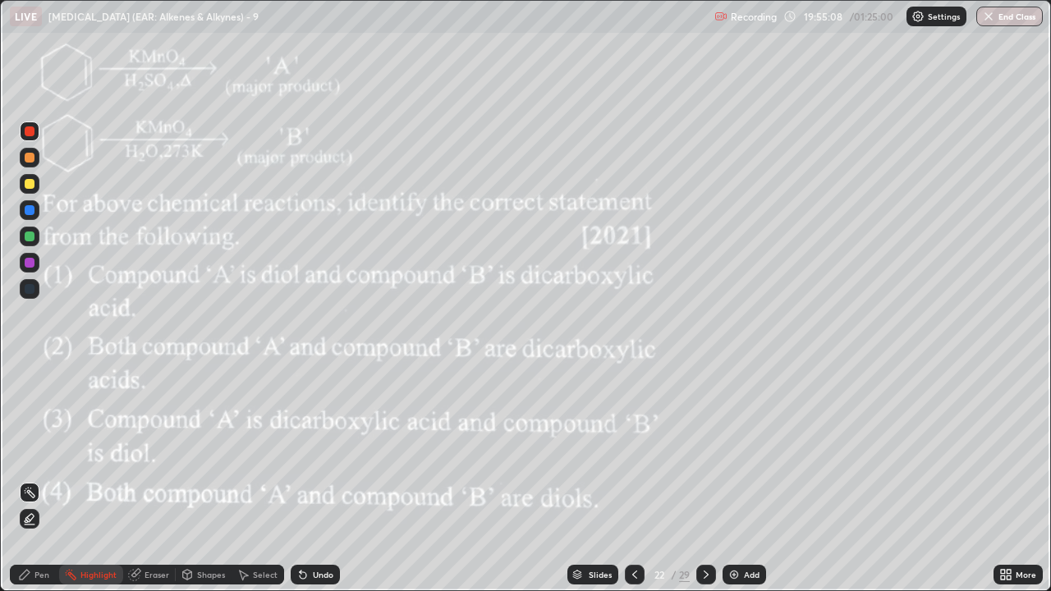
click at [725, 452] on div "Add" at bounding box center [745, 575] width 44 height 20
click at [633, 452] on icon at bounding box center [634, 574] width 13 height 13
click at [631, 452] on icon at bounding box center [634, 574] width 13 height 13
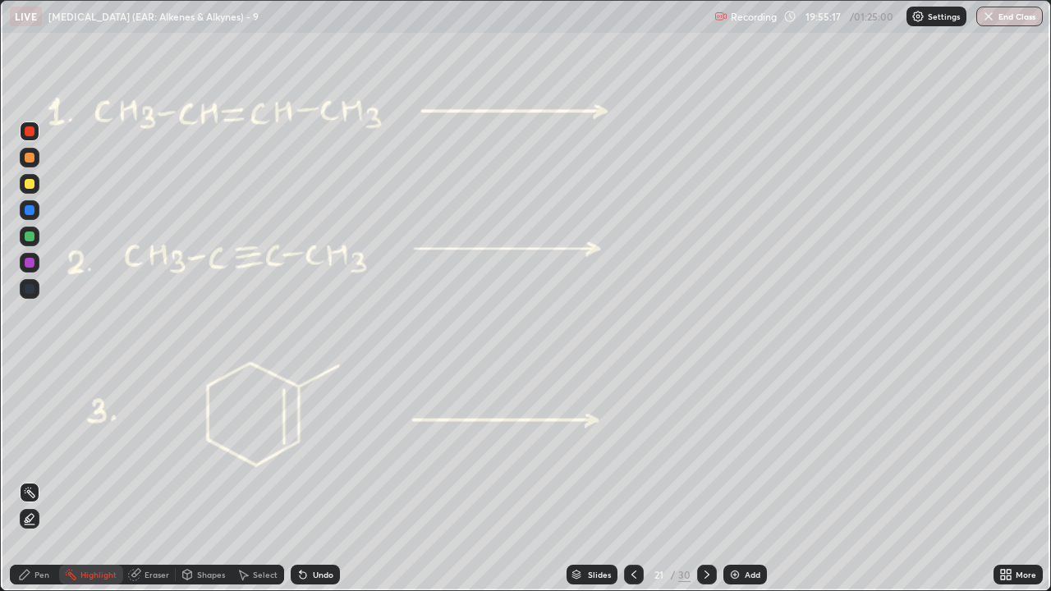
click at [632, 452] on icon at bounding box center [634, 575] width 5 height 8
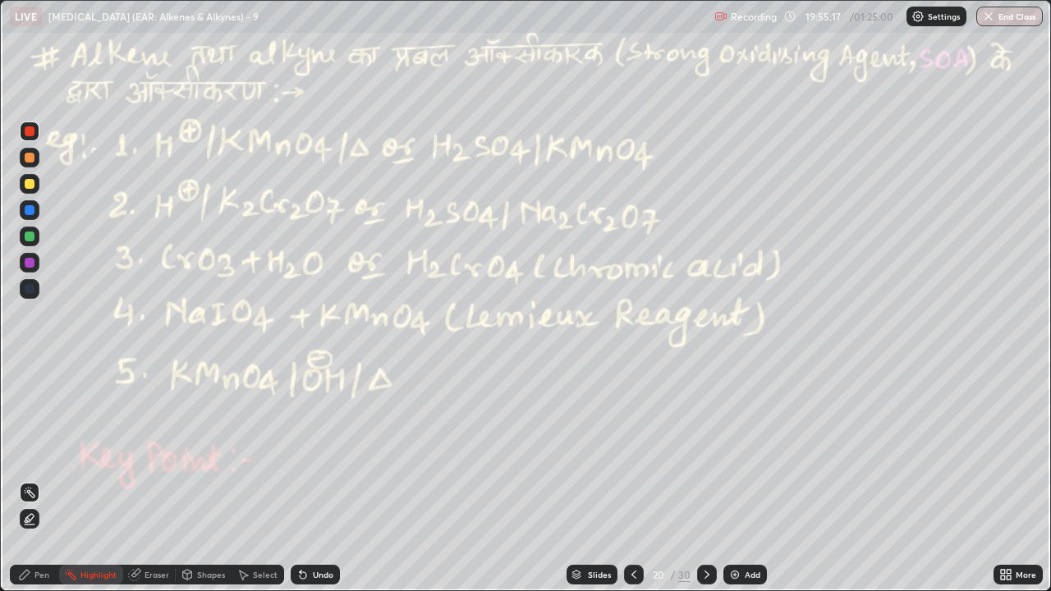
click at [634, 452] on icon at bounding box center [634, 574] width 13 height 13
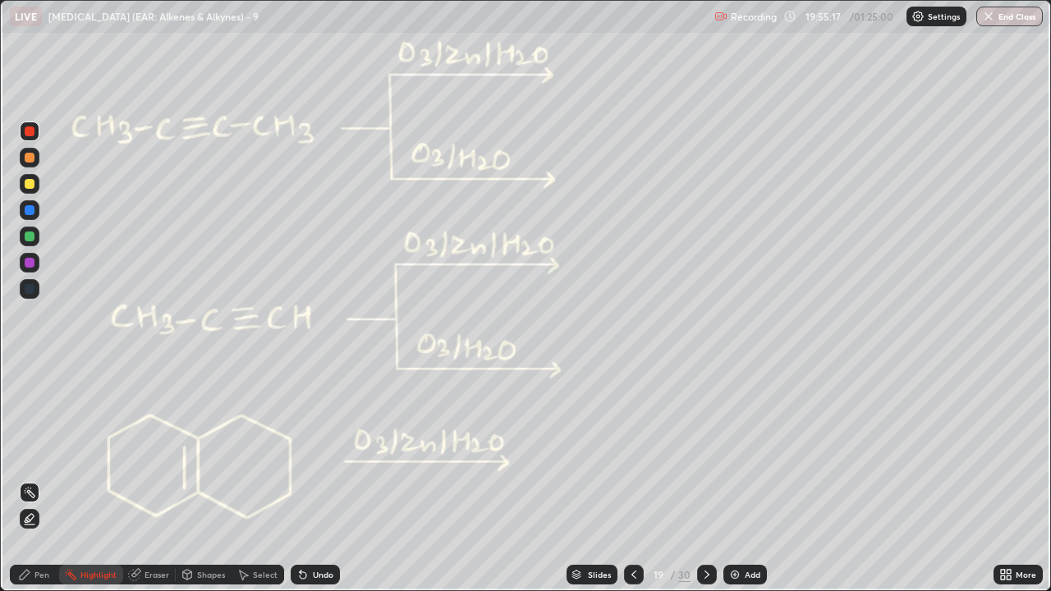
click at [633, 452] on icon at bounding box center [634, 574] width 13 height 13
click at [635, 452] on icon at bounding box center [634, 574] width 13 height 13
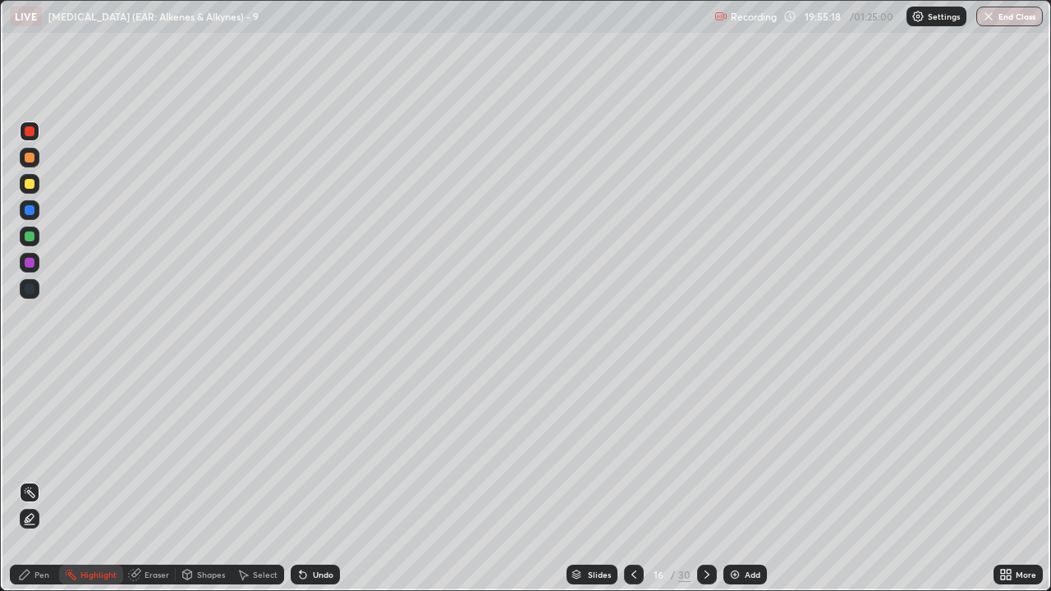
click at [633, 452] on icon at bounding box center [634, 574] width 13 height 13
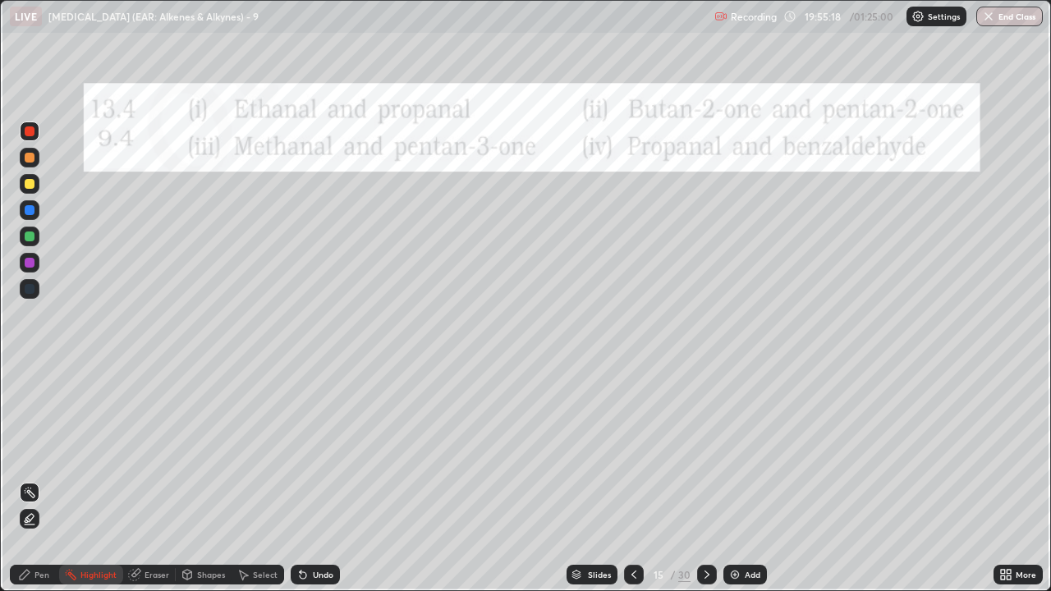
click at [630, 452] on icon at bounding box center [634, 574] width 13 height 13
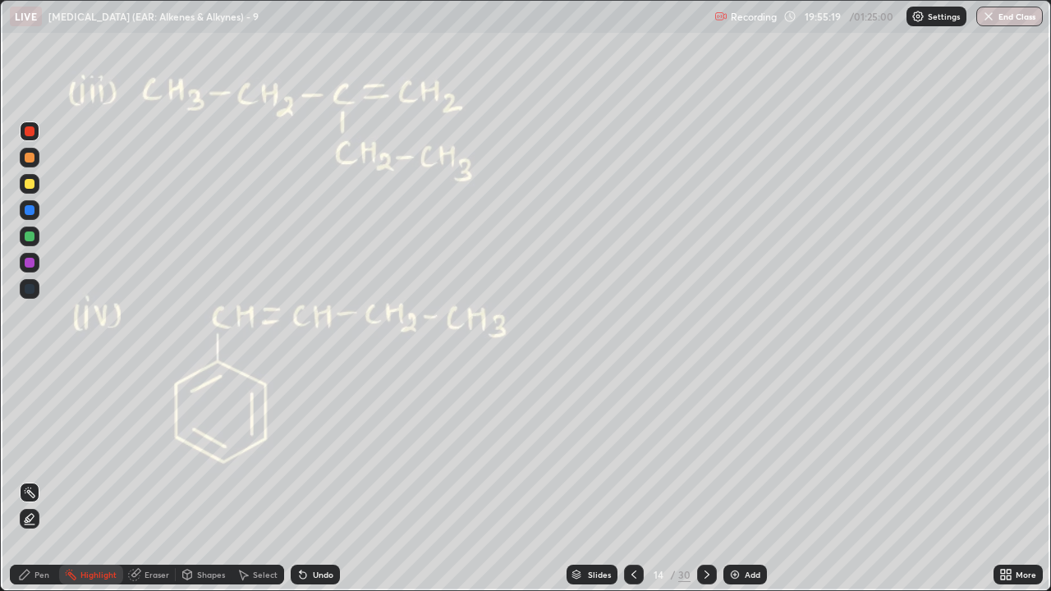
click at [633, 452] on icon at bounding box center [634, 574] width 13 height 13
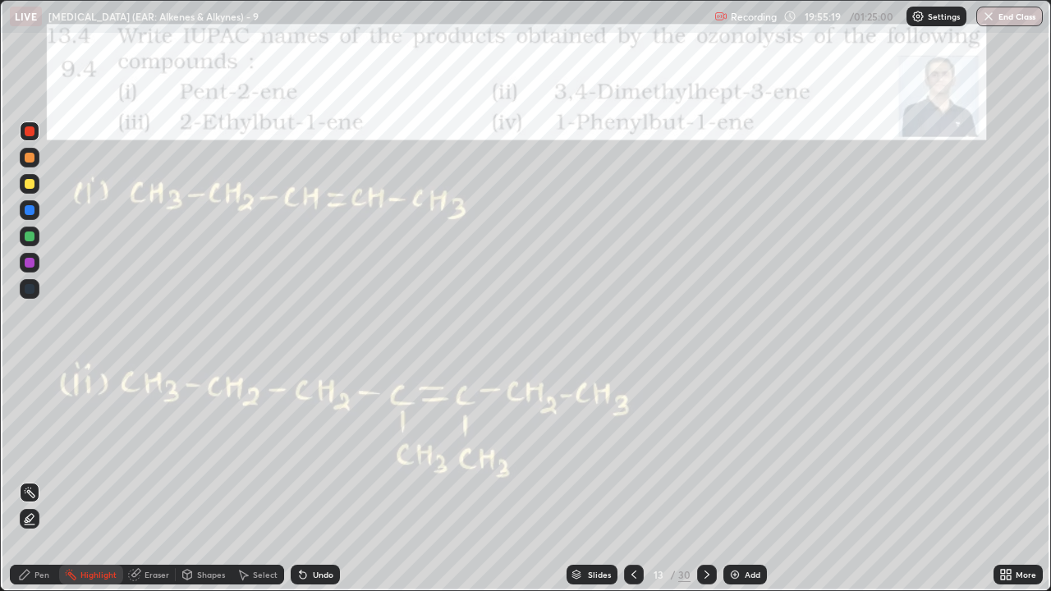
click at [633, 452] on icon at bounding box center [634, 574] width 13 height 13
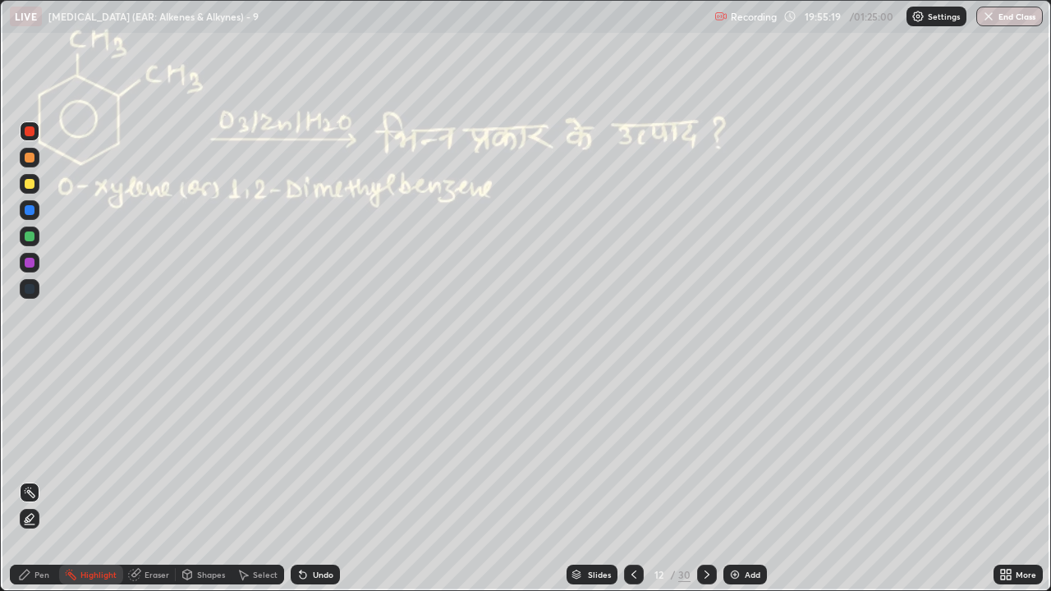
click at [633, 452] on icon at bounding box center [634, 574] width 13 height 13
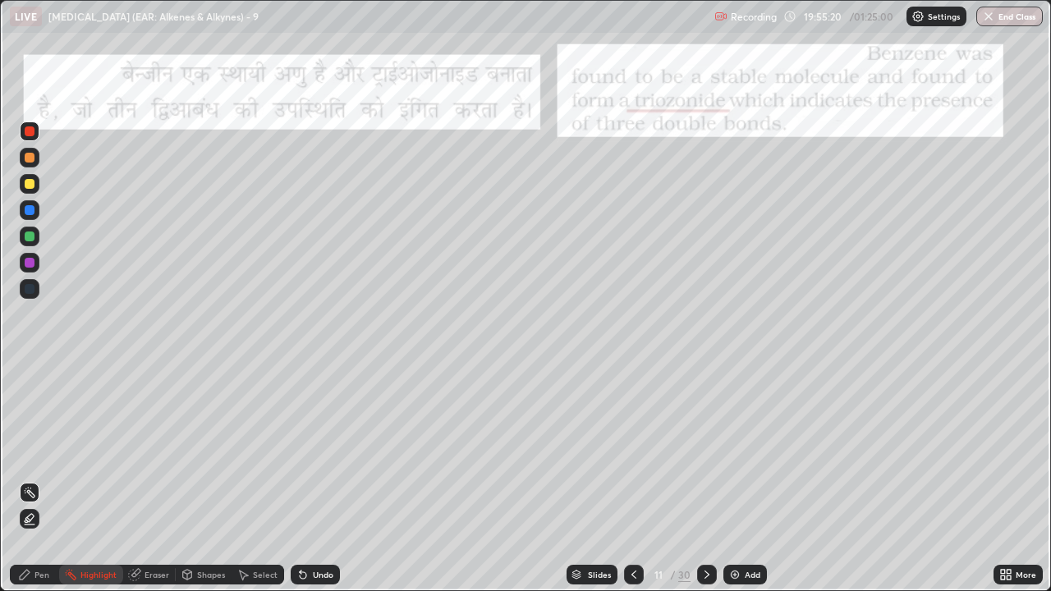
click at [633, 452] on icon at bounding box center [634, 575] width 5 height 8
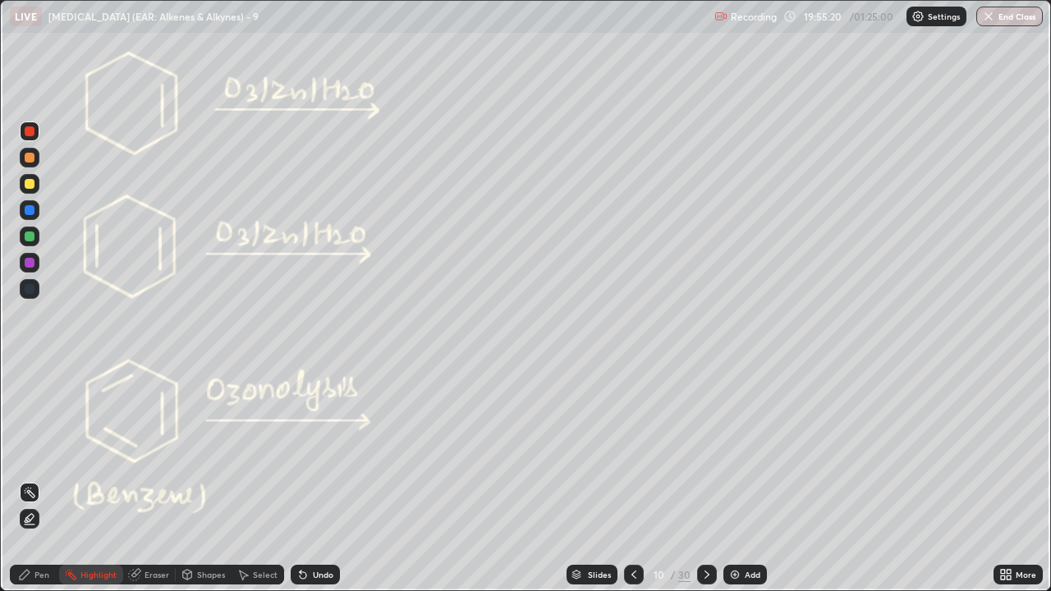
click at [634, 452] on icon at bounding box center [634, 574] width 13 height 13
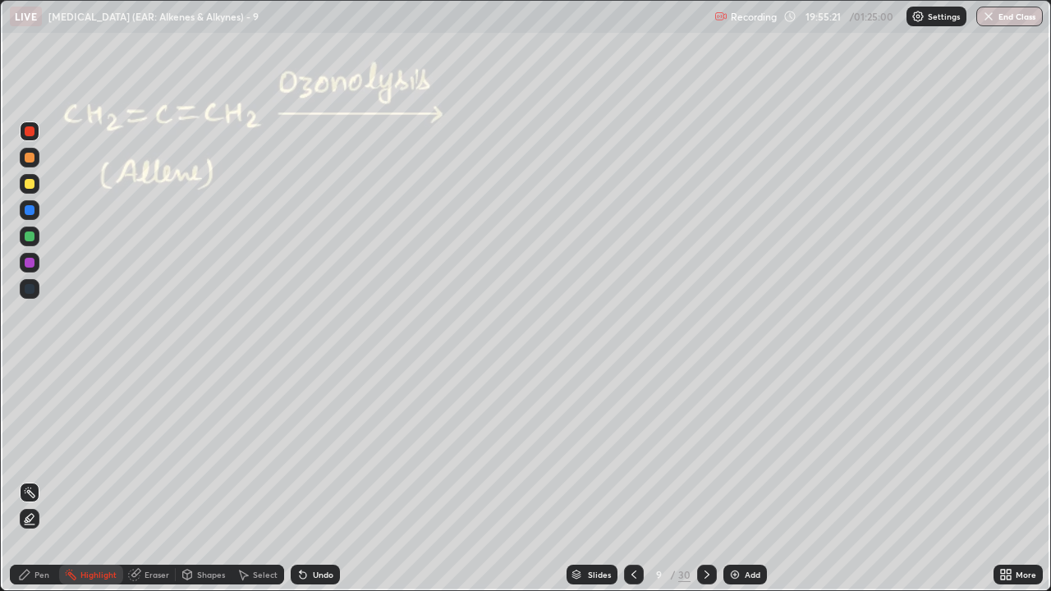
click at [633, 452] on icon at bounding box center [634, 575] width 5 height 8
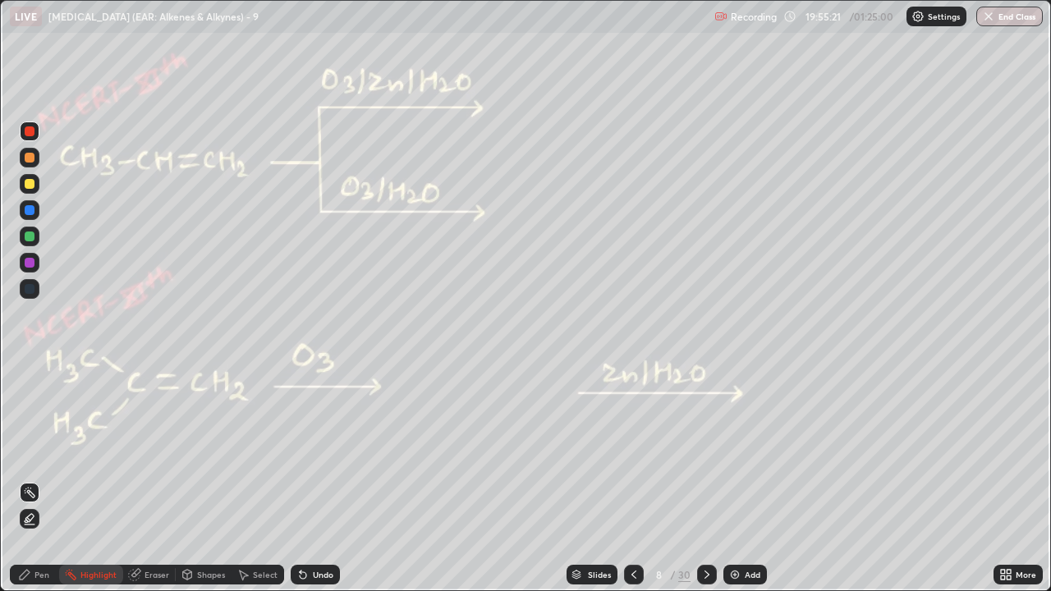
click at [632, 452] on icon at bounding box center [634, 575] width 5 height 8
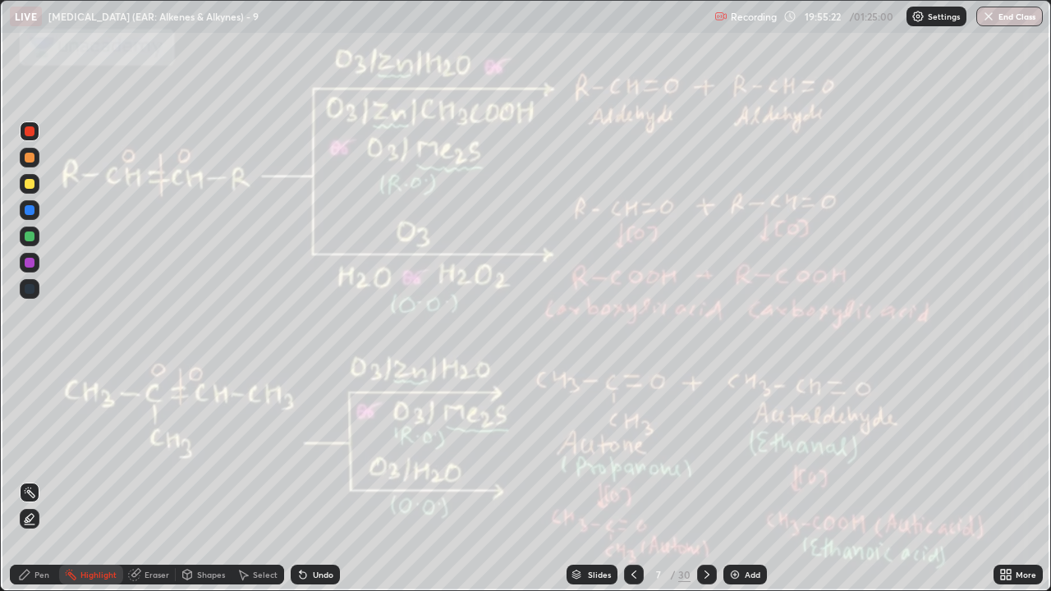
click at [634, 452] on icon at bounding box center [634, 574] width 13 height 13
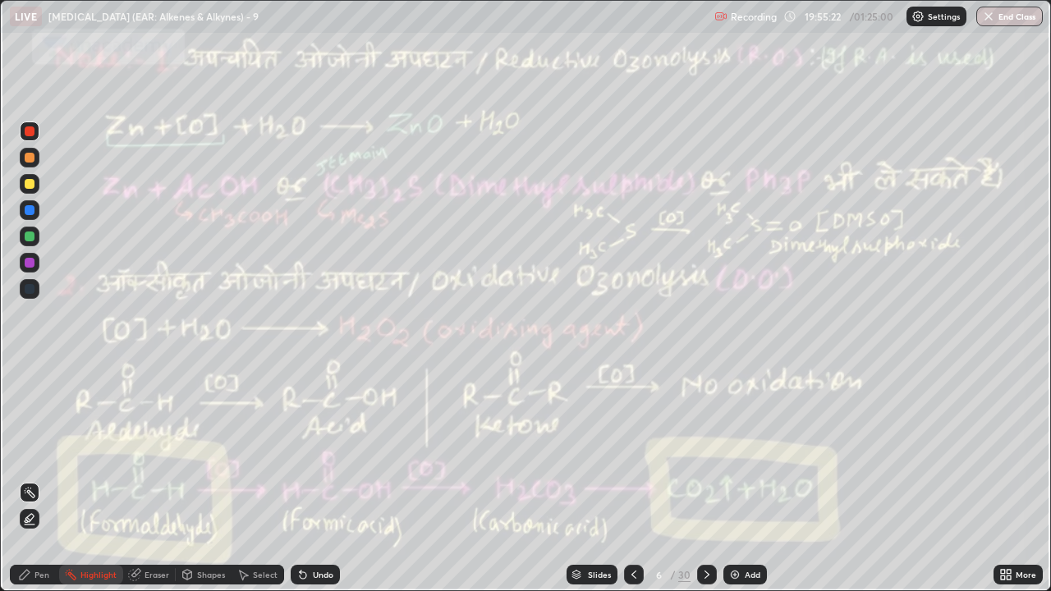
click at [633, 452] on icon at bounding box center [634, 574] width 13 height 13
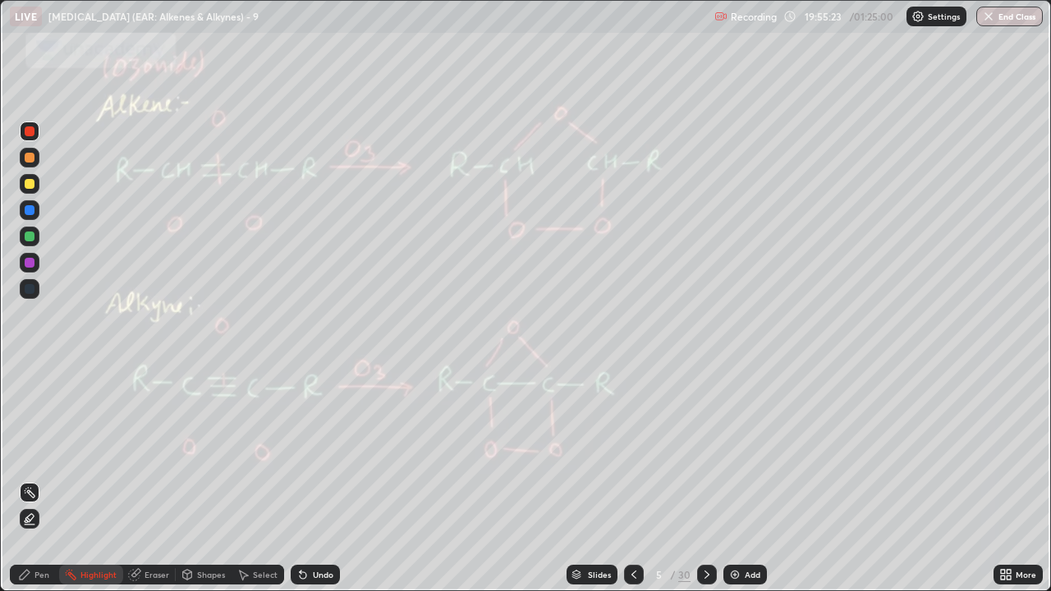
click at [630, 452] on icon at bounding box center [634, 574] width 13 height 13
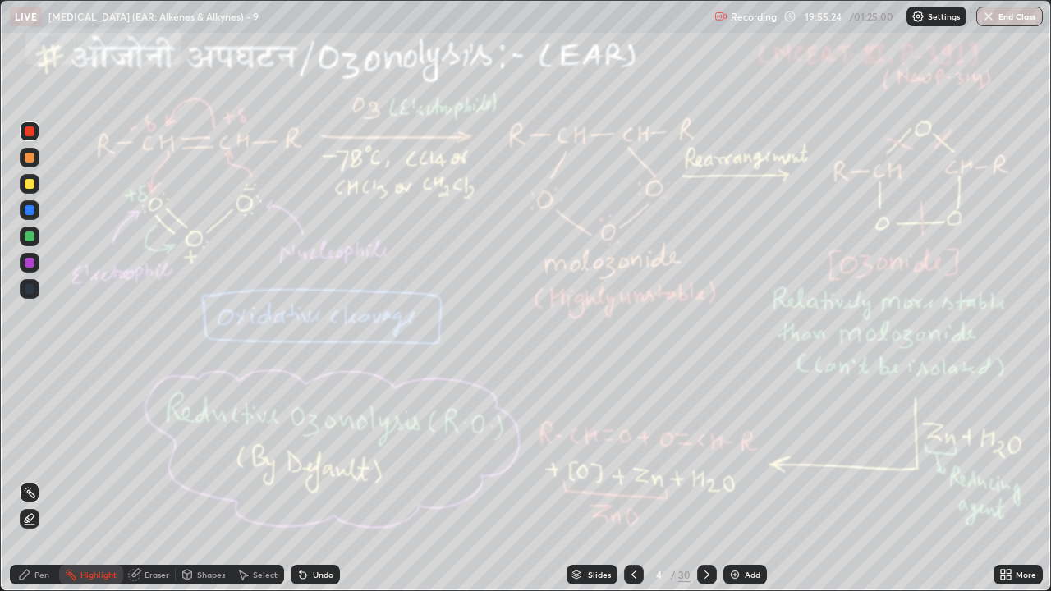
click at [631, 452] on icon at bounding box center [634, 574] width 13 height 13
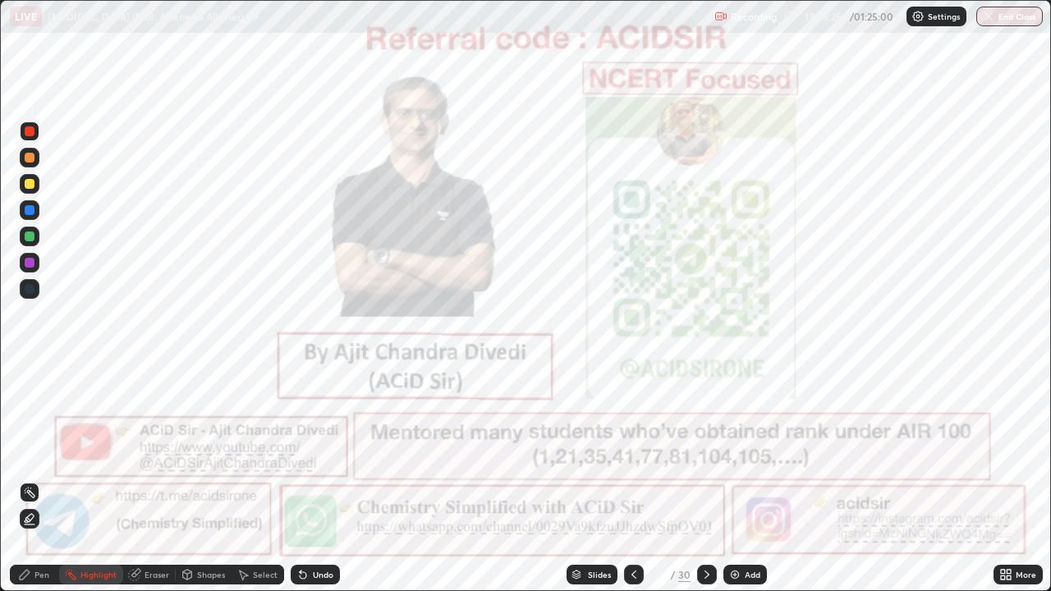
click at [706, 452] on icon at bounding box center [707, 574] width 13 height 13
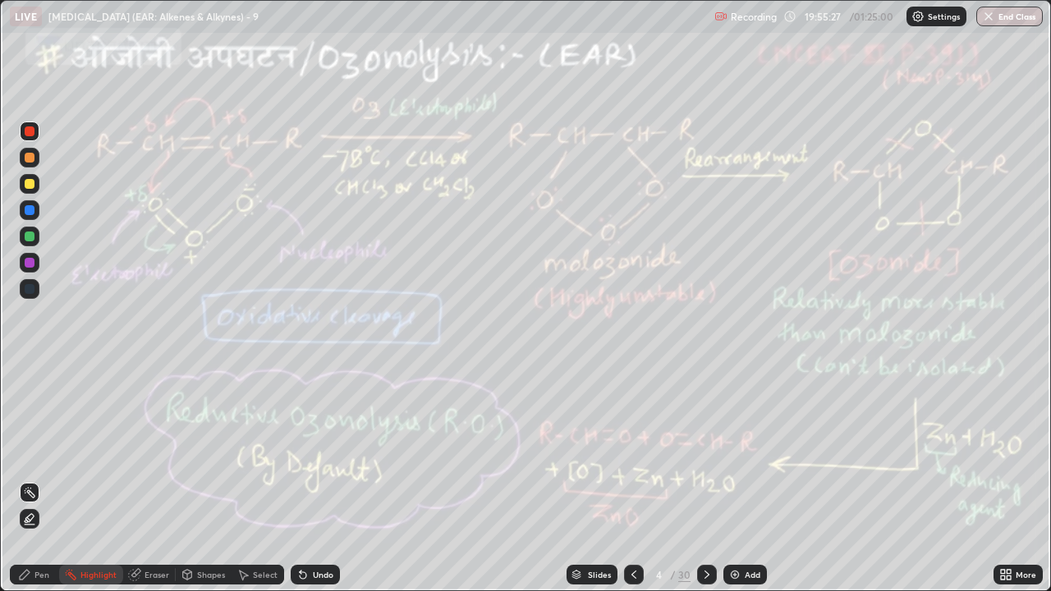
click at [704, 452] on icon at bounding box center [707, 574] width 13 height 13
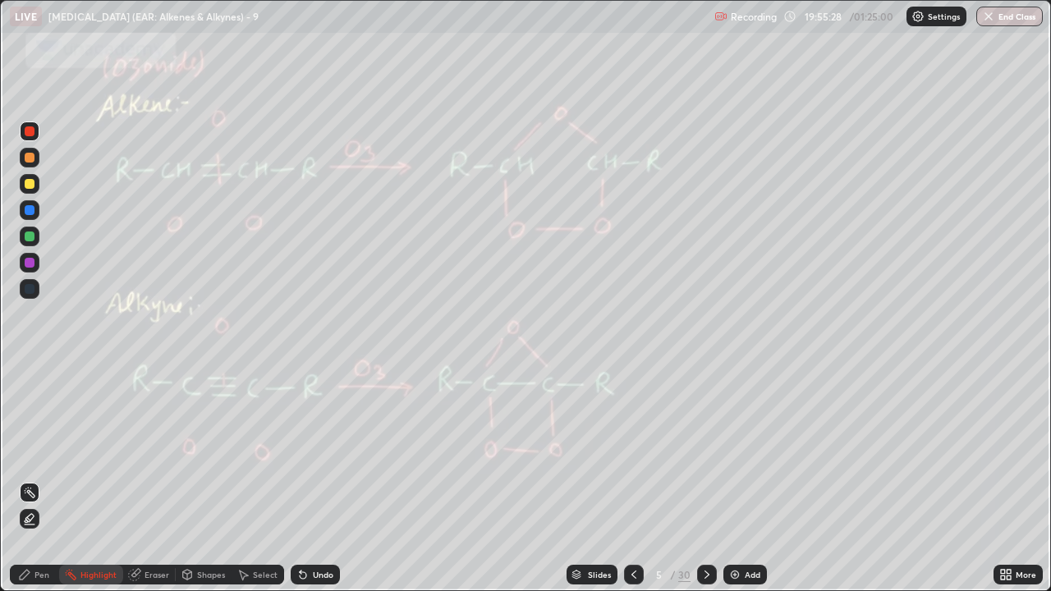
click at [706, 452] on icon at bounding box center [707, 574] width 13 height 13
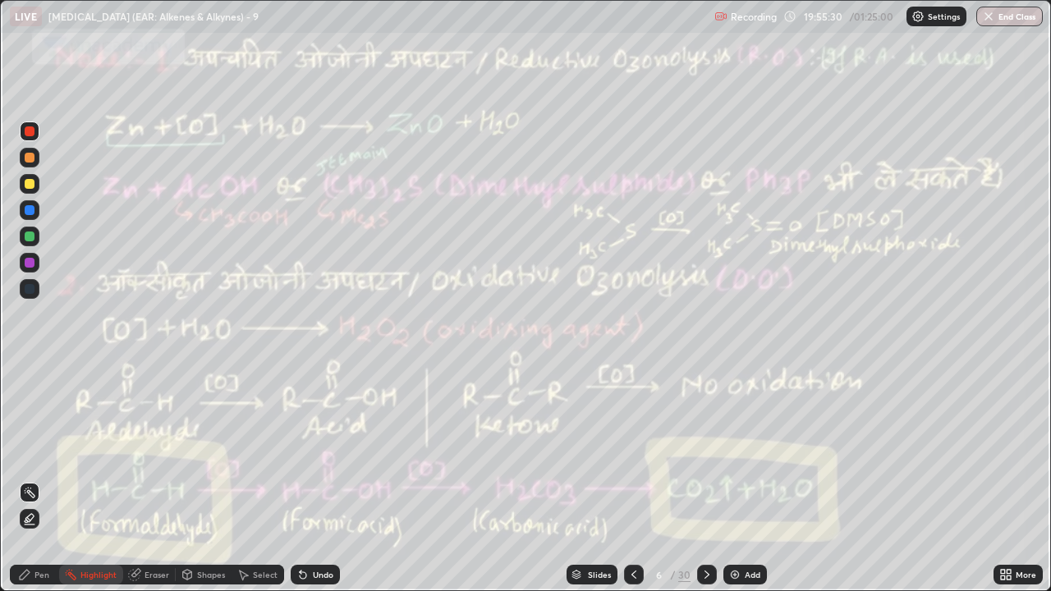
click at [706, 452] on icon at bounding box center [707, 574] width 13 height 13
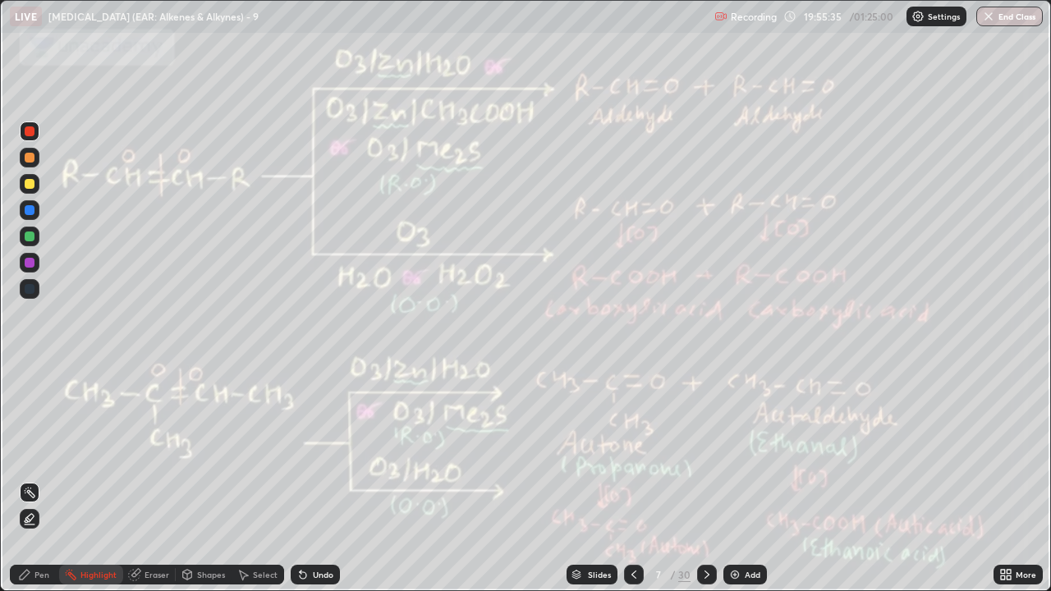
click at [706, 452] on icon at bounding box center [707, 575] width 5 height 8
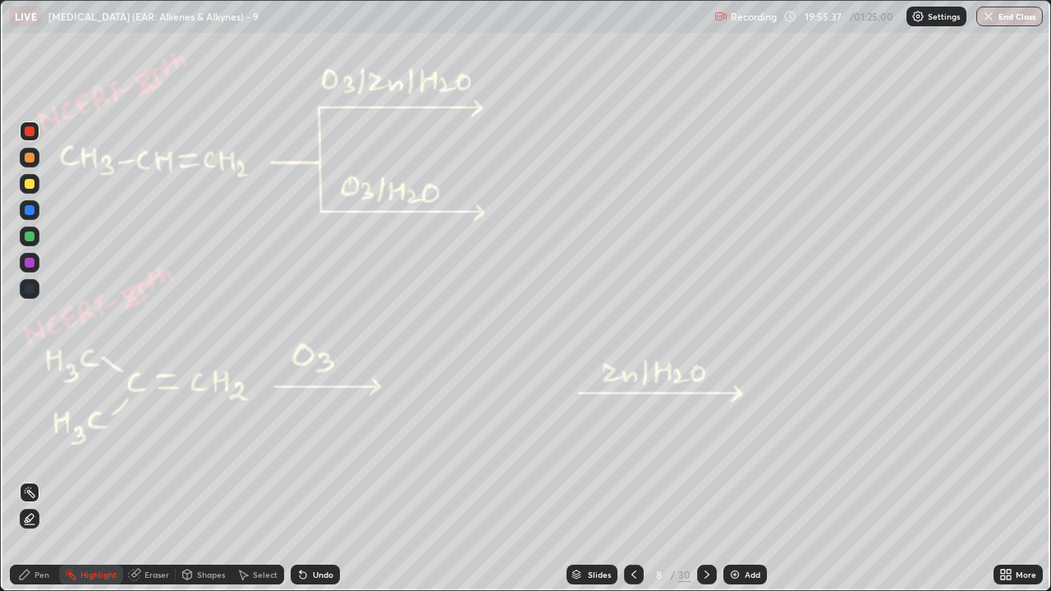
click at [706, 452] on icon at bounding box center [707, 574] width 13 height 13
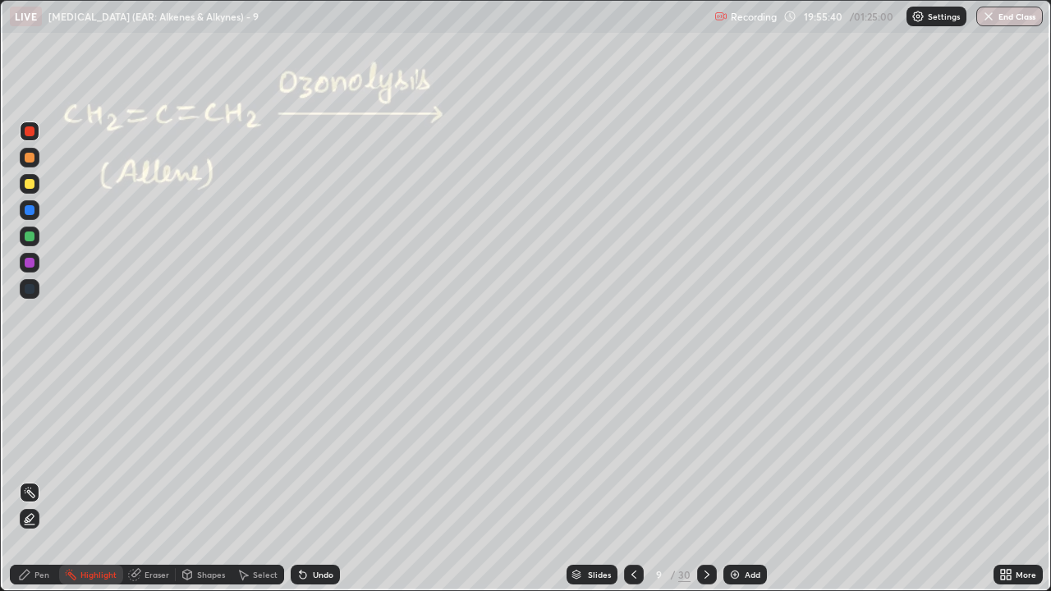
click at [631, 452] on icon at bounding box center [634, 574] width 13 height 13
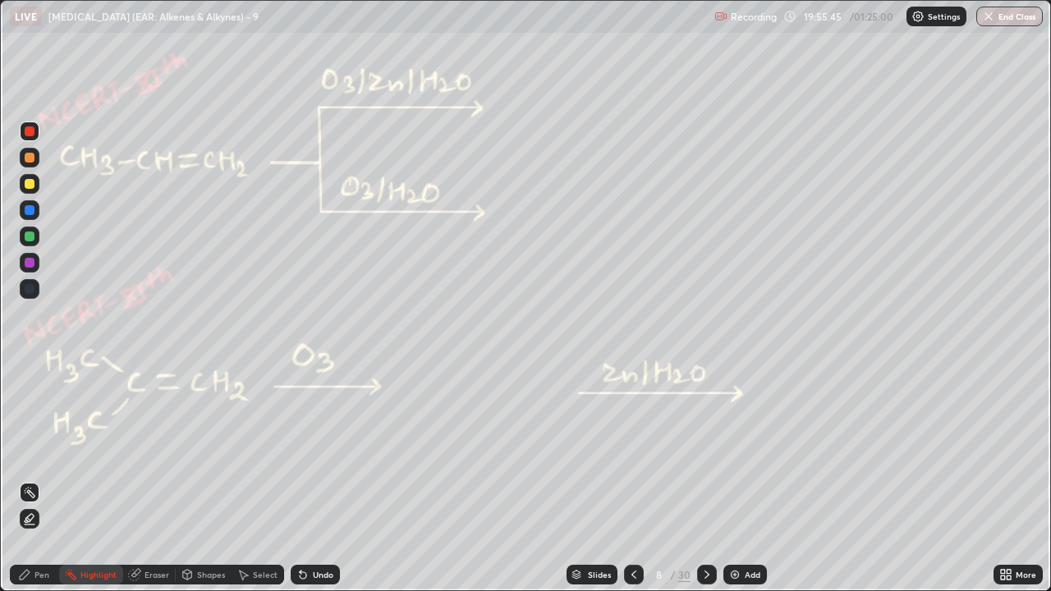
click at [706, 452] on icon at bounding box center [707, 574] width 13 height 13
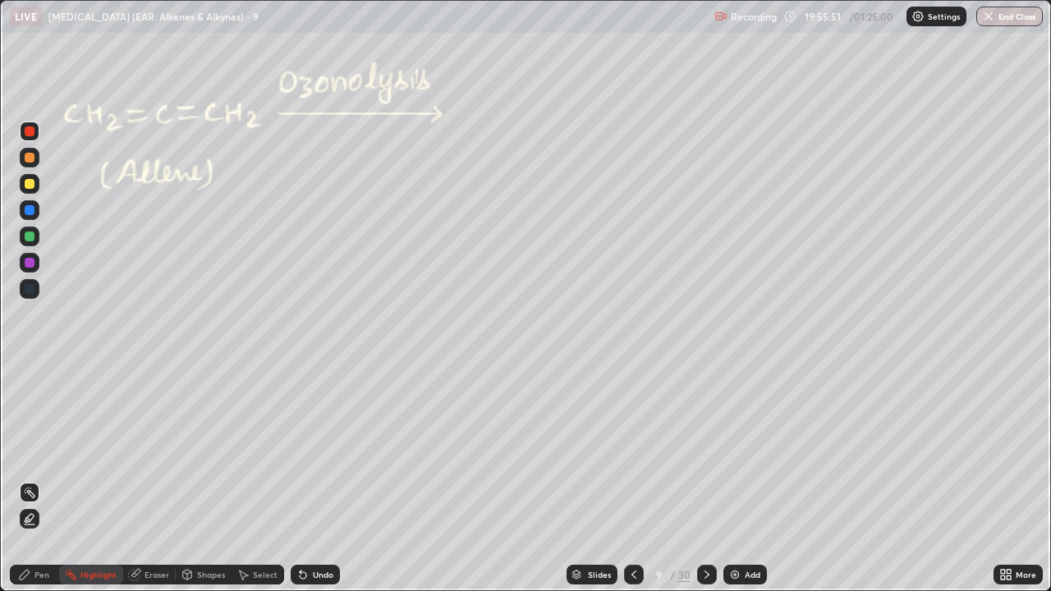
click at [633, 452] on icon at bounding box center [634, 574] width 13 height 13
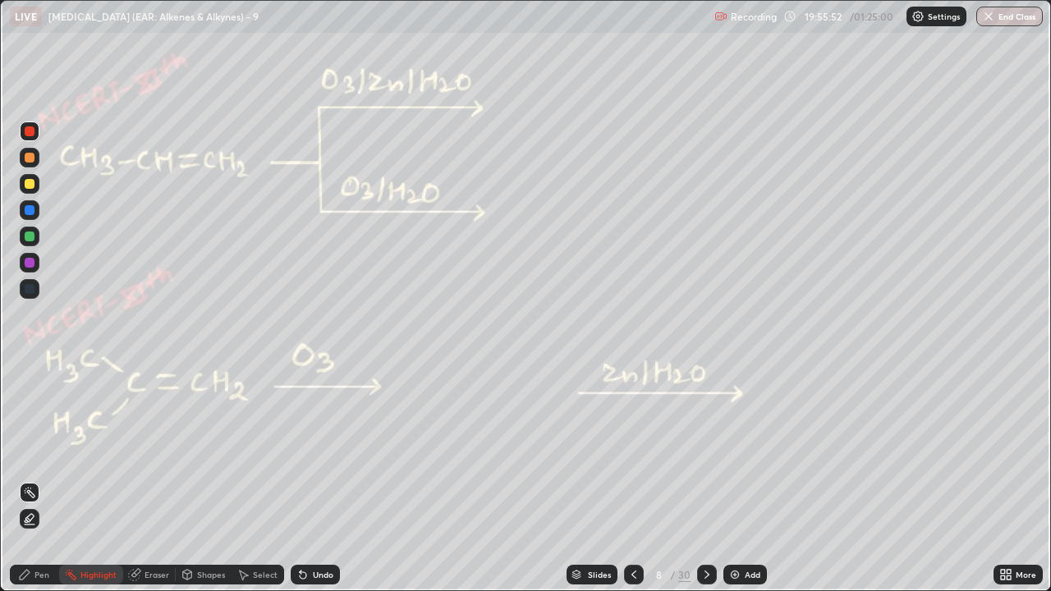
click at [633, 452] on icon at bounding box center [634, 575] width 5 height 8
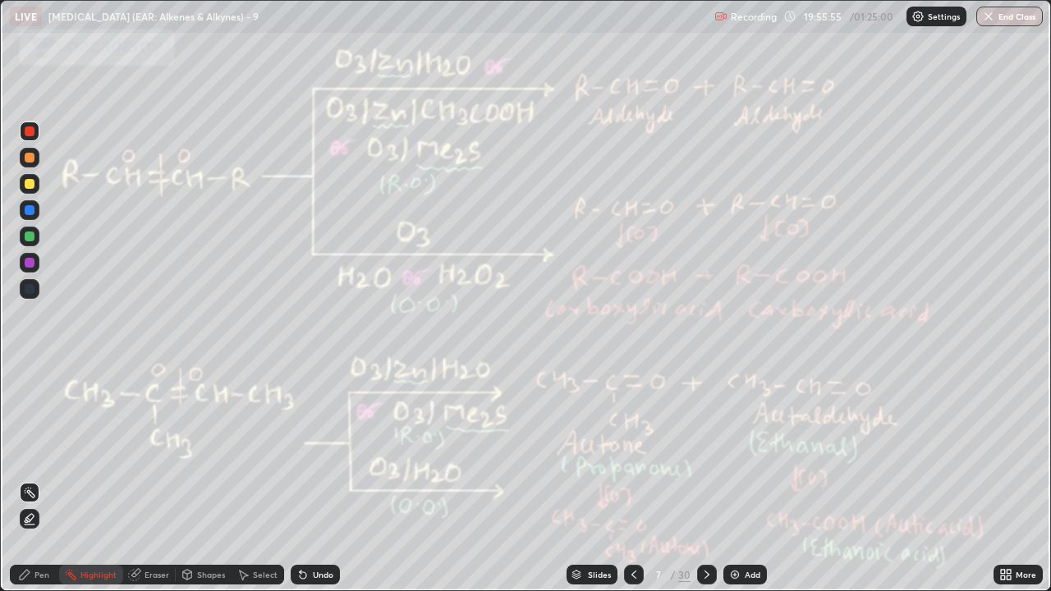
click at [706, 452] on icon at bounding box center [707, 574] width 13 height 13
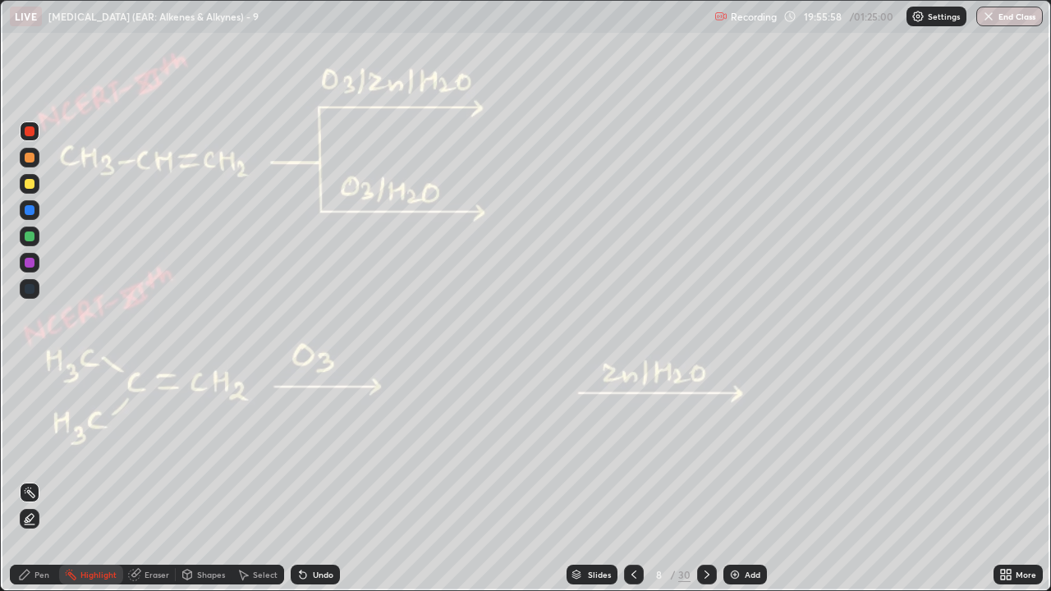
click at [706, 452] on icon at bounding box center [707, 574] width 13 height 13
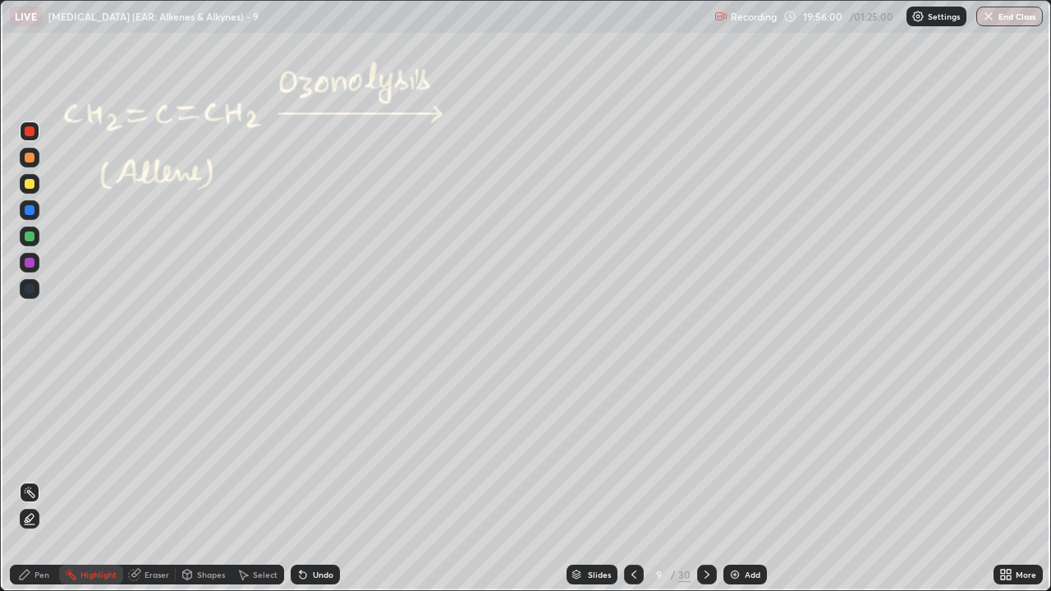
click at [704, 452] on icon at bounding box center [707, 574] width 13 height 13
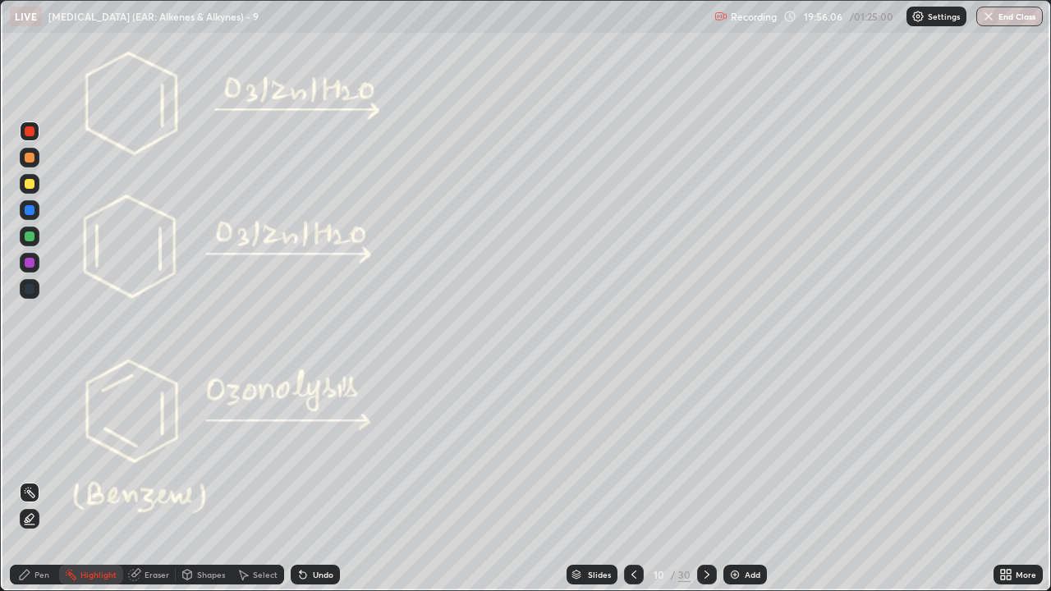
click at [706, 452] on icon at bounding box center [707, 574] width 13 height 13
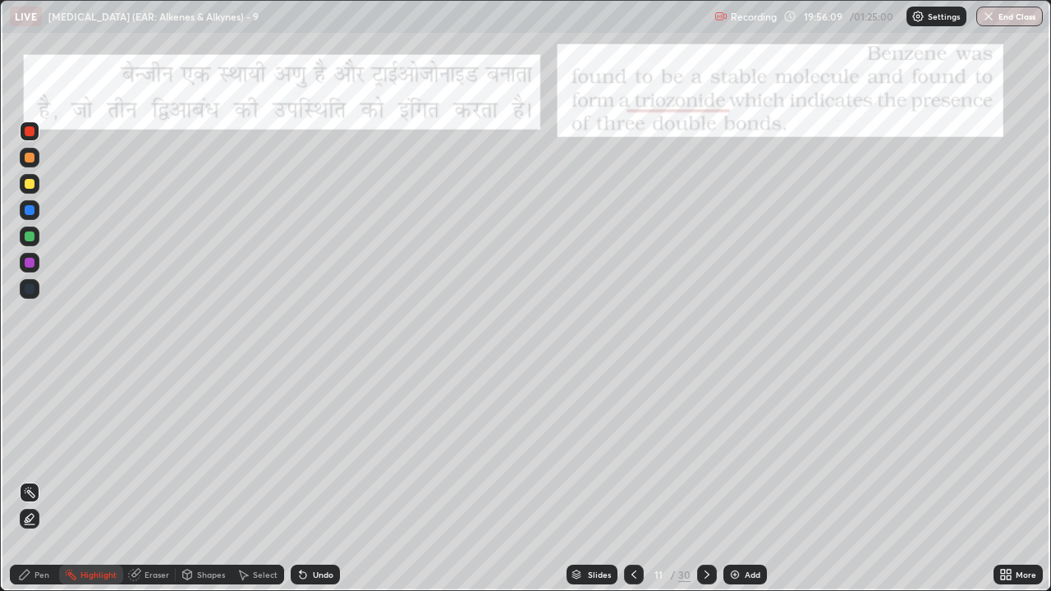
click at [706, 452] on icon at bounding box center [707, 574] width 13 height 13
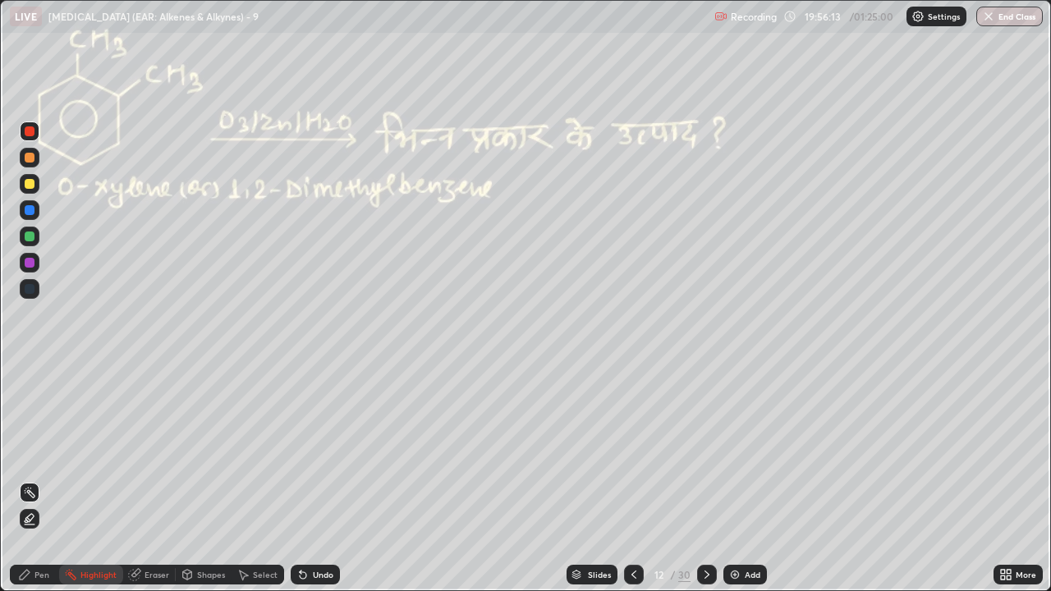
click at [708, 452] on icon at bounding box center [707, 574] width 13 height 13
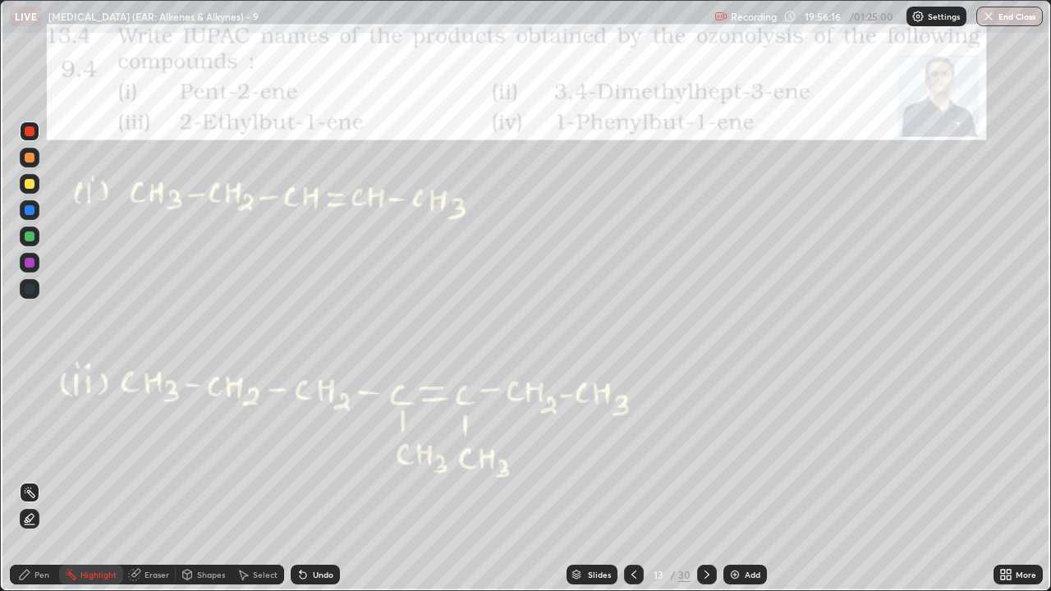
click at [706, 452] on icon at bounding box center [707, 574] width 13 height 13
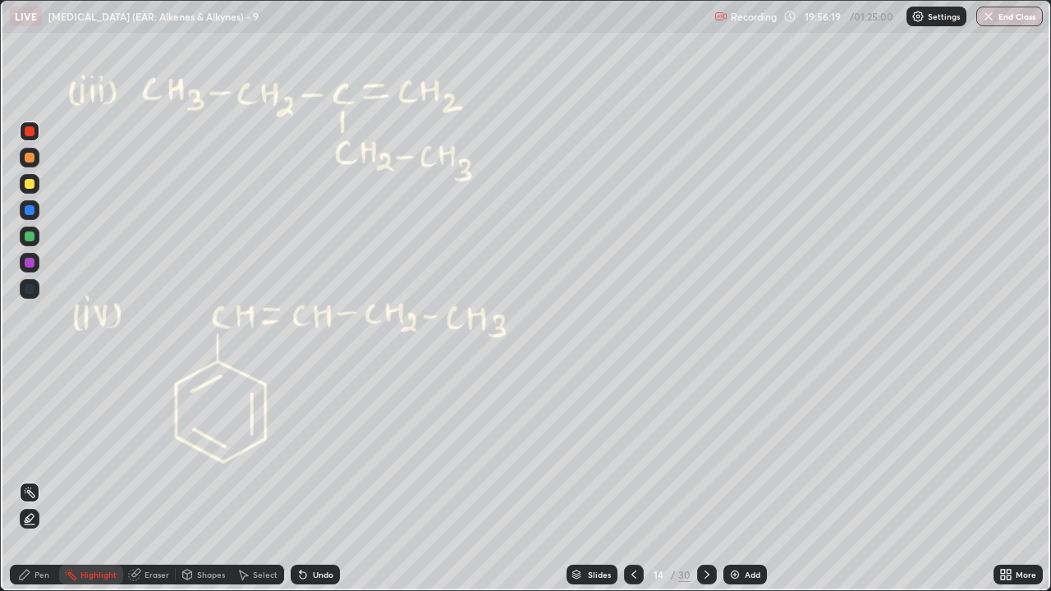
click at [703, 452] on icon at bounding box center [707, 574] width 13 height 13
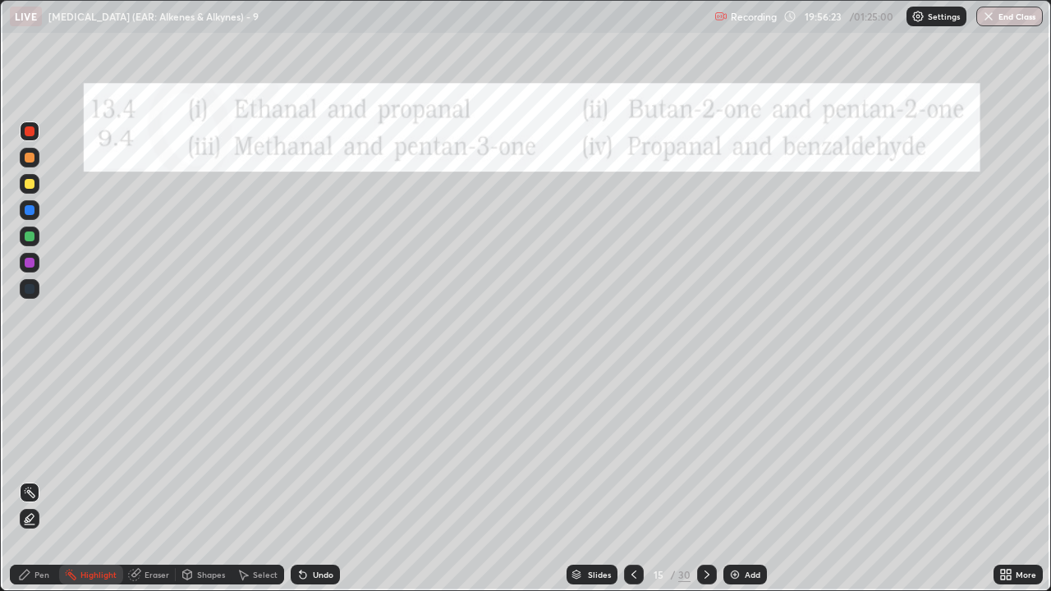
click at [703, 452] on icon at bounding box center [707, 574] width 13 height 13
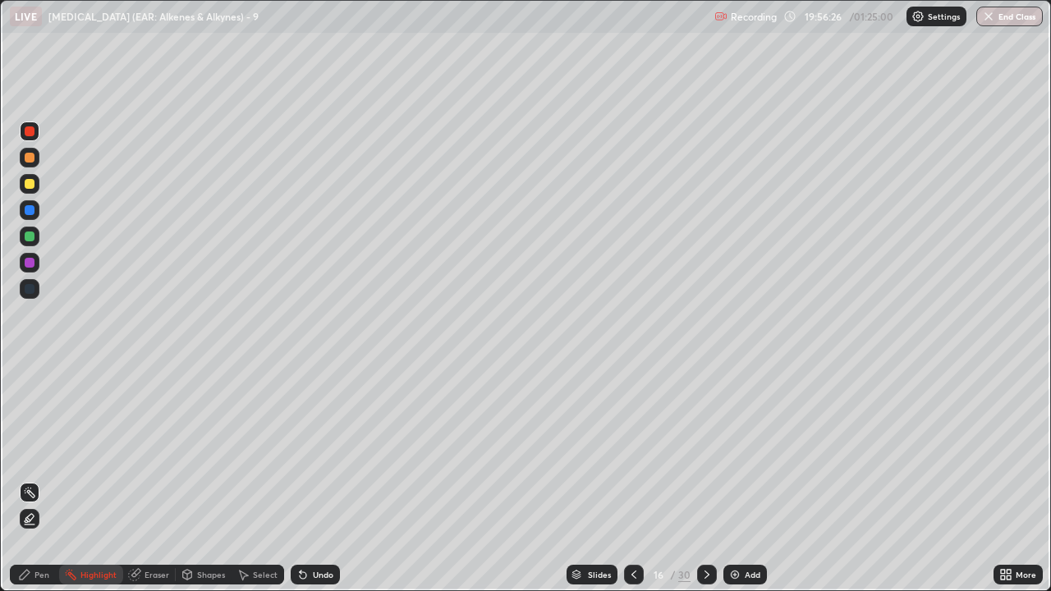
click at [705, 452] on icon at bounding box center [707, 574] width 13 height 13
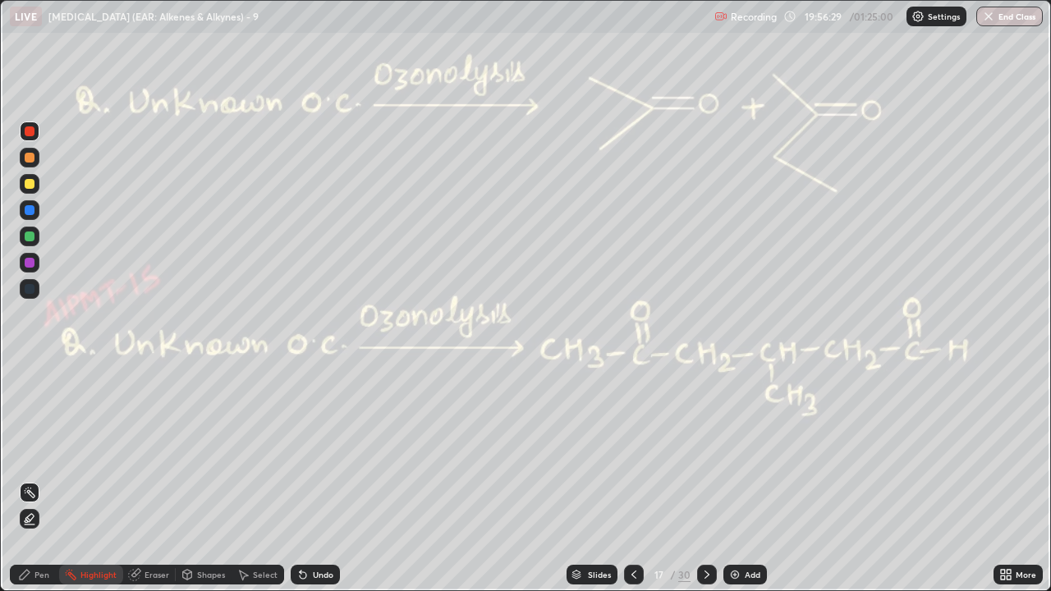
click at [706, 452] on icon at bounding box center [707, 574] width 13 height 13
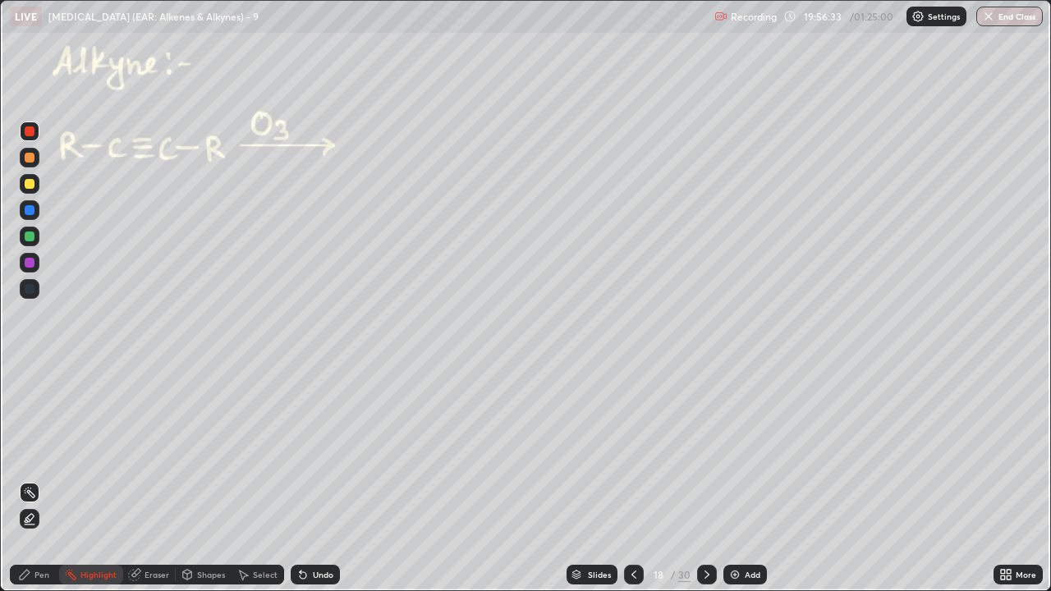
click at [704, 452] on icon at bounding box center [707, 574] width 13 height 13
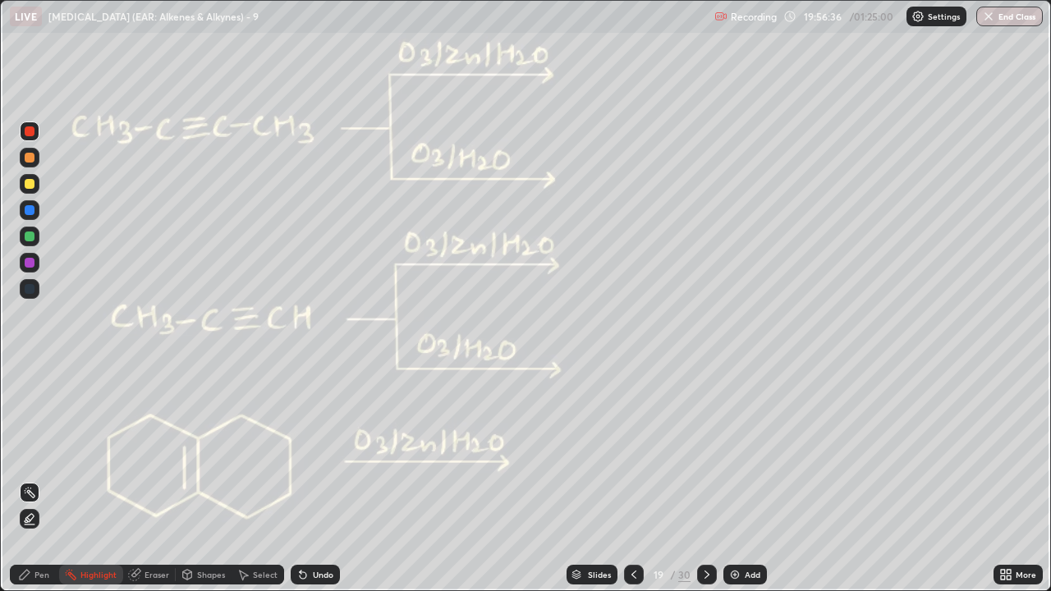
click at [704, 452] on icon at bounding box center [707, 574] width 13 height 13
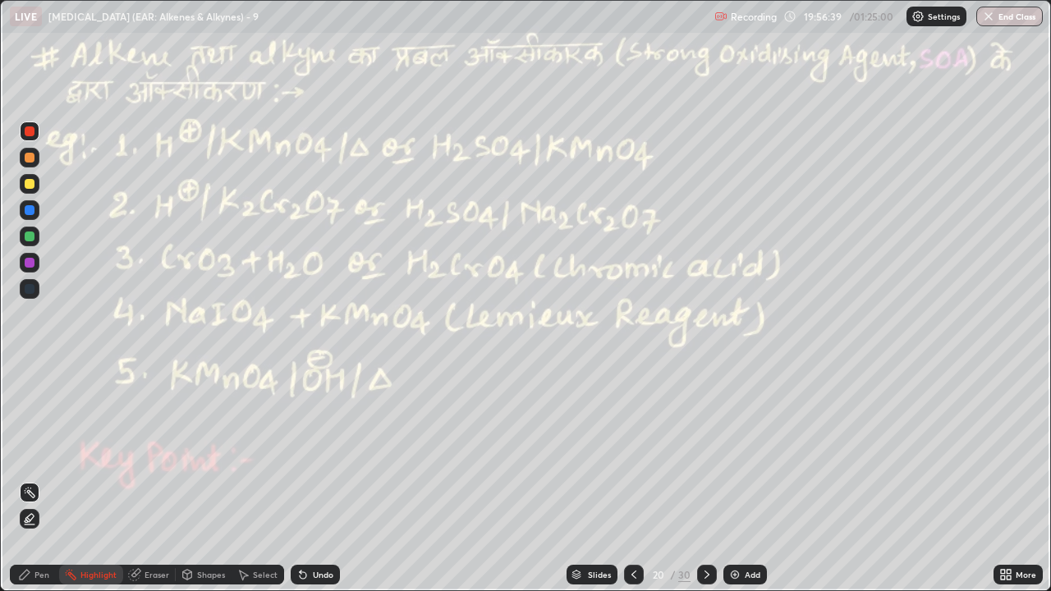
click at [706, 452] on icon at bounding box center [707, 574] width 13 height 13
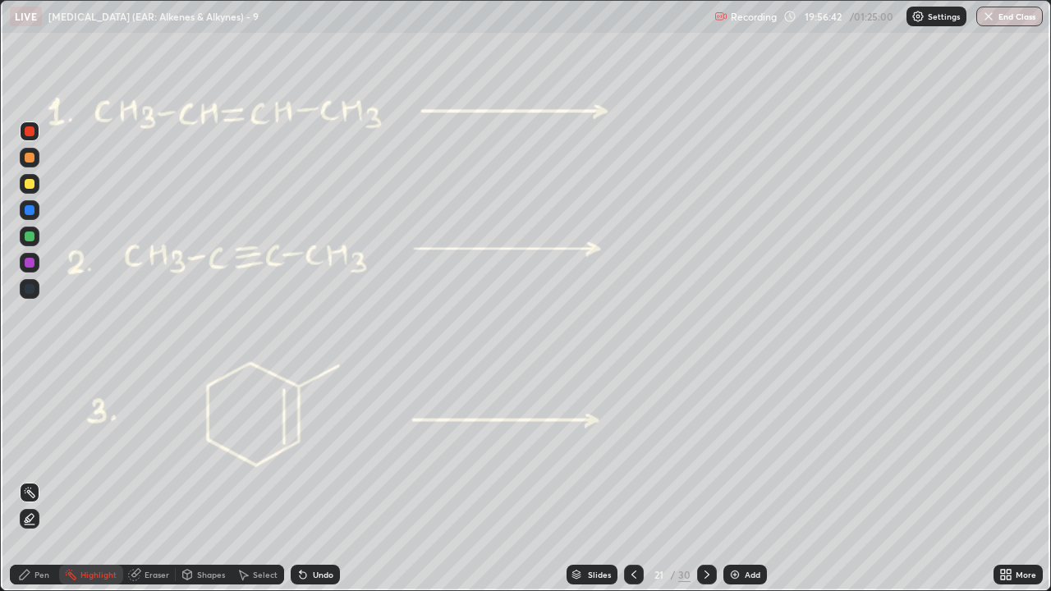
click at [706, 452] on icon at bounding box center [707, 574] width 13 height 13
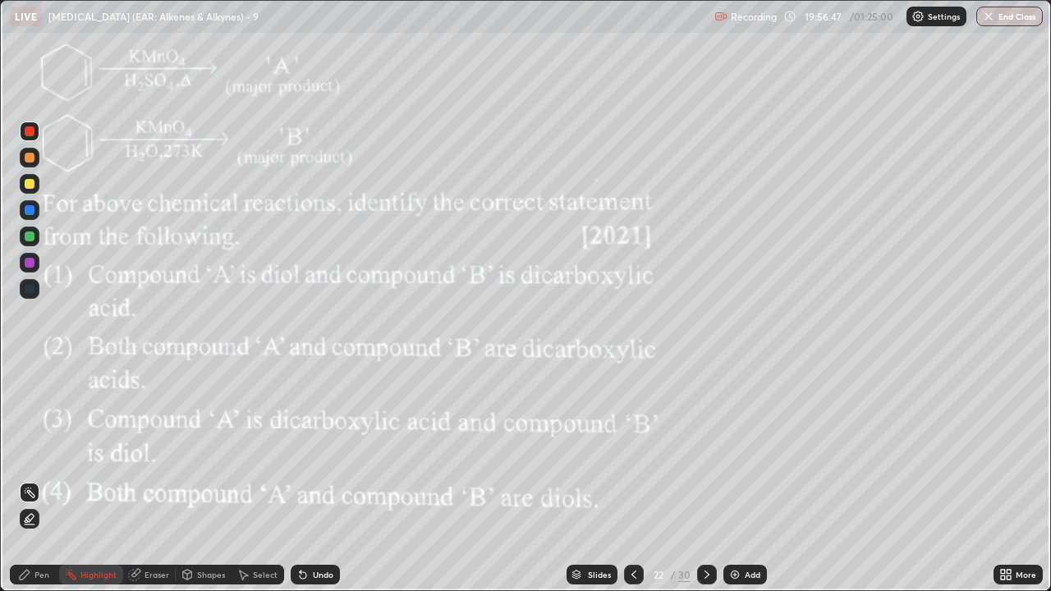
click at [703, 452] on icon at bounding box center [707, 574] width 13 height 13
click at [705, 452] on icon at bounding box center [707, 575] width 5 height 8
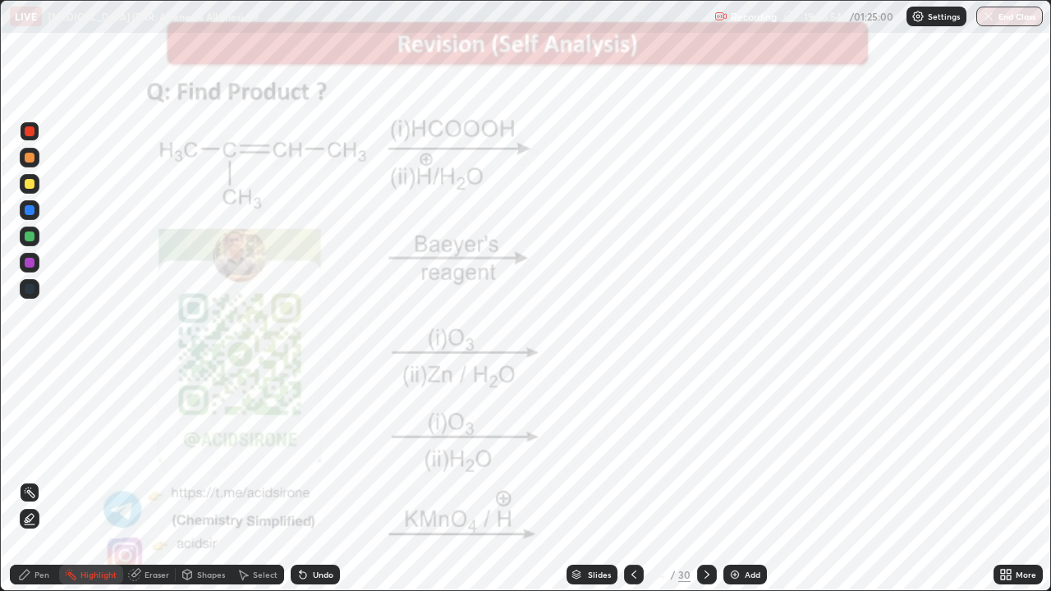
click at [705, 452] on icon at bounding box center [707, 574] width 13 height 13
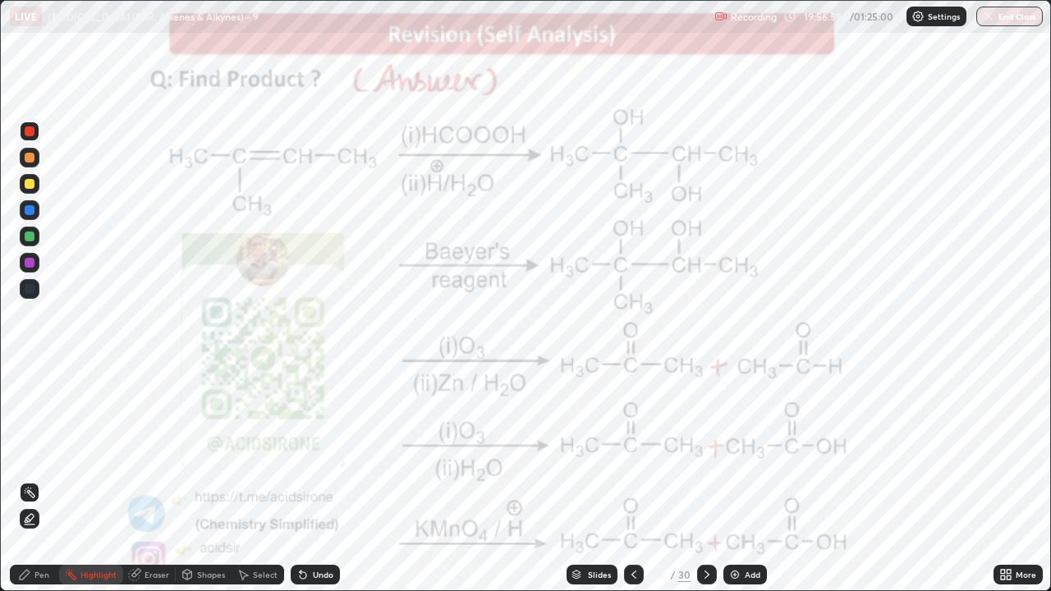
click at [1001, 14] on button "End Class" at bounding box center [1010, 17] width 67 height 20
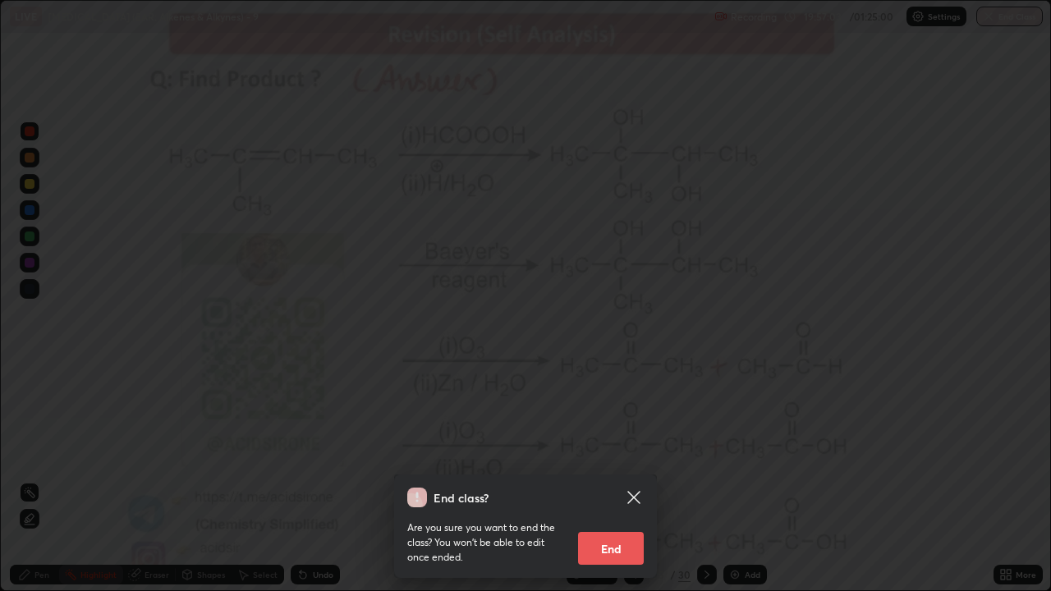
click at [633, 452] on icon at bounding box center [634, 498] width 20 height 20
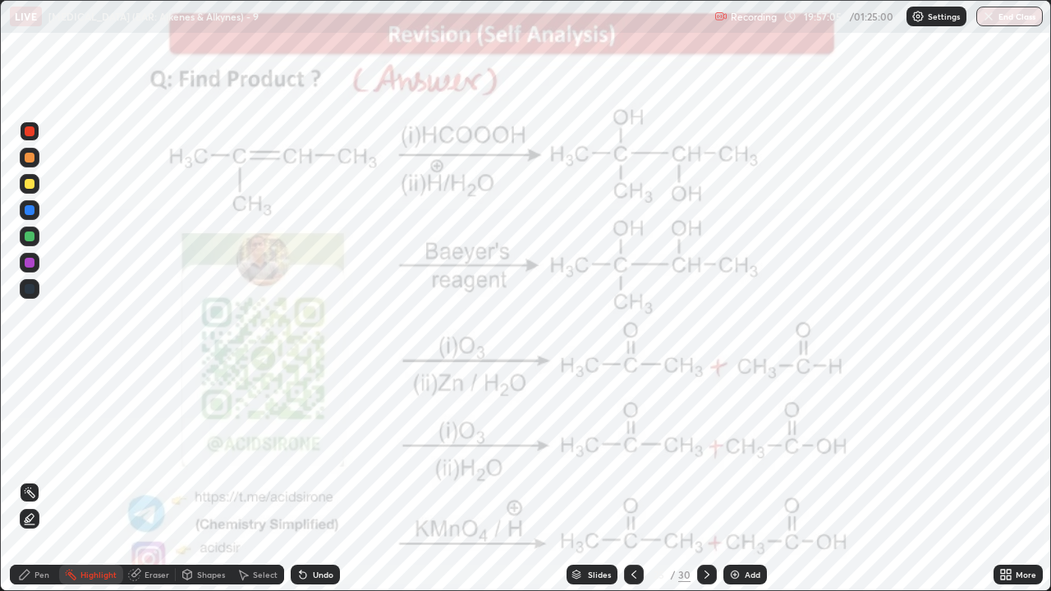
click at [707, 452] on icon at bounding box center [707, 574] width 13 height 13
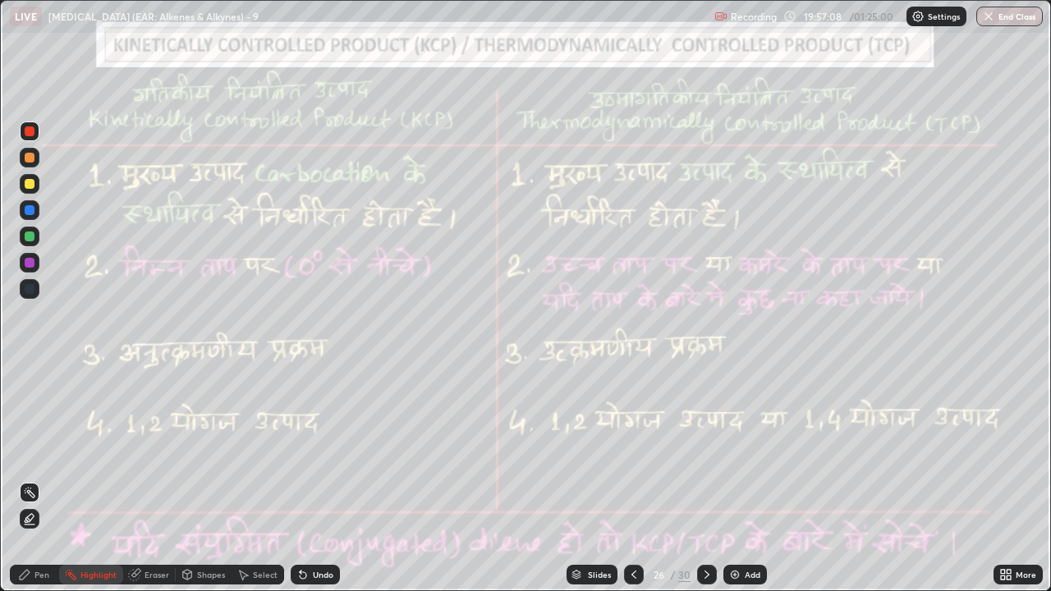
click at [706, 452] on icon at bounding box center [707, 574] width 13 height 13
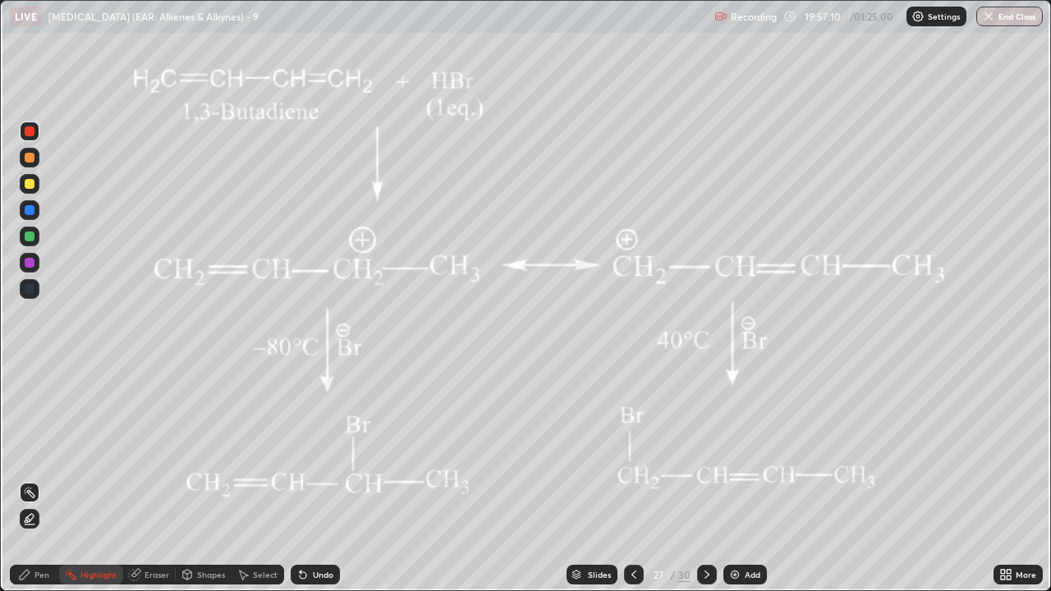
click at [635, 452] on icon at bounding box center [634, 575] width 5 height 8
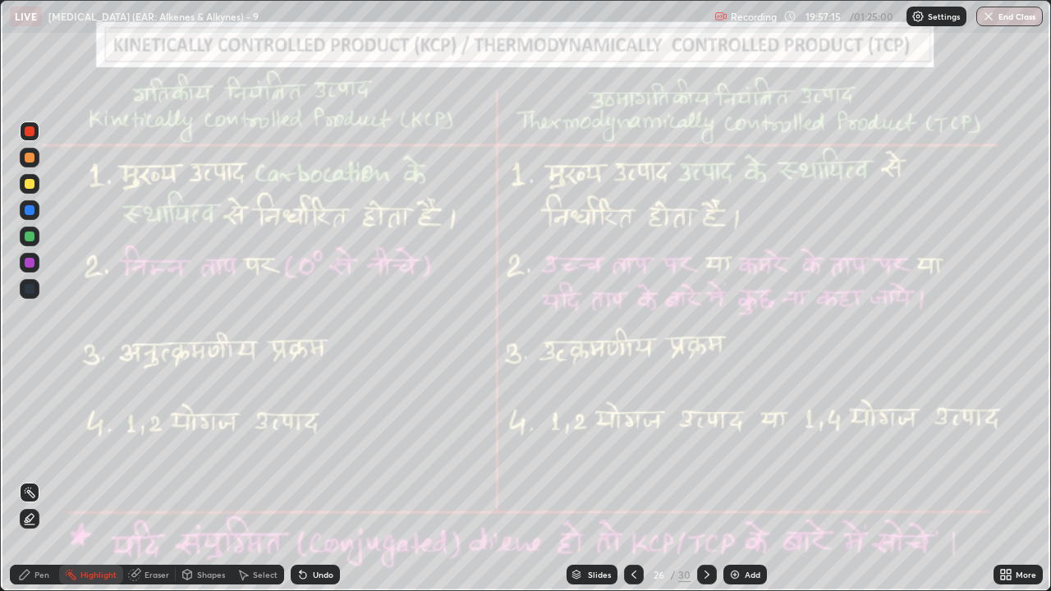
click at [706, 452] on icon at bounding box center [707, 574] width 13 height 13
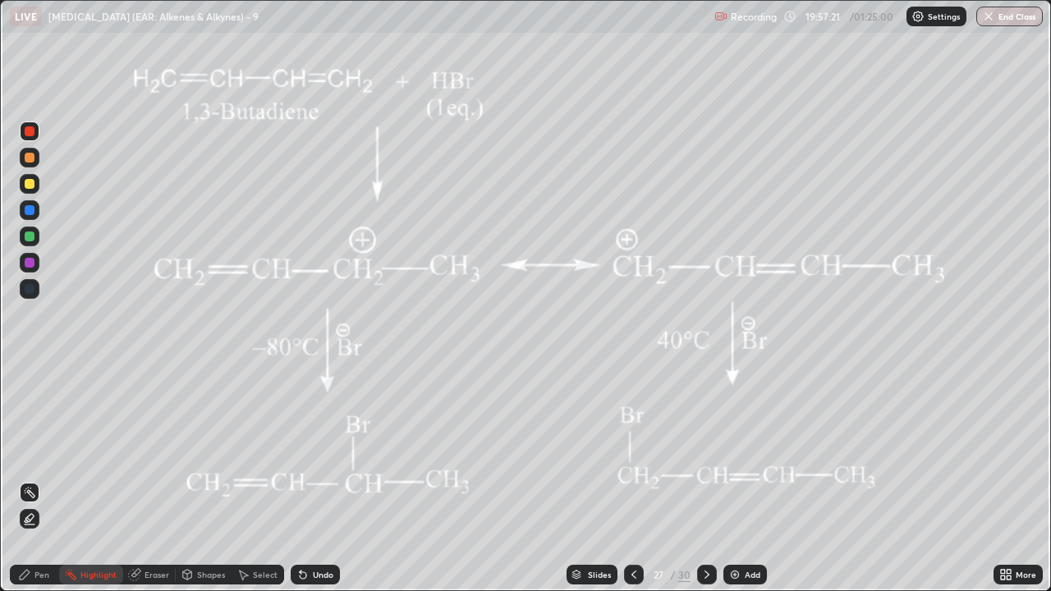
click at [705, 452] on icon at bounding box center [707, 575] width 5 height 8
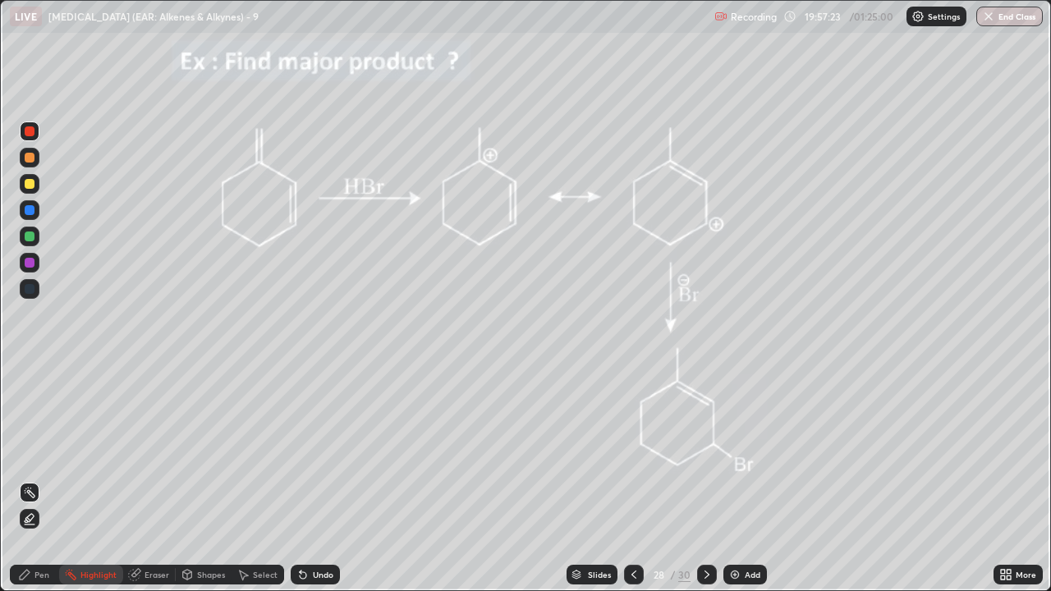
click at [1006, 17] on button "End Class" at bounding box center [1010, 17] width 67 height 20
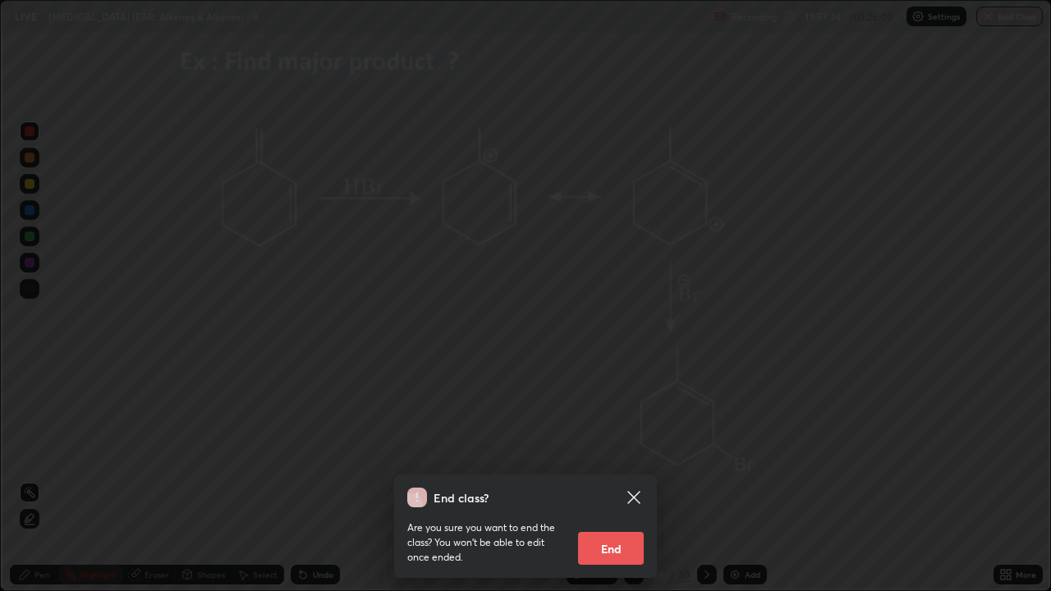
click at [609, 452] on button "End" at bounding box center [611, 548] width 66 height 33
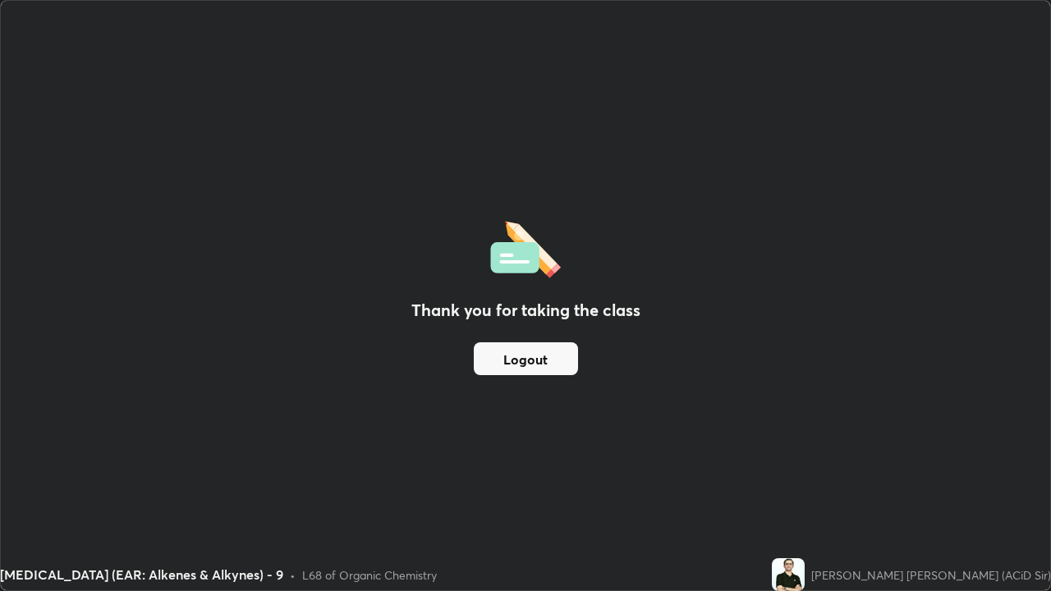
click at [548, 357] on button "Logout" at bounding box center [526, 359] width 104 height 33
